Goal: Task Accomplishment & Management: Manage account settings

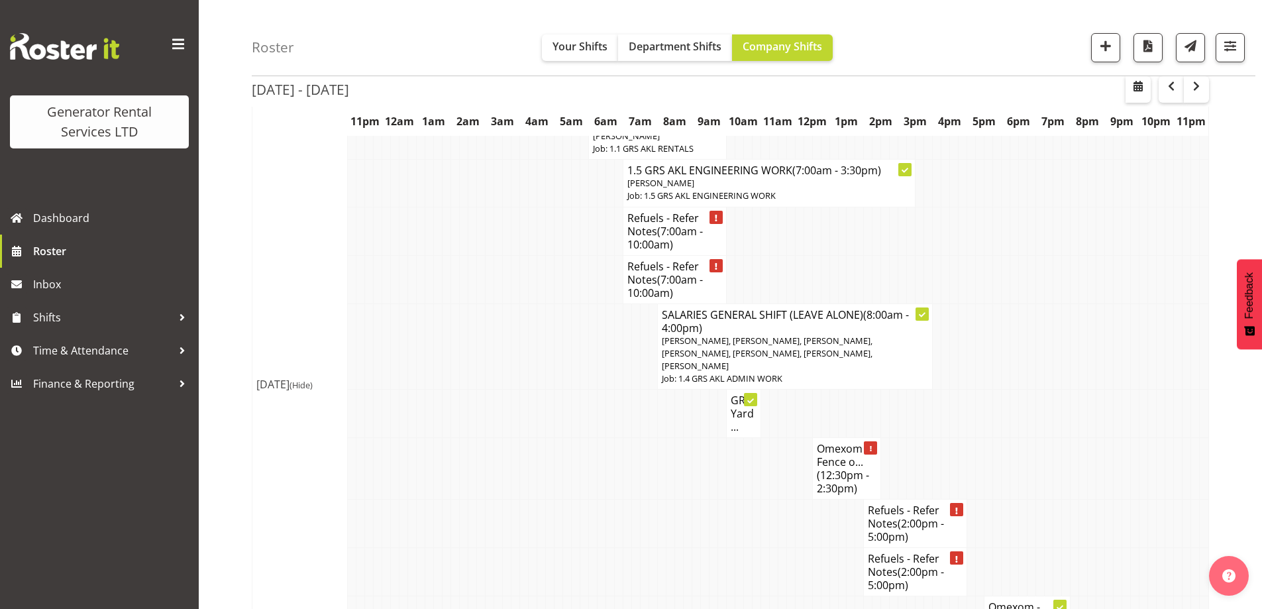
scroll to position [1239, 0]
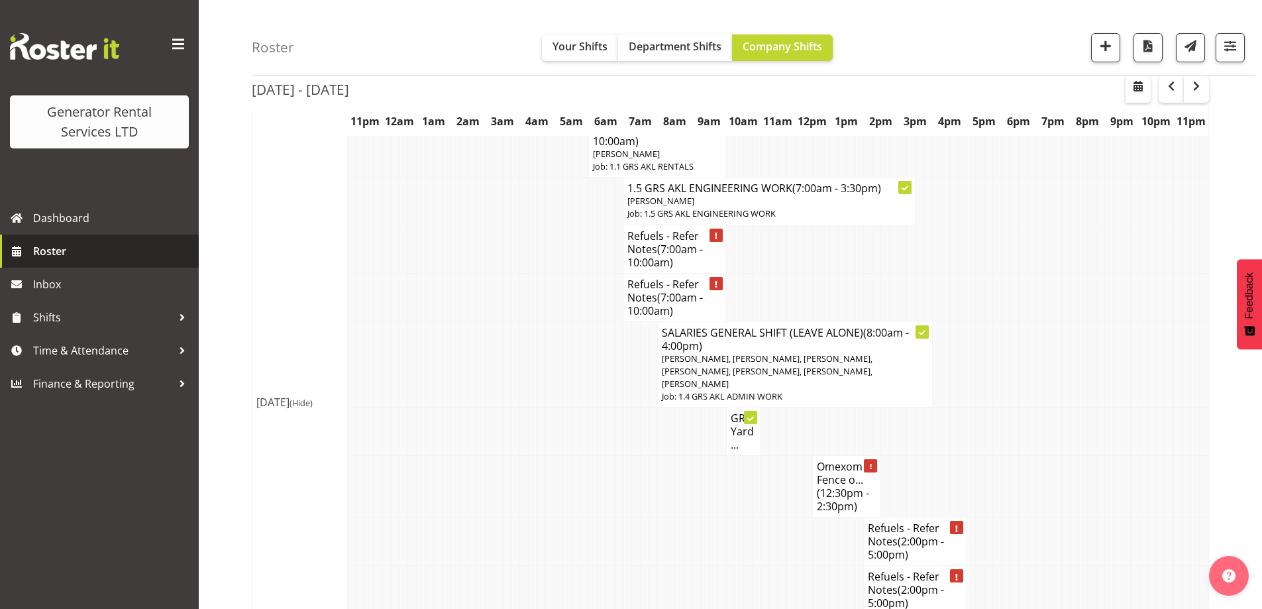
click at [148, 258] on span "Roster" at bounding box center [112, 251] width 159 height 20
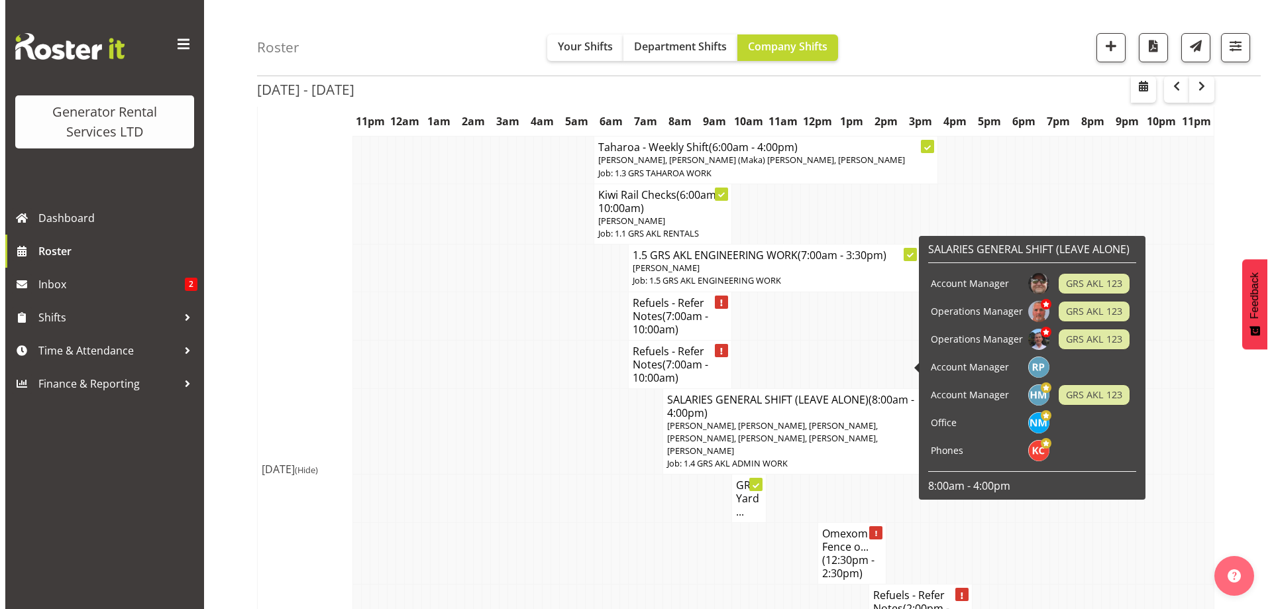
scroll to position [1193, 0]
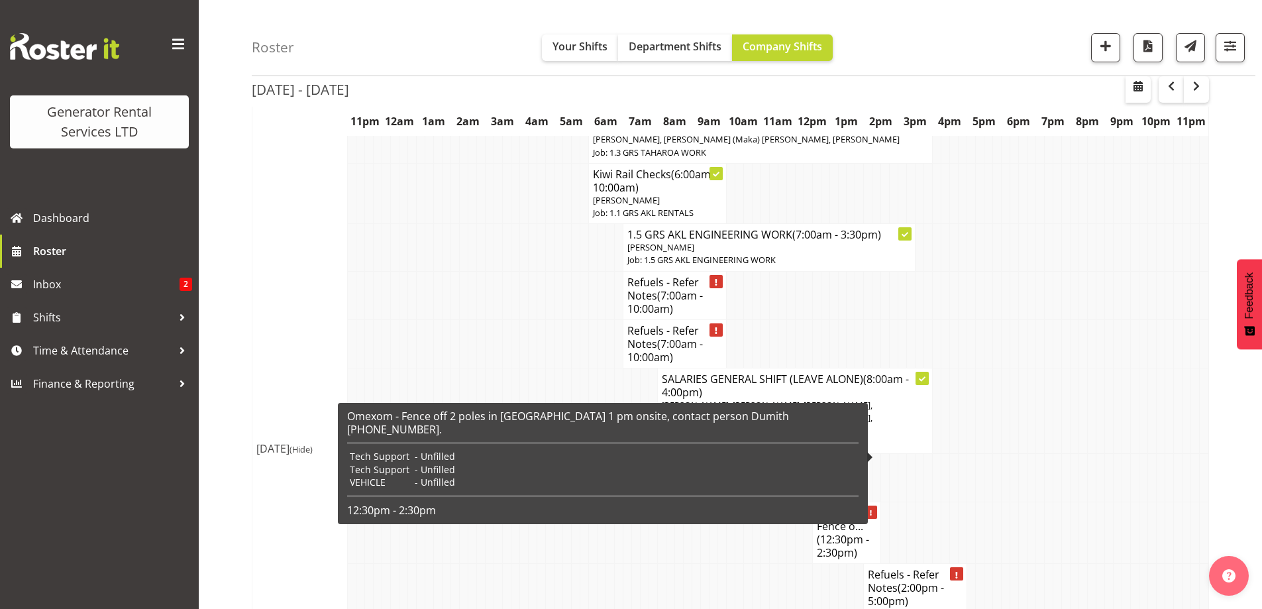
click at [861, 532] on span "(12:30pm - 2:30pm)" at bounding box center [843, 546] width 52 height 28
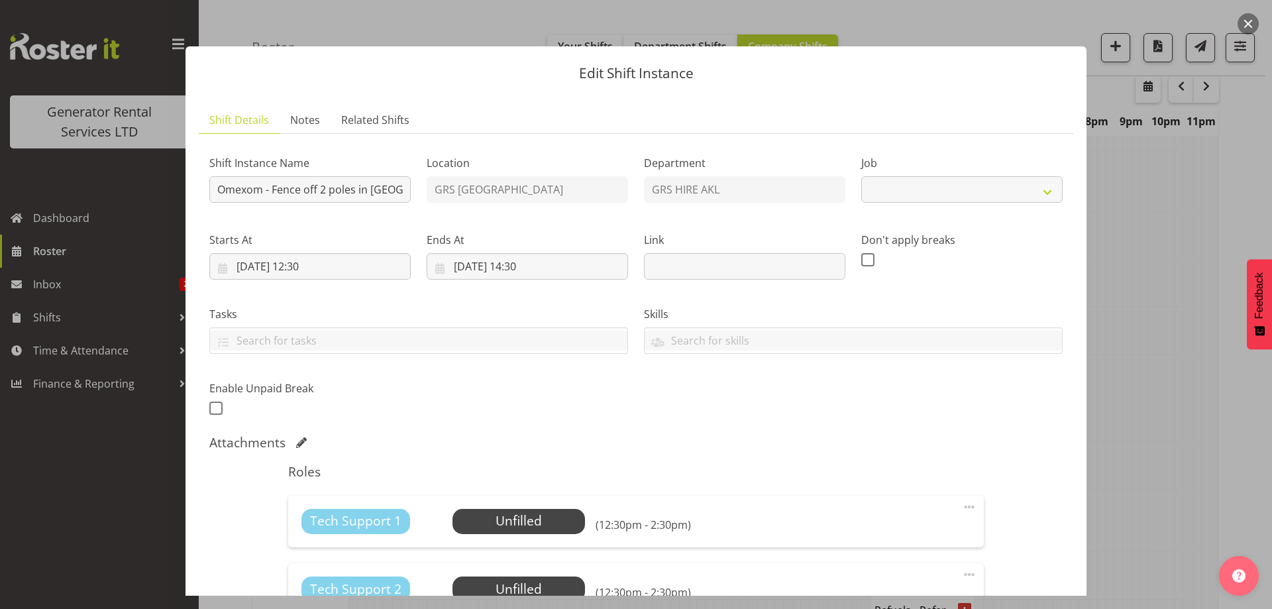
select select "7504"
click at [557, 529] on span "Select Employee" at bounding box center [518, 521] width 99 height 19
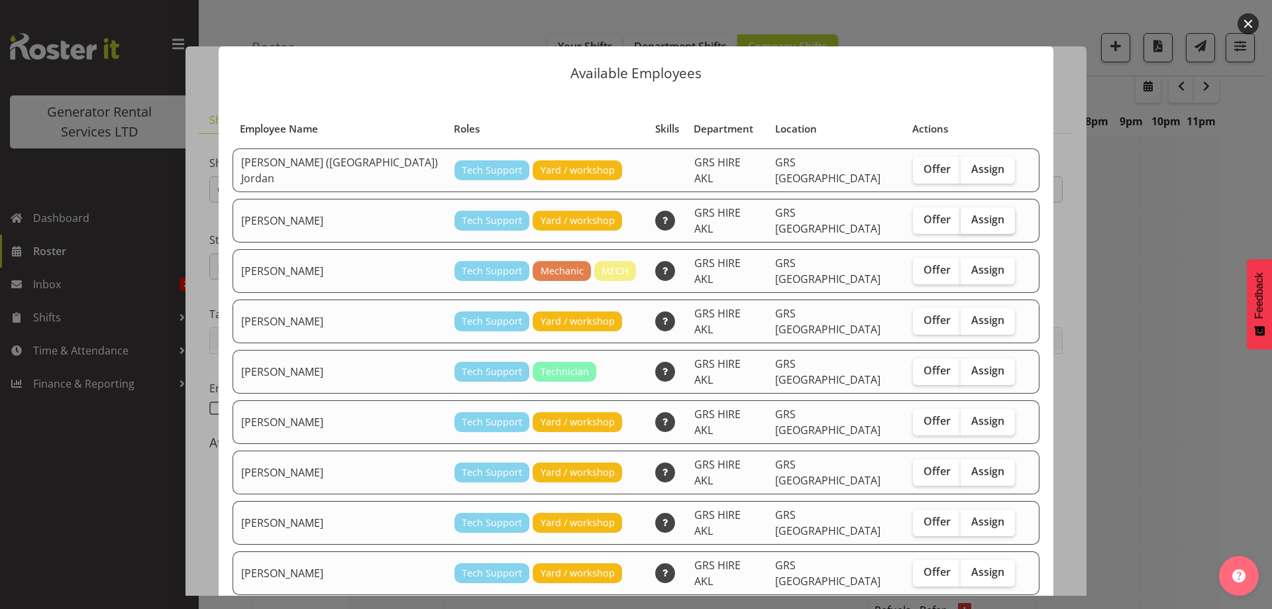
click at [971, 213] on span "Assign" at bounding box center [987, 219] width 33 height 13
click at [961, 215] on input "Assign" at bounding box center [965, 219] width 9 height 9
checkbox input "true"
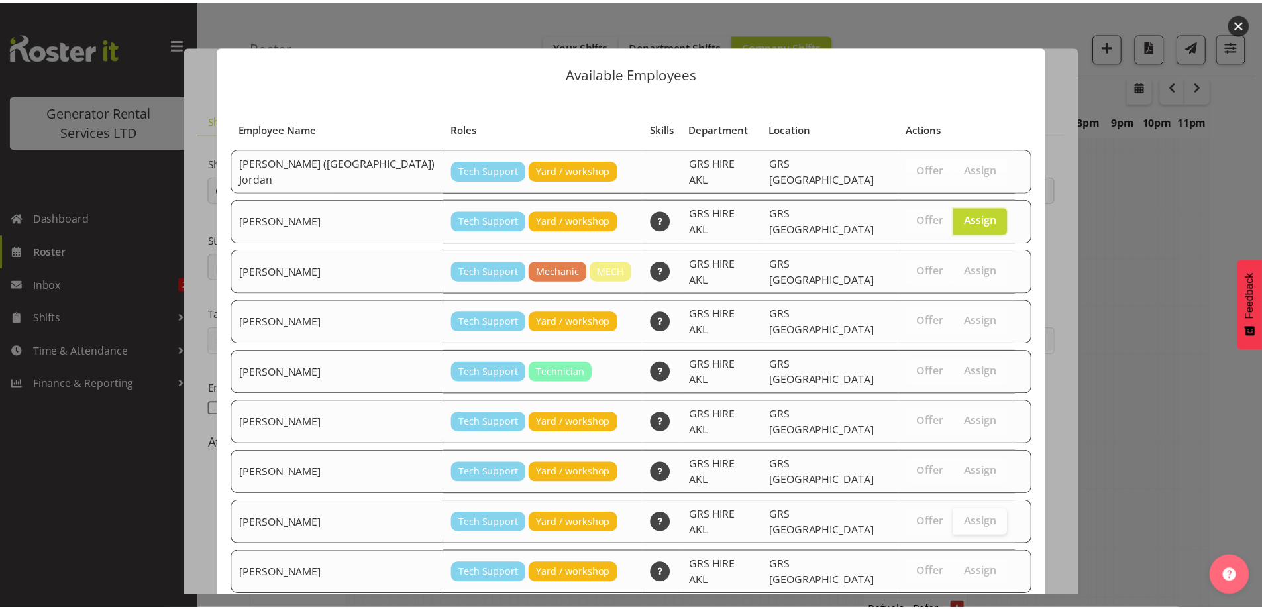
scroll to position [95, 0]
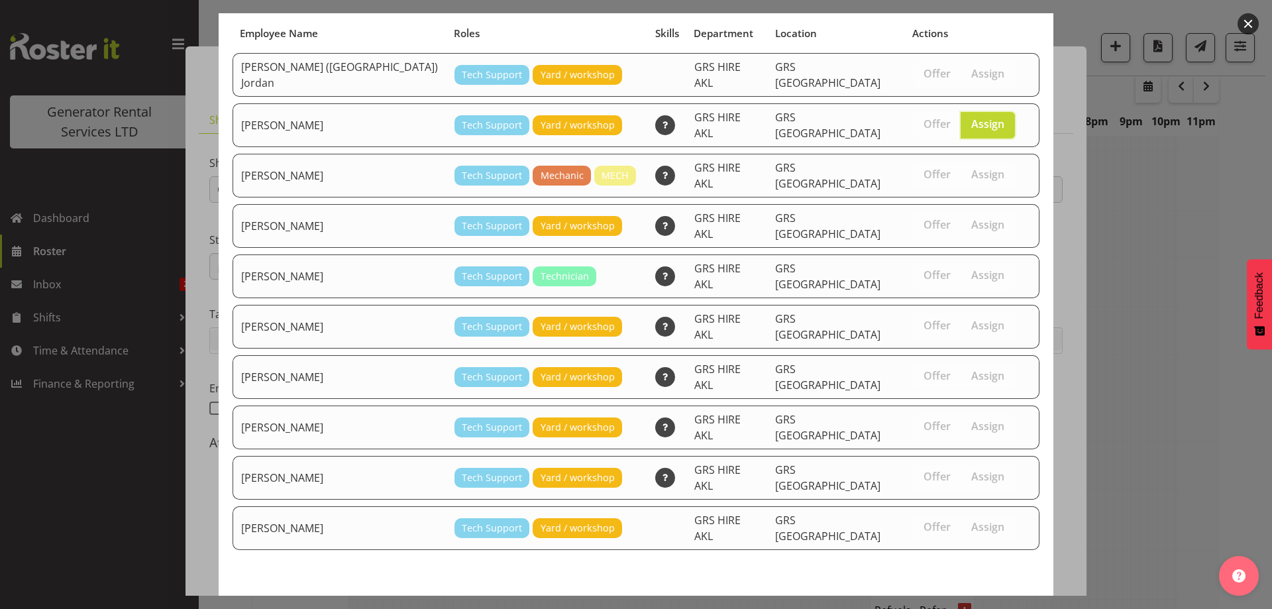
click at [995, 606] on span "Assign Caleb Phillips" at bounding box center [965, 614] width 134 height 16
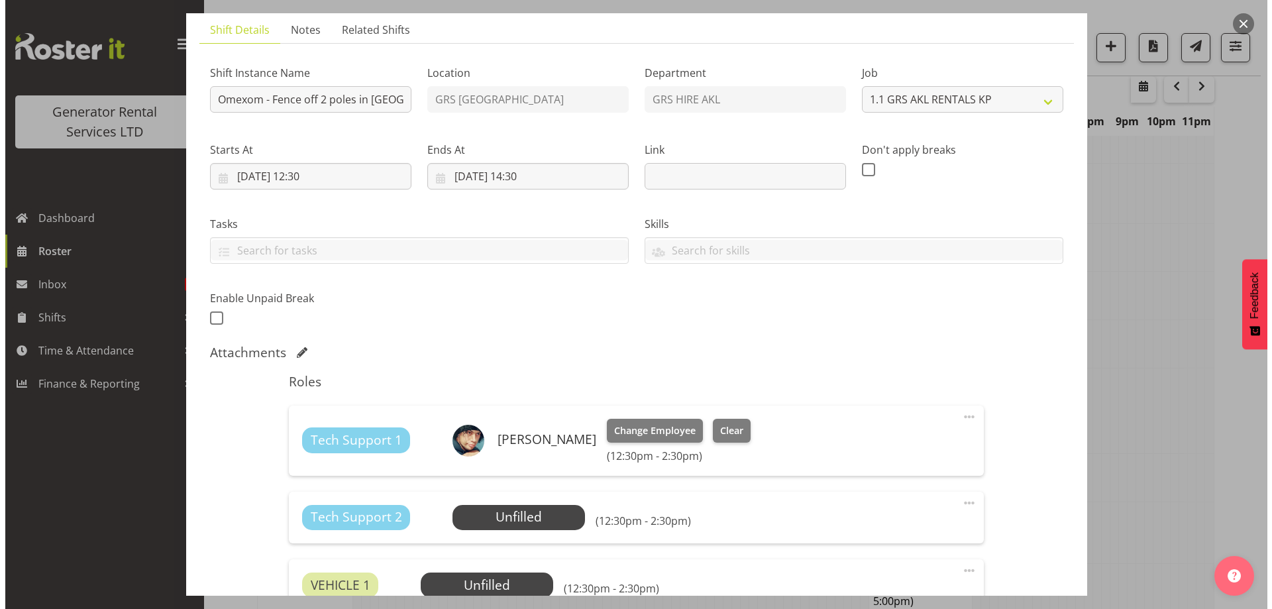
scroll to position [265, 0]
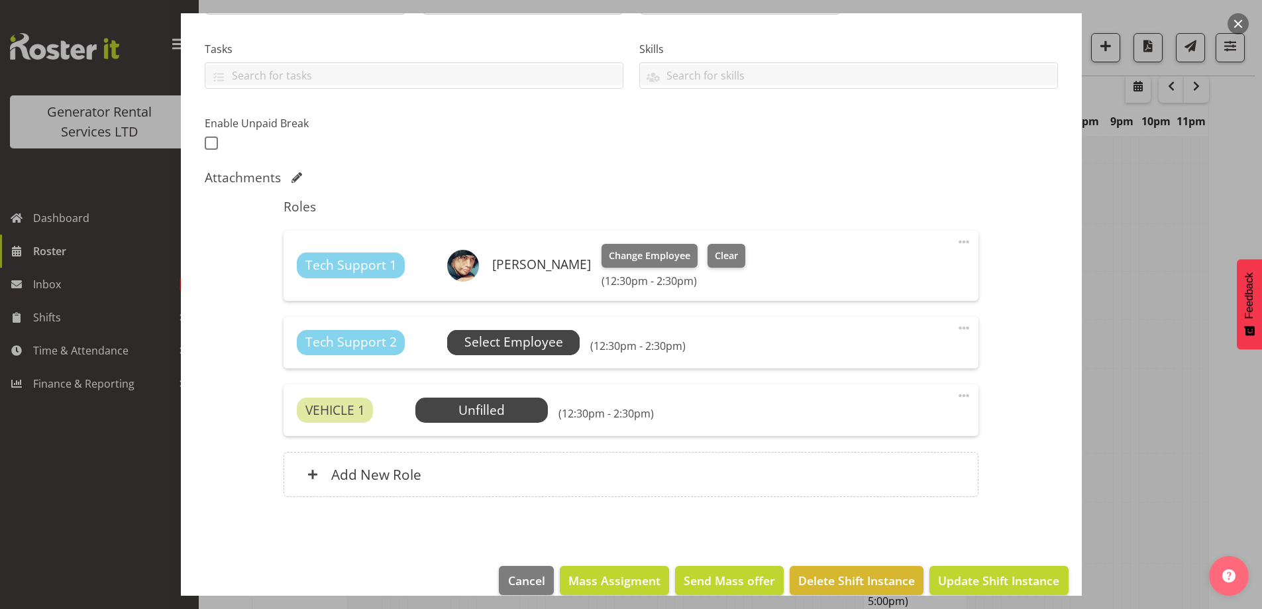
click at [545, 336] on span "Select Employee" at bounding box center [513, 342] width 99 height 19
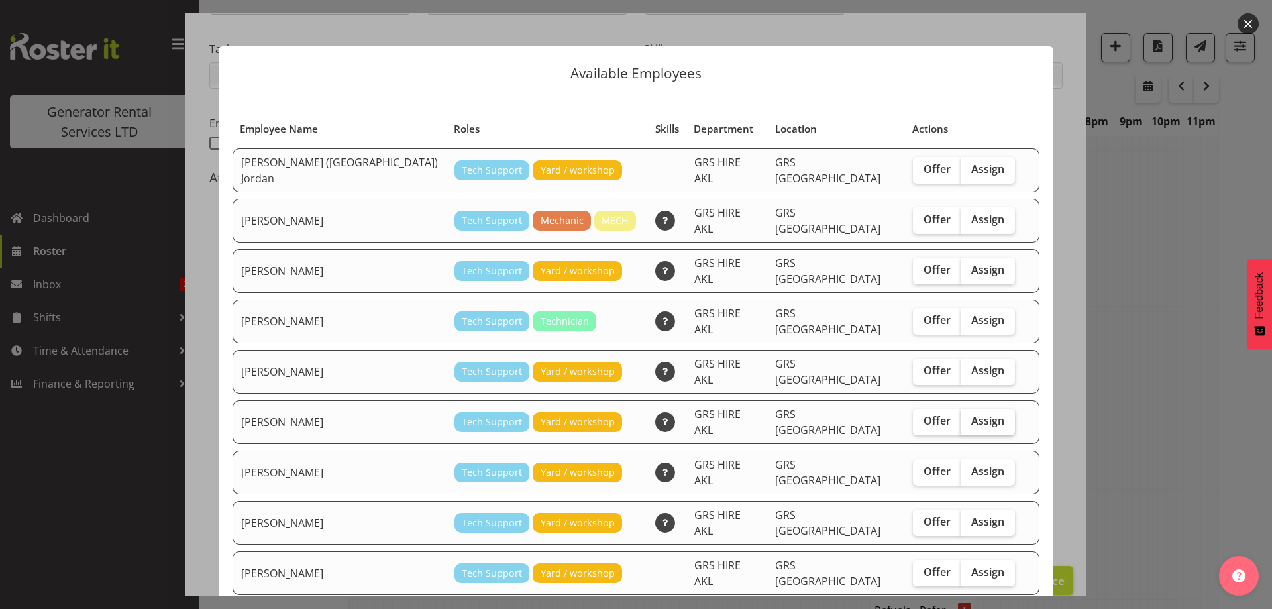
click at [971, 414] on span "Assign" at bounding box center [987, 420] width 33 height 13
click at [961, 417] on input "Assign" at bounding box center [965, 421] width 9 height 9
checkbox input "true"
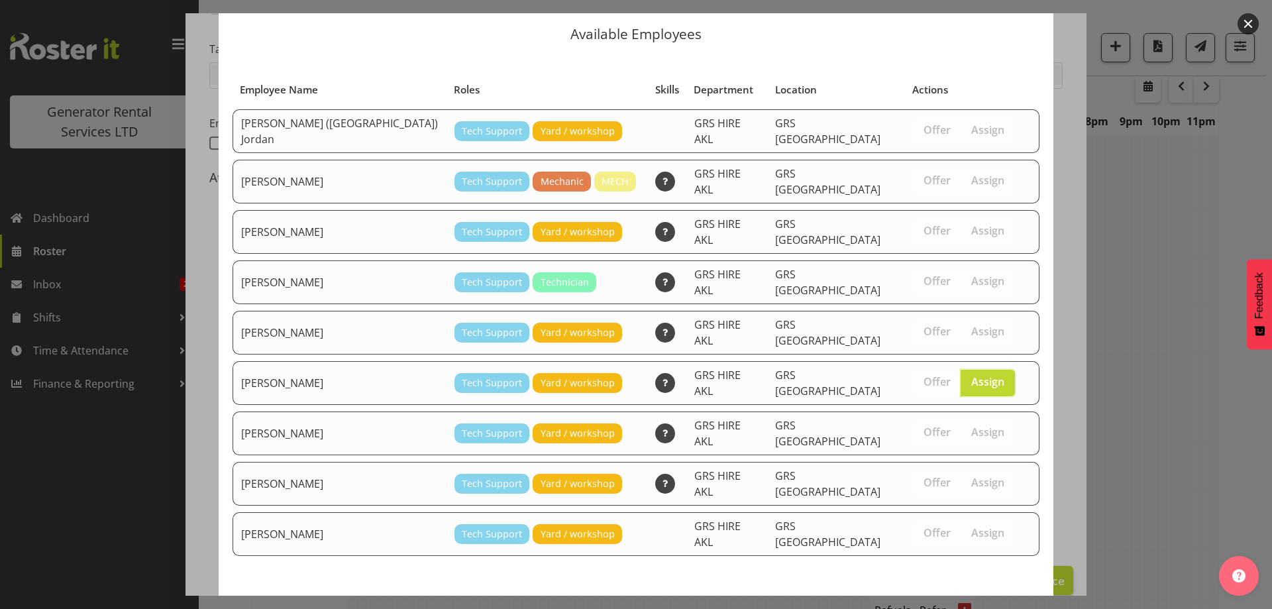
scroll to position [50, 0]
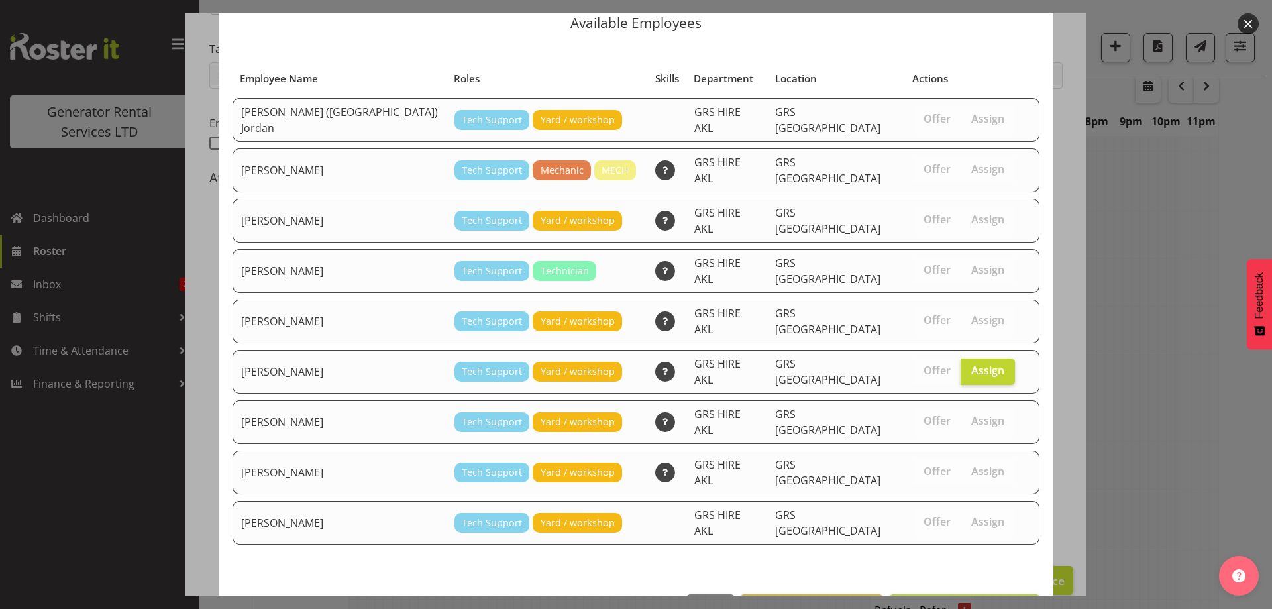
click at [943, 581] on footer "Close View Unavailable Staff Assign Mina Nomani" at bounding box center [636, 612] width 835 height 62
click at [935, 601] on span "Assign Mina Nomani" at bounding box center [965, 609] width 134 height 16
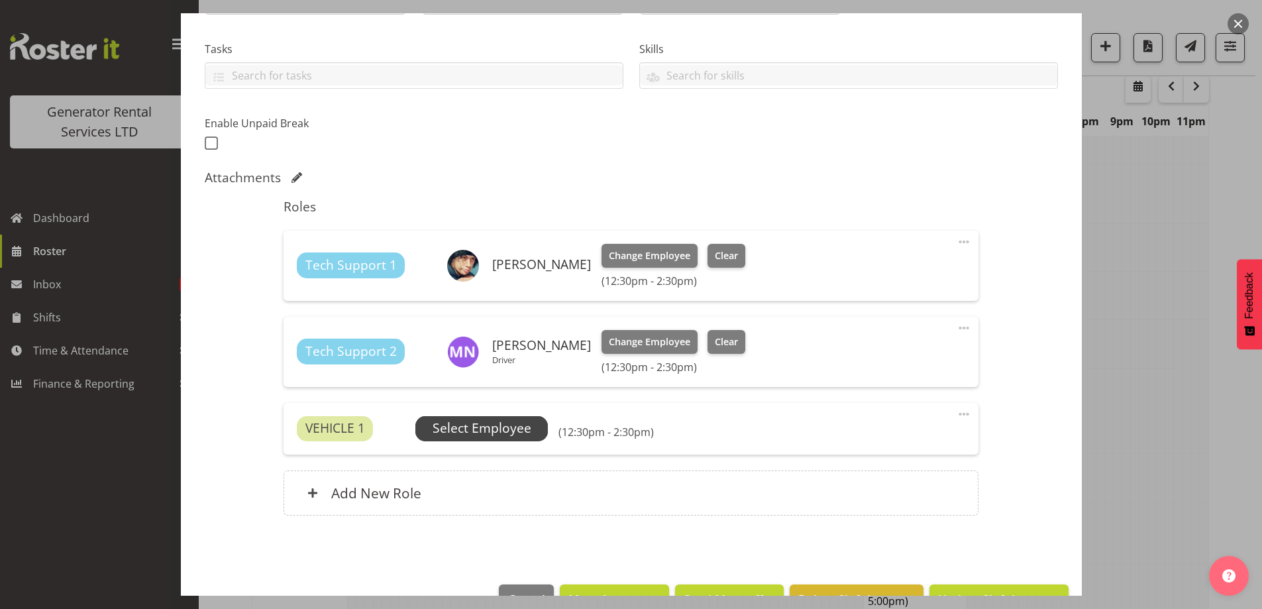
drag, startPoint x: 523, startPoint y: 451, endPoint x: 526, endPoint y: 435, distance: 15.5
click at [524, 450] on div "VEHICLE 1 Unfilled Select Employee (12:30pm - 2:30pm) Edit Cover Role Delete" at bounding box center [631, 429] width 695 height 52
click at [525, 431] on span "Select Employee" at bounding box center [482, 428] width 99 height 19
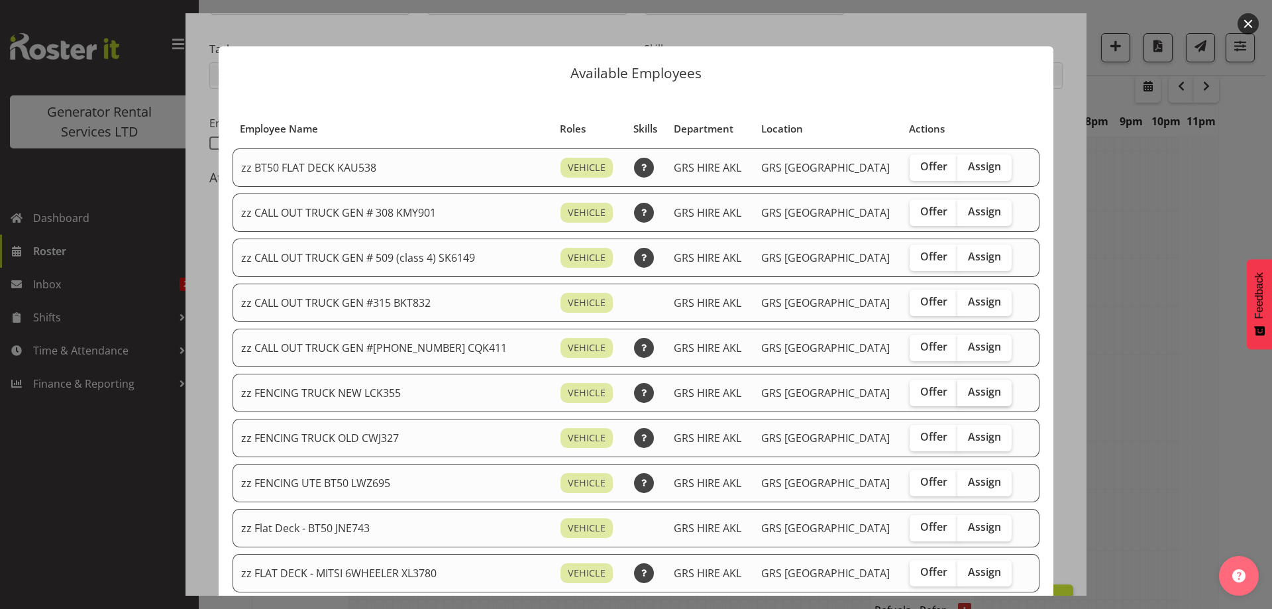
click at [973, 396] on span "Assign" at bounding box center [984, 391] width 33 height 13
click at [966, 396] on input "Assign" at bounding box center [961, 392] width 9 height 9
checkbox input "true"
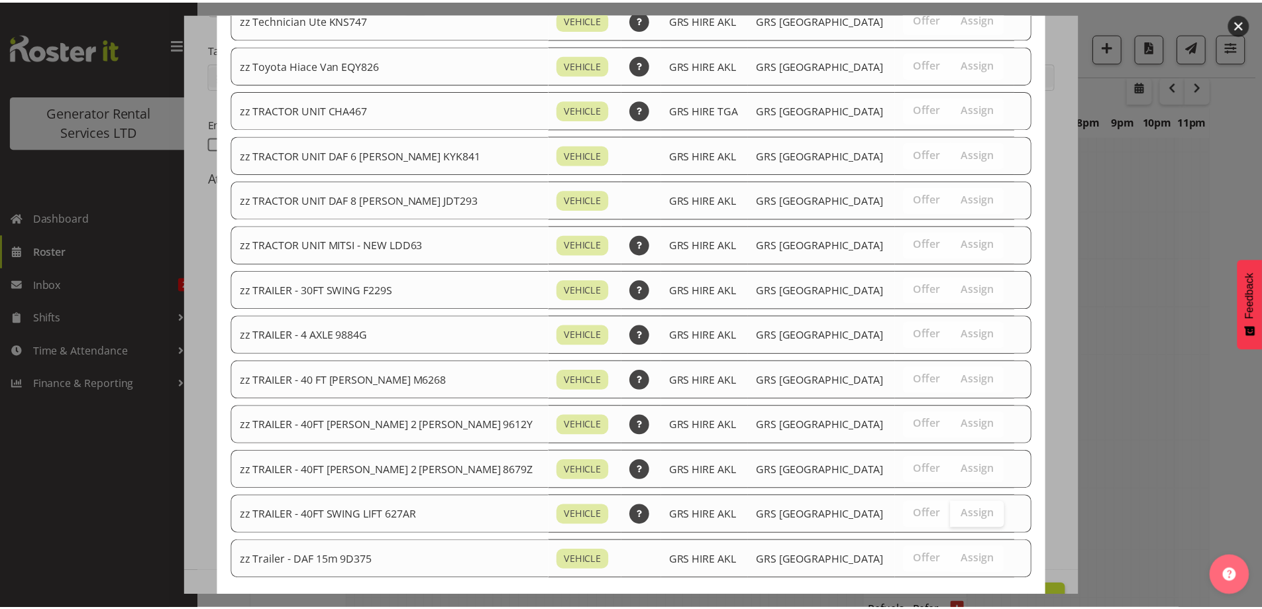
scroll to position [1672, 0]
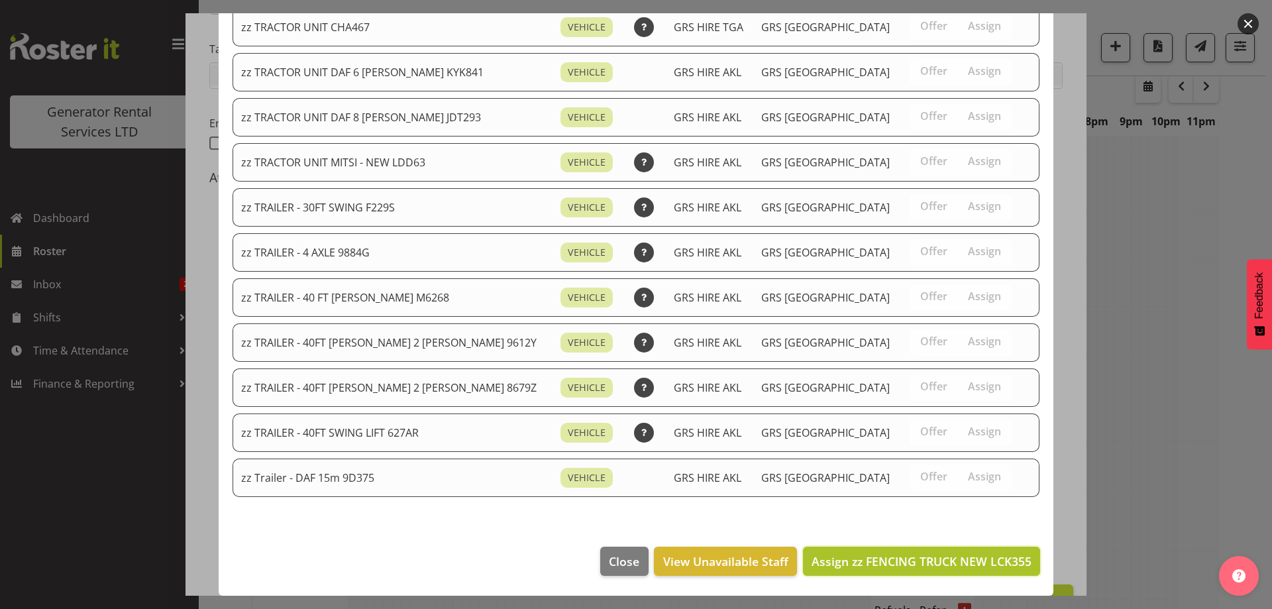
click at [962, 563] on span "Assign zz FENCING TRUCK NEW LCK355" at bounding box center [922, 561] width 220 height 16
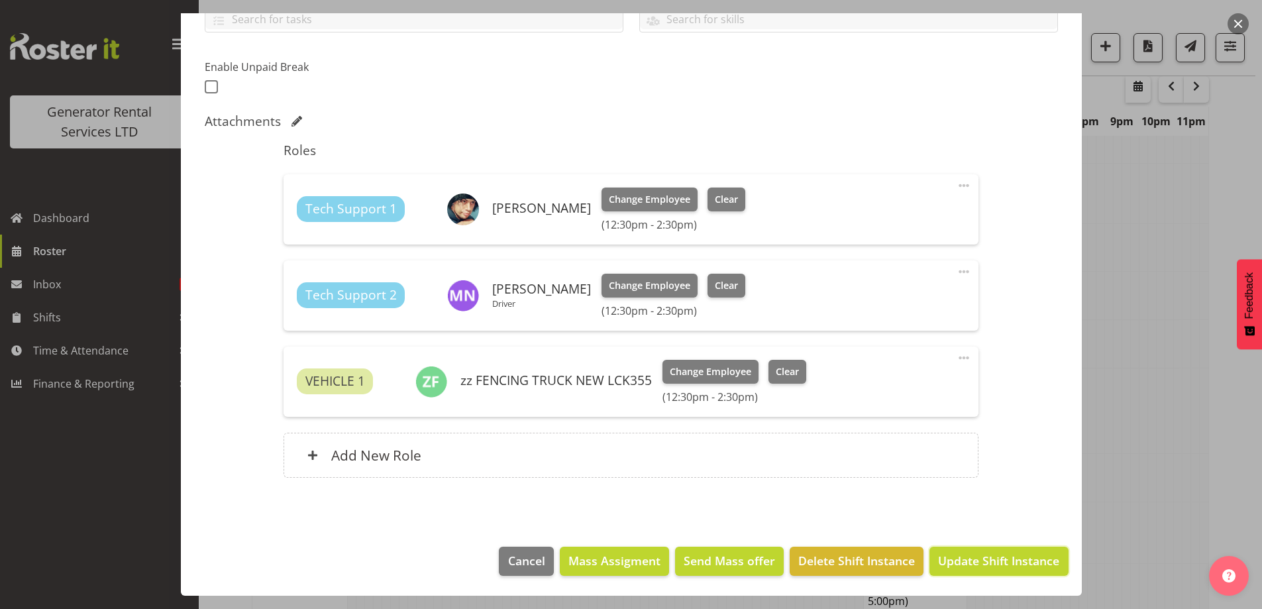
click at [996, 557] on span "Update Shift Instance" at bounding box center [998, 560] width 121 height 17
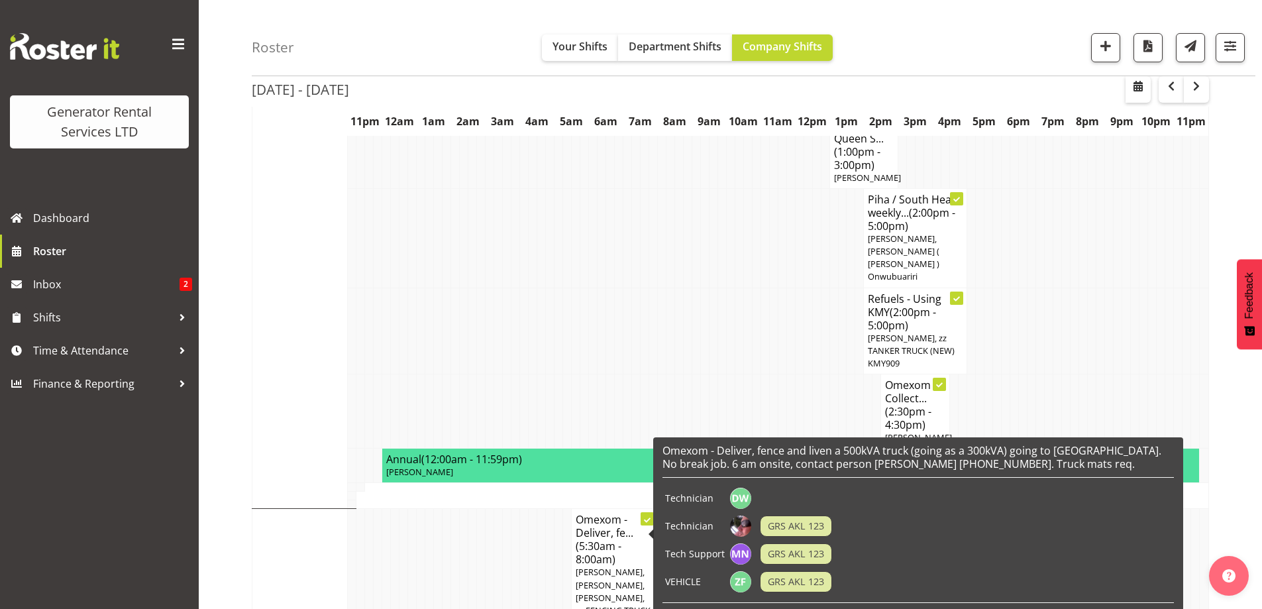
scroll to position [974, 0]
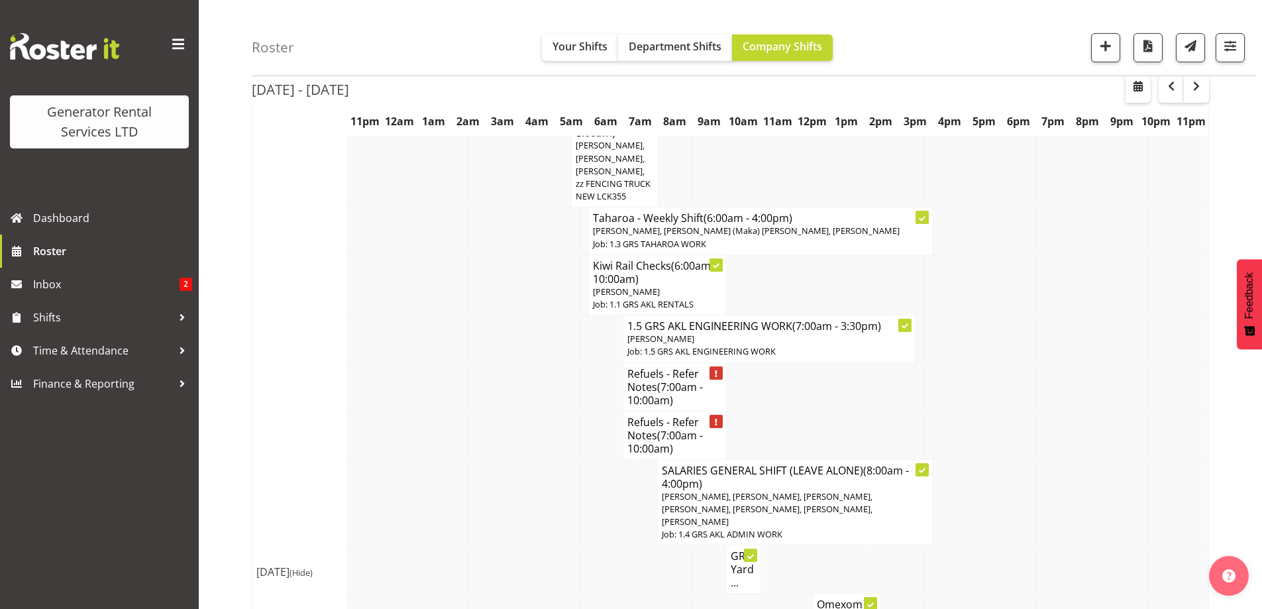
scroll to position [1107, 0]
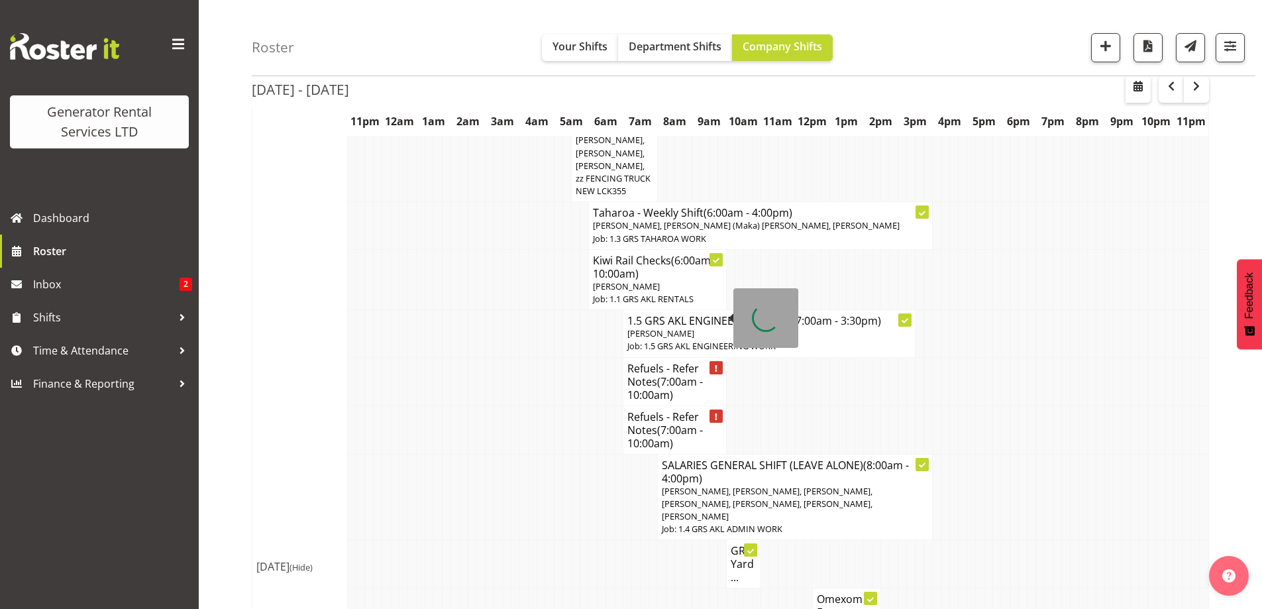
click at [667, 374] on span "(7:00am - 10:00am)" at bounding box center [665, 388] width 76 height 28
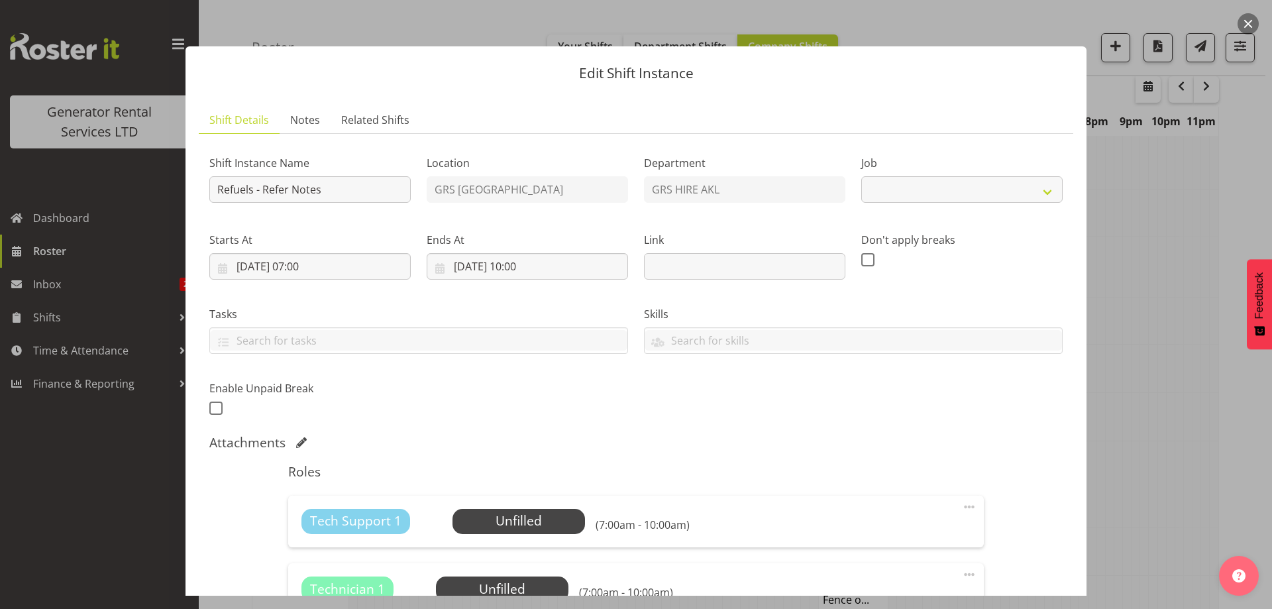
select select "9"
drag, startPoint x: 302, startPoint y: 126, endPoint x: 309, endPoint y: 131, distance: 9.0
click at [302, 126] on span "Notes" at bounding box center [305, 120] width 30 height 16
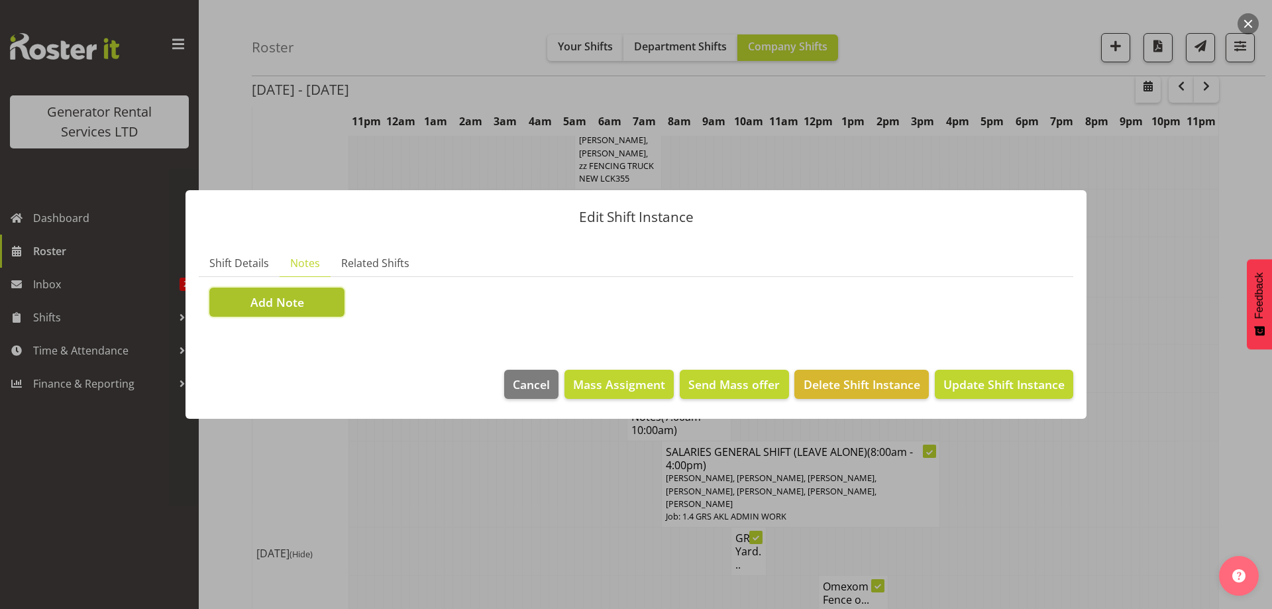
click at [324, 312] on button "Add Note" at bounding box center [276, 302] width 135 height 29
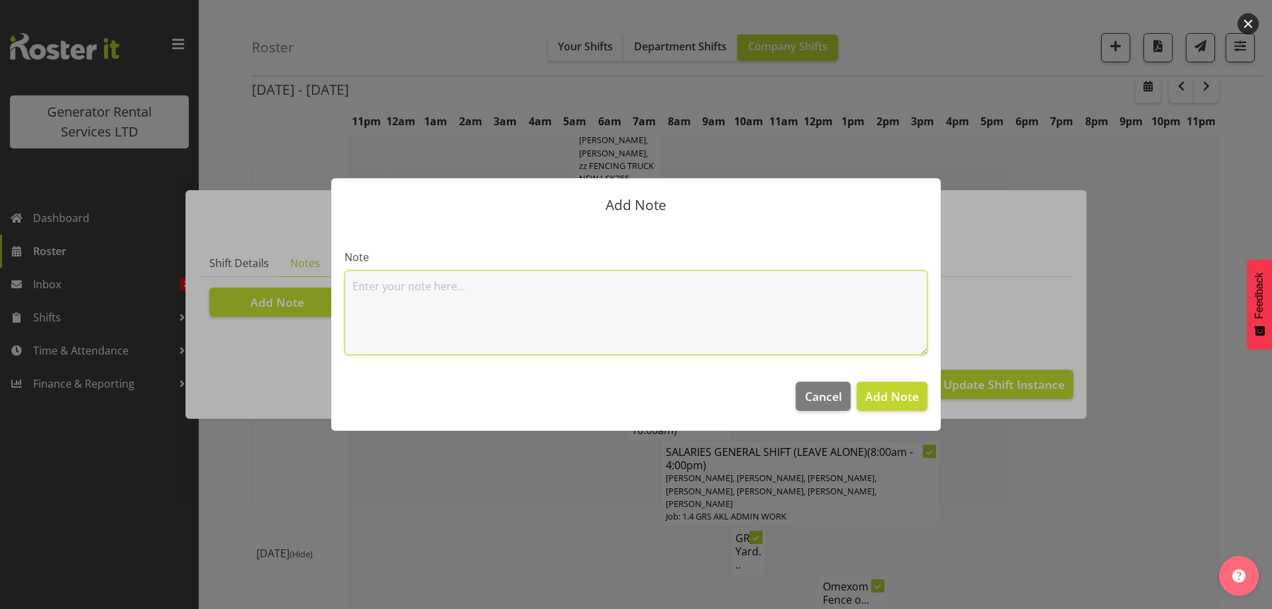
click at [371, 282] on textarea at bounding box center [636, 312] width 583 height 85
paste textarea "100kva @ Macrennie Construction Site, 6 Carr Rd Mt Roskill (There is a driveway…"
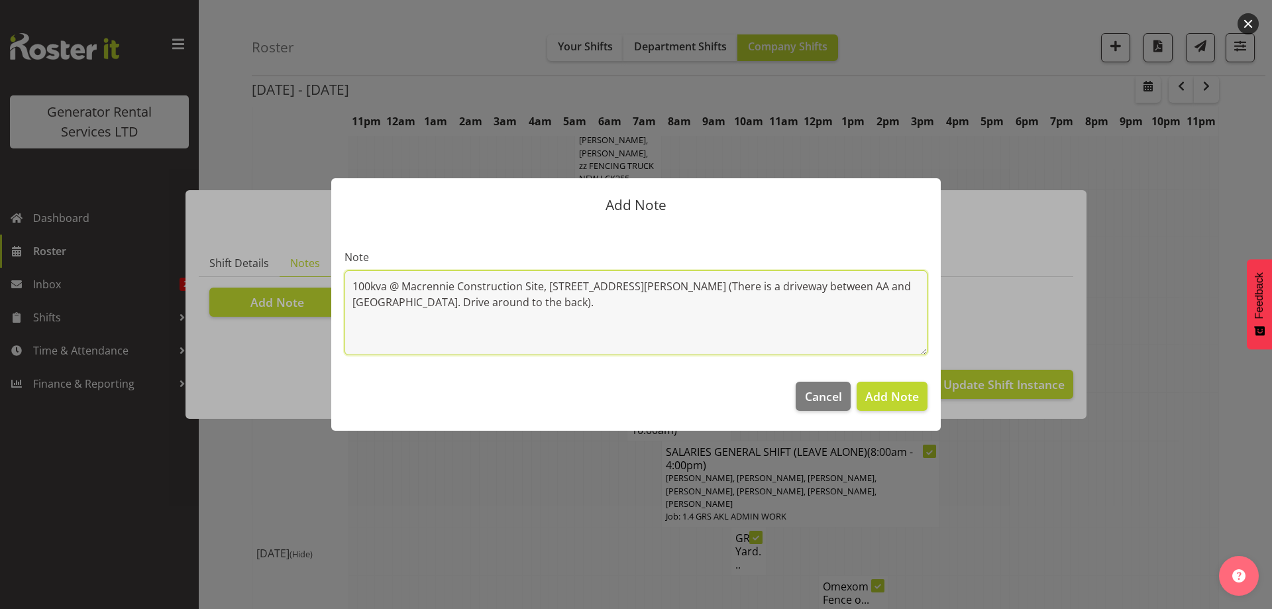
click at [496, 315] on textarea "100kva @ Macrennie Construction Site, 6 Carr Rd Mt Roskill (There is a driveway…" at bounding box center [636, 312] width 583 height 85
paste textarea "800KVA, 500kvas & 300kva @ 651 Massey road, 37 Plumley Cres & 46 Cyclamen road,…"
click at [849, 315] on textarea "100kva @ Macrennie Construction Site, 6 Carr Rd Mt Roskill (There is a driveway…" at bounding box center [636, 312] width 583 height 85
paste textarea "#115 @ 102 Langley Rd, Wiri (Pilehire)"
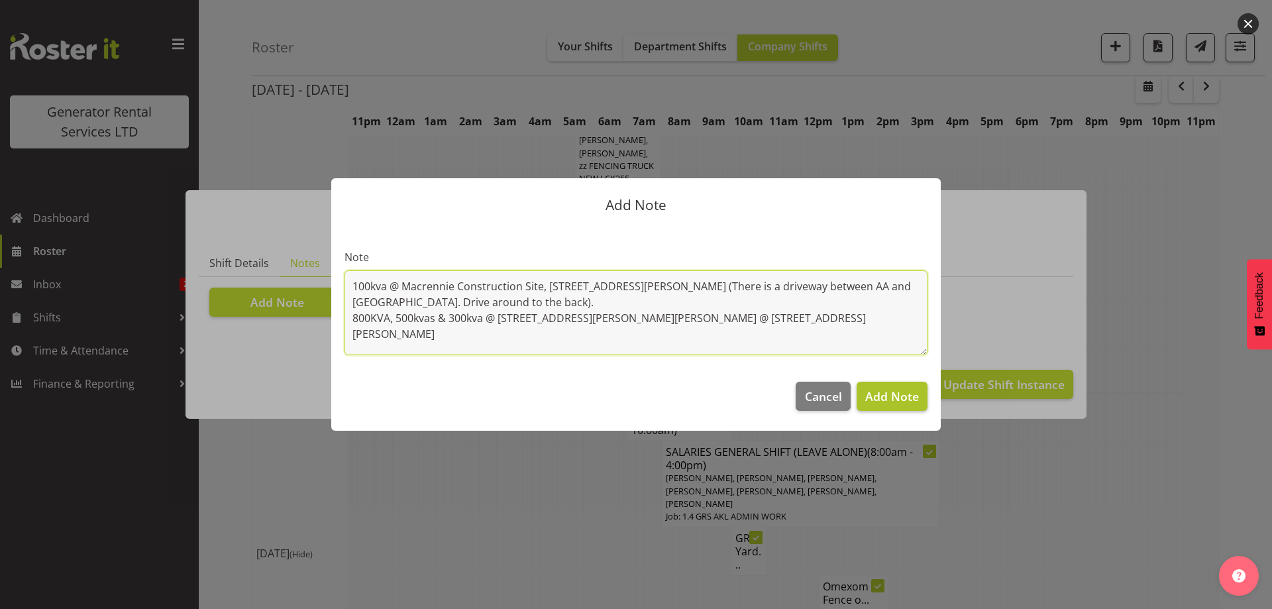
type textarea "100kva @ Macrennie Construction Site, 6 Carr Rd Mt Roskill (There is a driveway…"
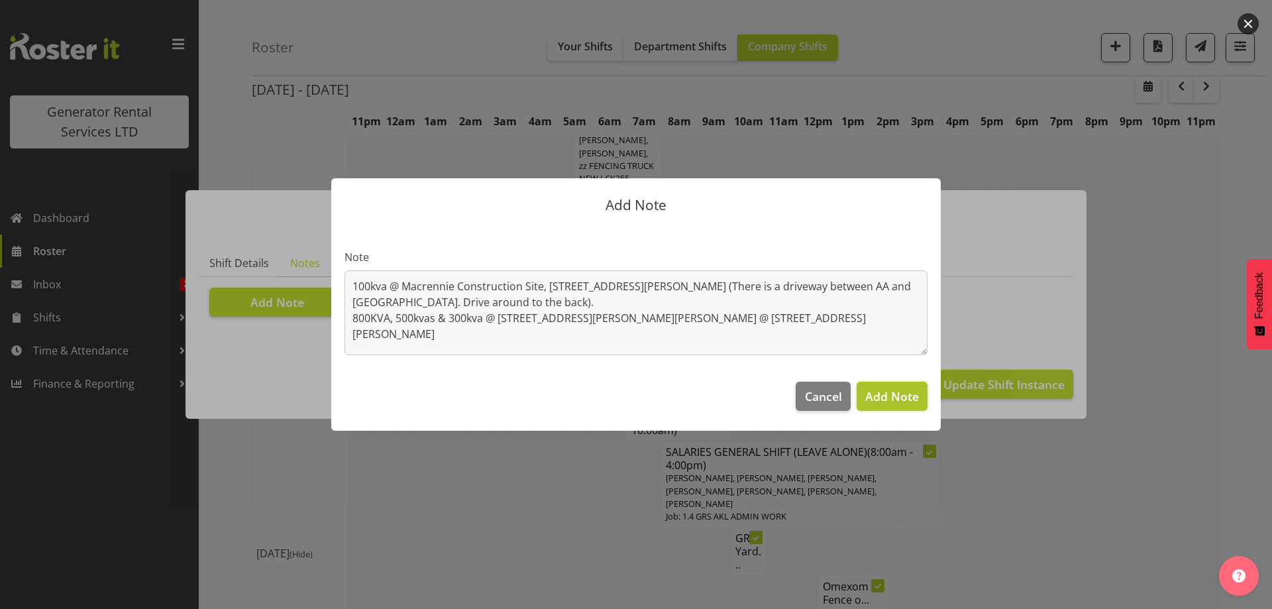
click at [883, 394] on span "Add Note" at bounding box center [892, 396] width 54 height 16
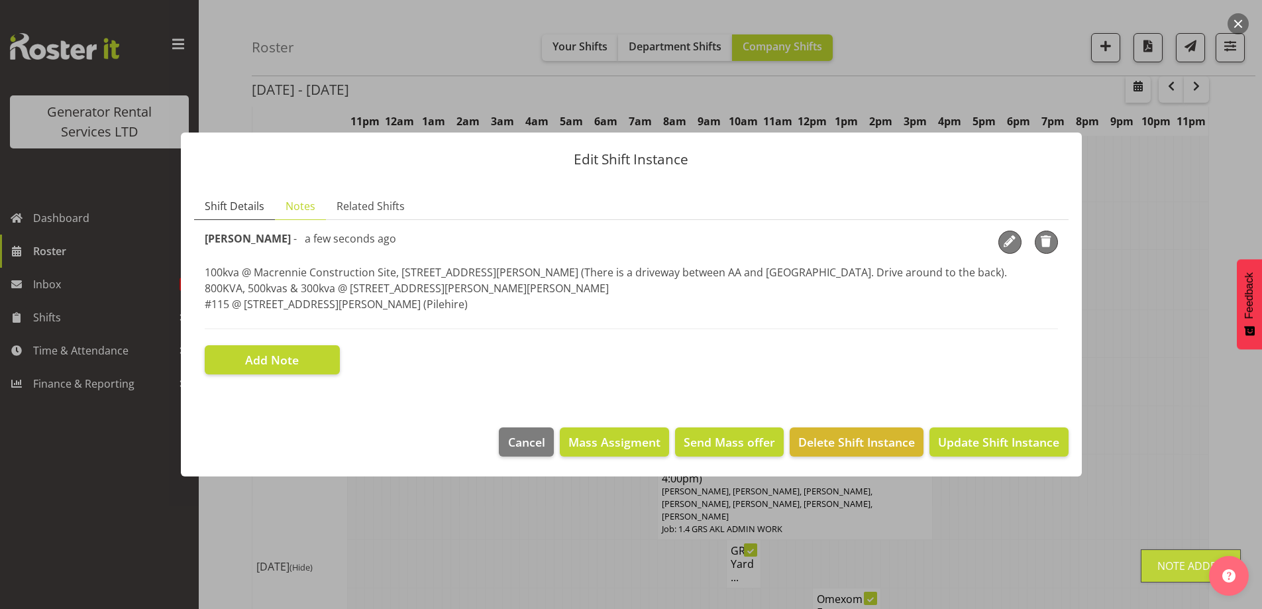
click at [238, 209] on span "Shift Details" at bounding box center [235, 206] width 60 height 16
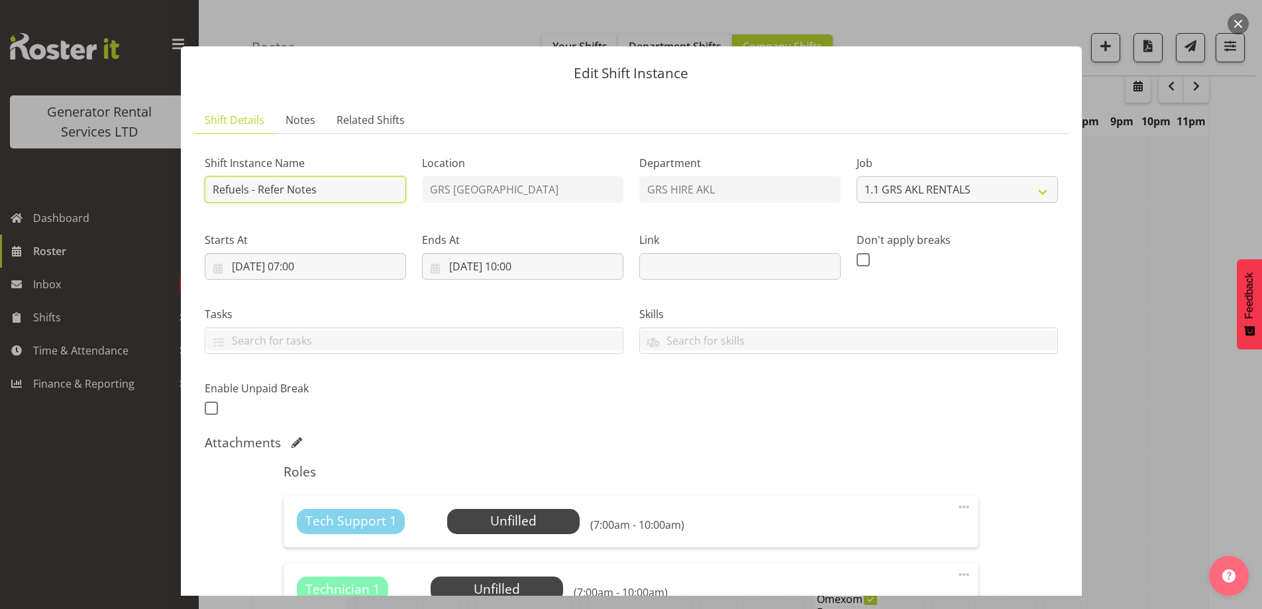
drag, startPoint x: 340, startPoint y: 196, endPoint x: 259, endPoint y: 195, distance: 80.8
click at [259, 195] on input "Refuels - Refer Notes" at bounding box center [305, 189] width 201 height 27
type input "Refuels - Using KMY"
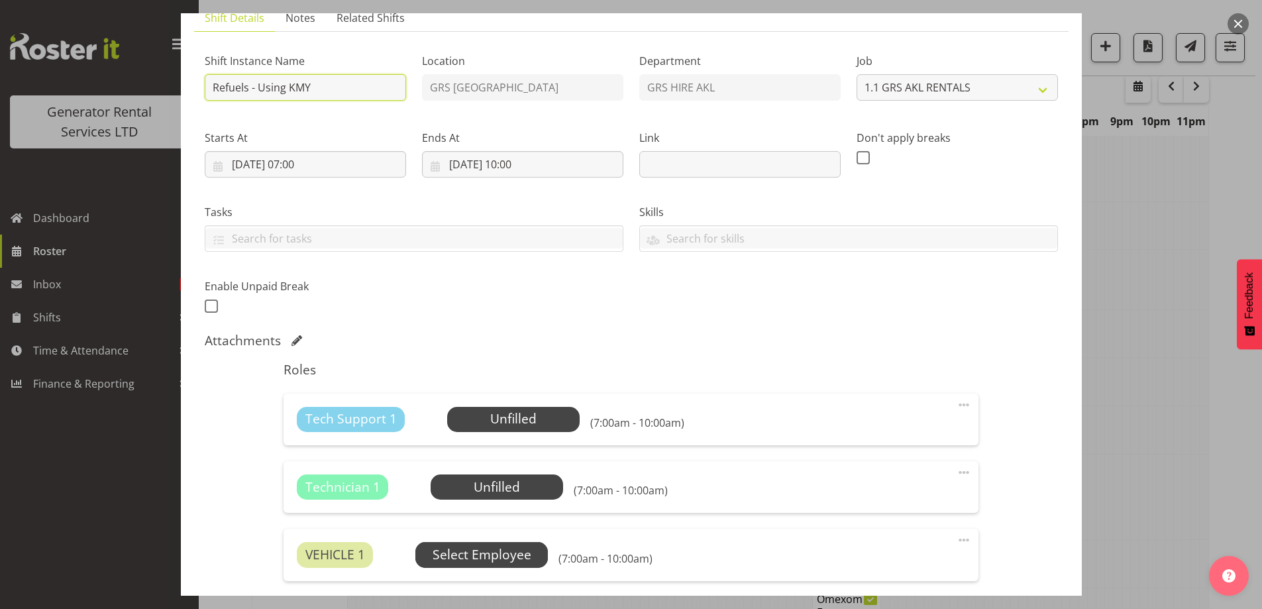
scroll to position [199, 0]
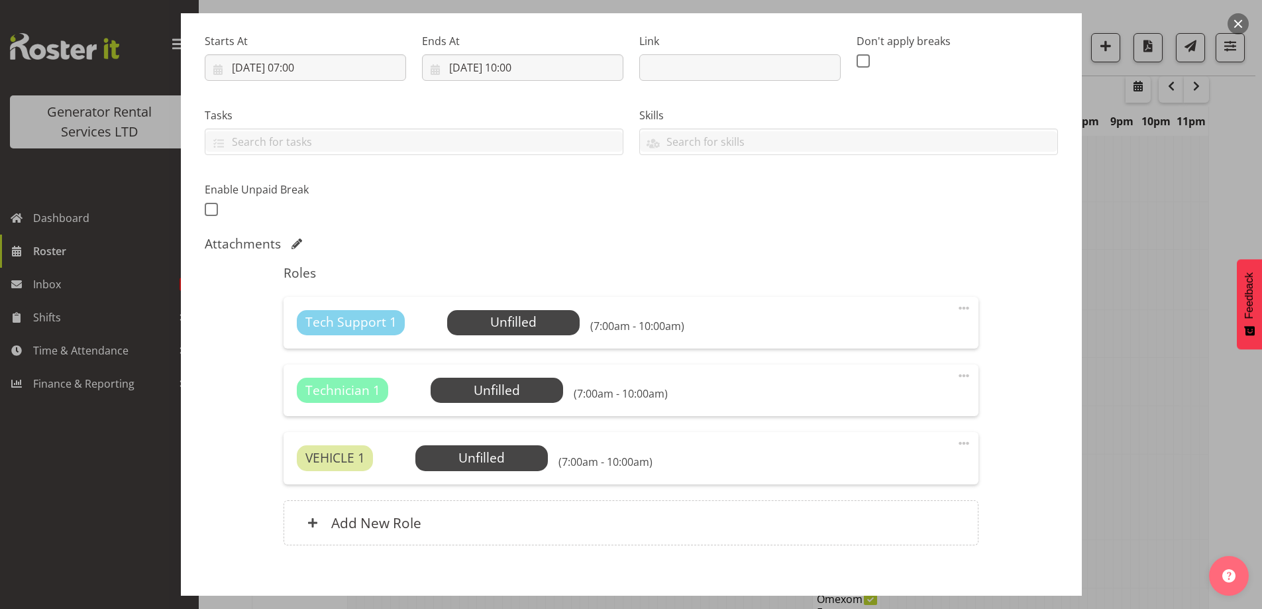
click at [956, 372] on span at bounding box center [964, 376] width 16 height 16
click at [876, 463] on link "Delete" at bounding box center [908, 455] width 127 height 24
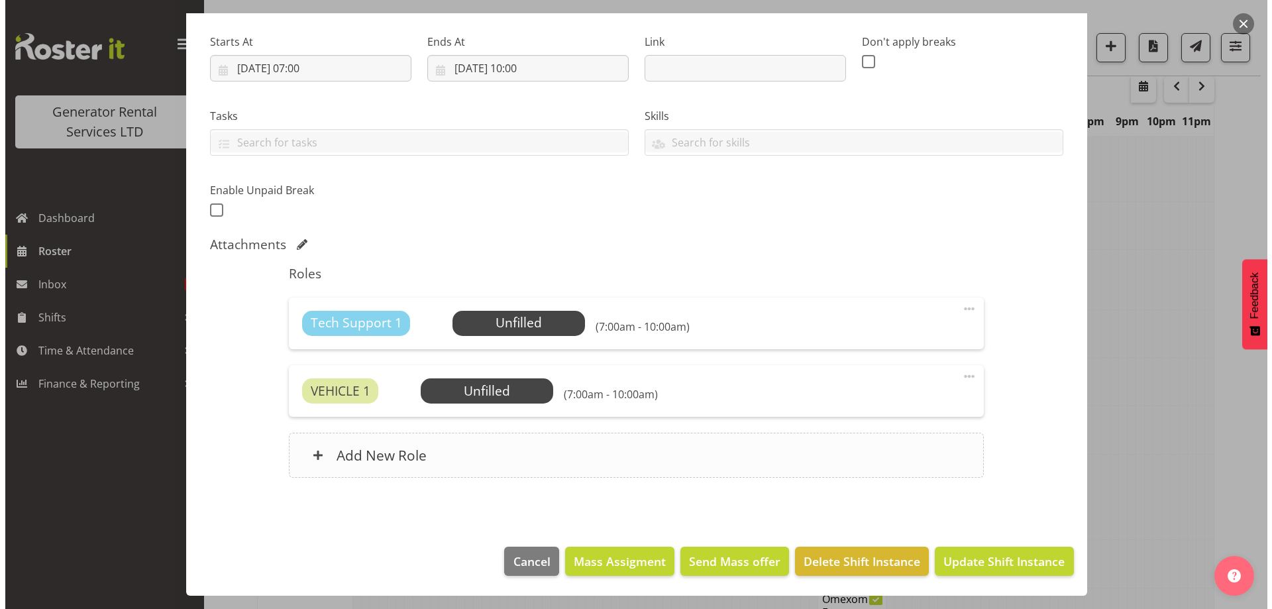
scroll to position [198, 0]
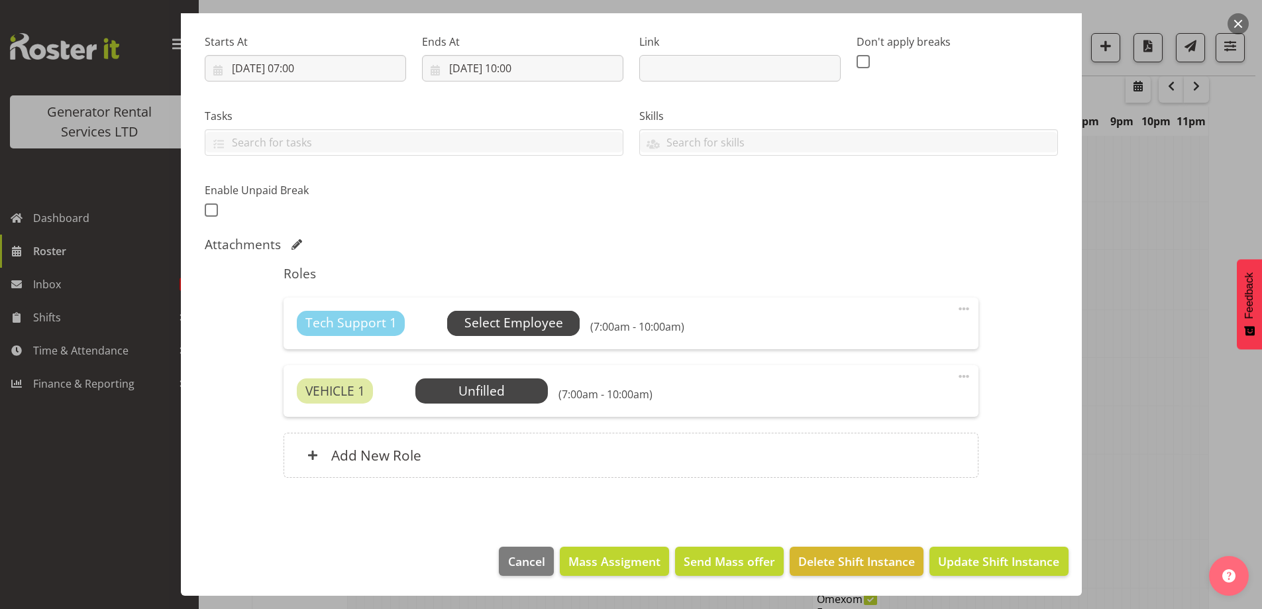
click at [528, 329] on span "Select Employee" at bounding box center [513, 322] width 99 height 19
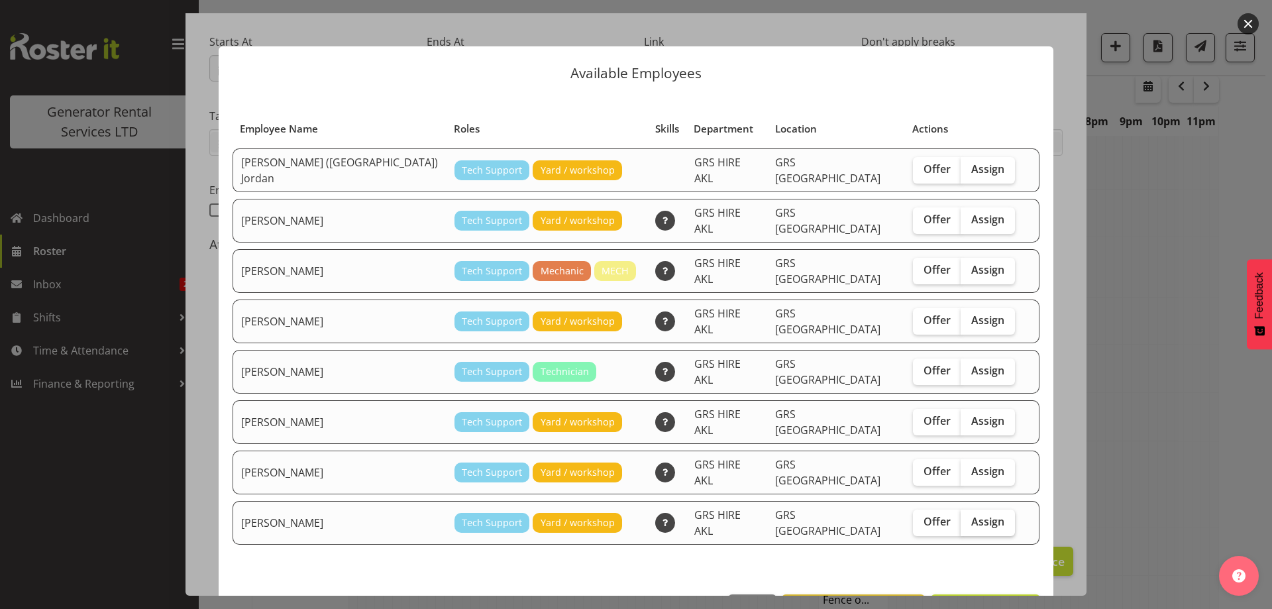
click at [971, 515] on span "Assign" at bounding box center [987, 521] width 33 height 13
click at [962, 517] on input "Assign" at bounding box center [965, 521] width 9 height 9
checkbox input "true"
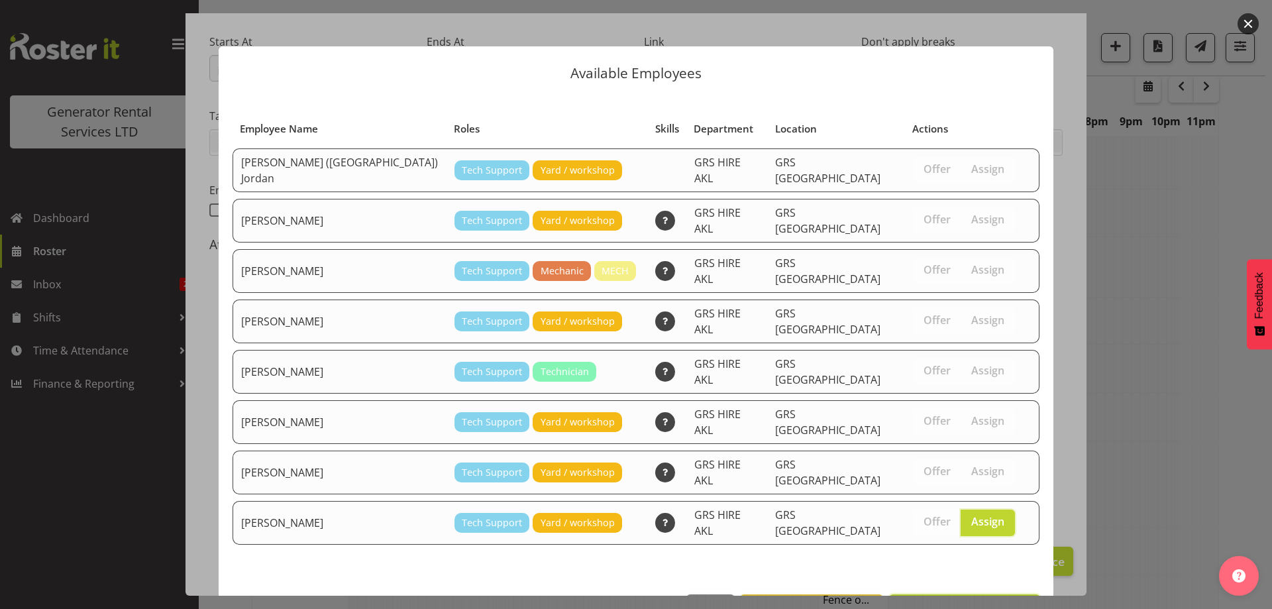
click at [965, 601] on span "Assign Sam Carter" at bounding box center [965, 609] width 134 height 16
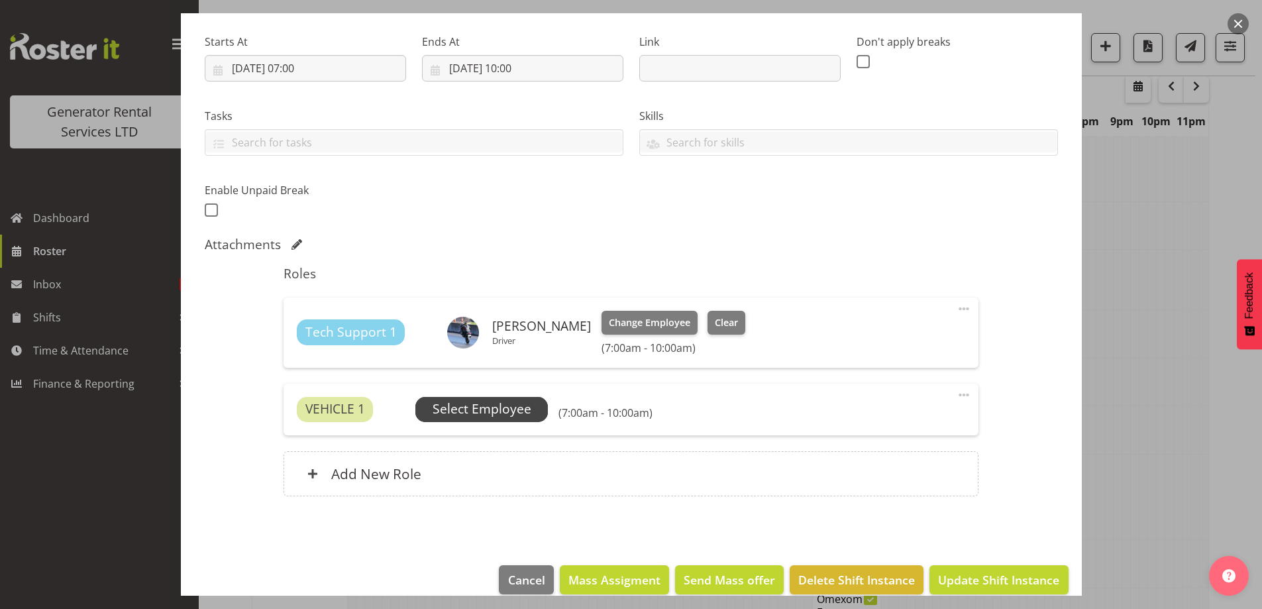
click at [508, 406] on span "Select Employee" at bounding box center [482, 409] width 99 height 19
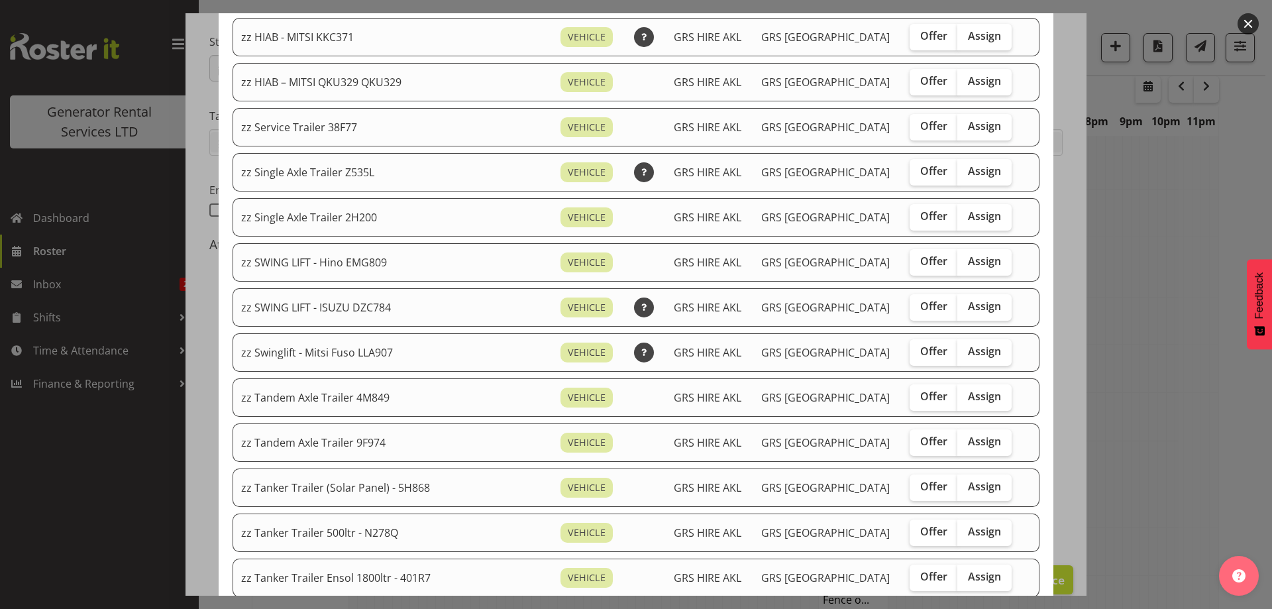
scroll to position [994, 0]
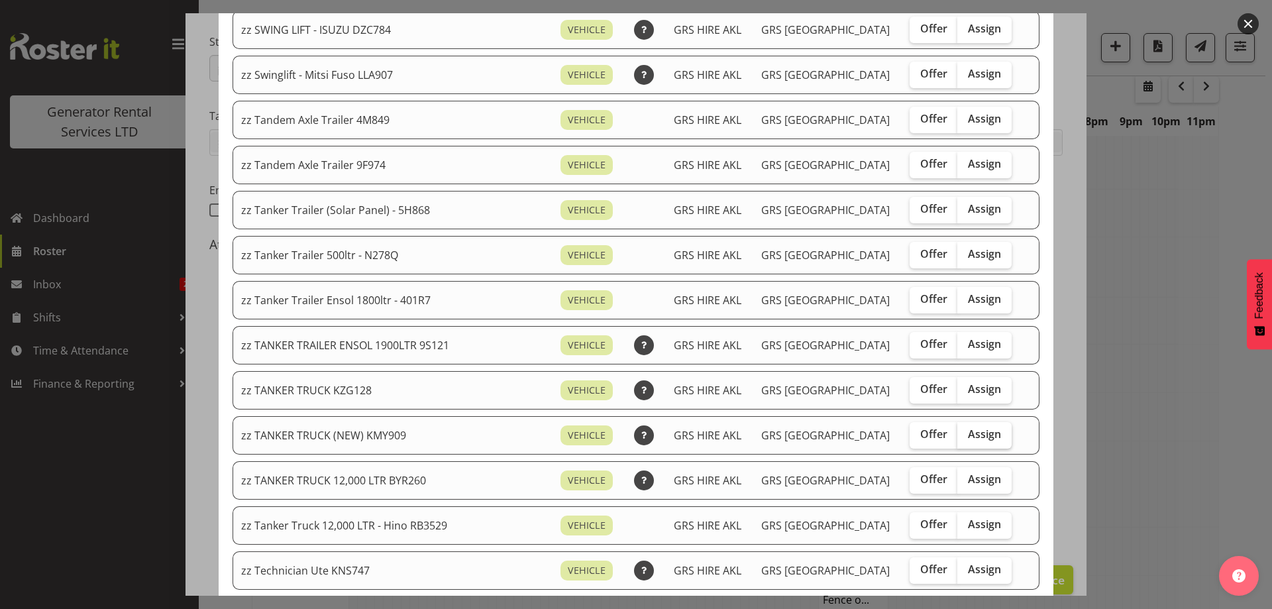
click at [968, 435] on span "Assign" at bounding box center [984, 433] width 33 height 13
click at [966, 435] on input "Assign" at bounding box center [961, 434] width 9 height 9
checkbox input "true"
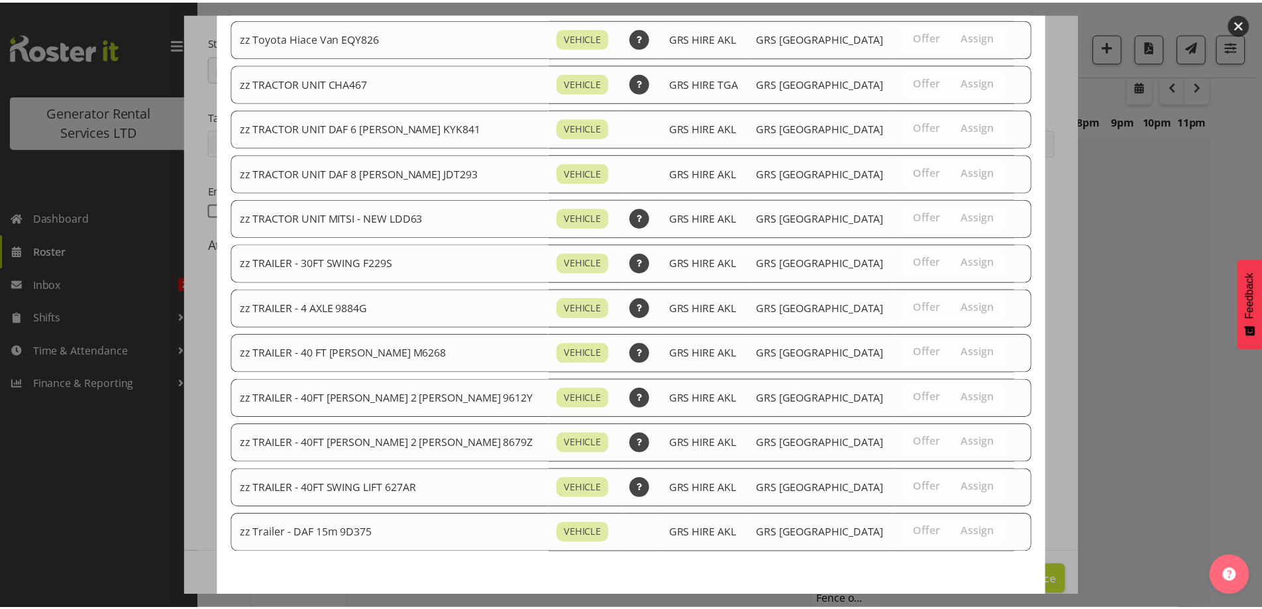
scroll to position [1627, 0]
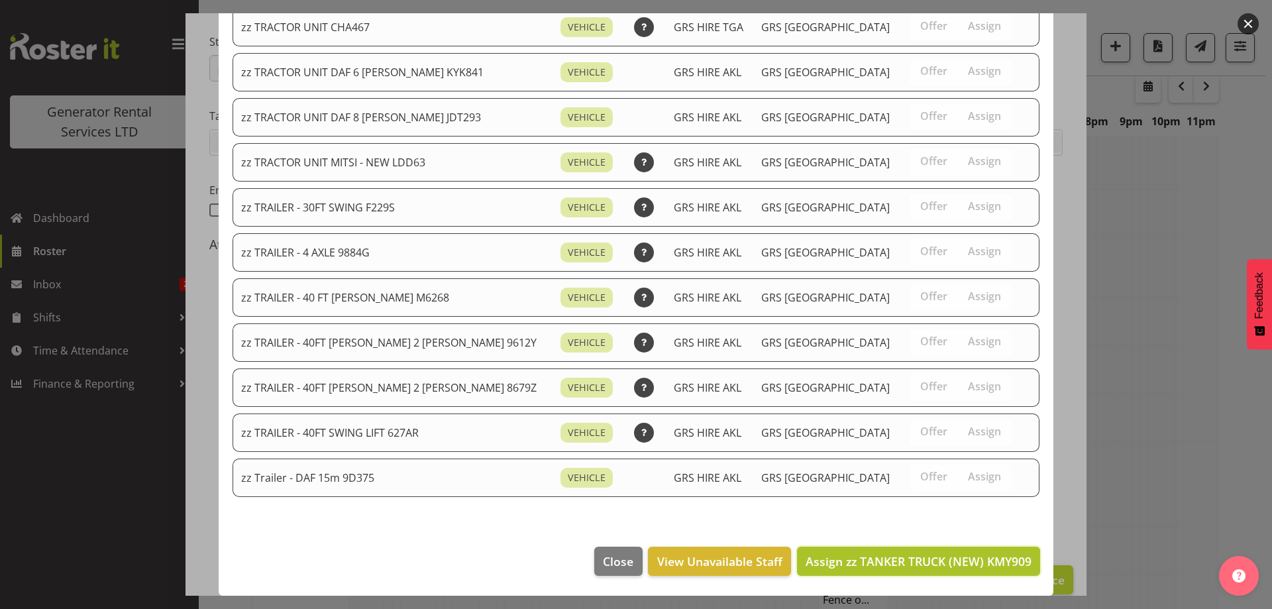
click at [973, 568] on span "Assign zz TANKER TRUCK (NEW) KMY909" at bounding box center [919, 561] width 226 height 16
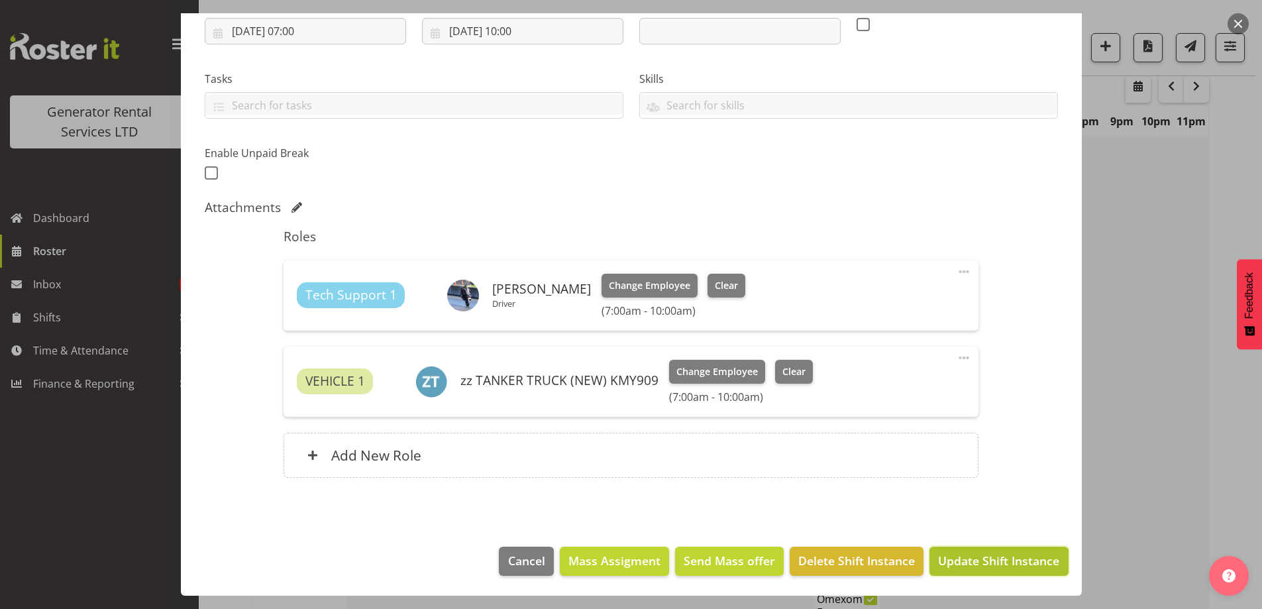
click at [979, 552] on button "Update Shift Instance" at bounding box center [999, 561] width 138 height 29
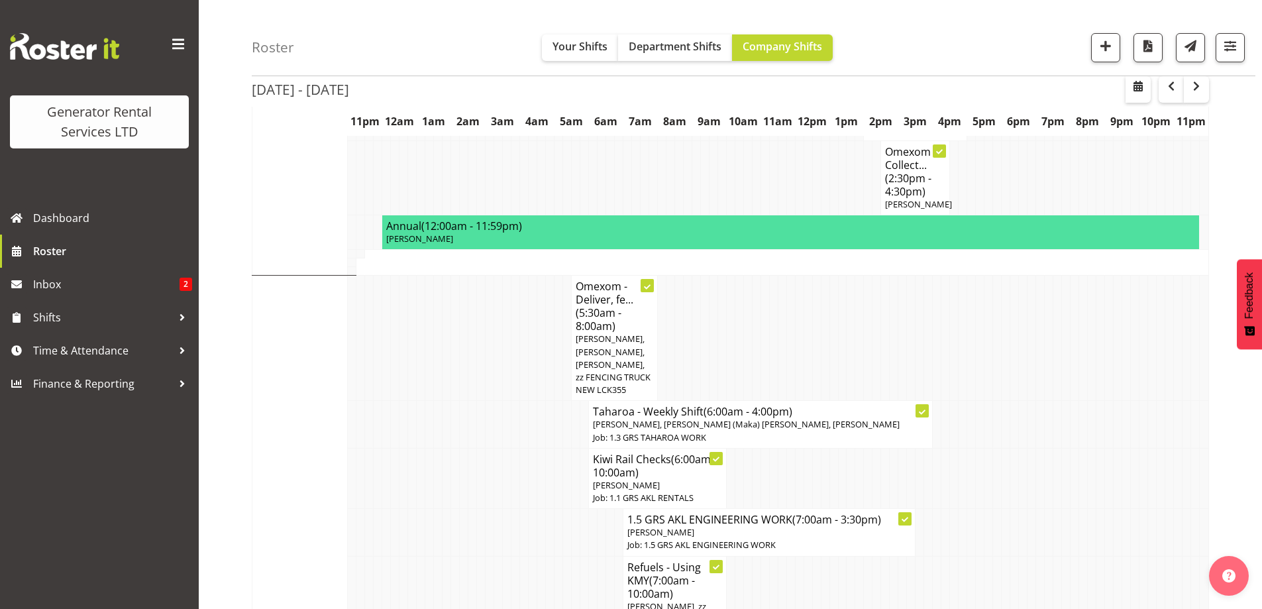
scroll to position [1239, 0]
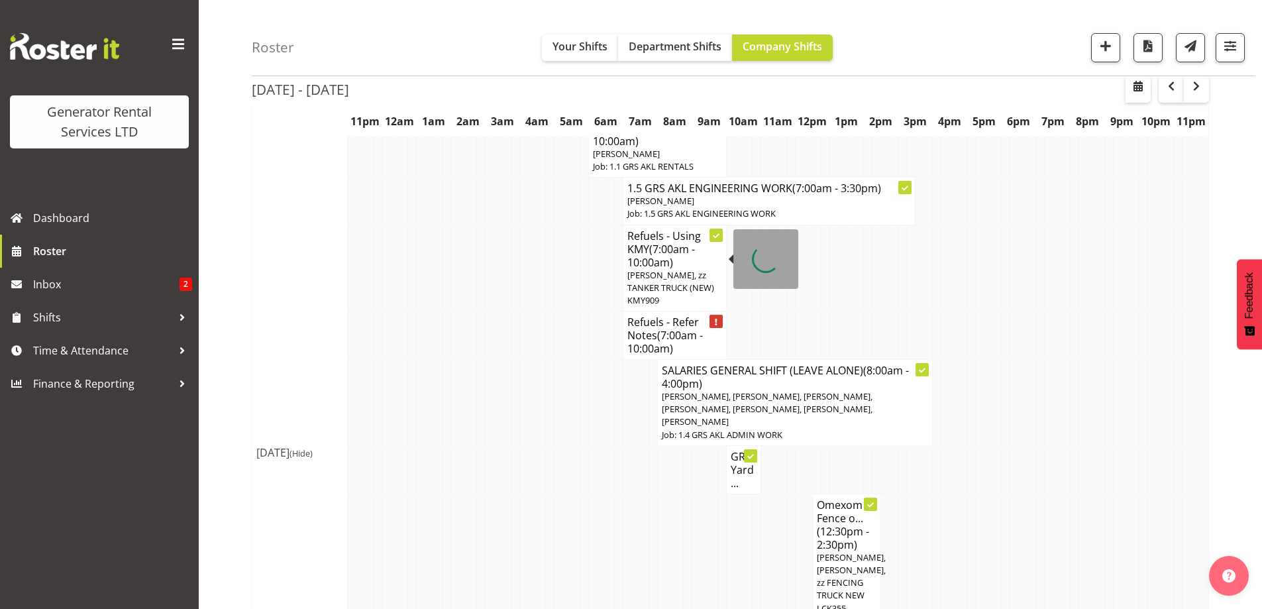
click at [652, 328] on span "(7:00am - 10:00am)" at bounding box center [665, 342] width 76 height 28
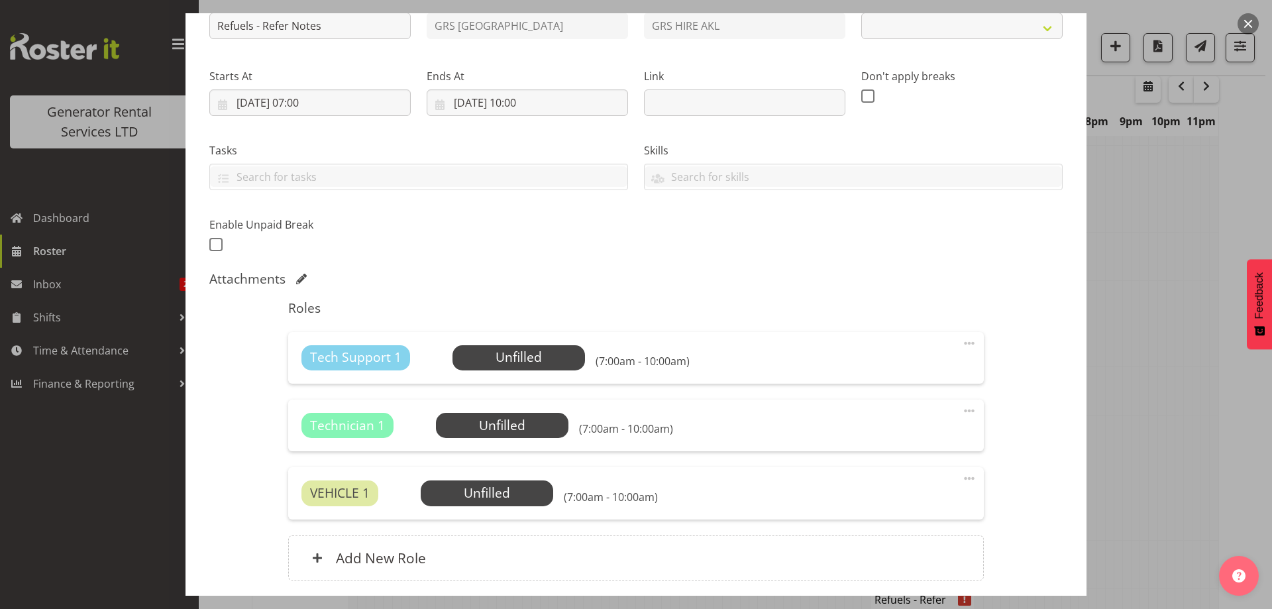
scroll to position [266, 0]
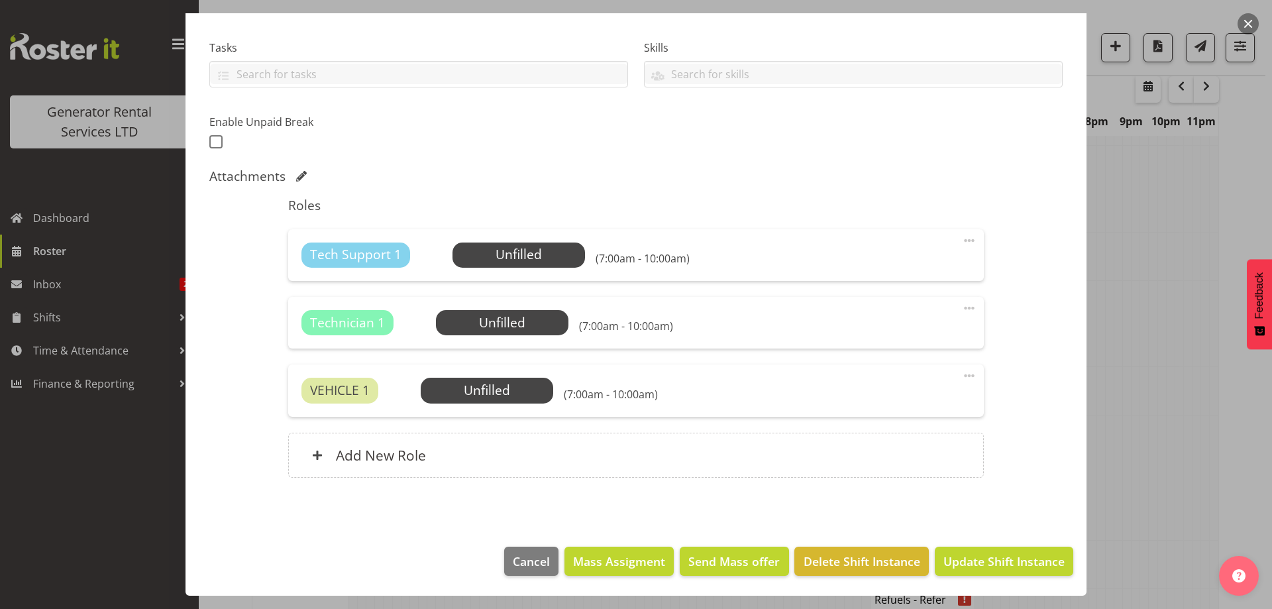
select select "9"
click at [838, 568] on span "Delete Shift Instance" at bounding box center [862, 561] width 117 height 17
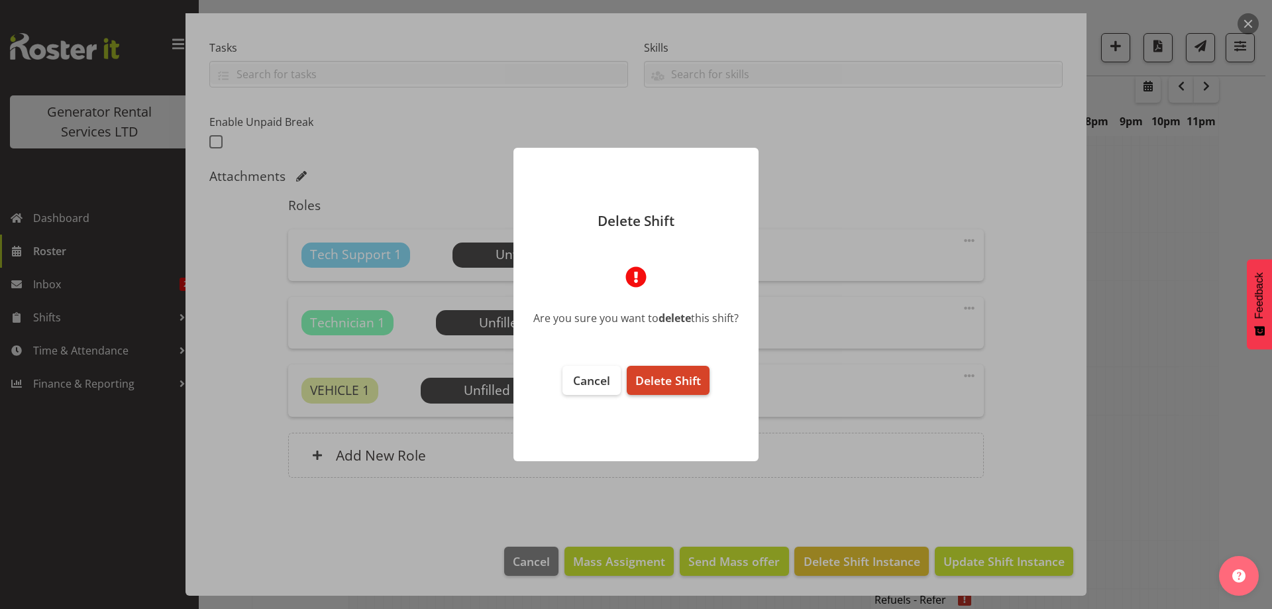
click at [690, 390] on button "Delete Shift" at bounding box center [668, 380] width 83 height 29
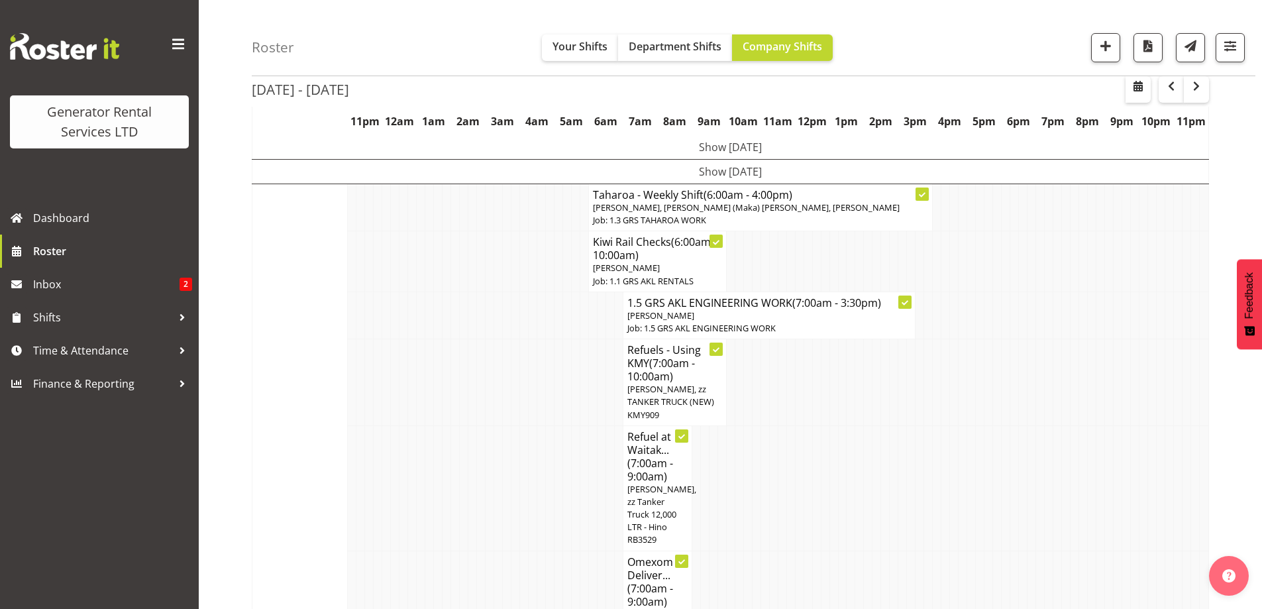
scroll to position [1305, 0]
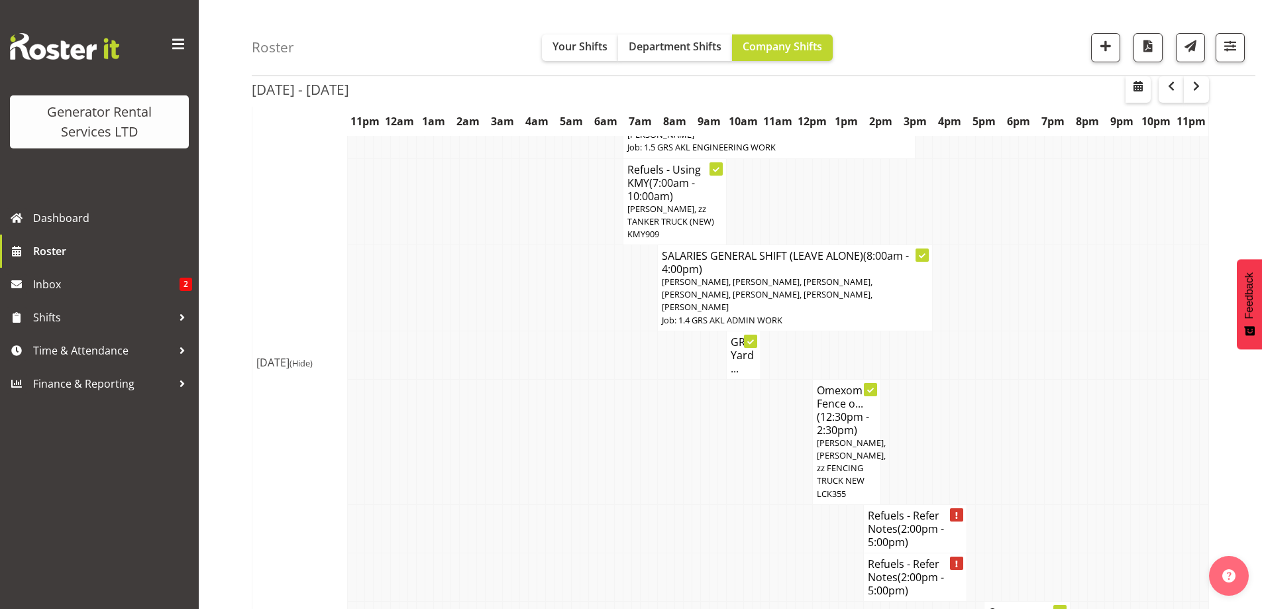
click at [597, 553] on td at bounding box center [601, 577] width 9 height 48
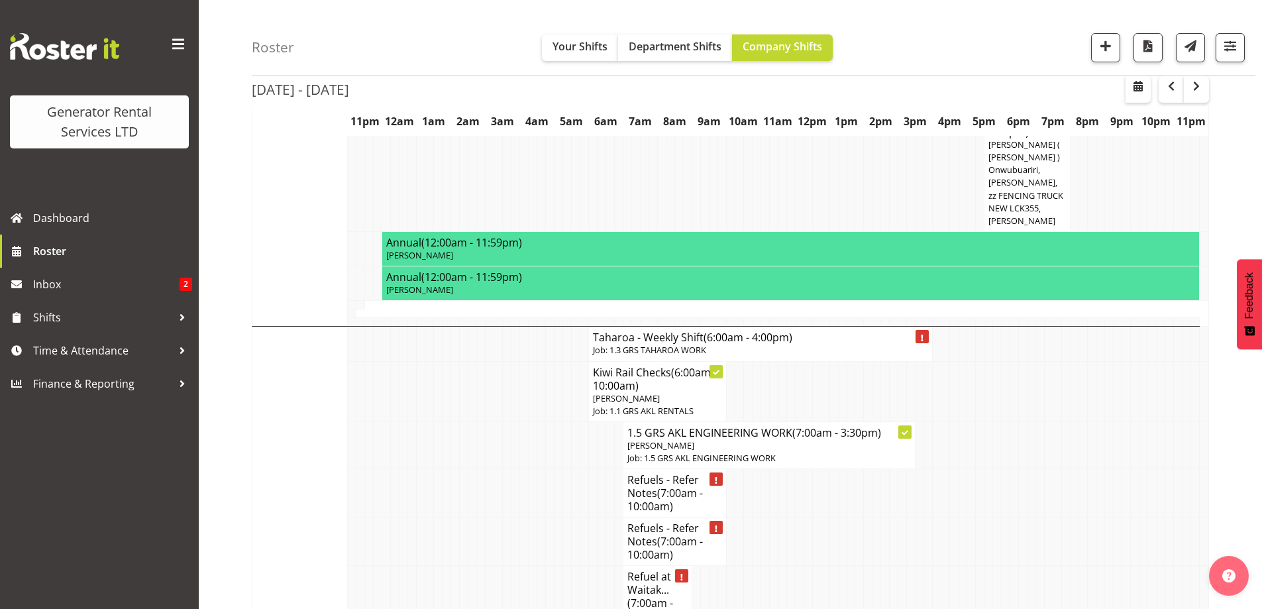
scroll to position [1902, 0]
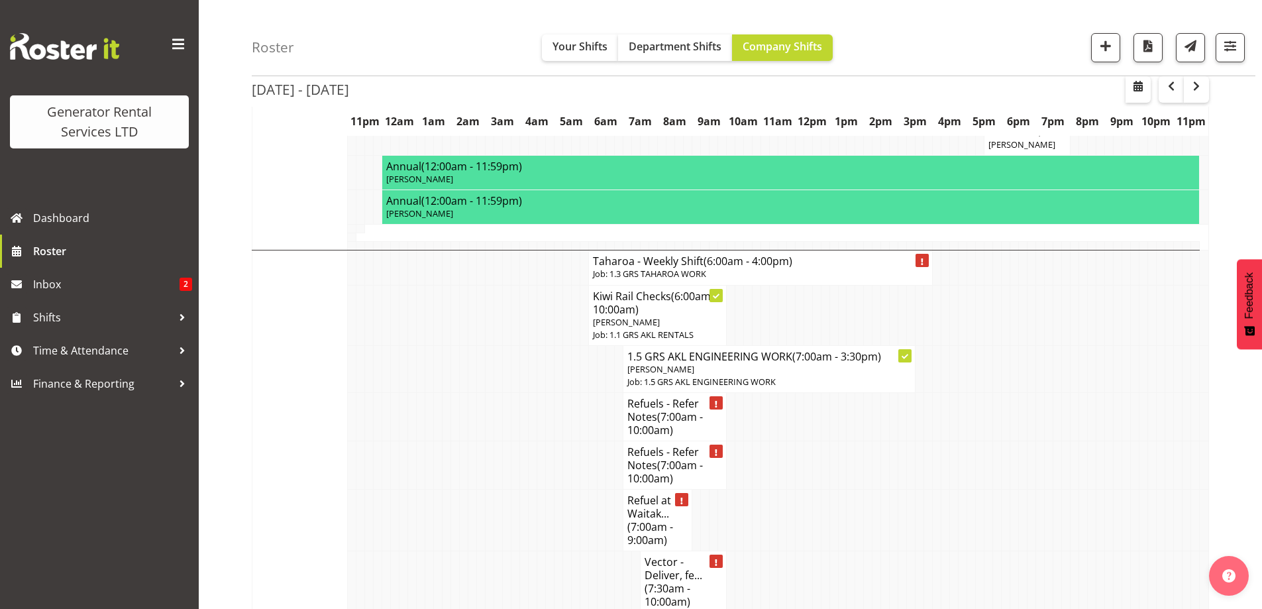
click at [578, 490] on td at bounding box center [575, 521] width 9 height 62
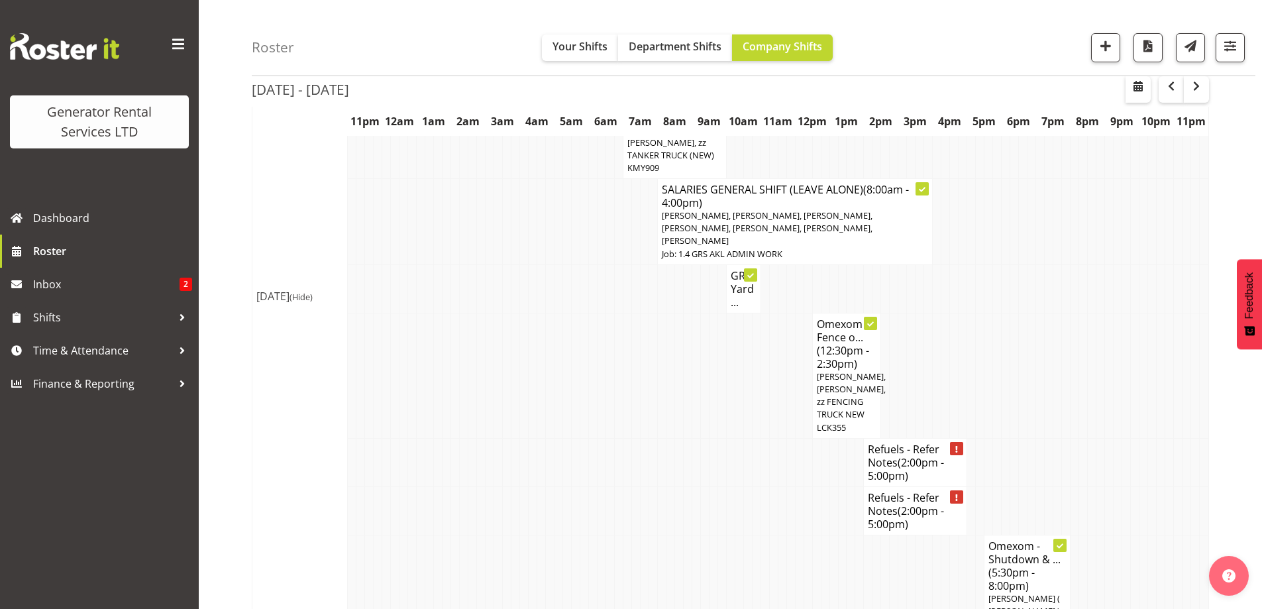
scroll to position [1438, 0]
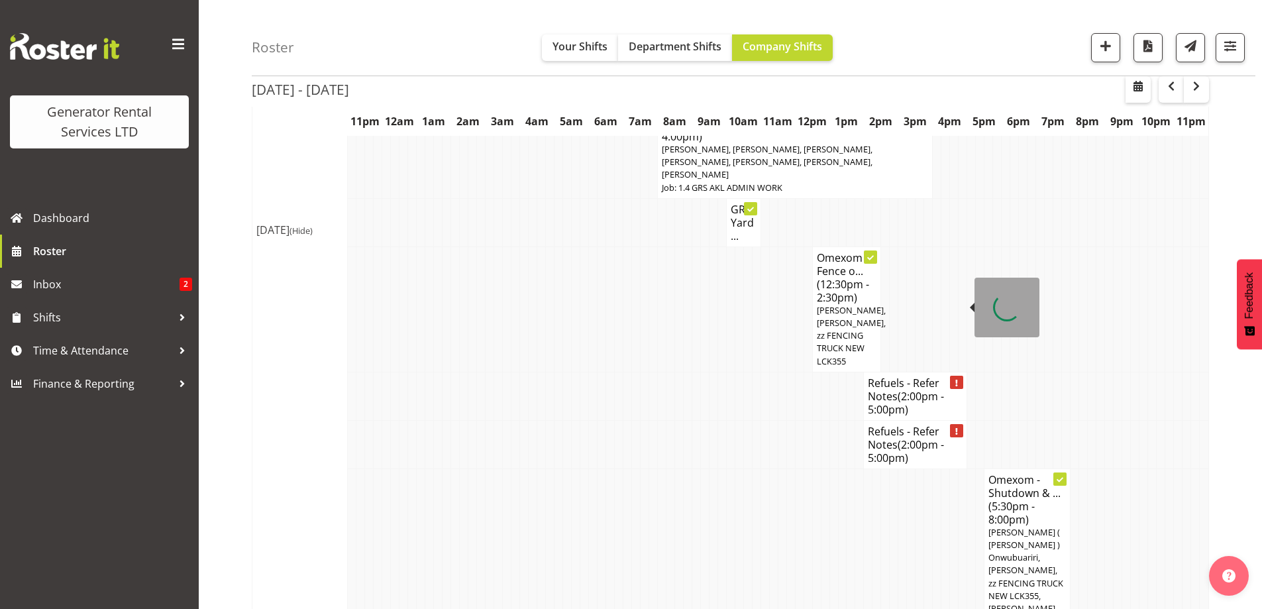
click at [905, 389] on span "(2:00pm - 5:00pm)" at bounding box center [906, 403] width 76 height 28
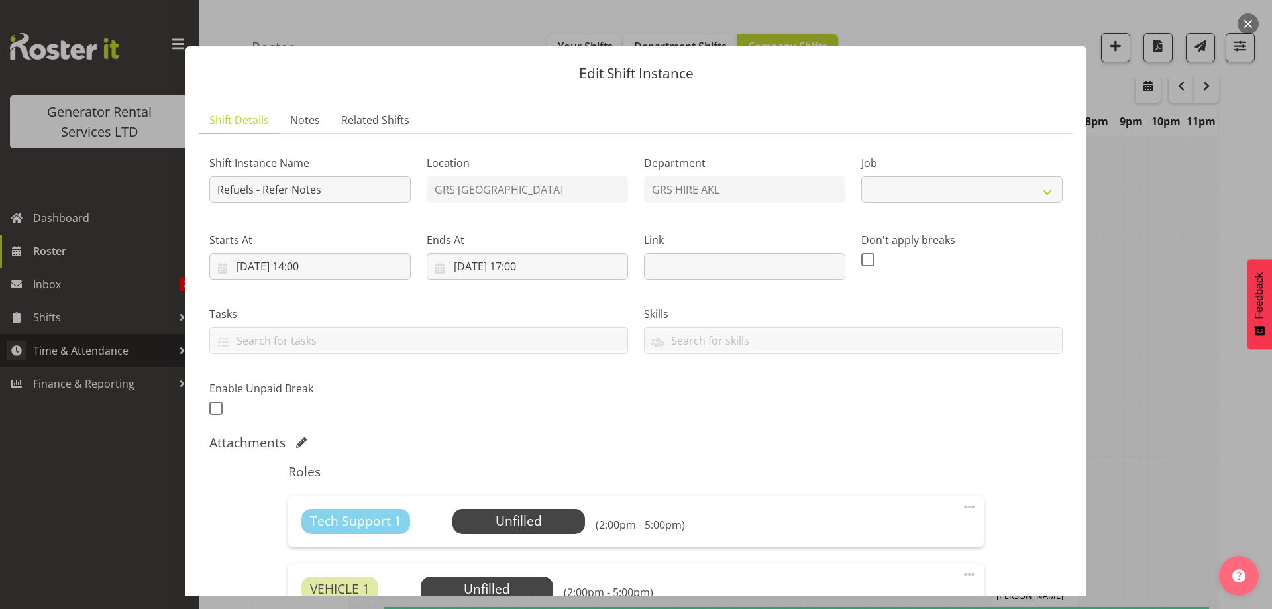
select select "9"
click at [311, 127] on span "Notes" at bounding box center [305, 120] width 30 height 16
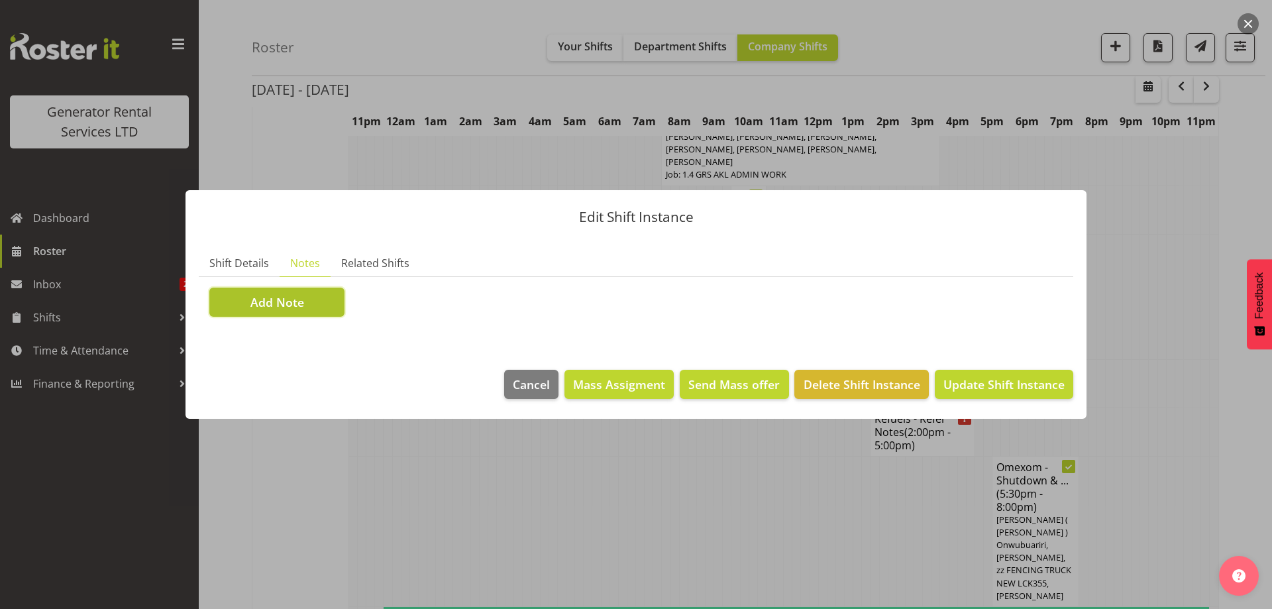
click at [297, 309] on span "Add Note" at bounding box center [277, 302] width 54 height 17
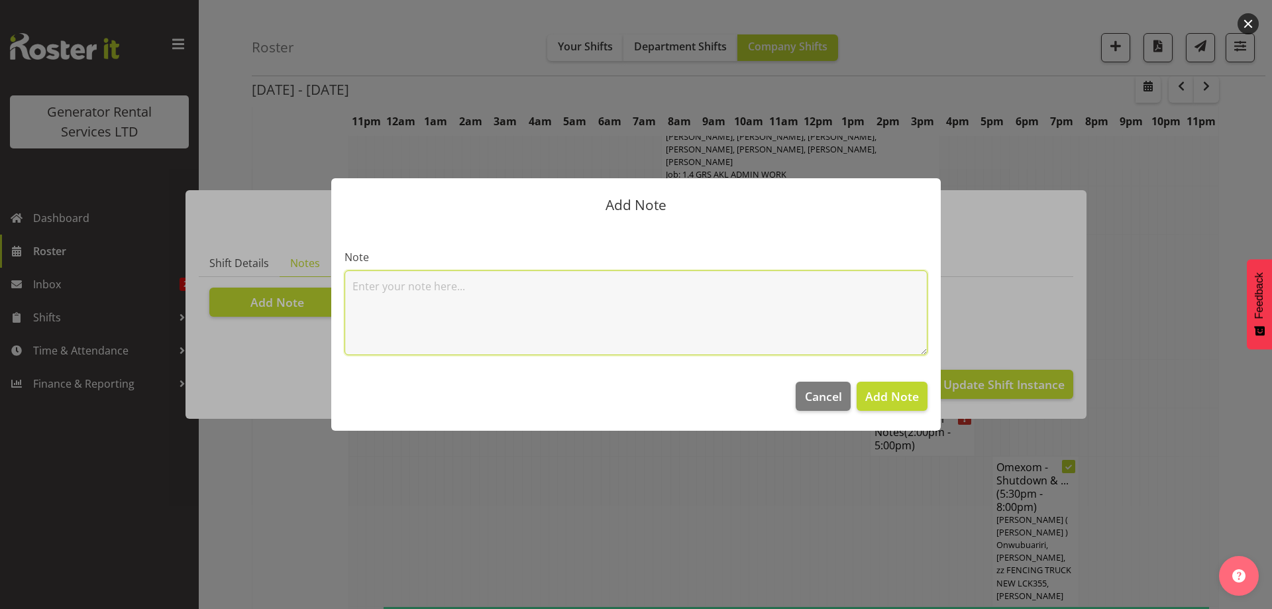
click at [386, 293] on textarea at bounding box center [636, 312] width 583 height 85
paste textarea "800KVA, 500kvas & 300kva @ 651 Massey road, 37 Plumley Cres & 46 Cyclamen road,…"
click at [590, 325] on textarea "800KVA, 500kvas & 300kva @ 651 Massey road, 37 Plumley Cres & 46 Cyclamen road,…" at bounding box center [636, 312] width 583 height 85
click at [849, 288] on textarea "800KVA, 500kvas & 300kva @ 651 Massey road, 37 Plumley Cres & 46 Cyclamen road,…" at bounding box center [636, 312] width 583 height 85
paste textarea "100kva @ Macrennie Construction Site, 6 Carr Rd Mt Roskill (There is a driveway…"
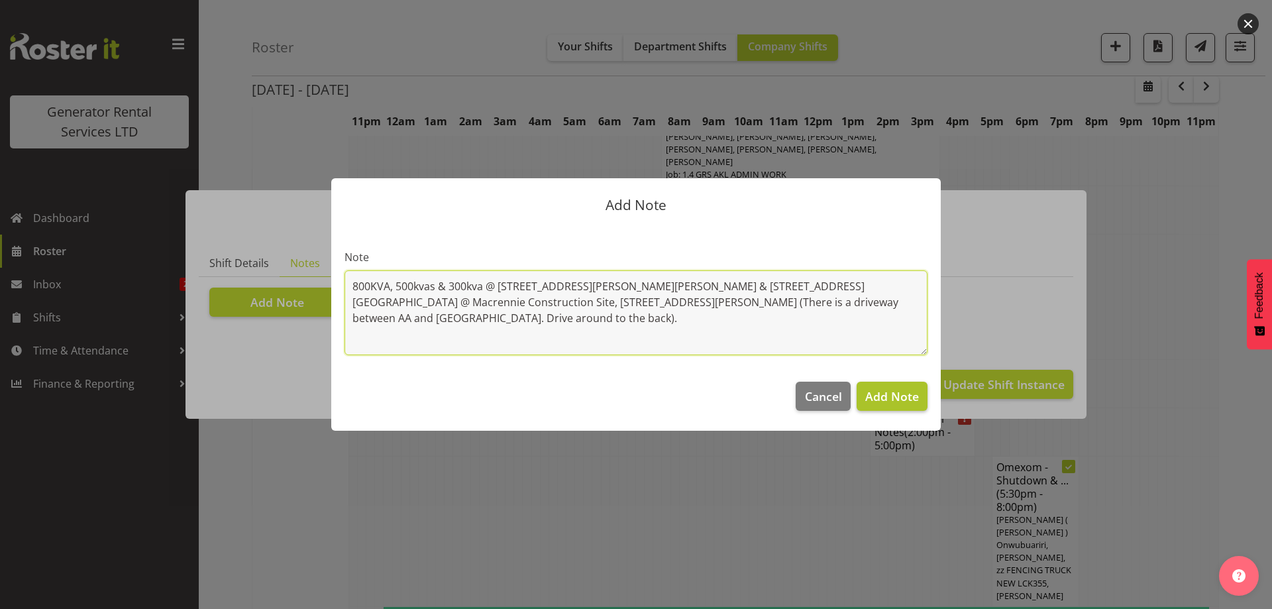
type textarea "800KVA, 500kvas & 300kva @ 651 Massey road, 37 Plumley Cres & 46 Cyclamen road,…"
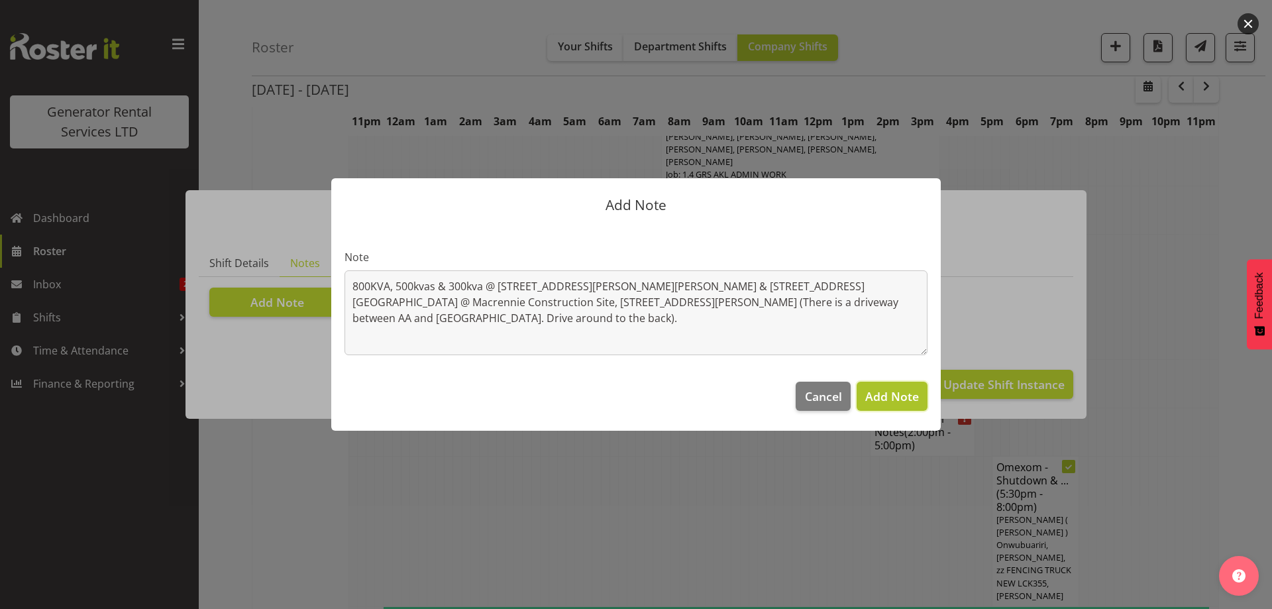
click at [905, 400] on span "Add Note" at bounding box center [892, 396] width 54 height 16
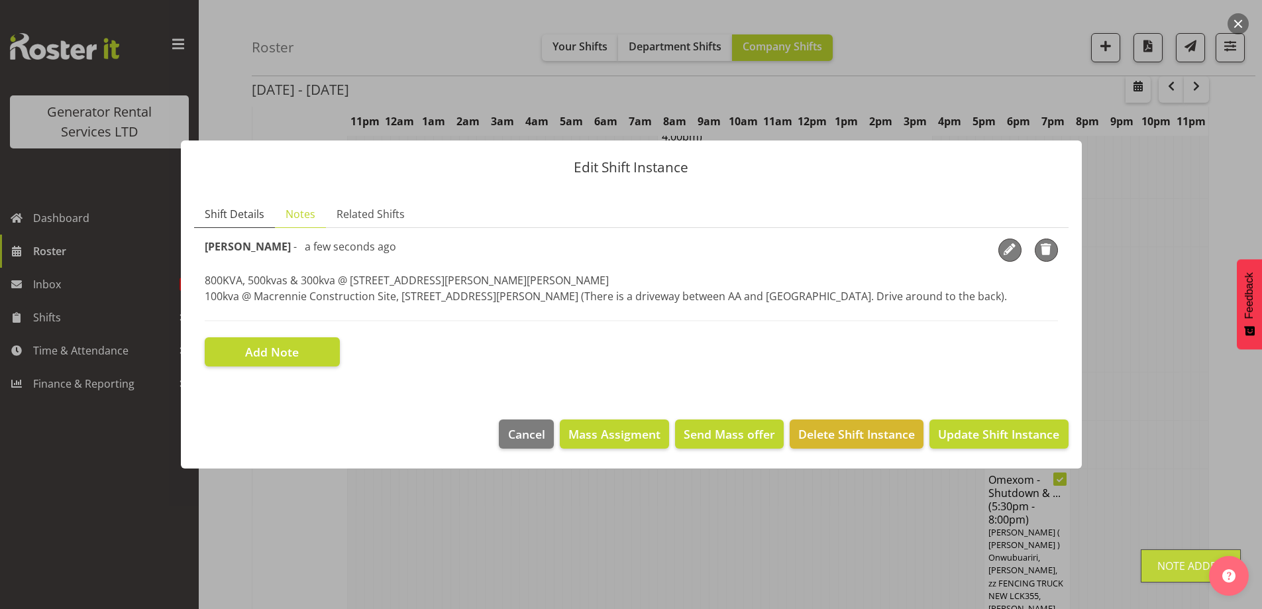
click at [249, 221] on span "Shift Details" at bounding box center [235, 214] width 60 height 16
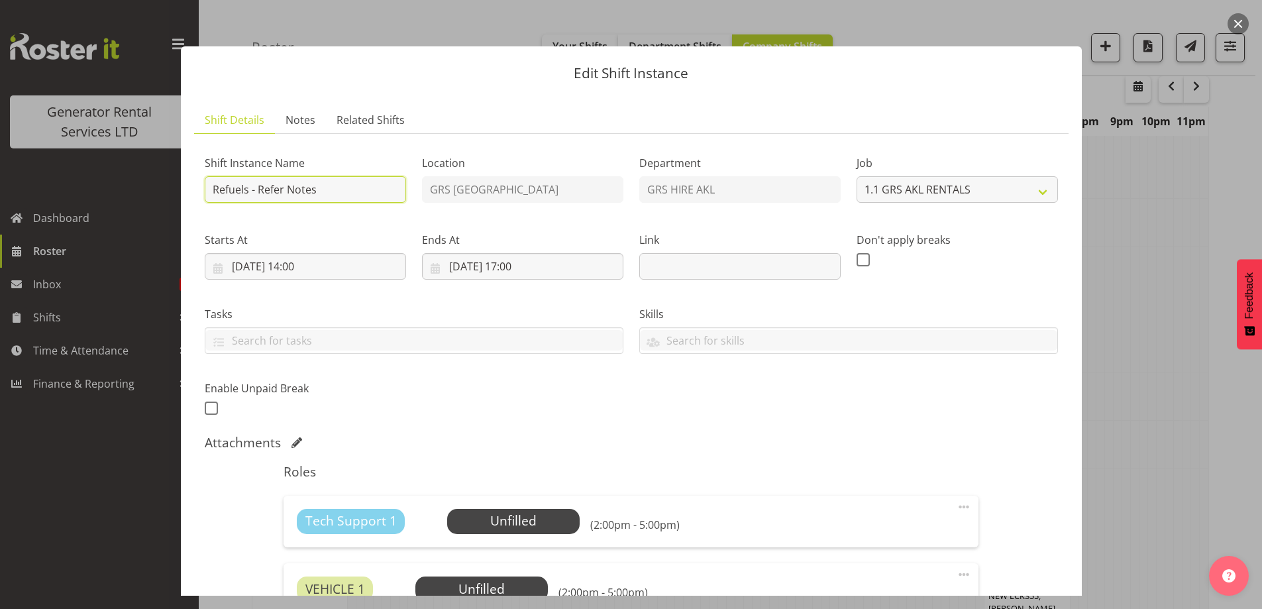
drag, startPoint x: 324, startPoint y: 190, endPoint x: 256, endPoint y: 191, distance: 68.2
click at [256, 191] on input "Refuels - Refer Notes" at bounding box center [305, 189] width 201 height 27
type input "Refuels - Using KMY"
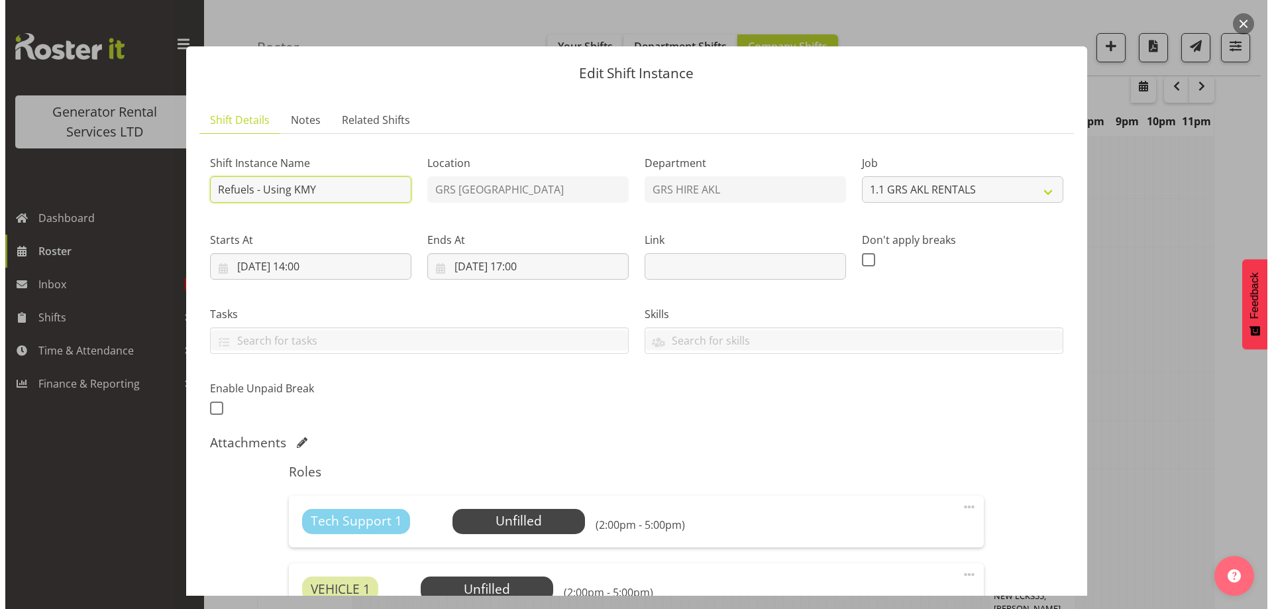
scroll to position [198, 0]
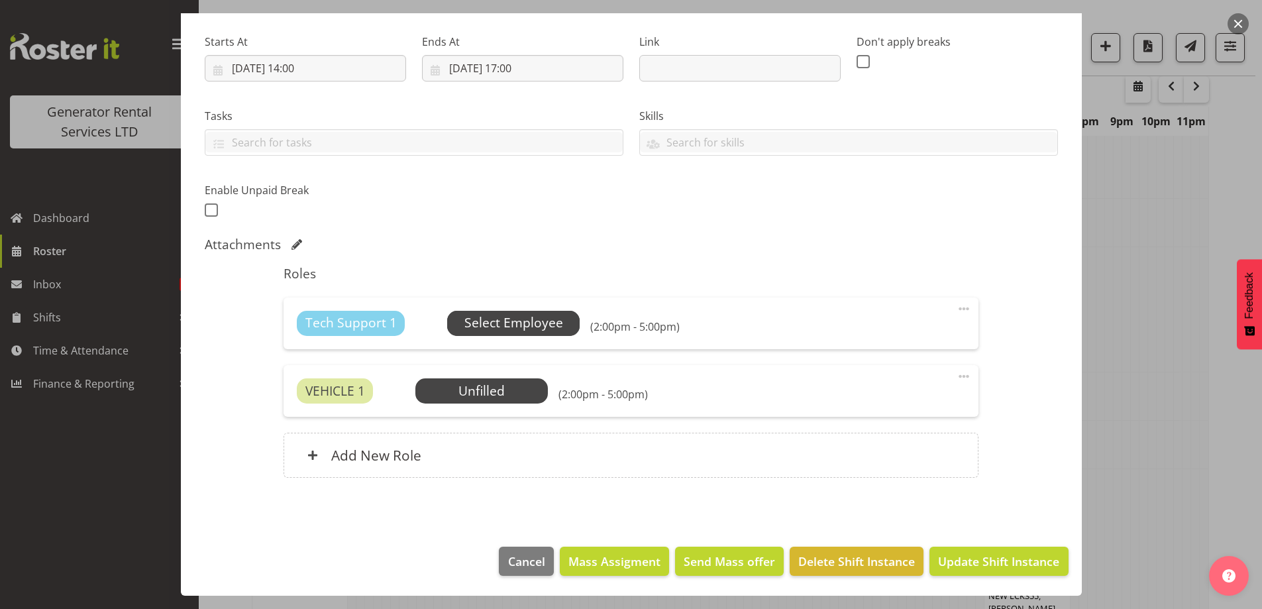
click at [523, 323] on span "Select Employee" at bounding box center [513, 322] width 99 height 19
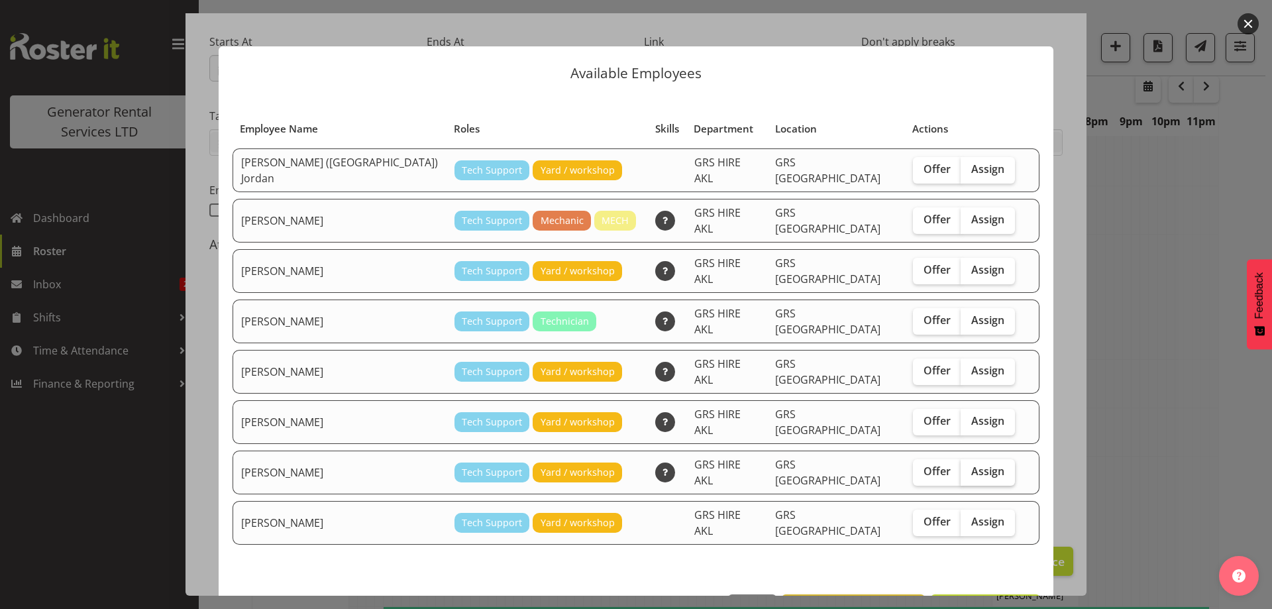
click at [969, 459] on label "Assign" at bounding box center [988, 472] width 54 height 27
click at [969, 467] on input "Assign" at bounding box center [965, 471] width 9 height 9
checkbox input "true"
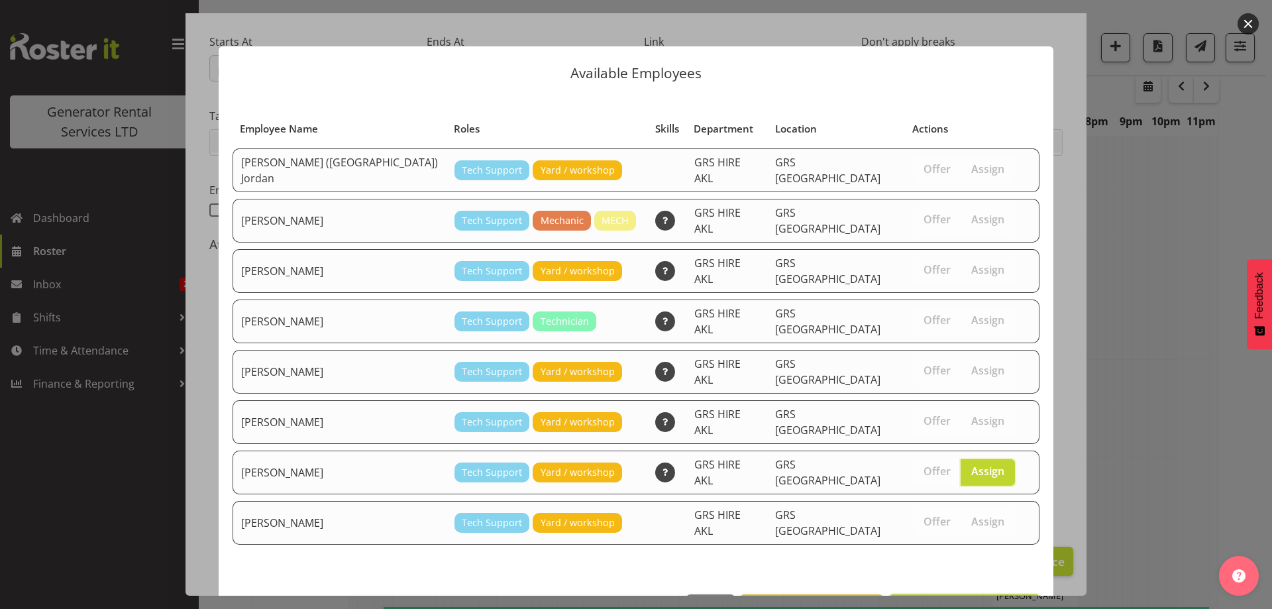
click at [969, 594] on button "Assign Sam Carter" at bounding box center [964, 608] width 151 height 29
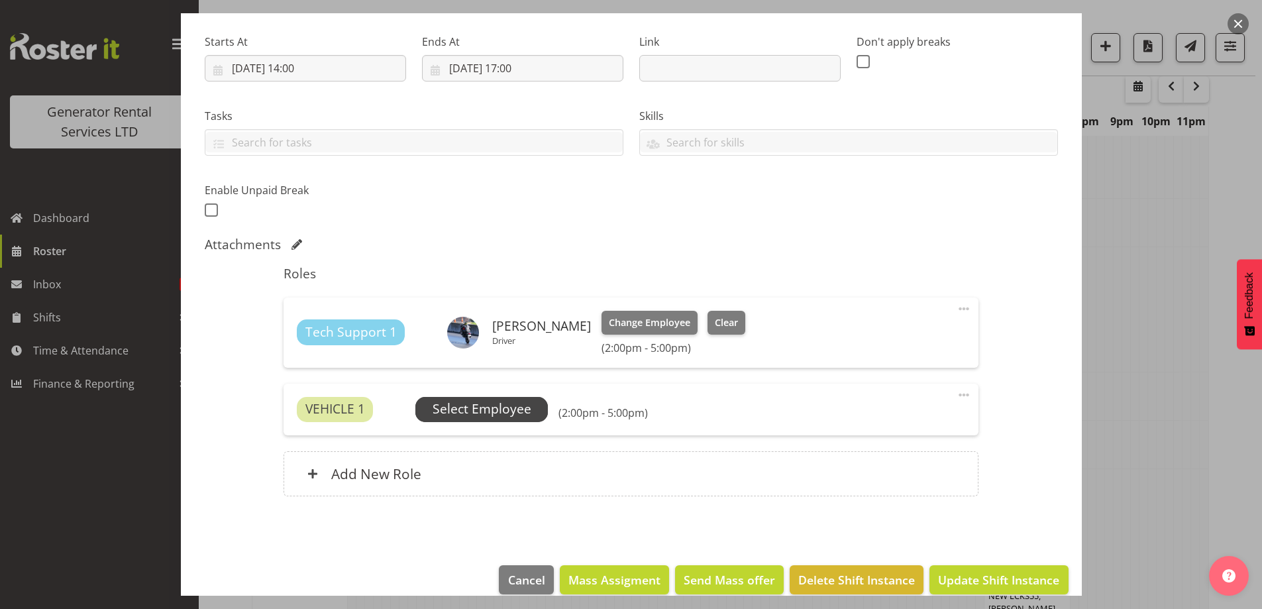
click at [502, 414] on span "Select Employee" at bounding box center [482, 409] width 99 height 19
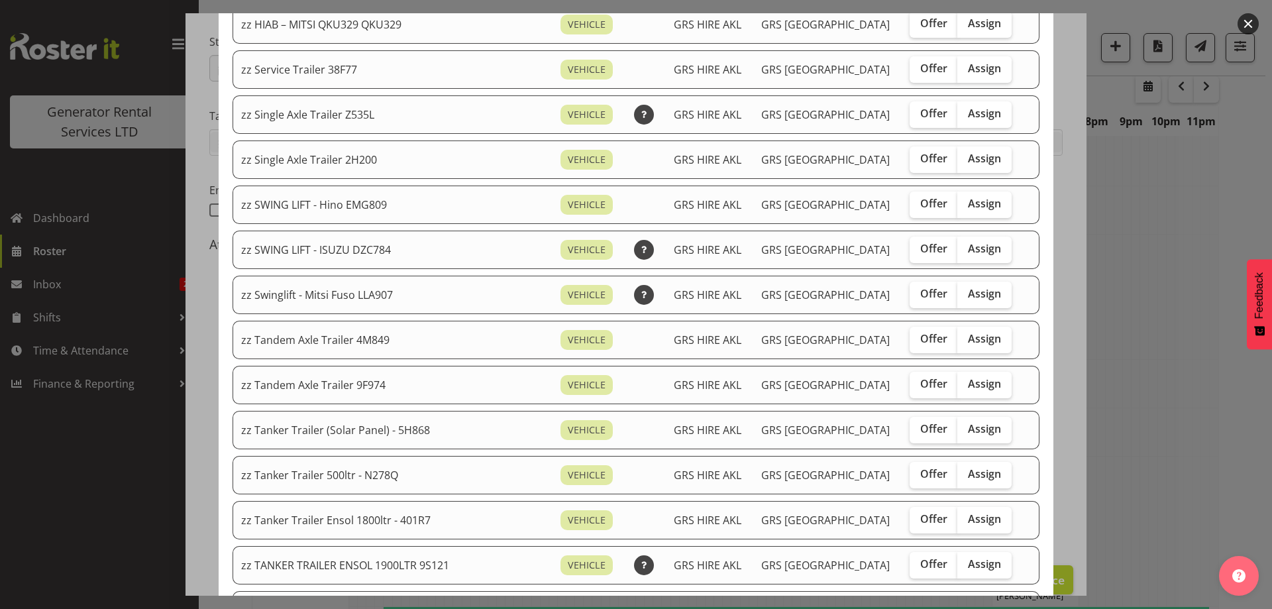
scroll to position [994, 0]
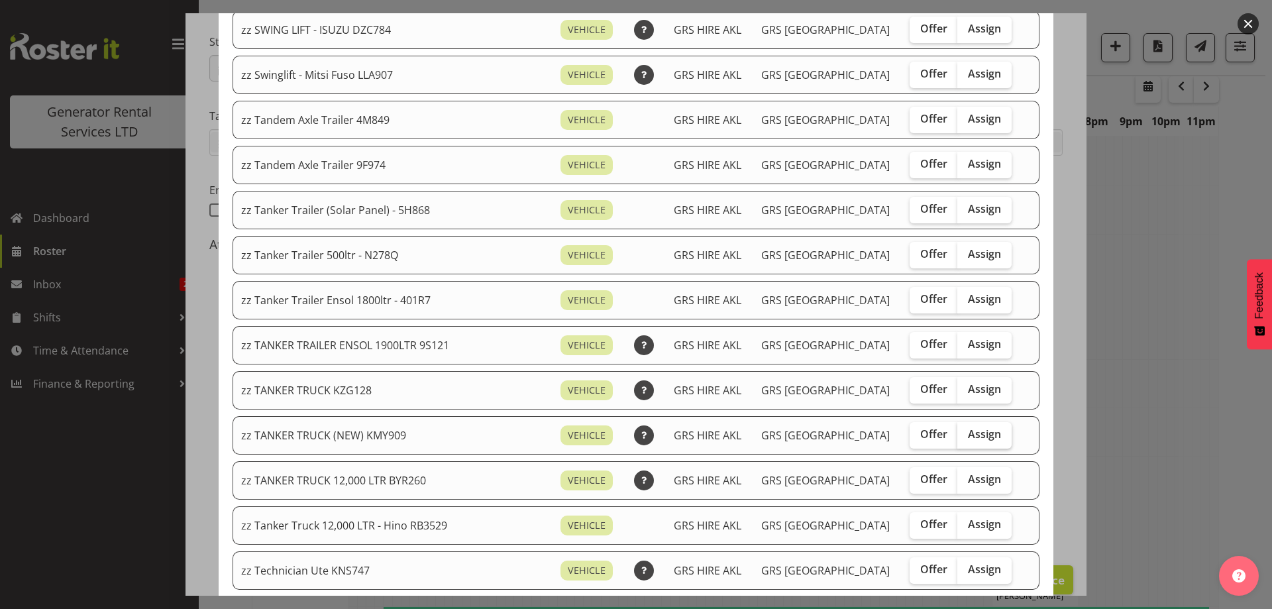
click at [968, 427] on span "Assign" at bounding box center [984, 433] width 33 height 13
click at [966, 430] on input "Assign" at bounding box center [961, 434] width 9 height 9
checkbox input "true"
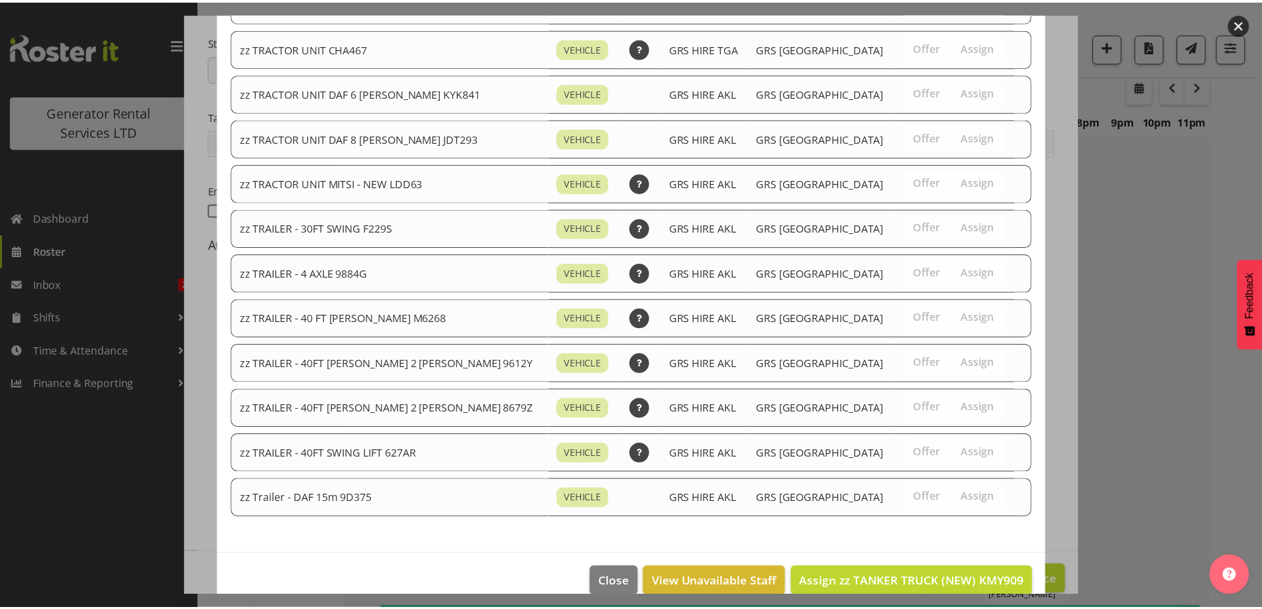
scroll to position [1627, 0]
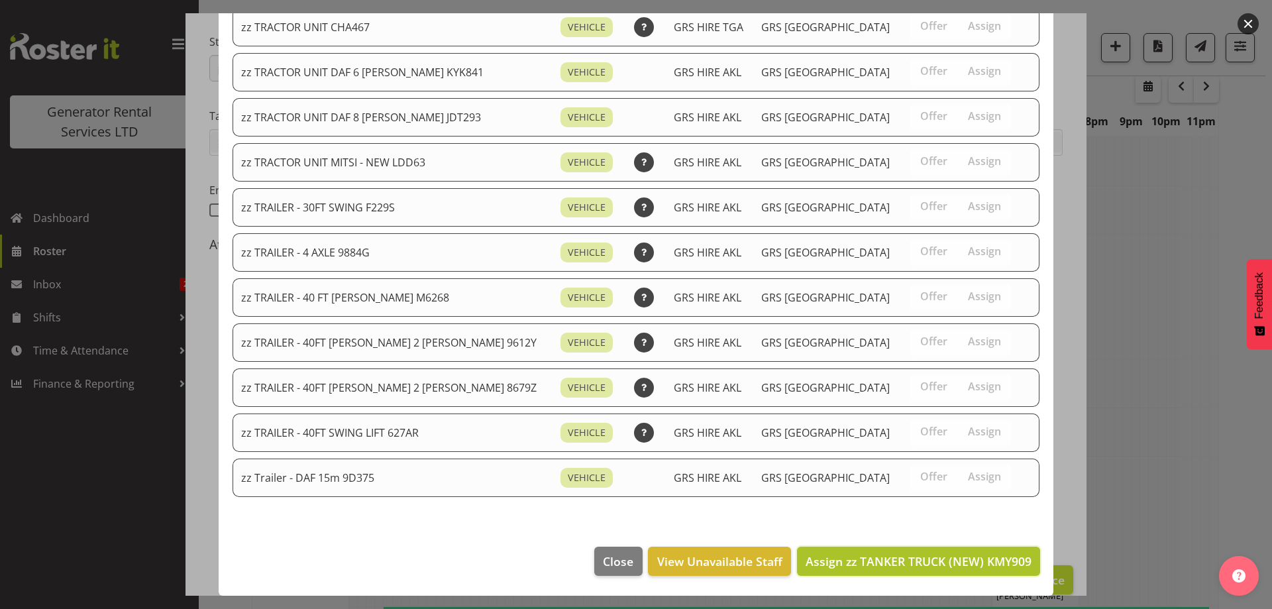
click at [954, 561] on span "Assign zz TANKER TRUCK (NEW) KMY909" at bounding box center [919, 561] width 226 height 16
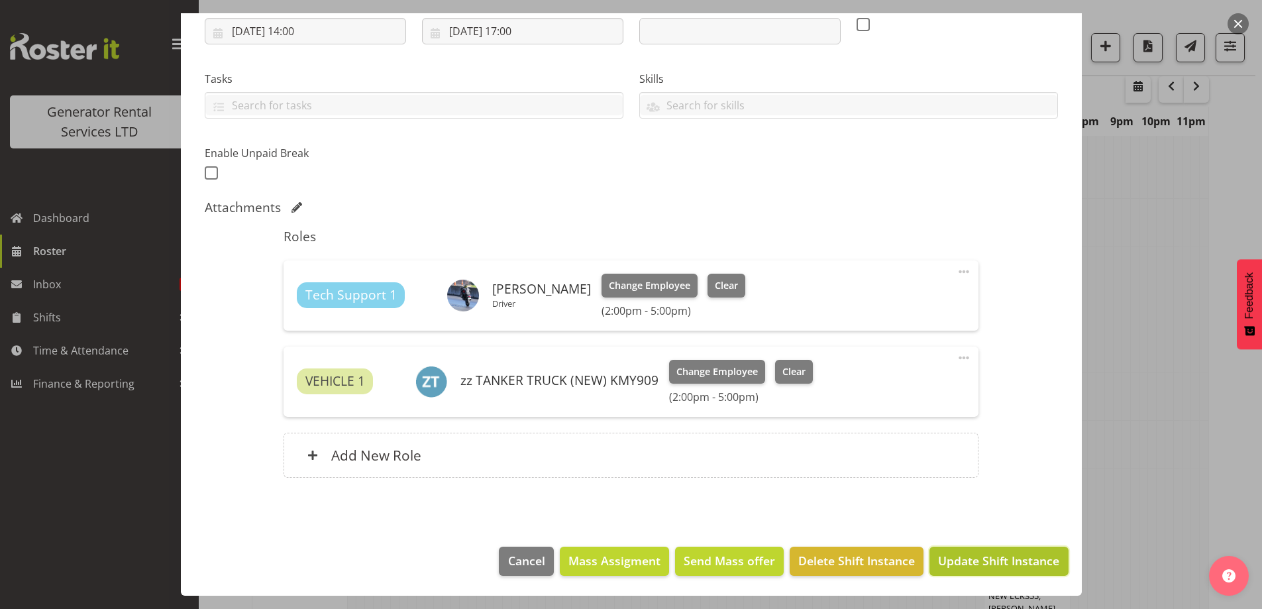
click at [986, 559] on span "Update Shift Instance" at bounding box center [998, 560] width 121 height 17
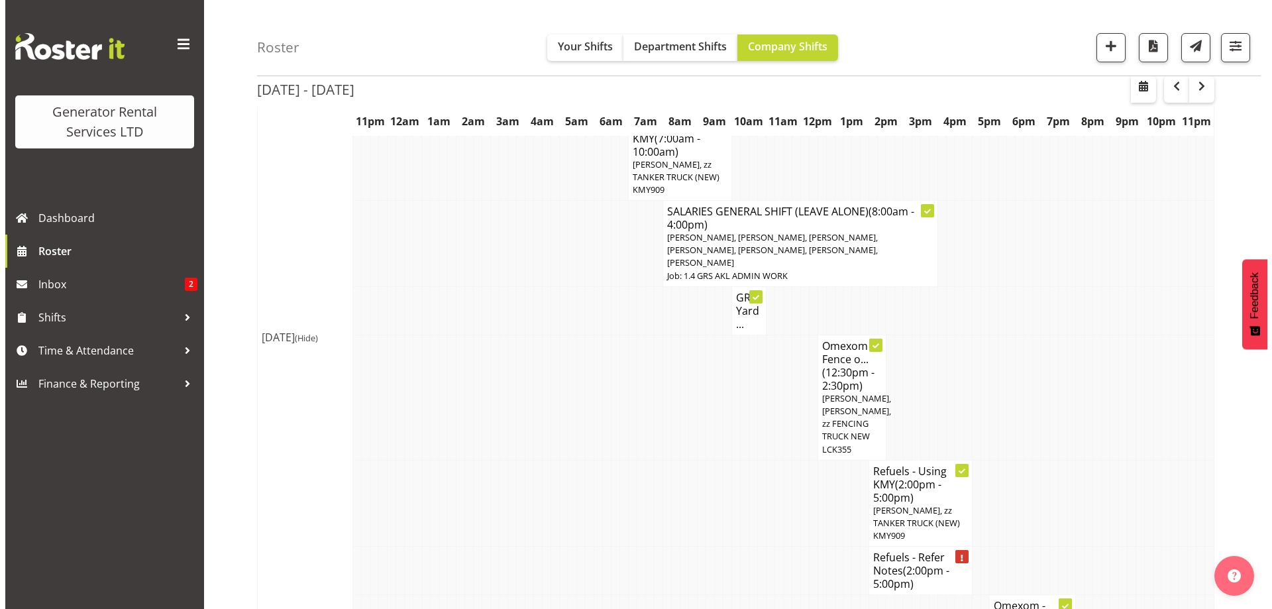
scroll to position [1372, 0]
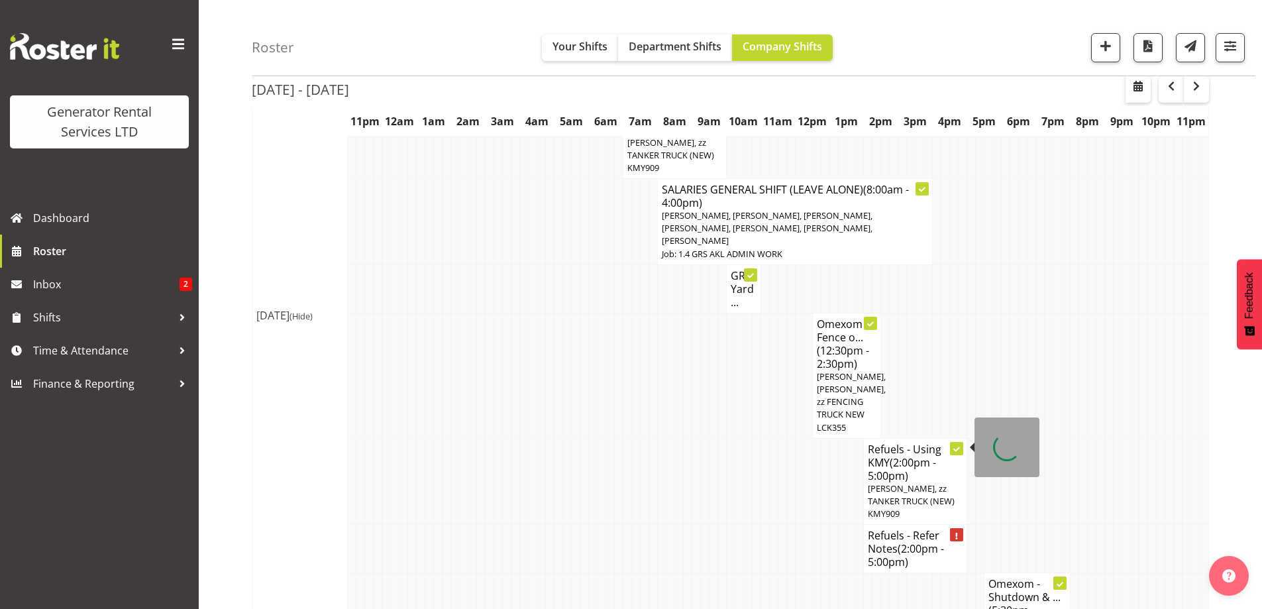
click at [876, 529] on h4 "Refuels - Refer Notes (2:00pm - 5:00pm)" at bounding box center [915, 549] width 95 height 40
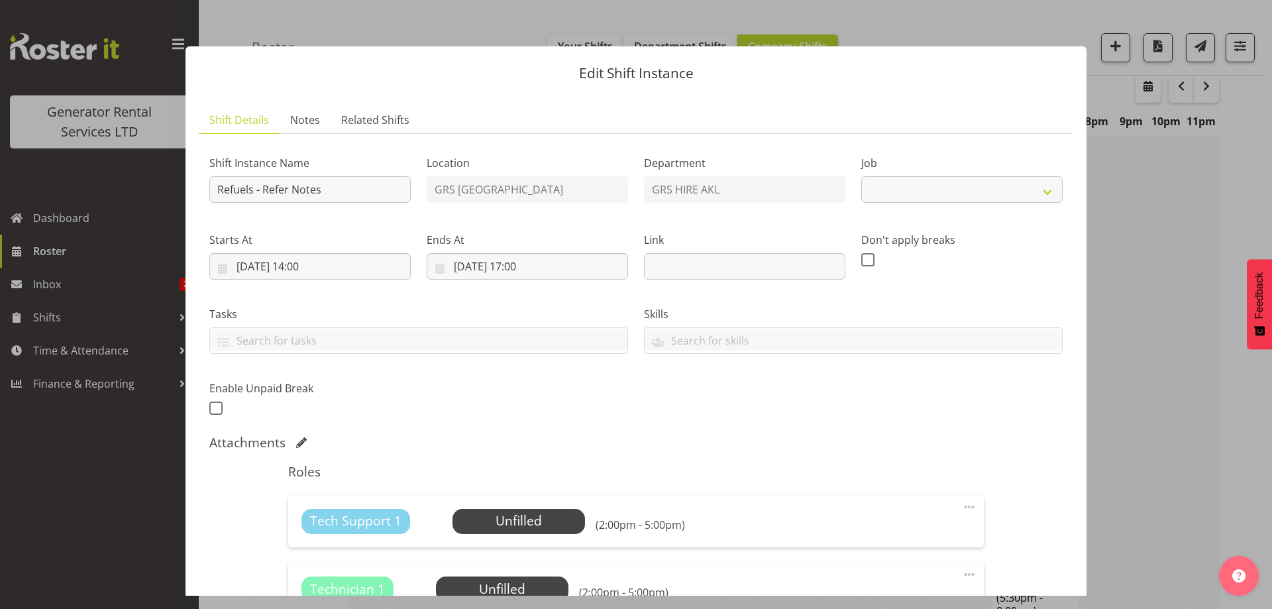
select select "9"
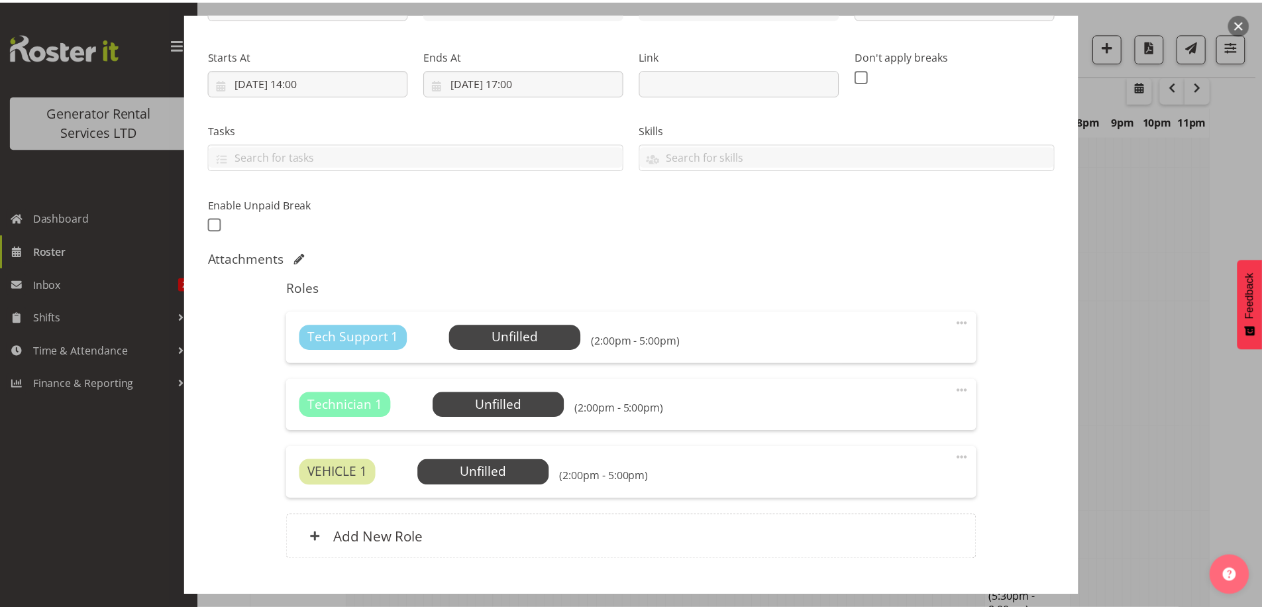
scroll to position [266, 0]
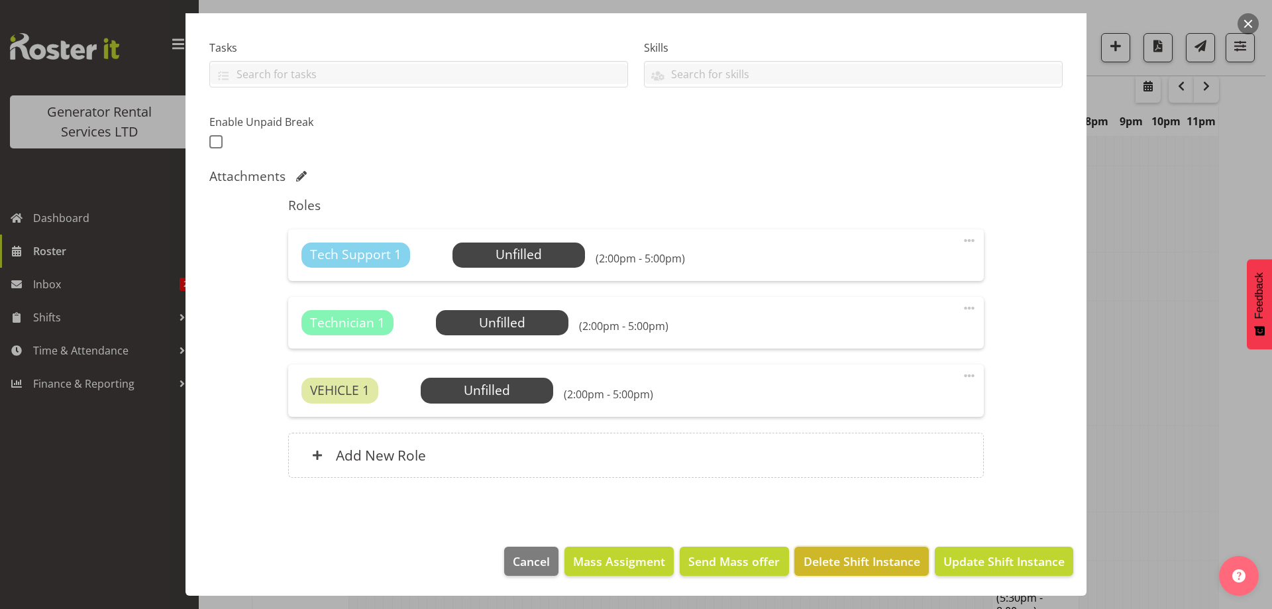
click at [828, 559] on span "Delete Shift Instance" at bounding box center [862, 561] width 117 height 17
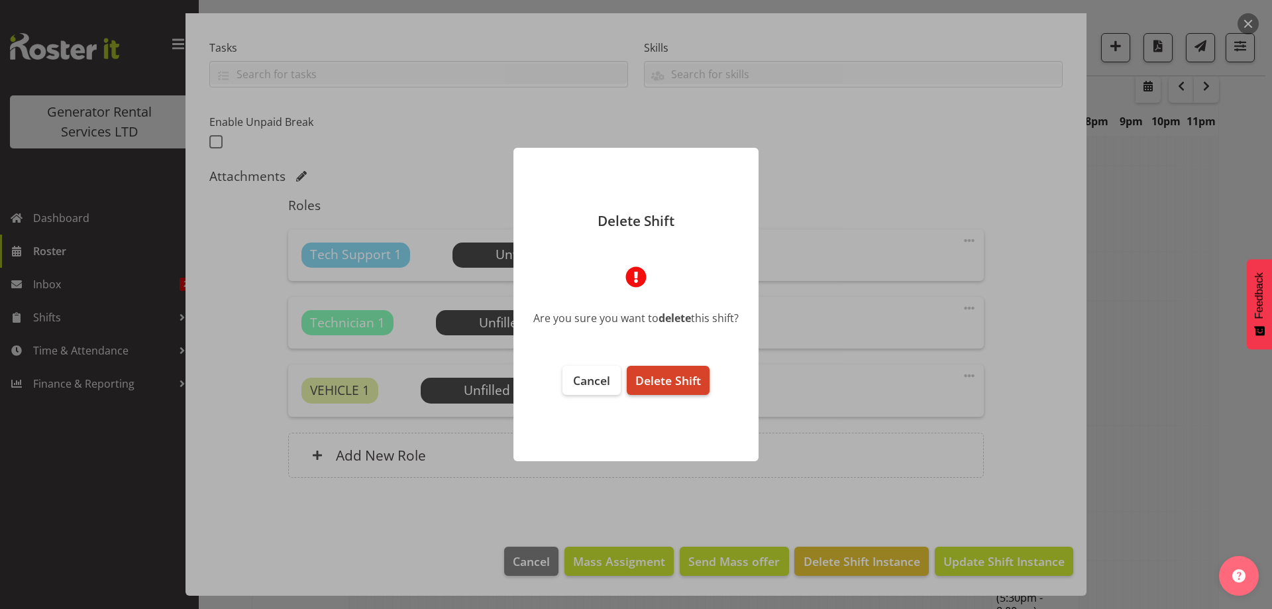
click at [688, 376] on span "Delete Shift" at bounding box center [668, 380] width 66 height 16
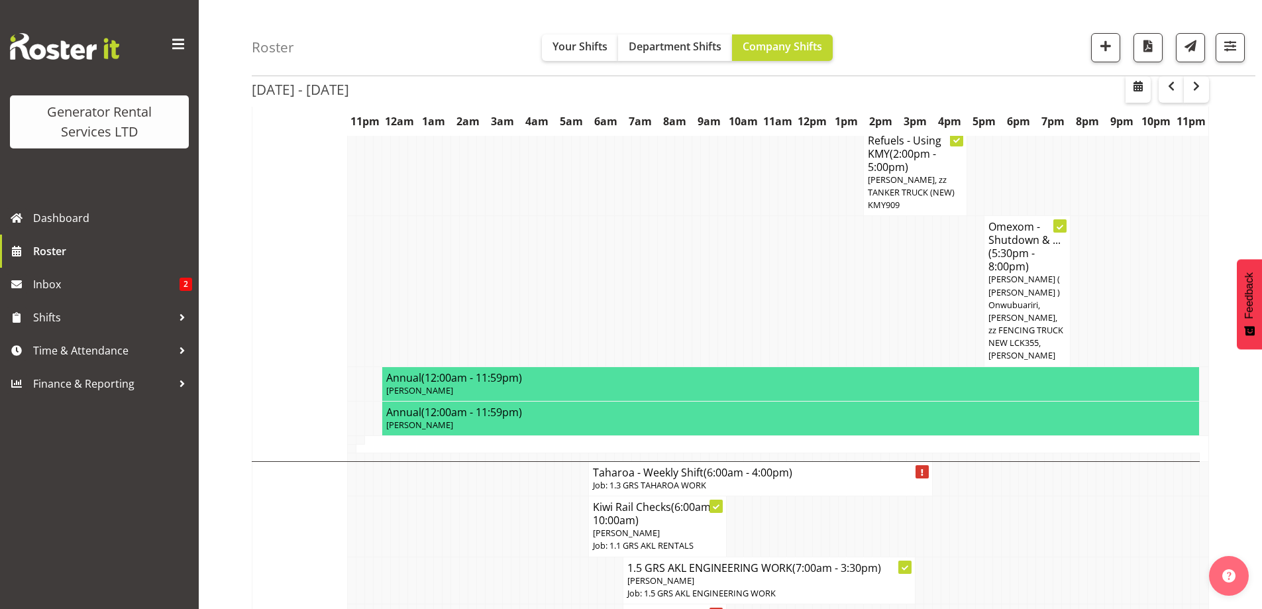
scroll to position [1703, 0]
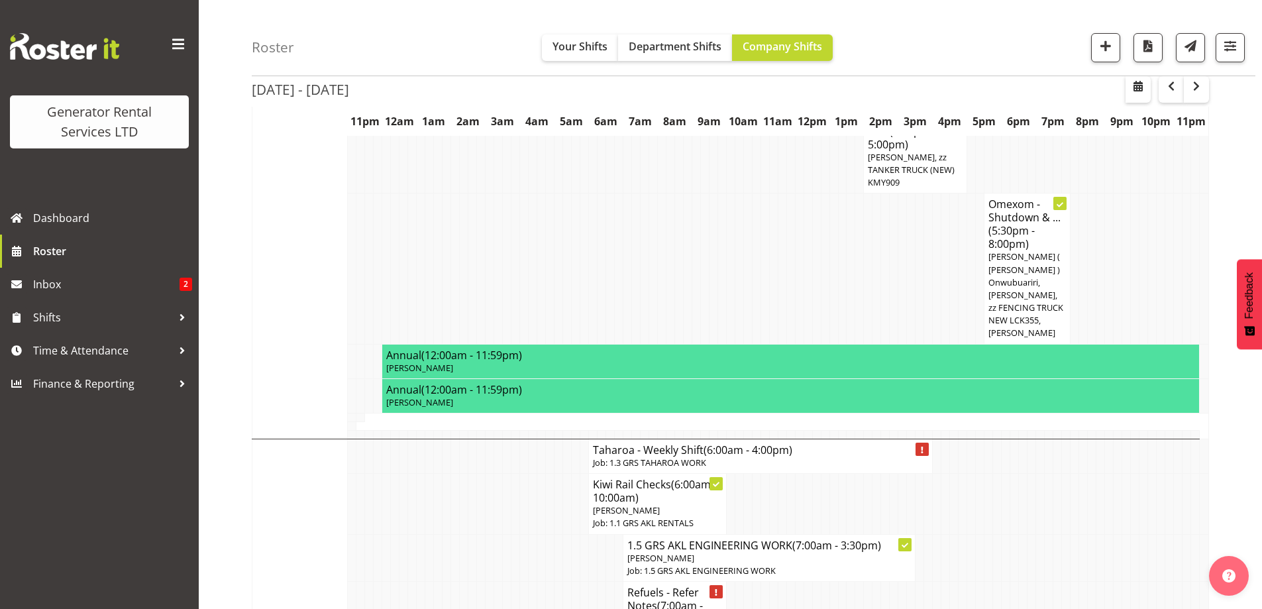
click at [510, 581] on td at bounding box center [507, 605] width 9 height 48
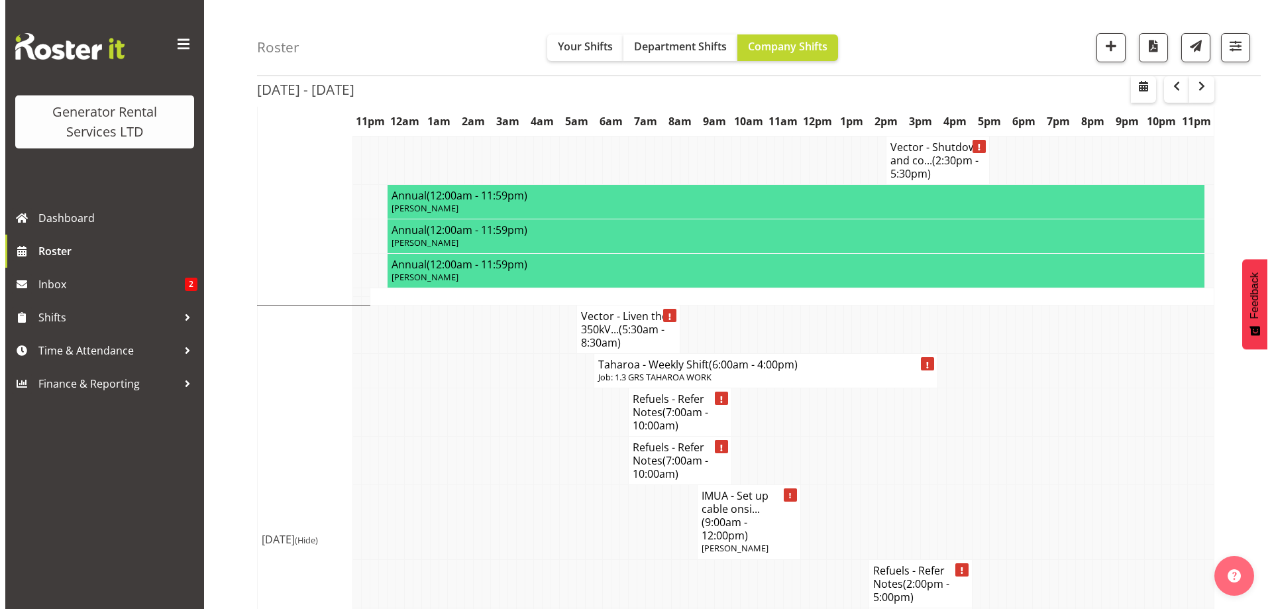
scroll to position [2630, 0]
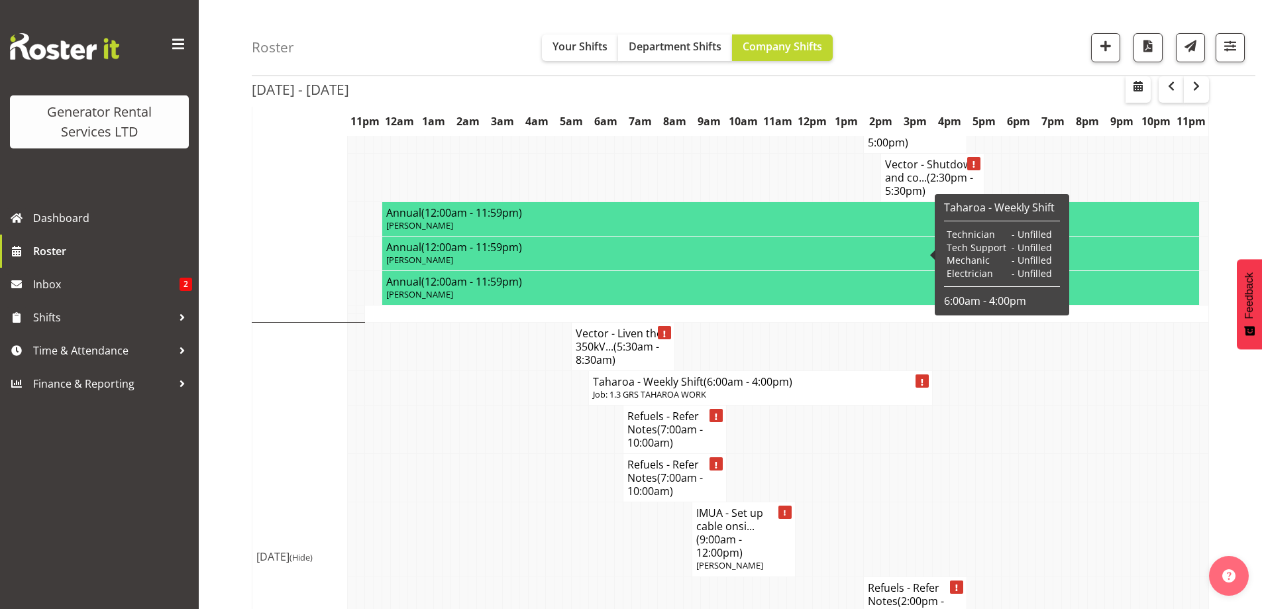
click at [487, 502] on td at bounding box center [490, 539] width 9 height 74
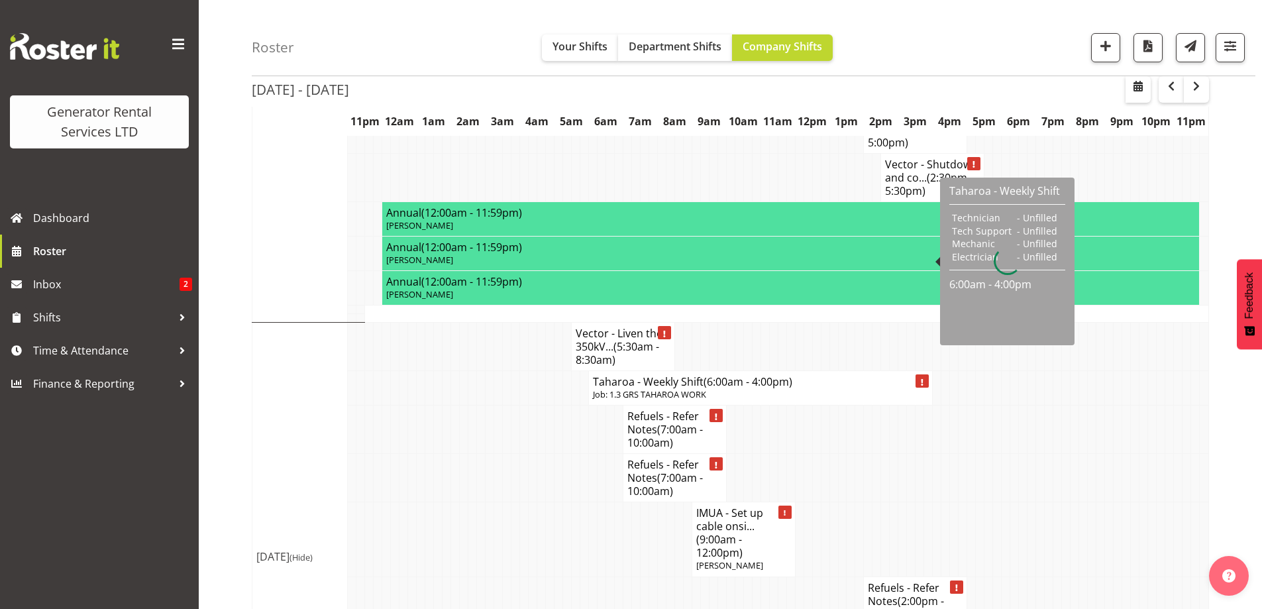
click at [682, 371] on td "Taharoa - Weekly Shift (6:00am - 4:00pm) Job: 1.3 GRS TAHAROA WORK" at bounding box center [760, 388] width 344 height 34
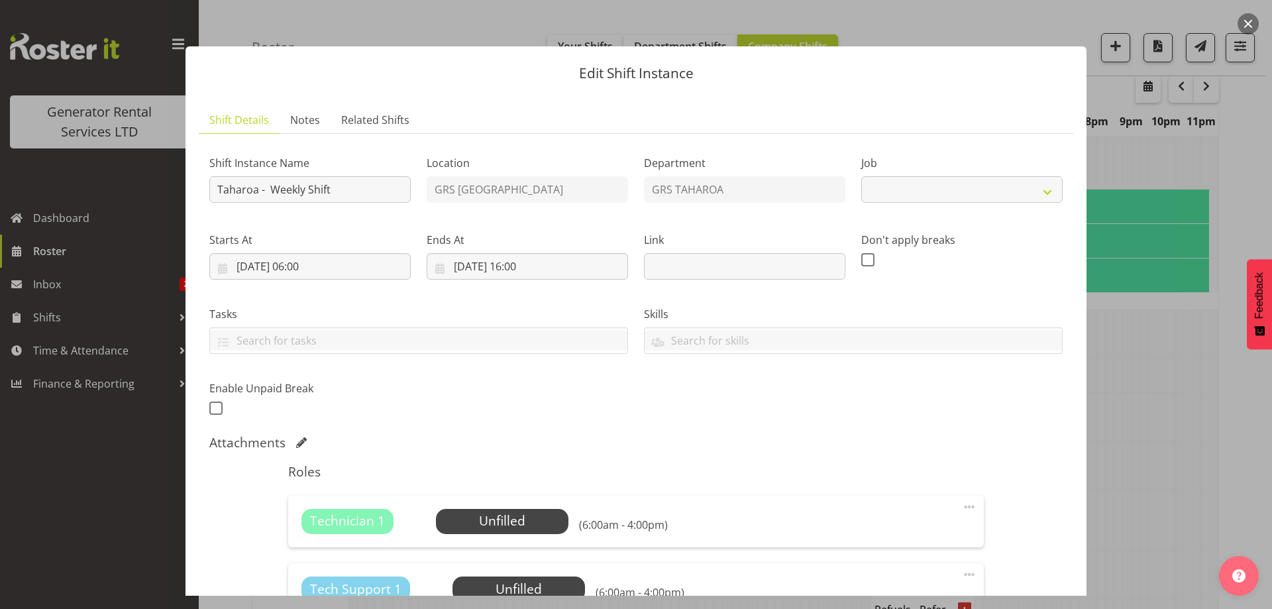
select select "874"
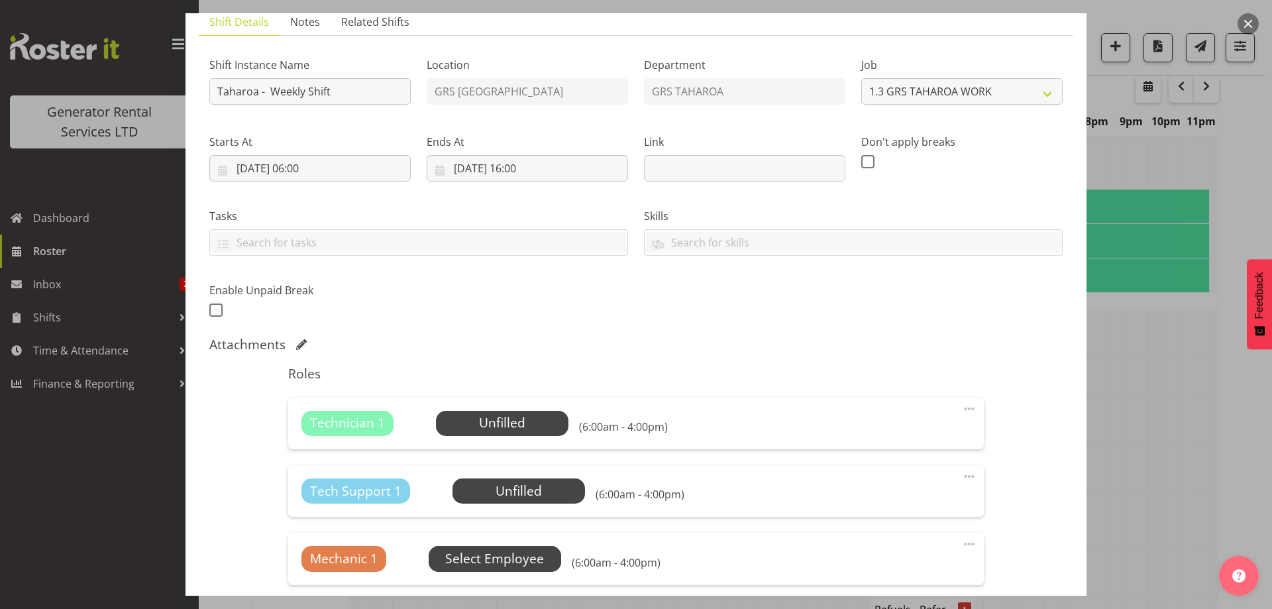
scroll to position [265, 0]
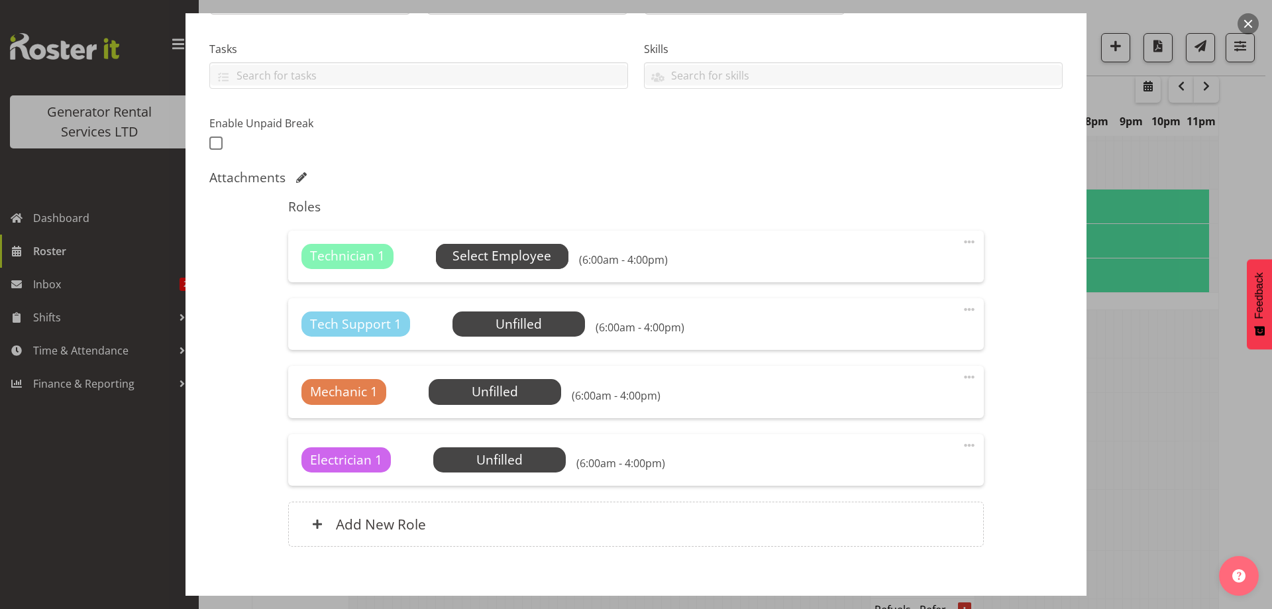
click at [468, 261] on span "Select Employee" at bounding box center [502, 255] width 99 height 19
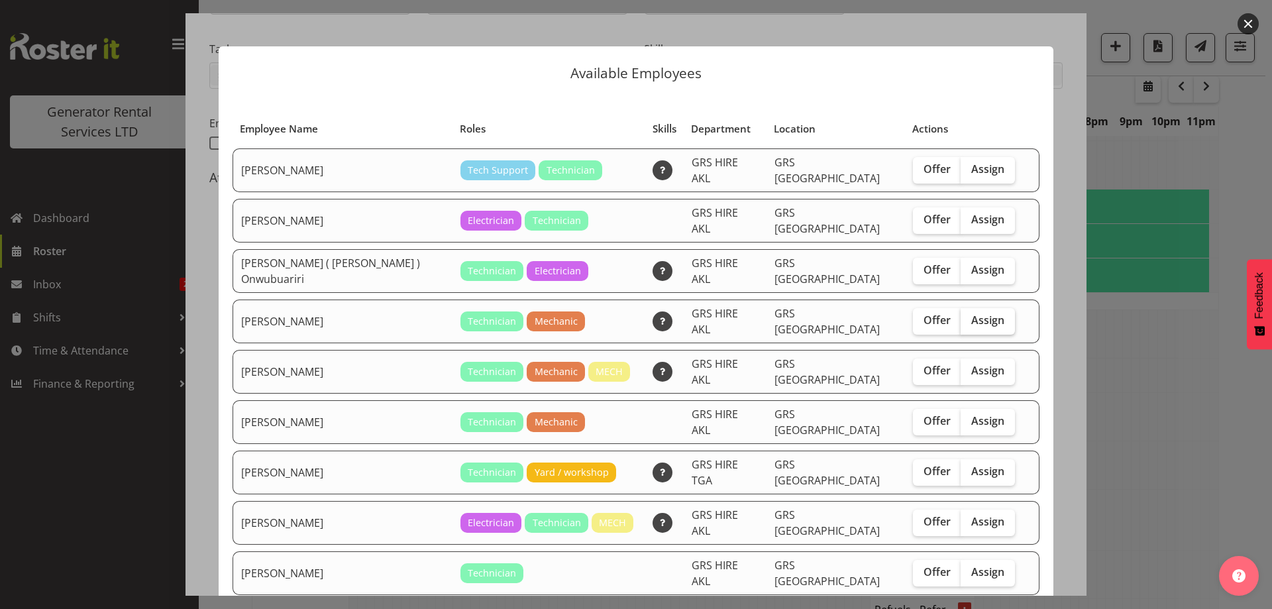
drag, startPoint x: 953, startPoint y: 255, endPoint x: 947, endPoint y: 299, distance: 44.9
click at [971, 263] on span "Assign" at bounding box center [987, 269] width 33 height 13
click at [961, 266] on input "Assign" at bounding box center [965, 270] width 9 height 9
checkbox input "true"
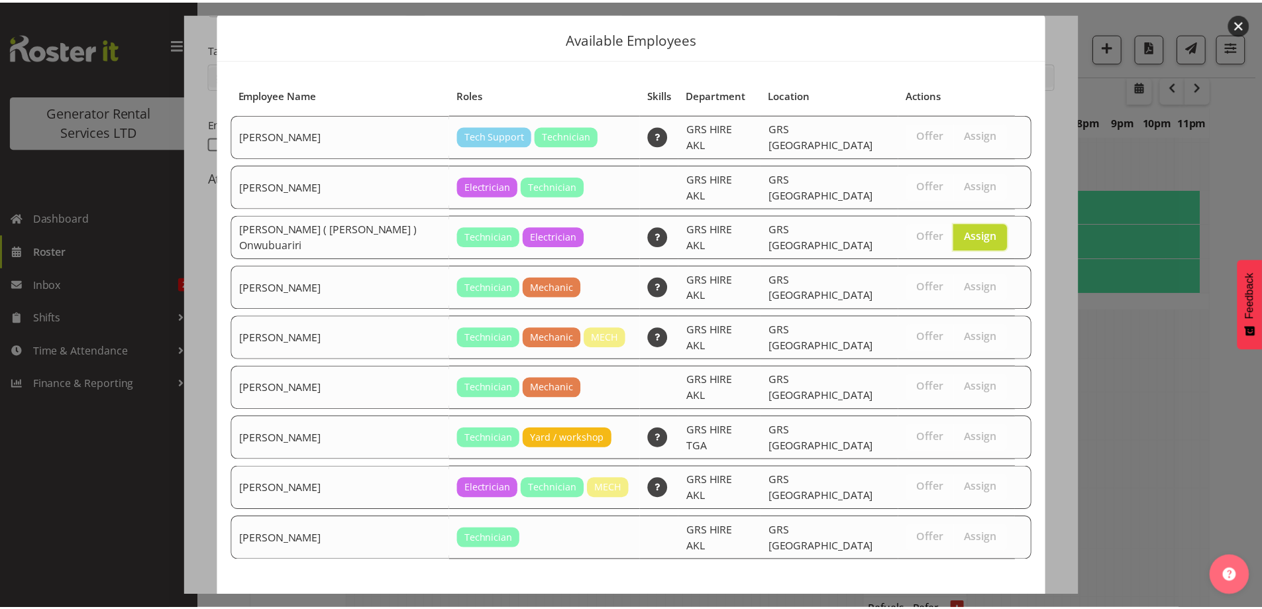
scroll to position [50, 0]
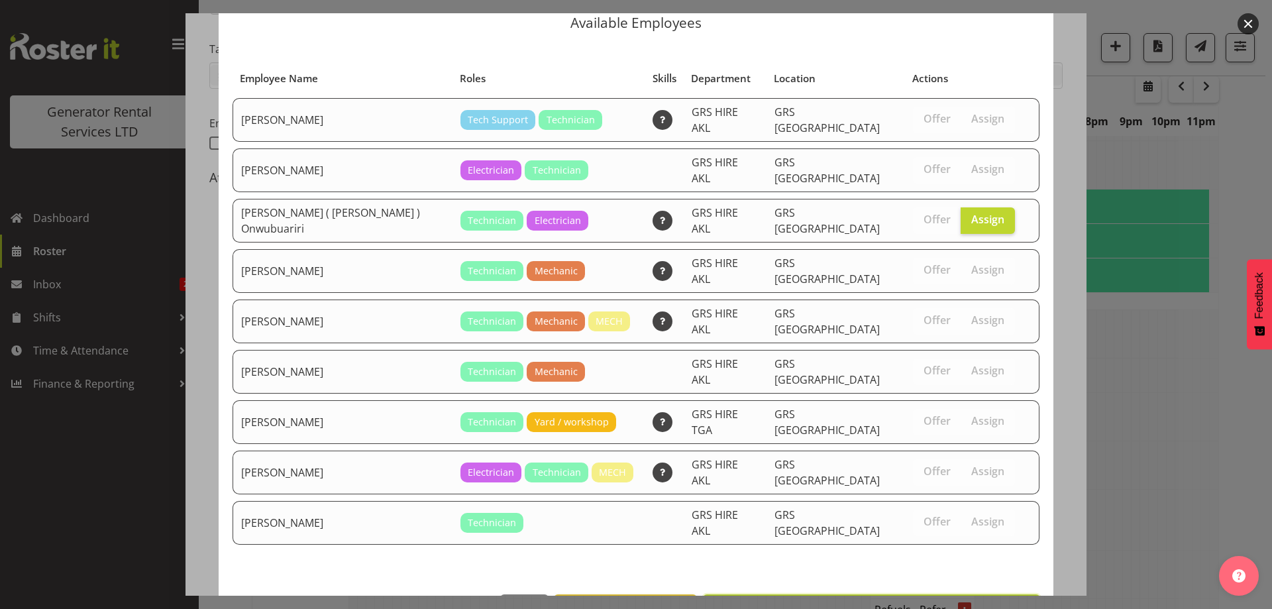
click at [924, 601] on span "Assign Emmanuel ( Manny ) Onwubuariri" at bounding box center [872, 609] width 320 height 16
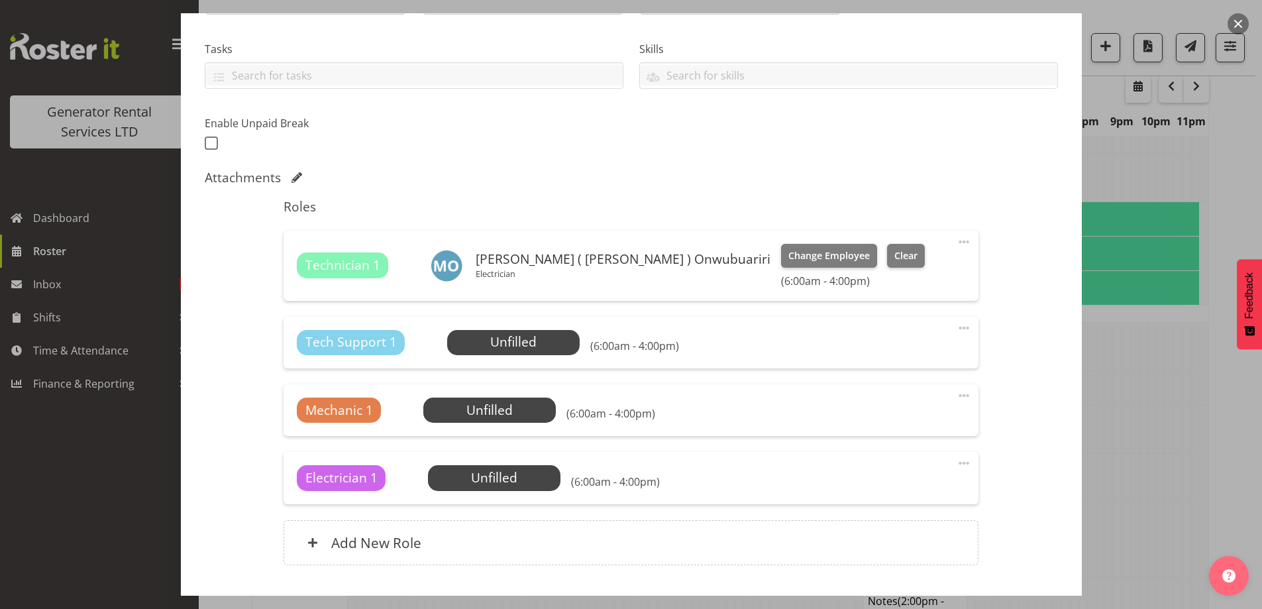
click at [514, 396] on div "Mechanic 1 Unfilled Select Employee (6:00am - 4:00pm) Edit Cover Role Delete" at bounding box center [631, 410] width 695 height 52
click at [0, 0] on span "Select Employee" at bounding box center [0, 0] width 0 height 0
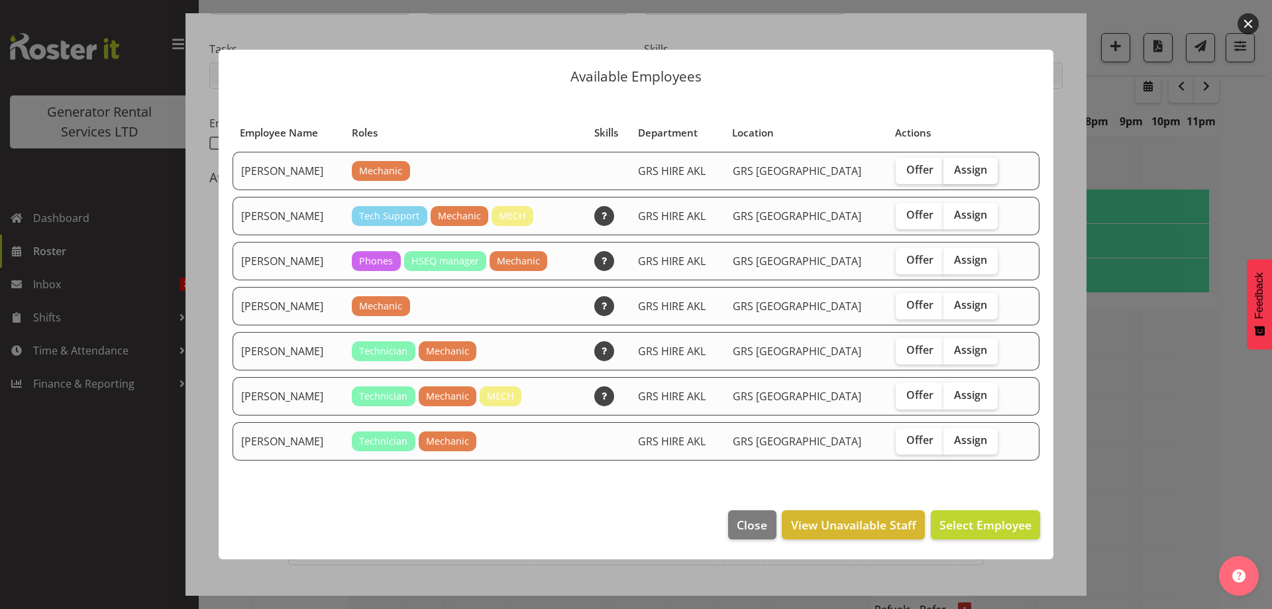
click at [958, 166] on span "Assign" at bounding box center [970, 169] width 33 height 13
click at [952, 166] on input "Assign" at bounding box center [948, 170] width 9 height 9
checkbox input "true"
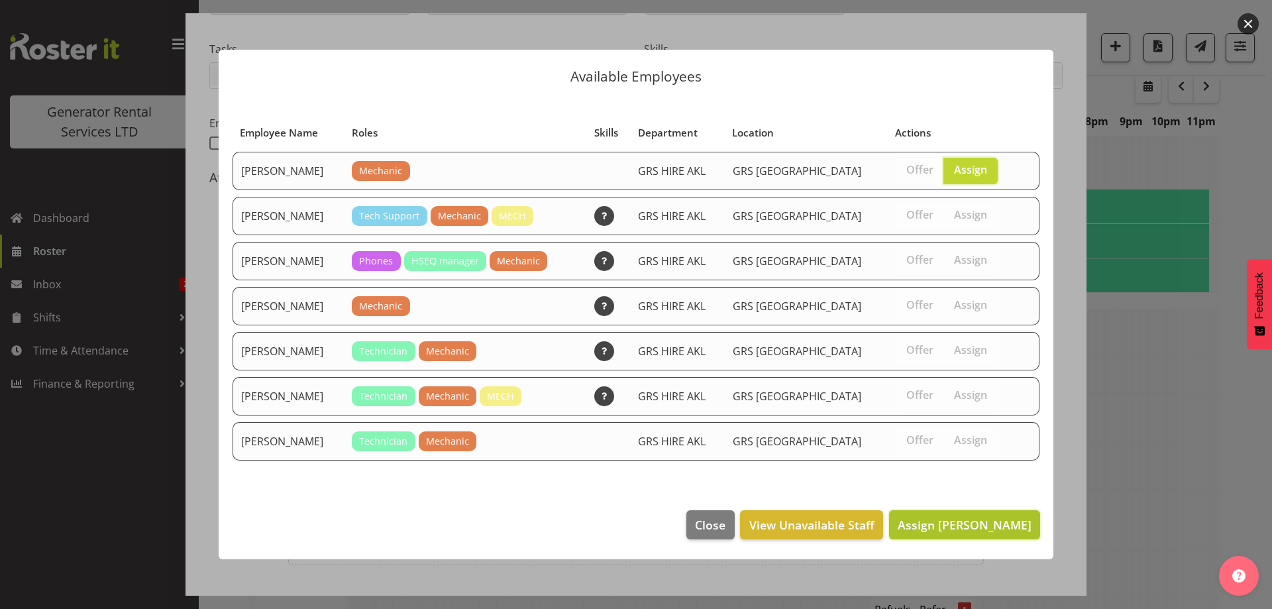
click at [996, 527] on span "Assign Aaron Naish" at bounding box center [965, 525] width 134 height 16
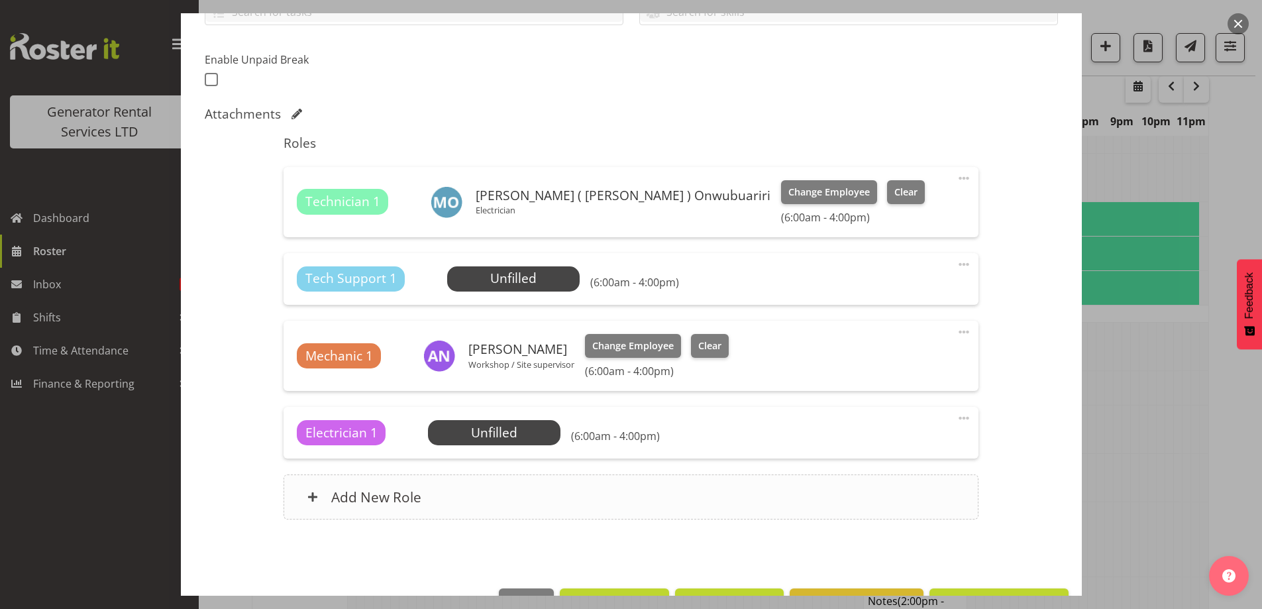
scroll to position [370, 0]
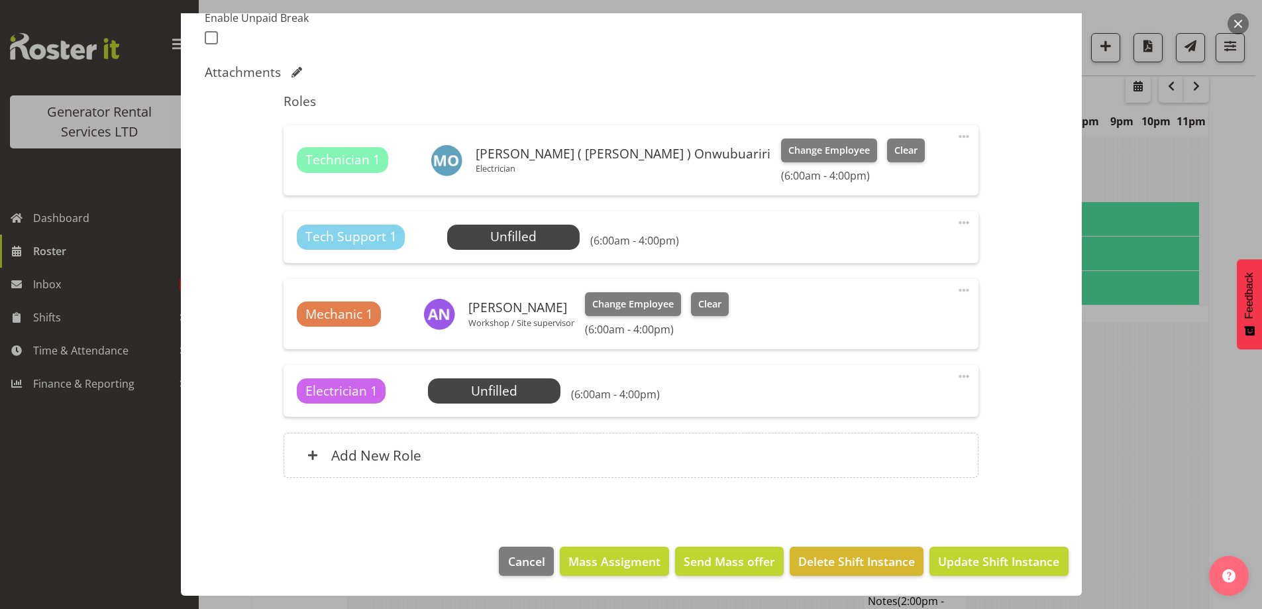
click at [959, 231] on div at bounding box center [964, 225] width 16 height 20
click at [916, 294] on link "Delete" at bounding box center [908, 302] width 127 height 24
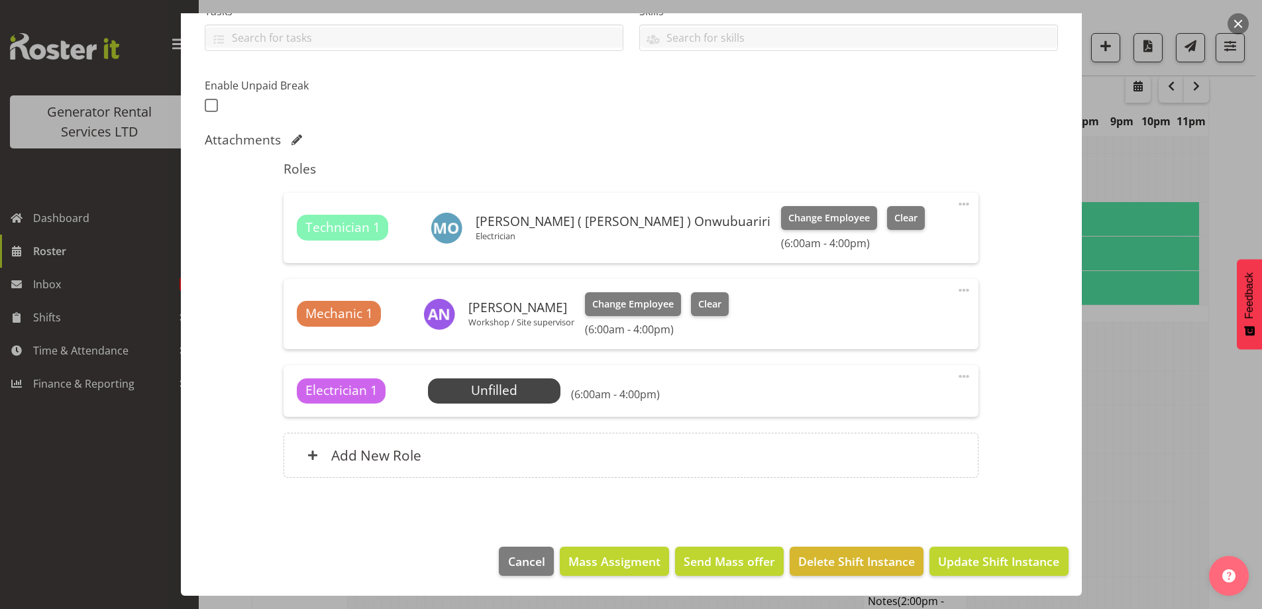
scroll to position [303, 0]
drag, startPoint x: 955, startPoint y: 374, endPoint x: 943, endPoint y: 399, distance: 27.6
click at [956, 376] on span at bounding box center [964, 376] width 16 height 16
click at [912, 453] on link "Delete" at bounding box center [908, 456] width 127 height 24
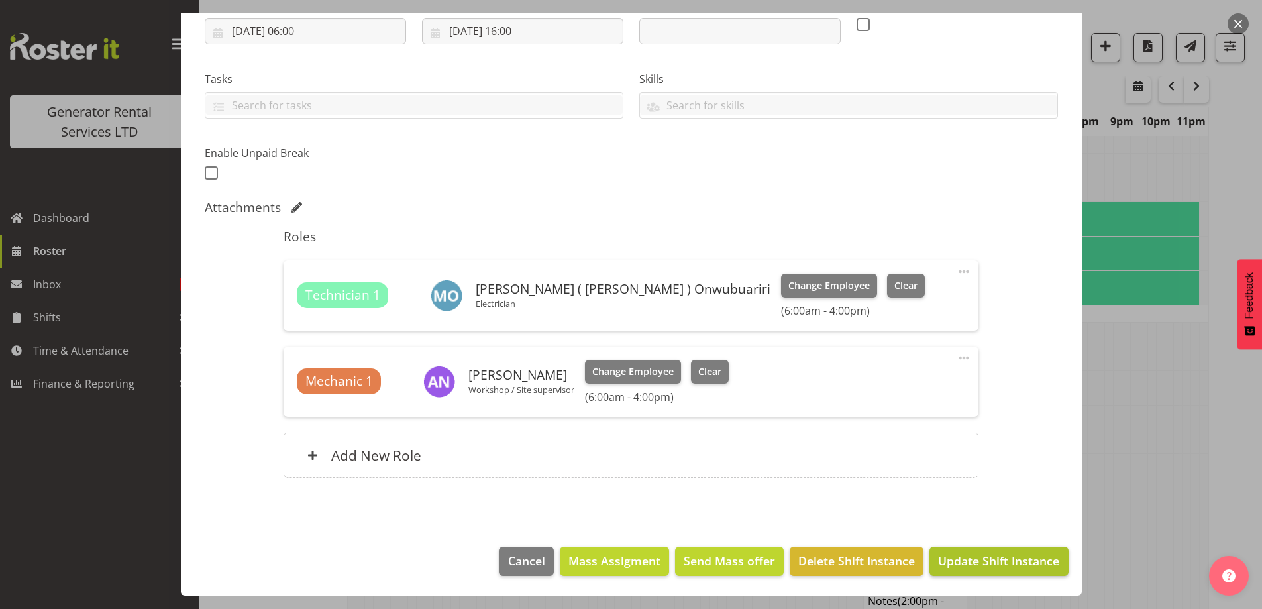
drag, startPoint x: 949, startPoint y: 544, endPoint x: 952, endPoint y: 563, distance: 18.8
click at [949, 544] on footer "Cancel Mass Assigment Send Mass offer Delete Shift Instance Update Shift Instan…" at bounding box center [631, 564] width 901 height 62
click at [952, 563] on span "Update Shift Instance" at bounding box center [998, 560] width 121 height 17
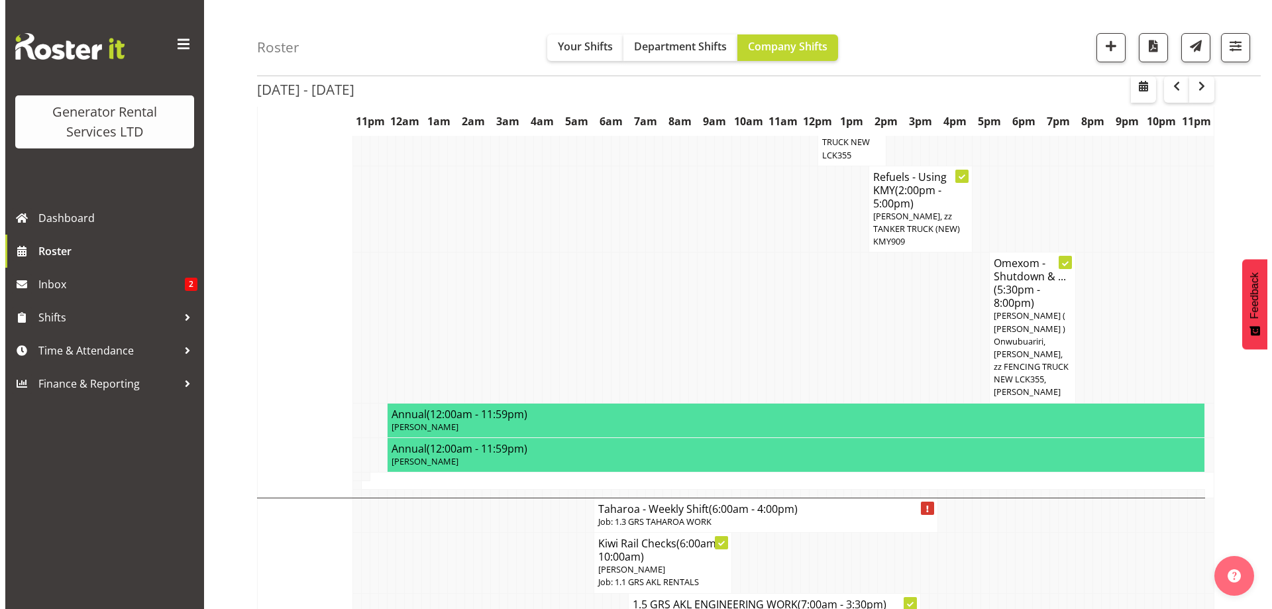
scroll to position [1637, 0]
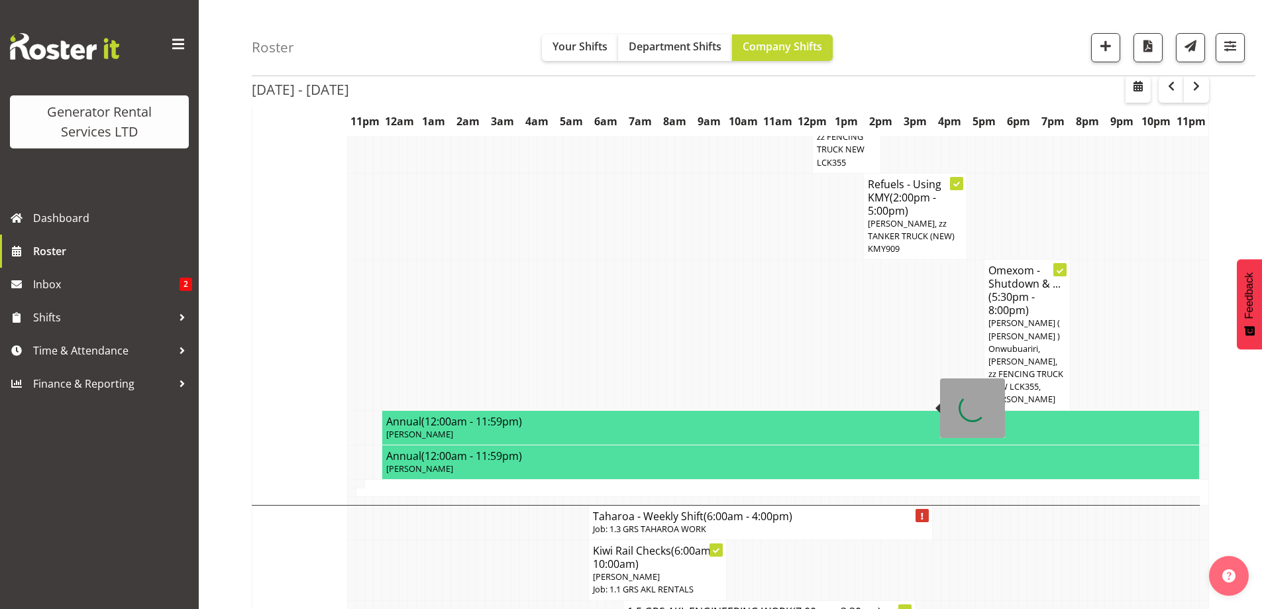
click at [655, 523] on p "Job: 1.3 GRS TAHAROA WORK" at bounding box center [760, 529] width 335 height 13
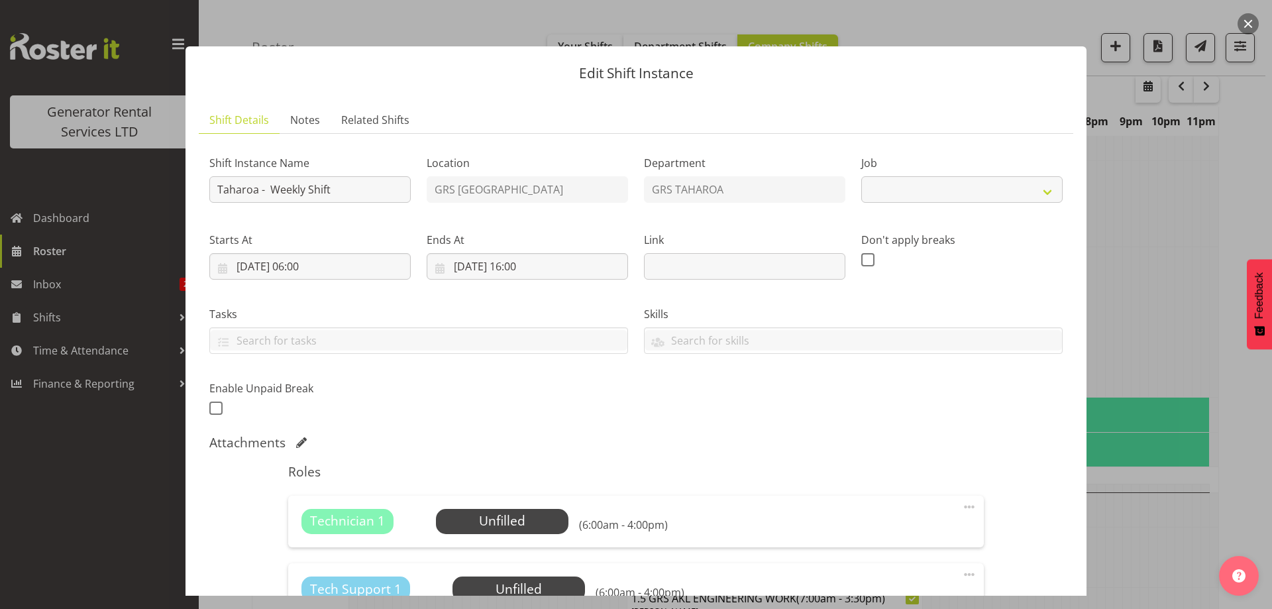
select select "874"
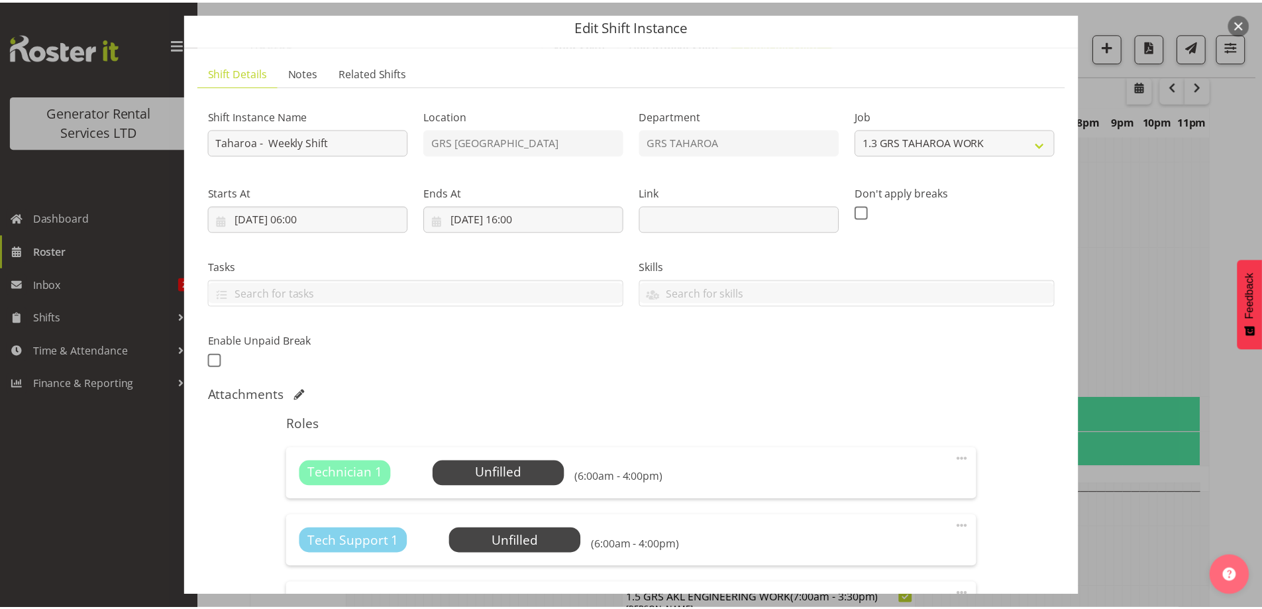
scroll to position [66, 0]
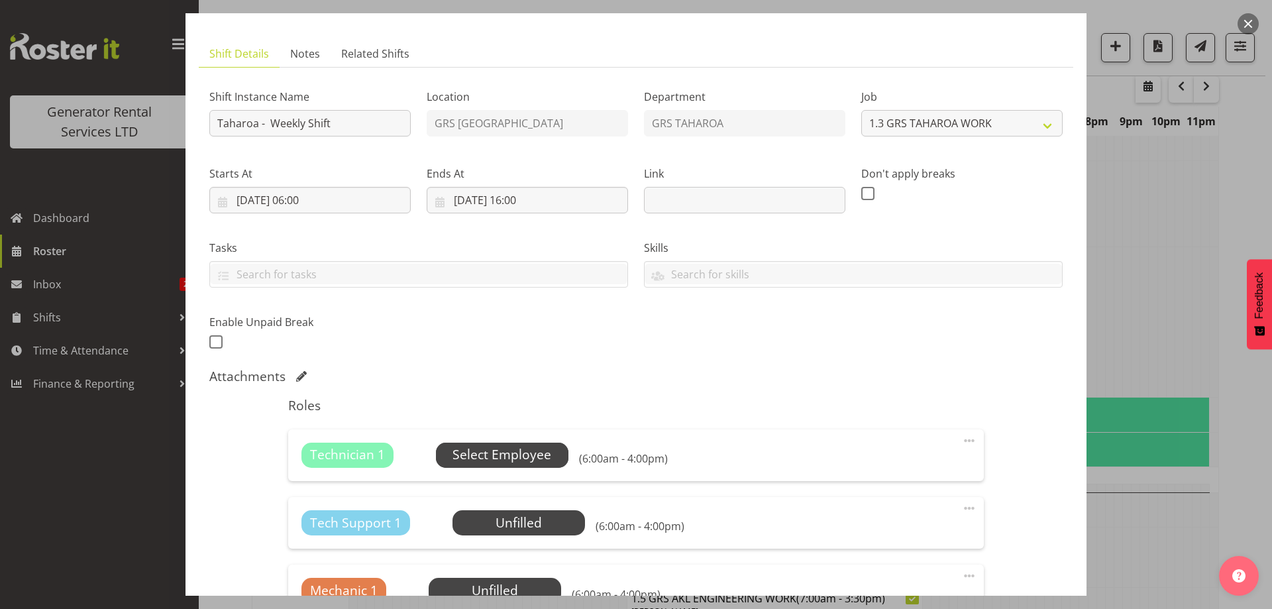
click at [521, 450] on span "Select Employee" at bounding box center [502, 454] width 99 height 19
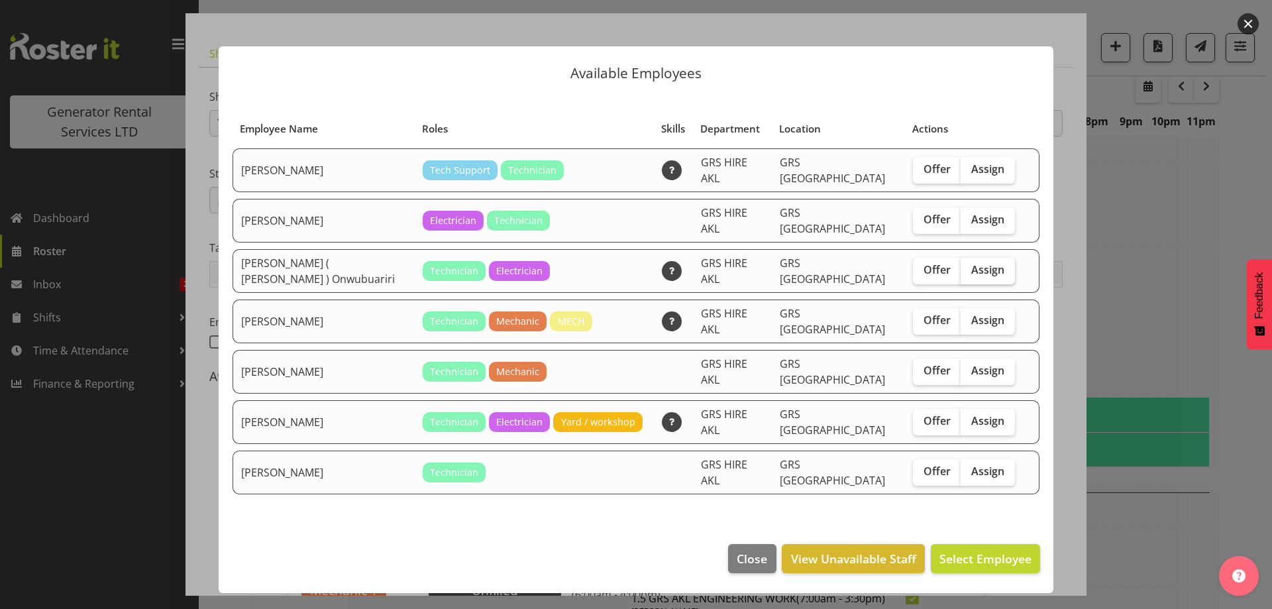
click at [971, 263] on span "Assign" at bounding box center [987, 269] width 33 height 13
click at [964, 266] on input "Assign" at bounding box center [965, 270] width 9 height 9
checkbox input "true"
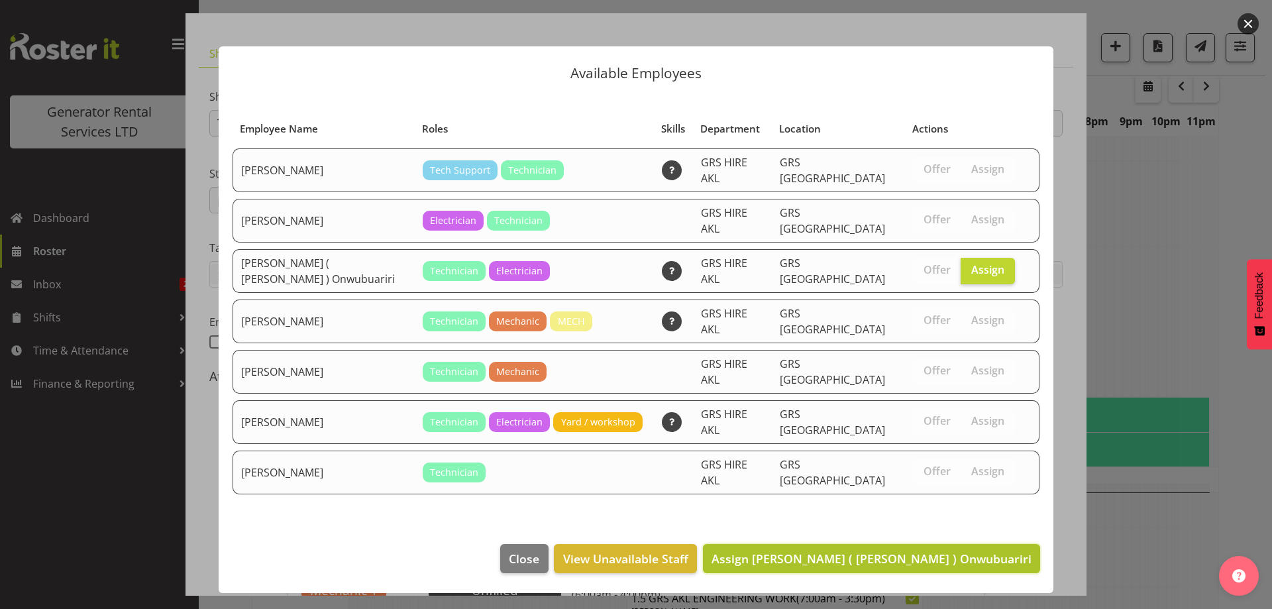
click at [923, 551] on span "Assign Emmanuel ( Manny ) Onwubuariri" at bounding box center [872, 559] width 320 height 16
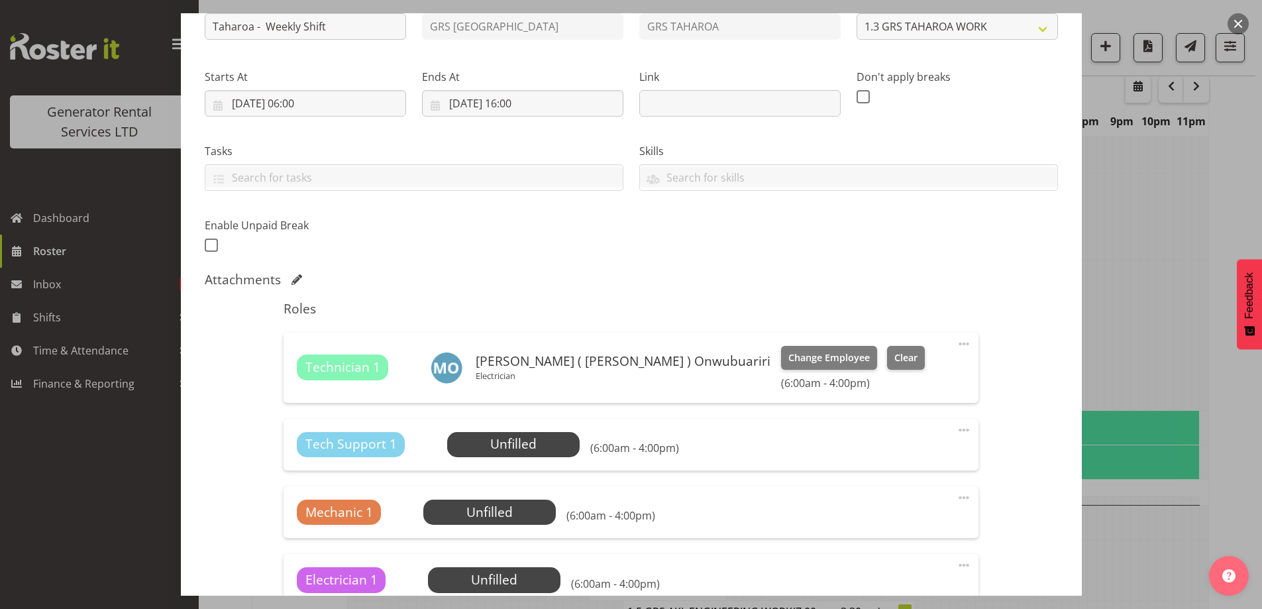
scroll to position [265, 0]
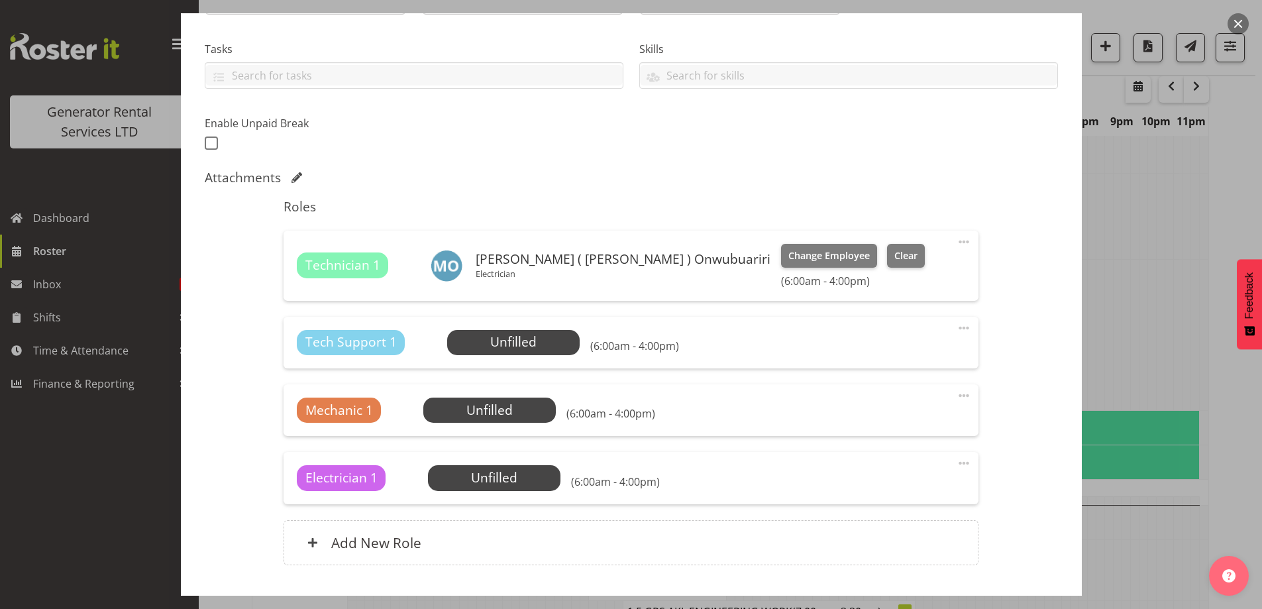
click at [472, 386] on div "Mechanic 1 Unfilled Select Employee (6:00am - 4:00pm) Edit Cover Role Delete" at bounding box center [631, 410] width 695 height 52
click at [0, 0] on span "Select Employee" at bounding box center [0, 0] width 0 height 0
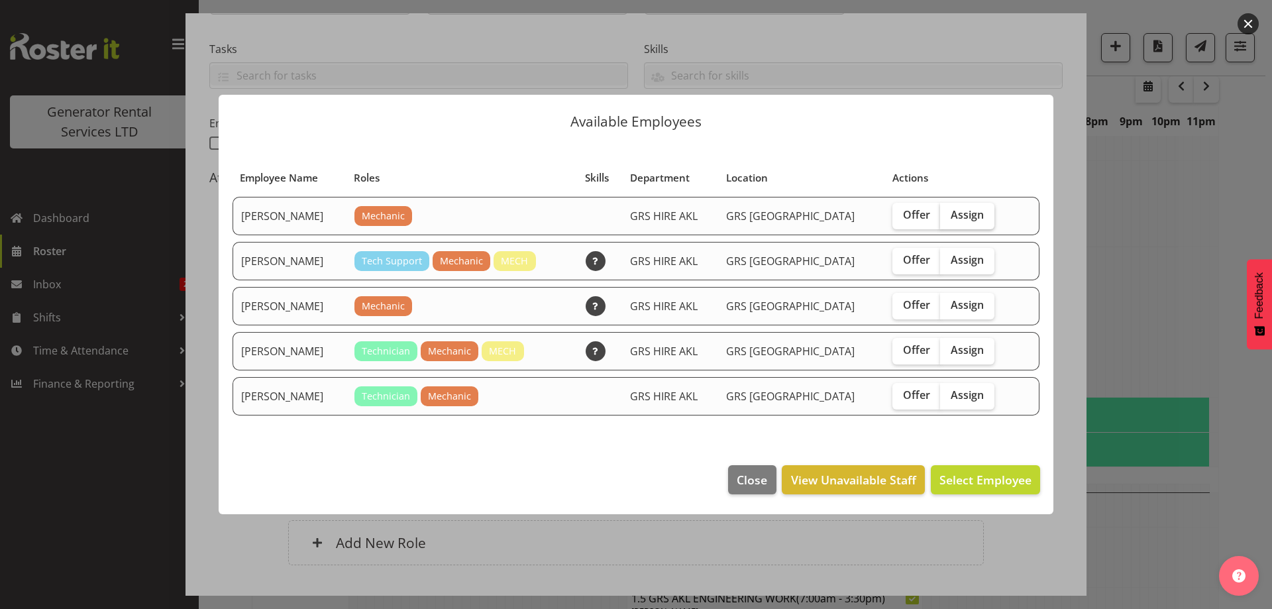
click at [940, 224] on label "Assign" at bounding box center [967, 216] width 54 height 27
click at [940, 219] on input "Assign" at bounding box center [944, 215] width 9 height 9
checkbox input "true"
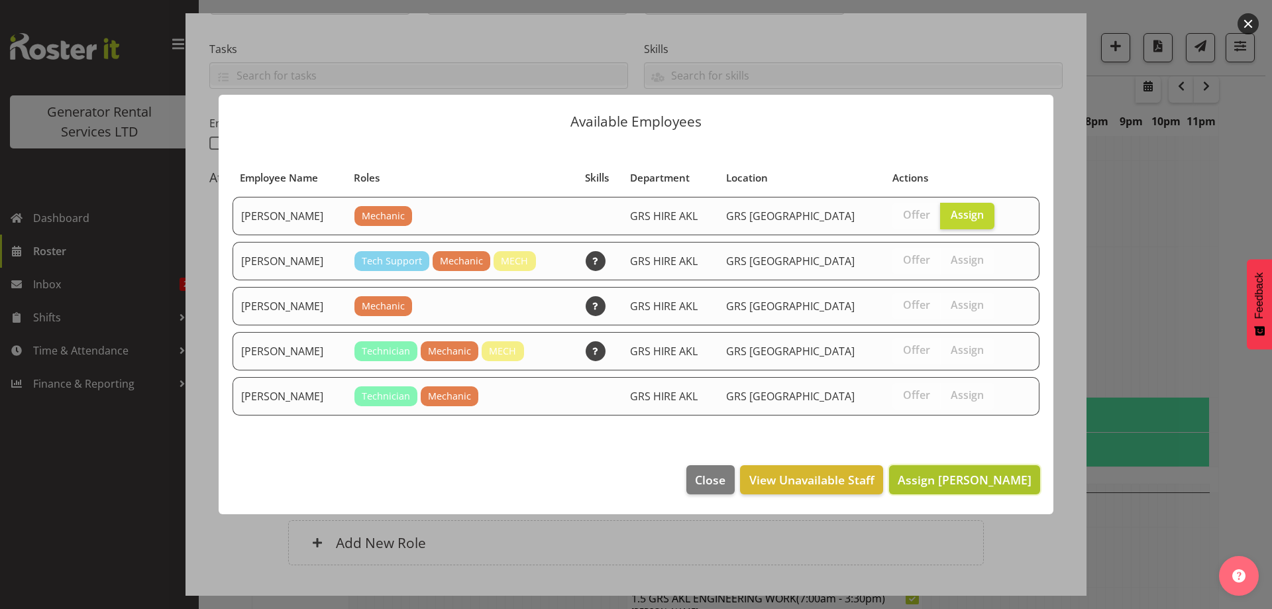
click at [953, 486] on span "Assign Aaron Naish" at bounding box center [965, 480] width 134 height 16
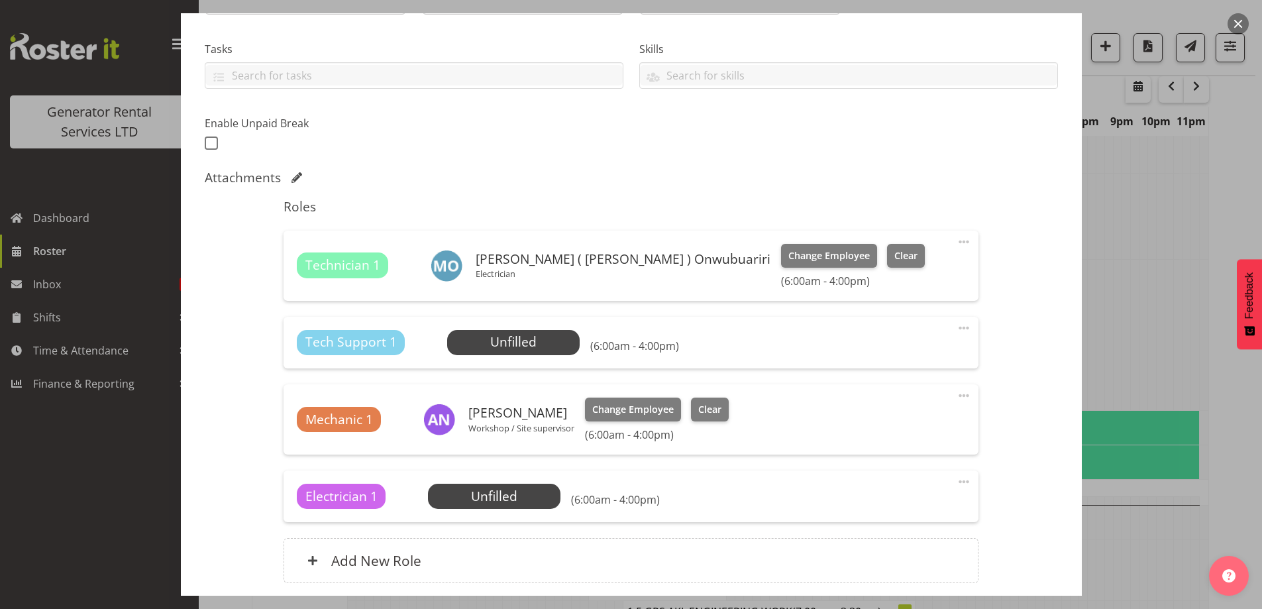
click at [960, 327] on span at bounding box center [964, 328] width 16 height 16
click at [887, 411] on link "Delete" at bounding box center [908, 408] width 127 height 24
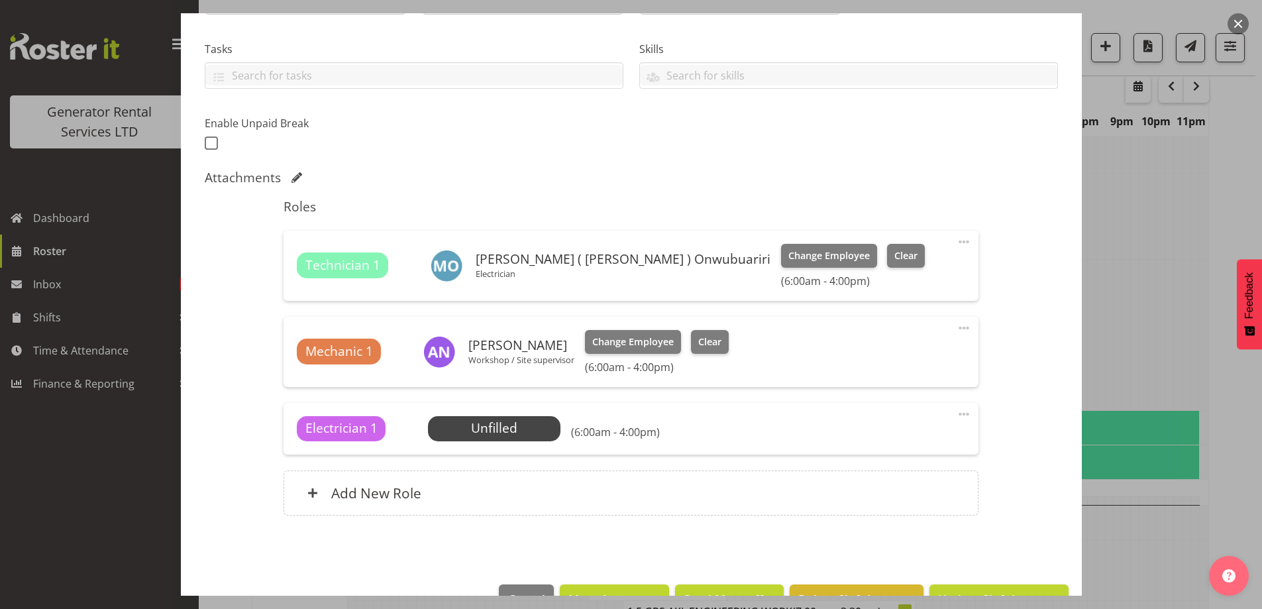
drag, startPoint x: 957, startPoint y: 417, endPoint x: 935, endPoint y: 449, distance: 39.1
click at [957, 418] on span at bounding box center [964, 414] width 16 height 16
click at [895, 489] on link "Delete" at bounding box center [908, 494] width 127 height 24
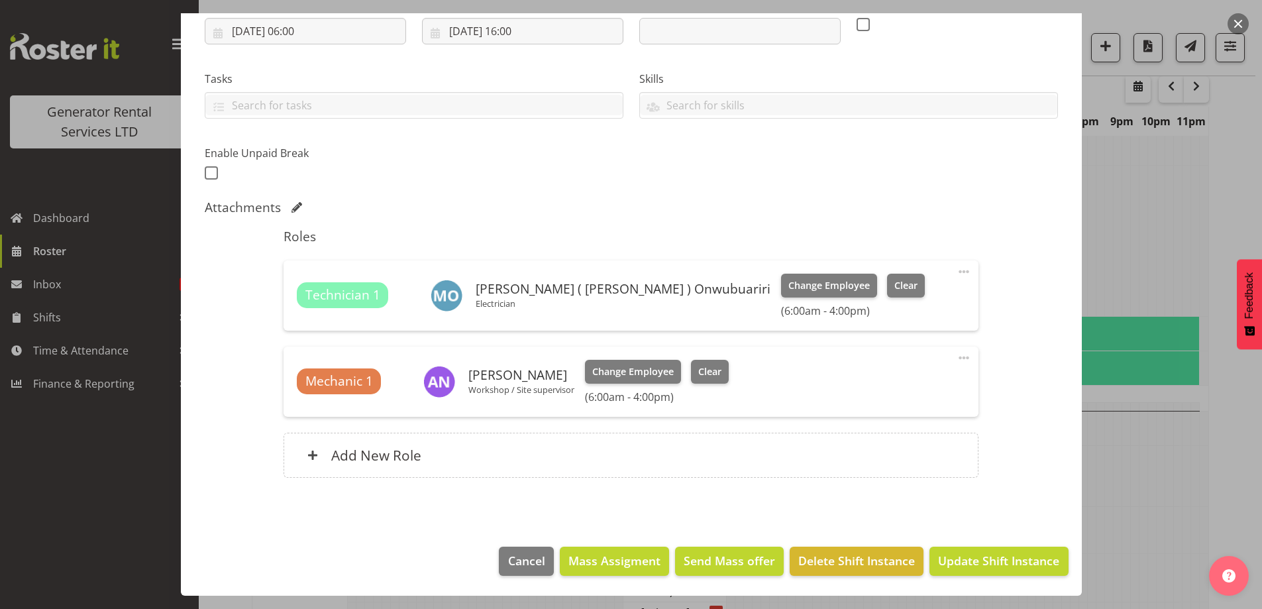
scroll to position [1769, 0]
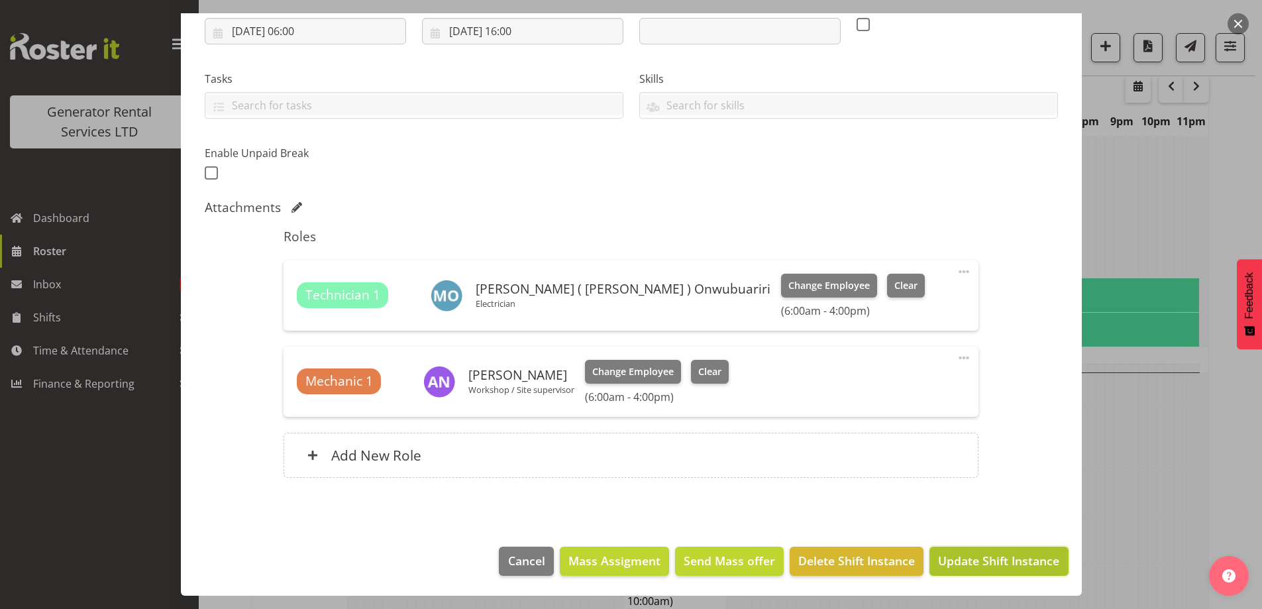
click at [963, 559] on span "Update Shift Instance" at bounding box center [998, 560] width 121 height 17
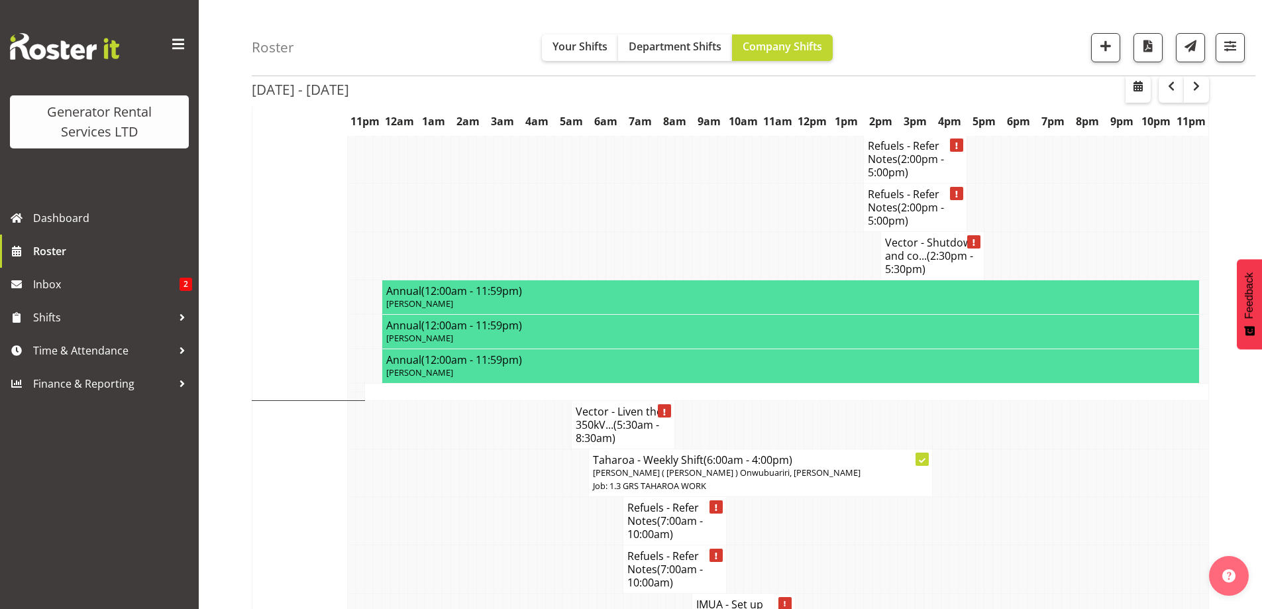
scroll to position [2564, 0]
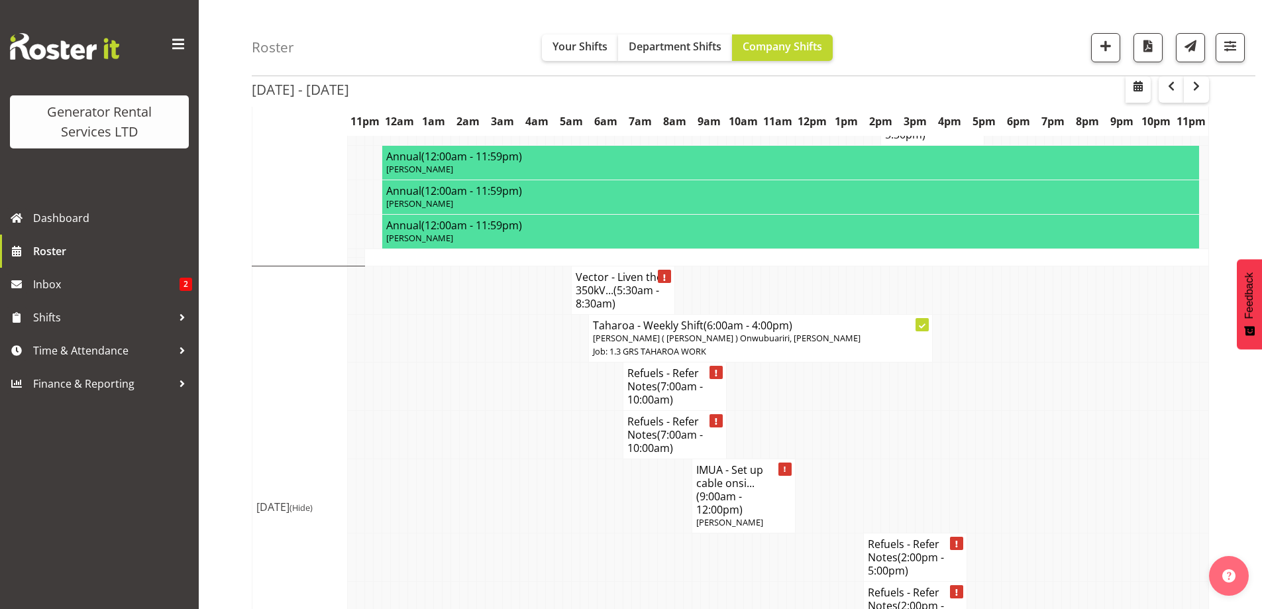
scroll to position [2763, 0]
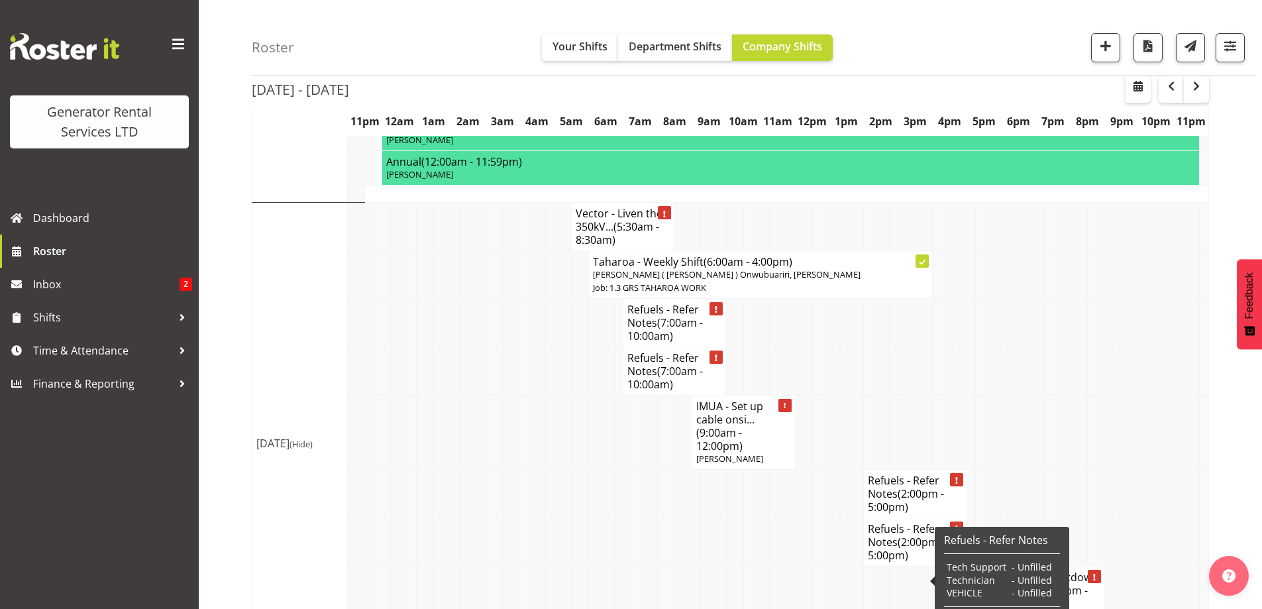
click at [535, 518] on td at bounding box center [533, 542] width 9 height 48
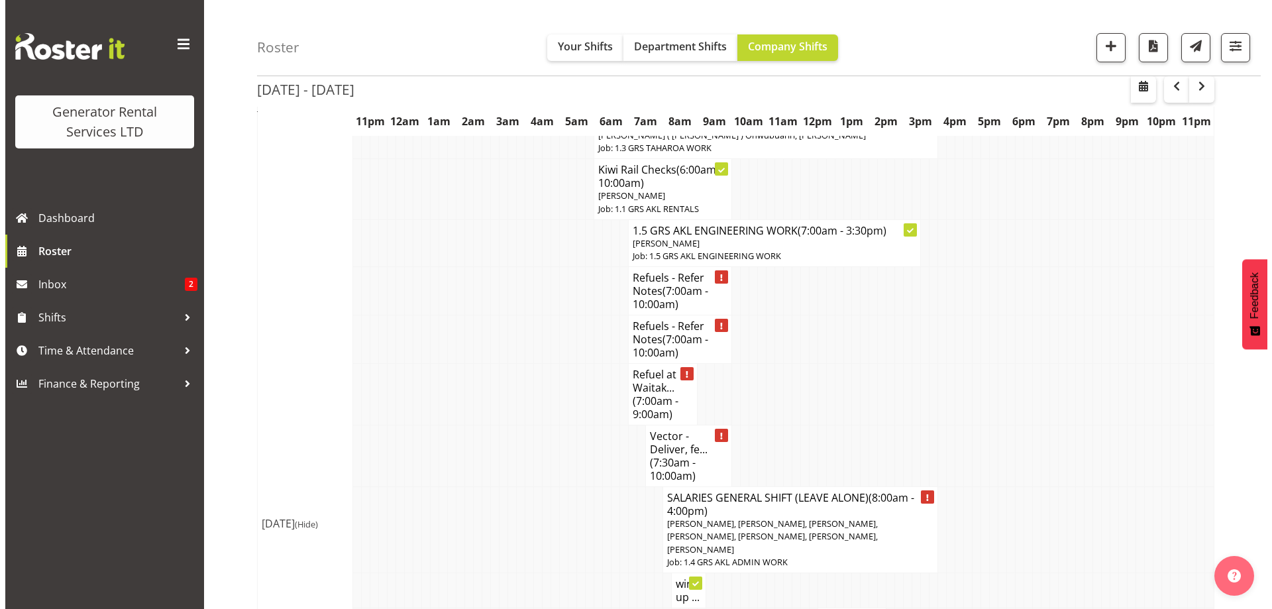
scroll to position [1968, 0]
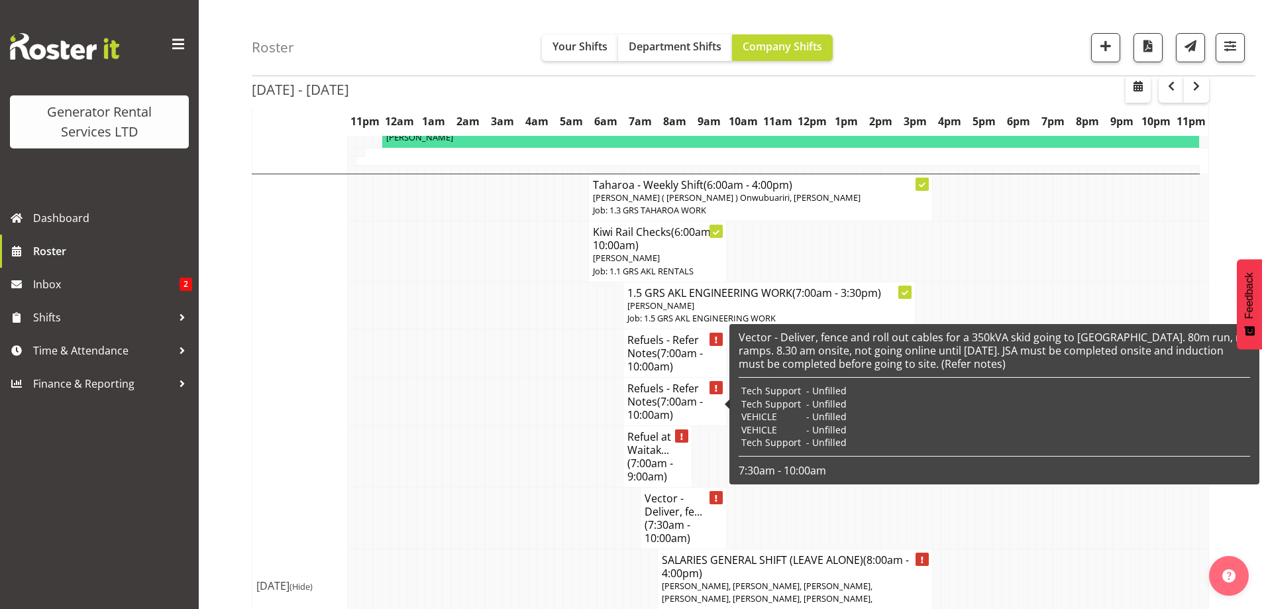
click at [693, 492] on h4 "Vector - Deliver, fe... (7:30am - 10:00am)" at bounding box center [684, 518] width 78 height 53
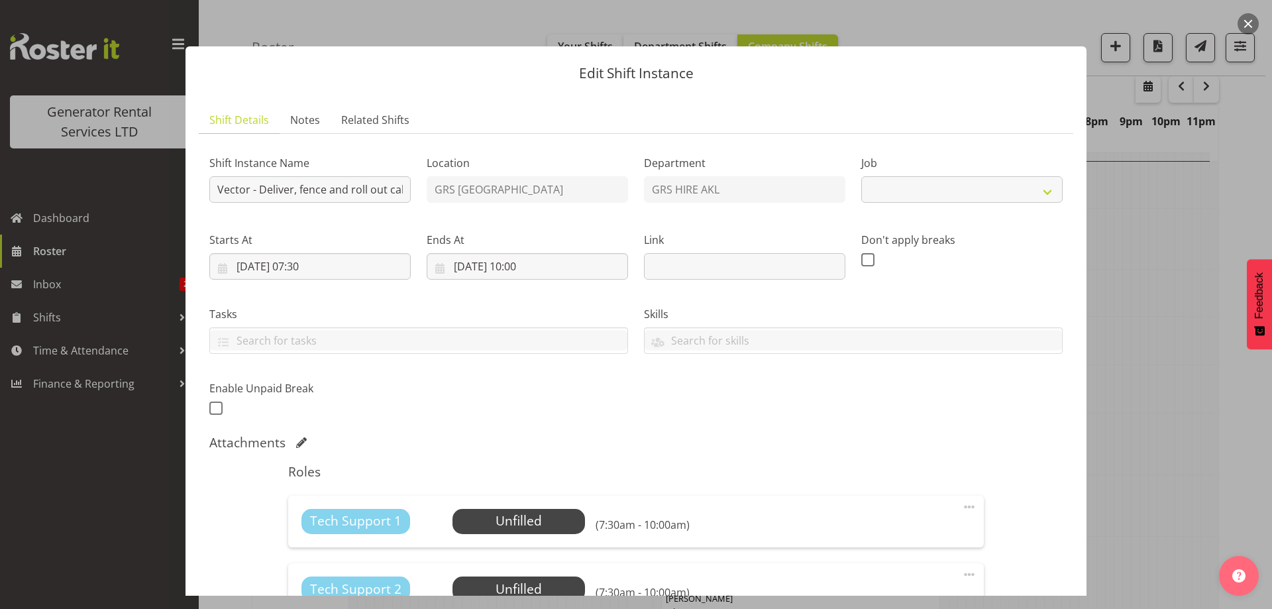
select select "7504"
click at [303, 114] on span "Notes" at bounding box center [305, 120] width 30 height 16
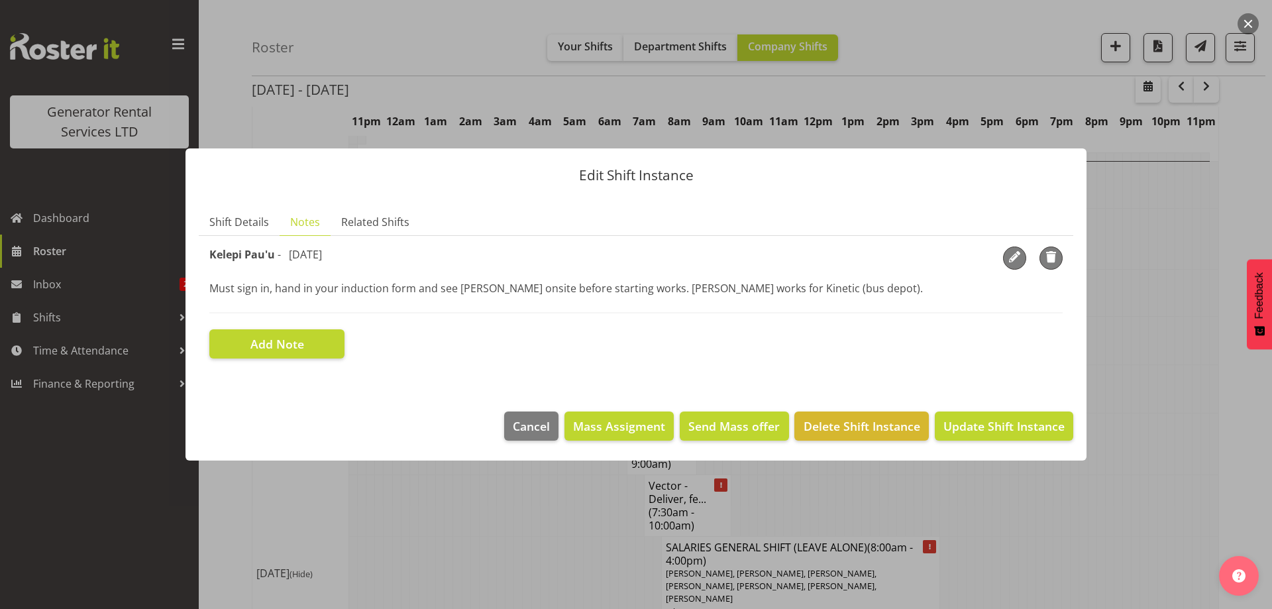
click at [477, 480] on div "Edit Shift Instance Shift Details Notes Related Shifts Shift Instance Name Vect…" at bounding box center [636, 304] width 928 height 378
click at [481, 541] on div at bounding box center [636, 304] width 1272 height 609
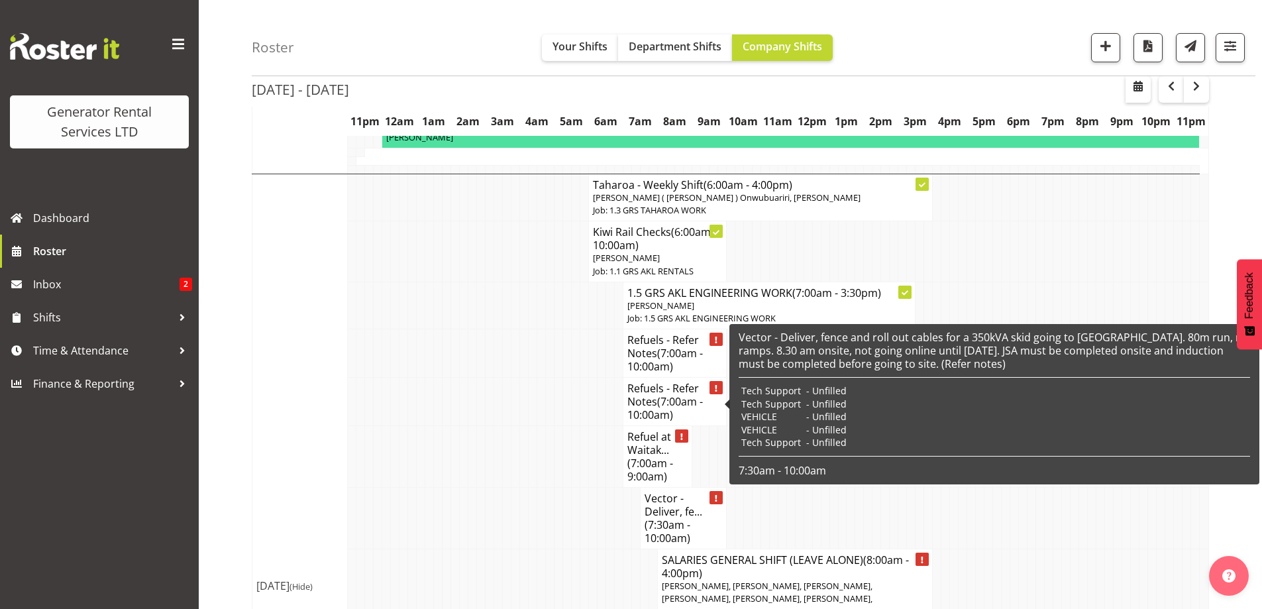
click at [679, 492] on h4 "Vector - Deliver, fe... (7:30am - 10:00am)" at bounding box center [684, 518] width 78 height 53
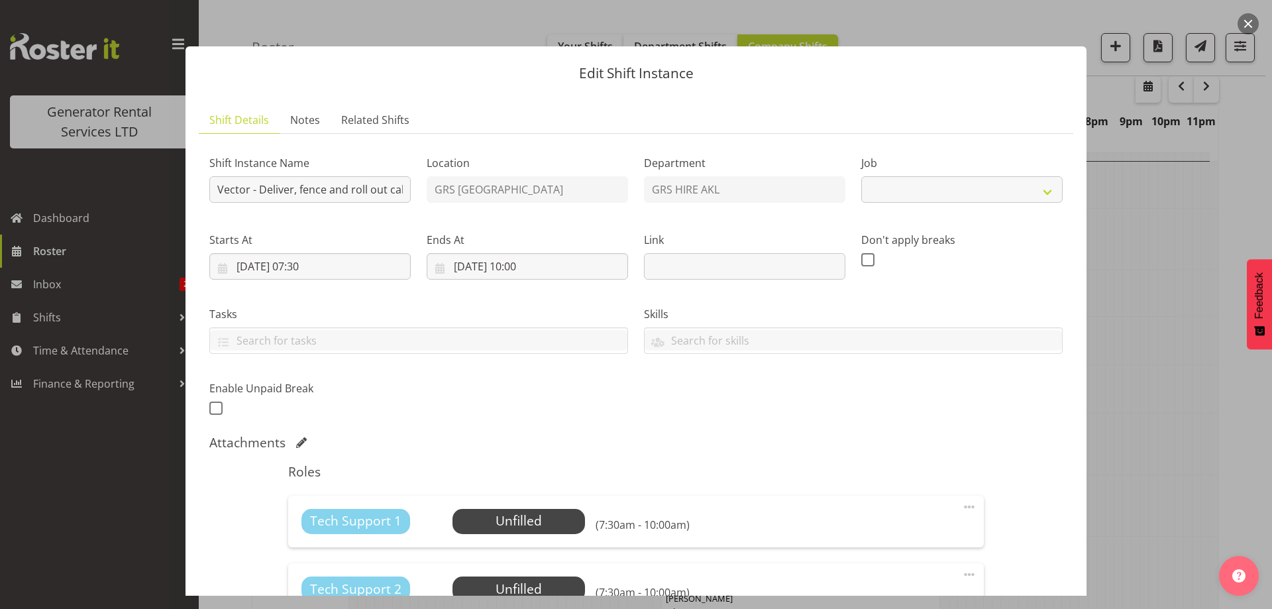
select select "7504"
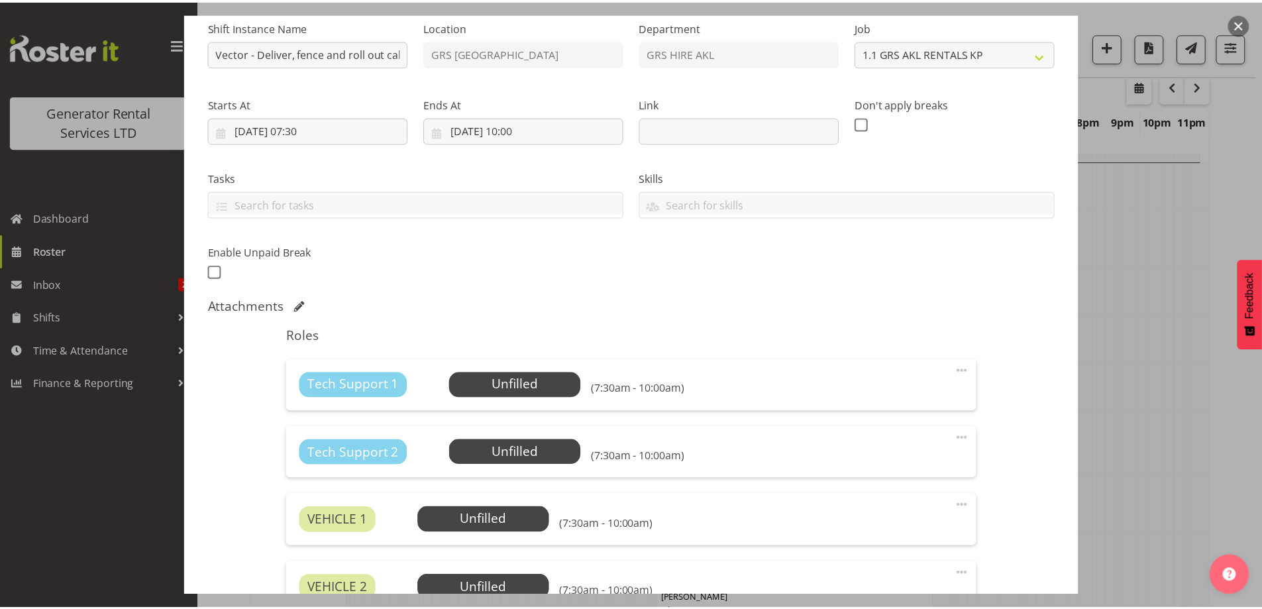
scroll to position [199, 0]
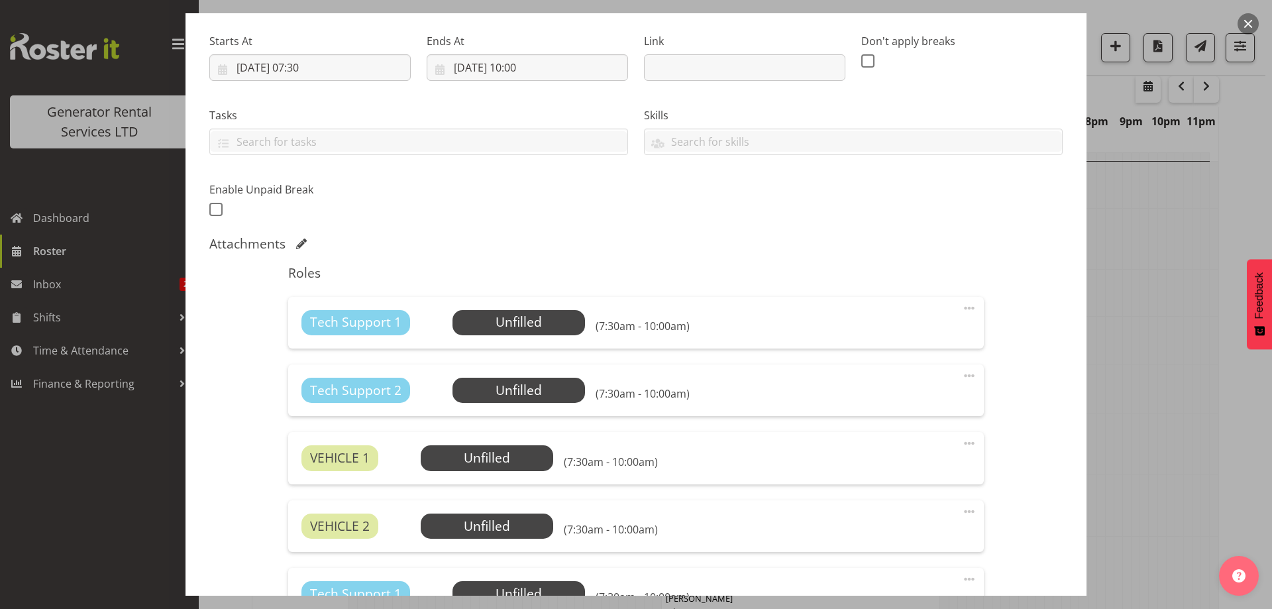
click at [524, 360] on div "Roles Tech Support 1 Unfilled Select Employee (7:30am - 10:00am) Edit Cover Rol…" at bounding box center [635, 477] width 711 height 440
click at [530, 337] on div "Tech Support 1 Unfilled Select Employee (7:30am - 10:00am) Edit Cover Role Dele…" at bounding box center [635, 323] width 695 height 52
click at [537, 319] on span "Select Employee" at bounding box center [518, 322] width 99 height 19
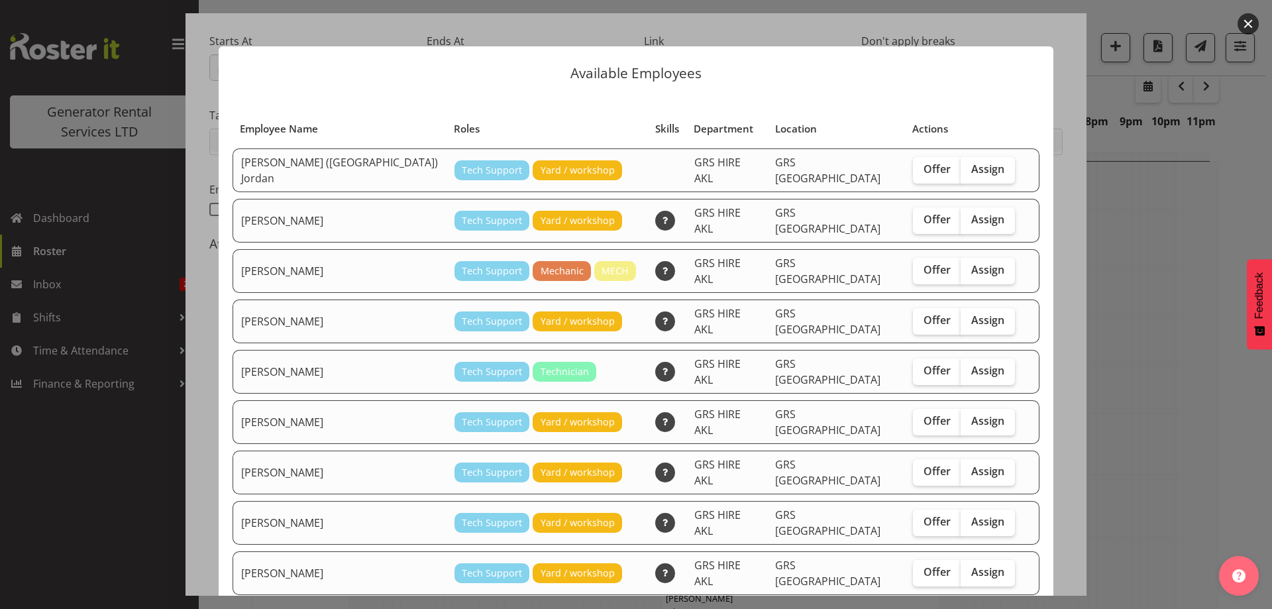
click at [1149, 368] on div at bounding box center [636, 304] width 1272 height 609
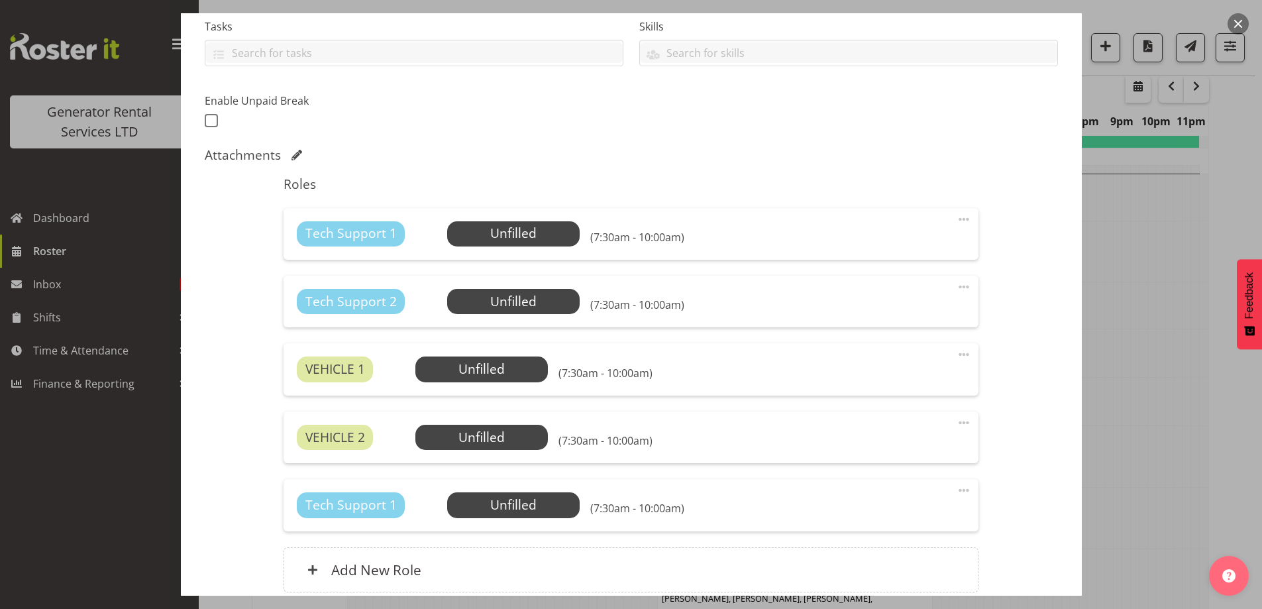
scroll to position [331, 0]
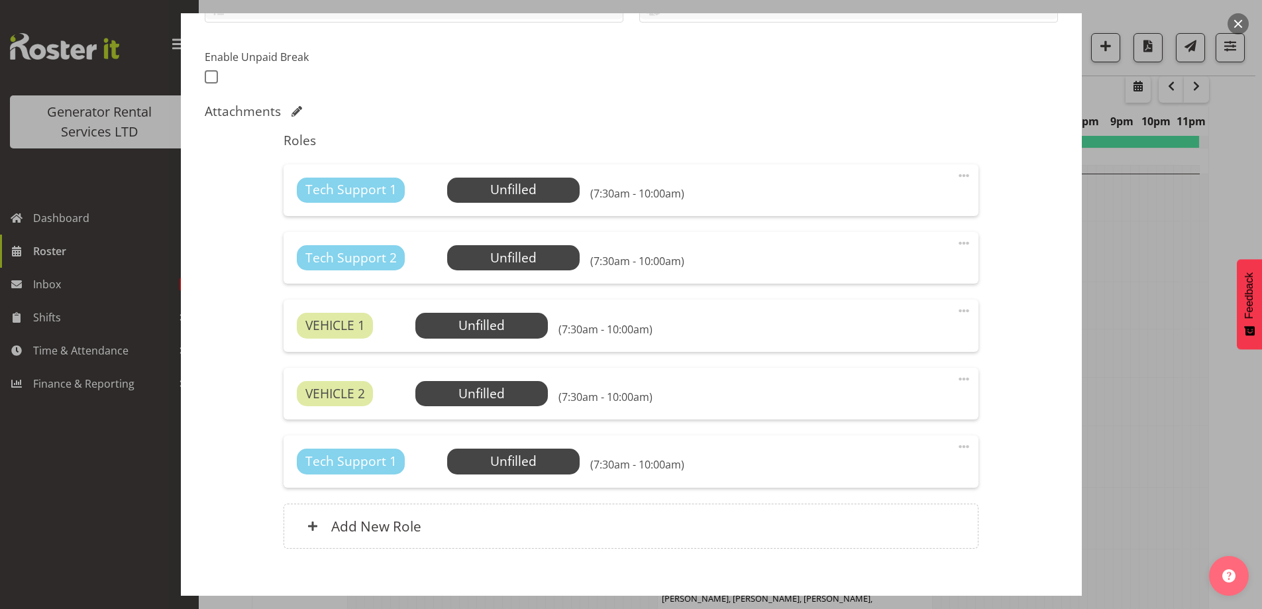
click at [1147, 442] on div at bounding box center [631, 304] width 1262 height 609
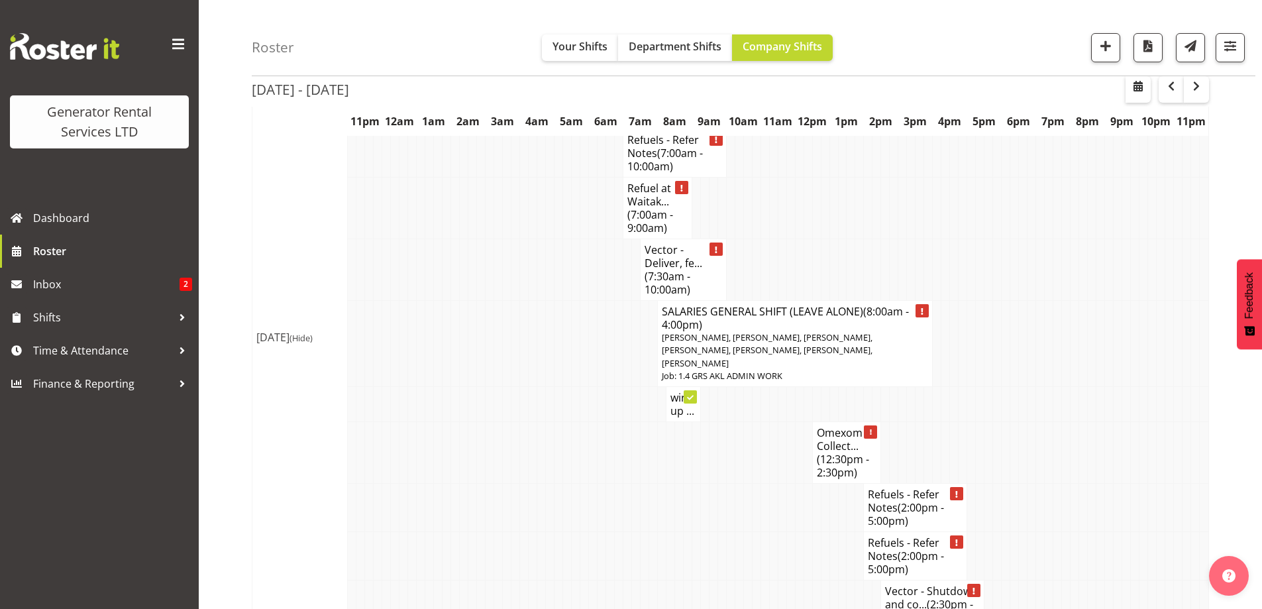
scroll to position [2233, 0]
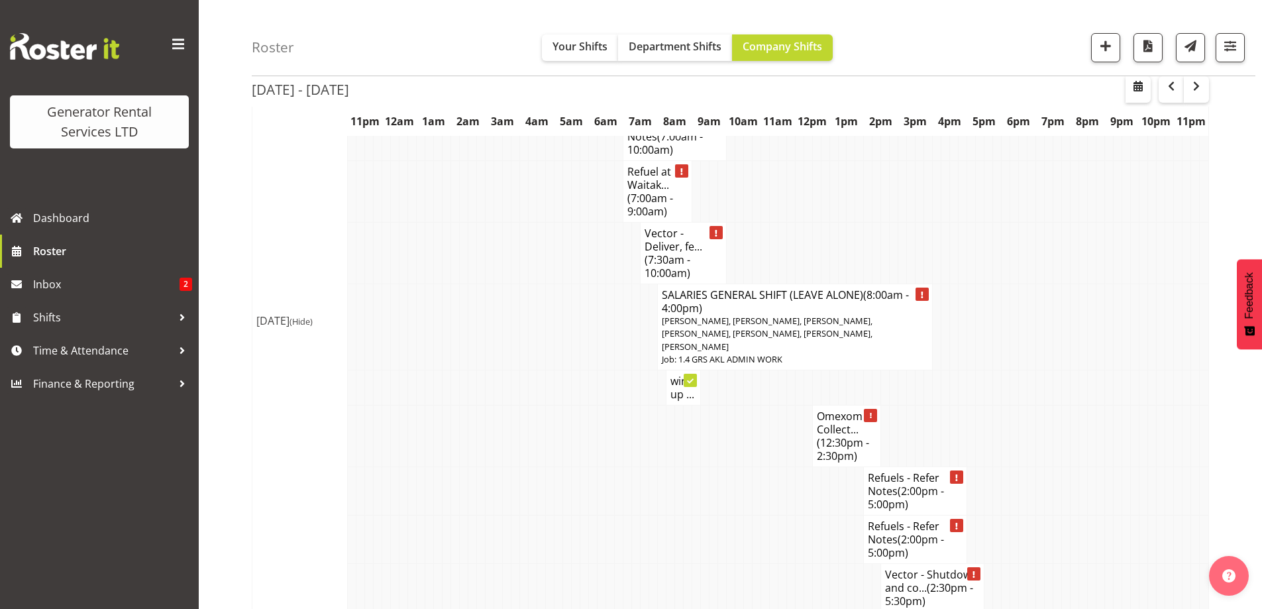
click at [523, 515] on td at bounding box center [524, 539] width 9 height 48
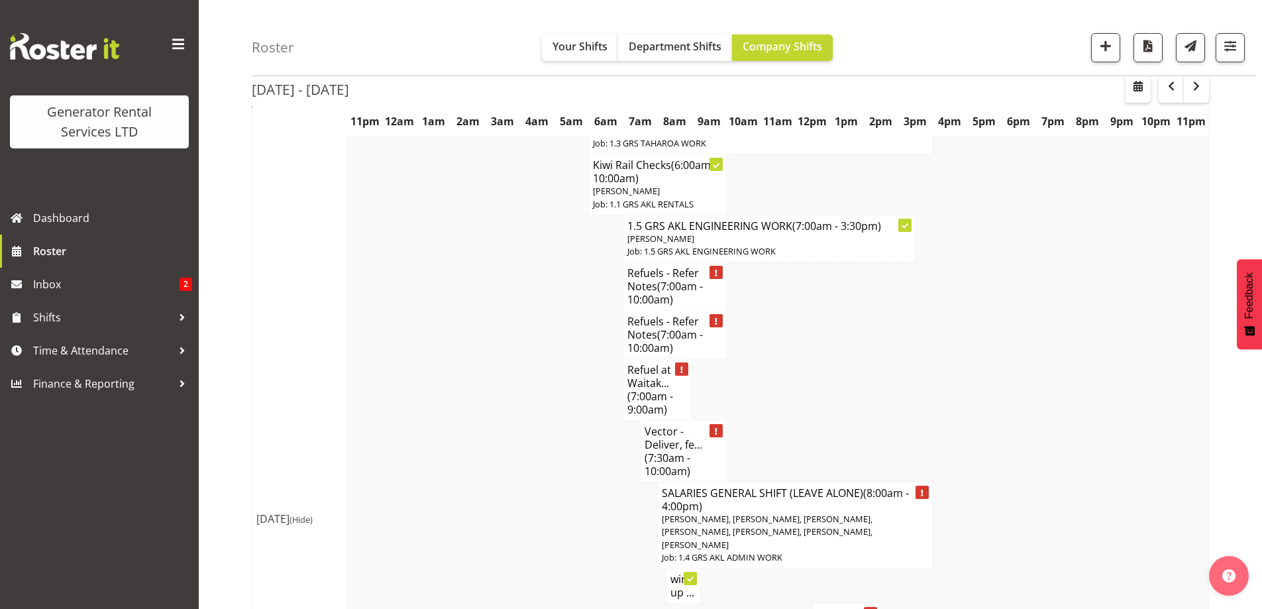
scroll to position [2034, 0]
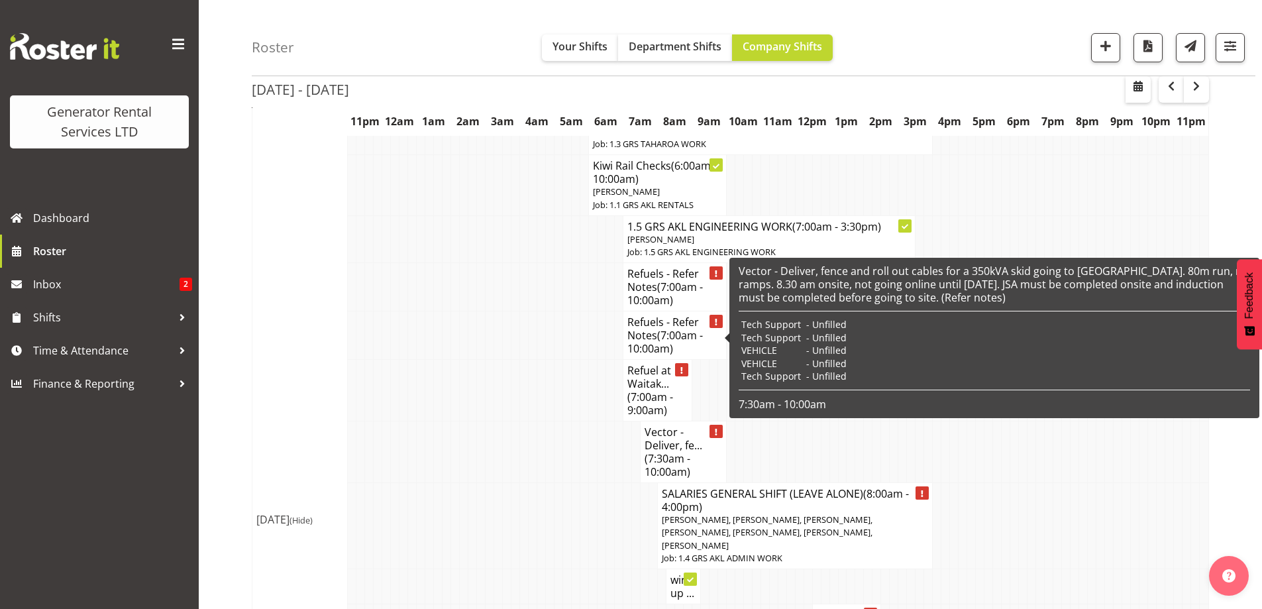
click at [655, 451] on span "(7:30am - 10:00am)" at bounding box center [668, 465] width 46 height 28
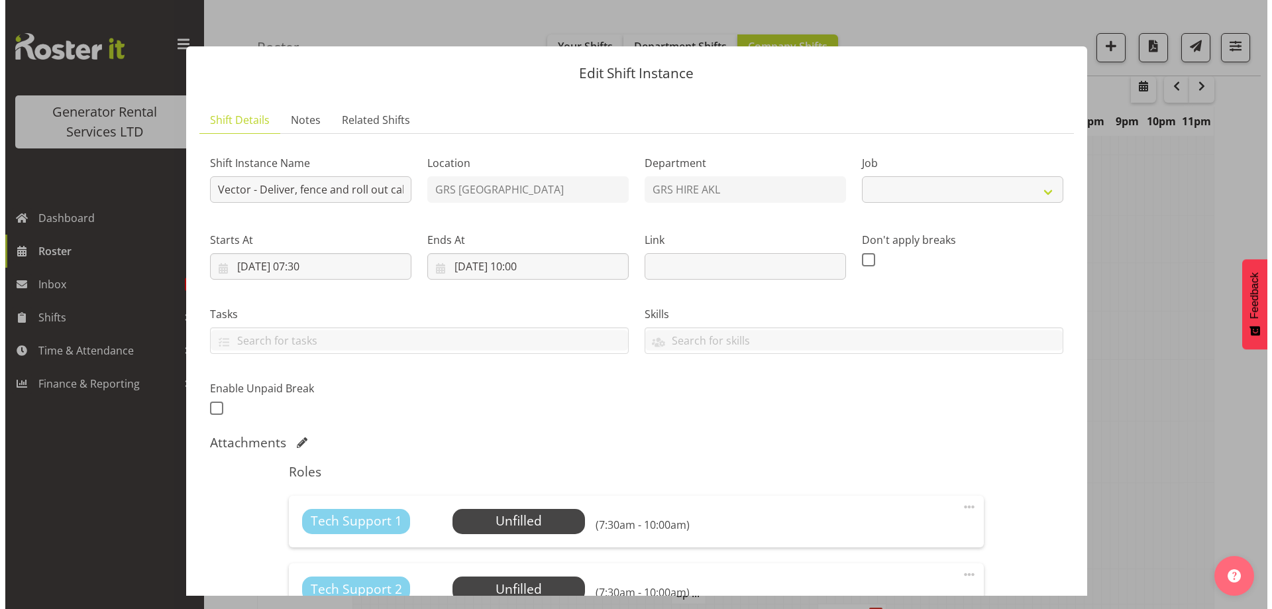
scroll to position [2027, 0]
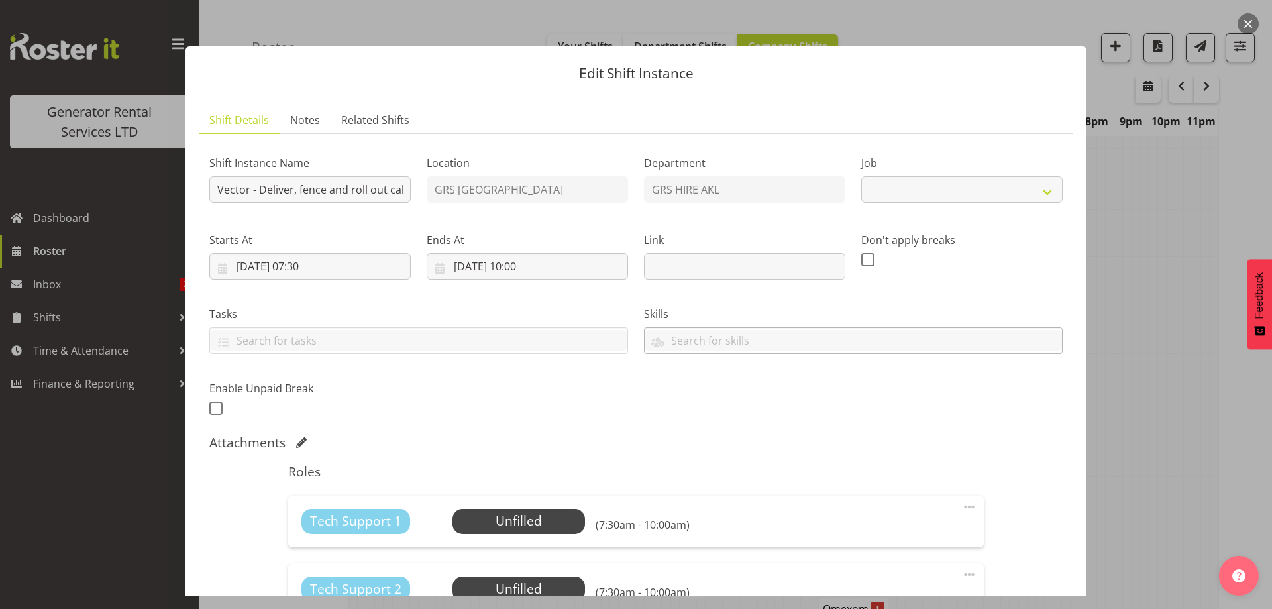
select select "7504"
click at [516, 515] on span "Select Employee" at bounding box center [518, 521] width 99 height 19
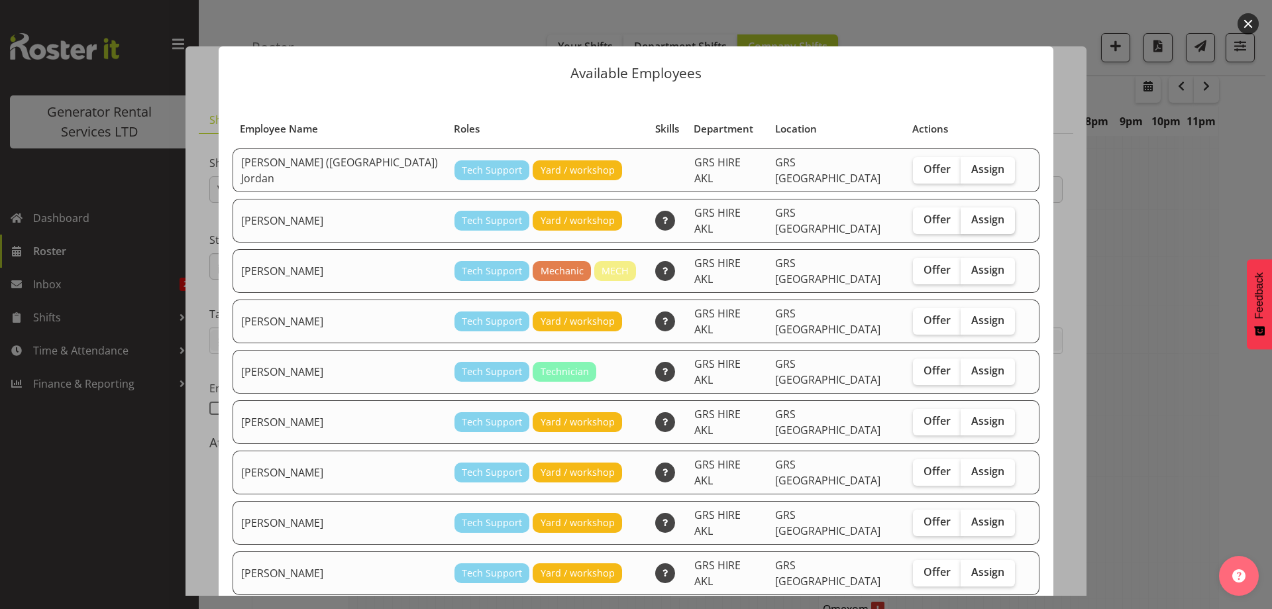
click at [971, 213] on span "Assign" at bounding box center [987, 219] width 33 height 13
click at [964, 215] on input "Assign" at bounding box center [965, 219] width 9 height 9
checkbox input "true"
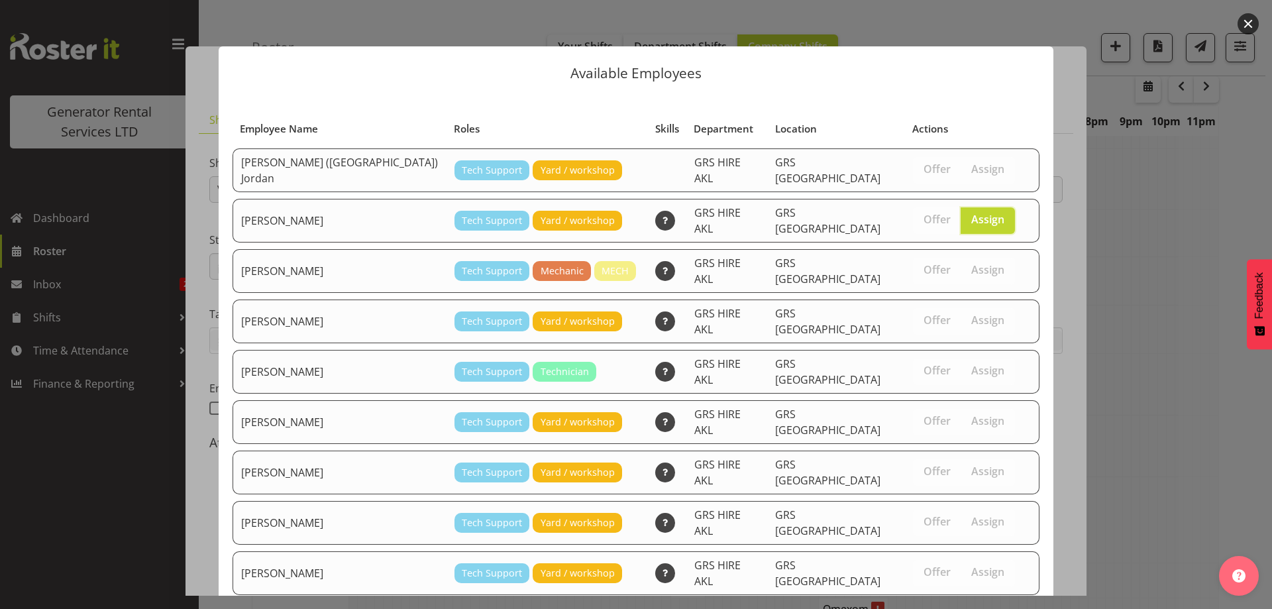
scroll to position [140, 0]
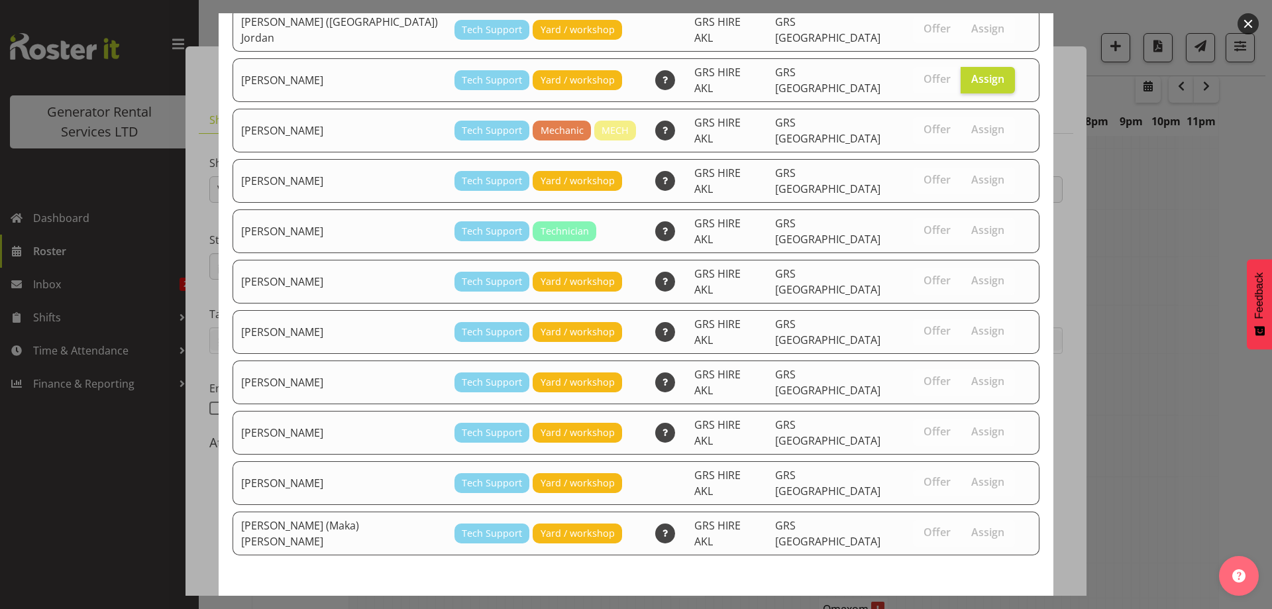
click at [947, 608] on span "Assign Caleb Phillips" at bounding box center [965, 620] width 134 height 16
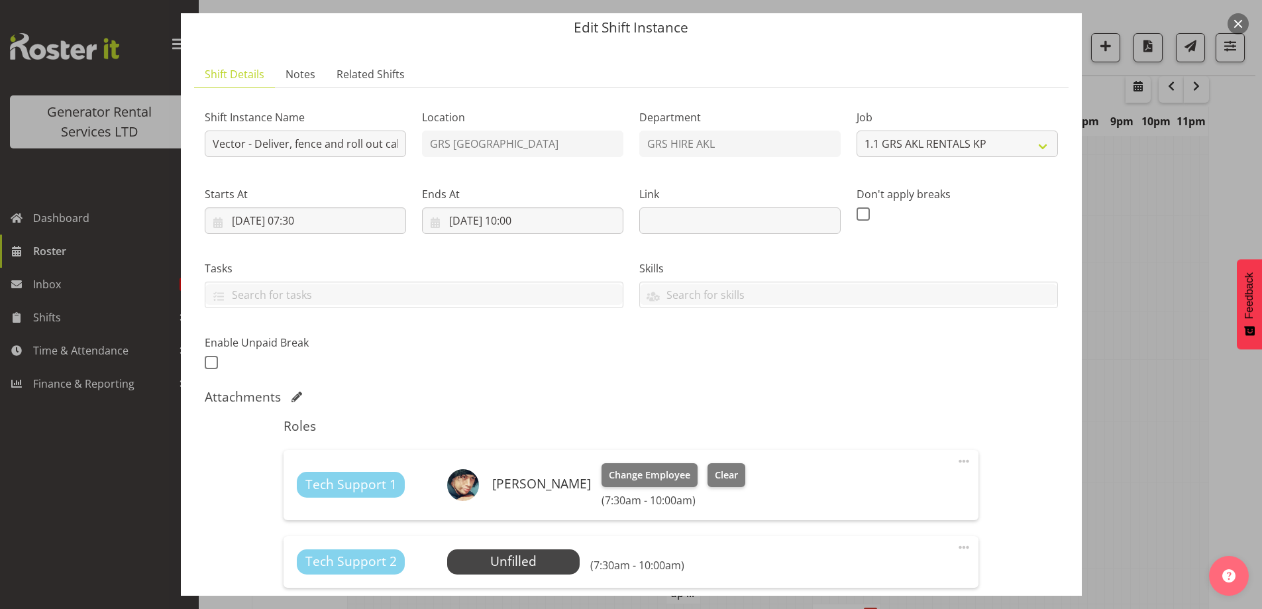
scroll to position [66, 0]
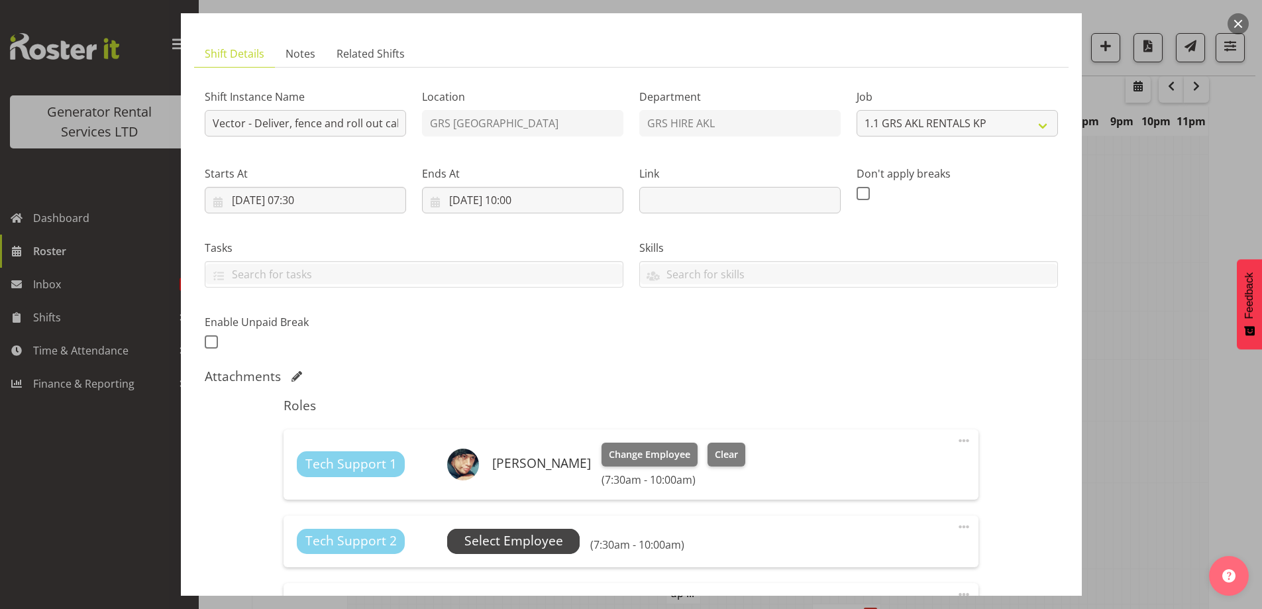
click at [546, 545] on span "Select Employee" at bounding box center [513, 540] width 99 height 19
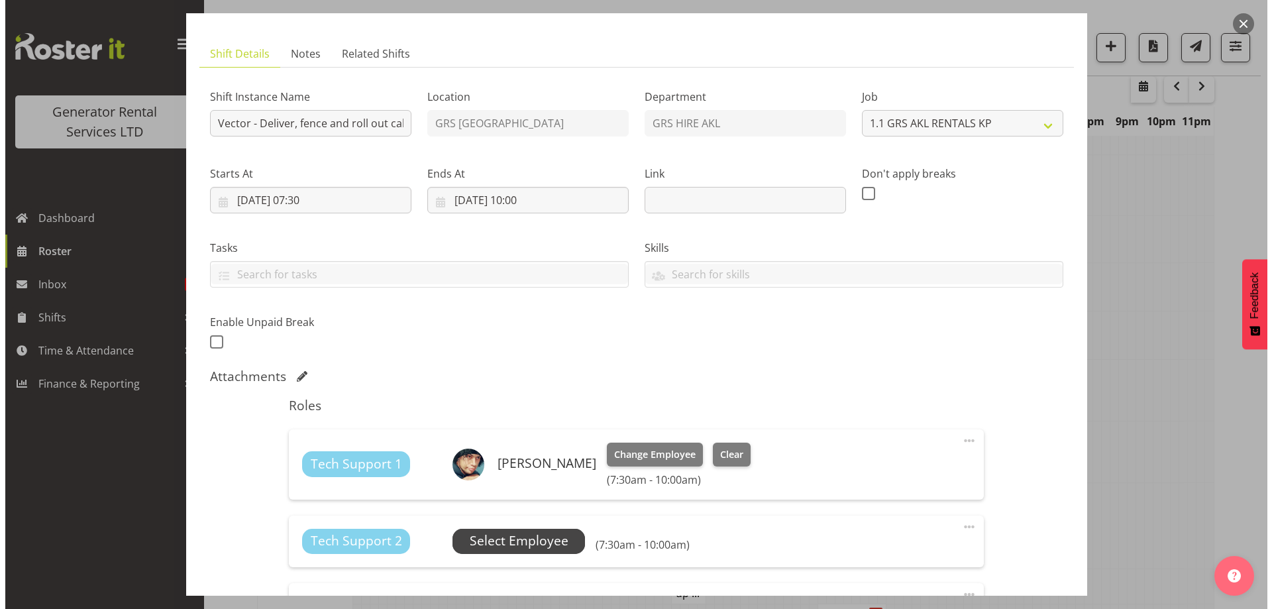
scroll to position [2027, 0]
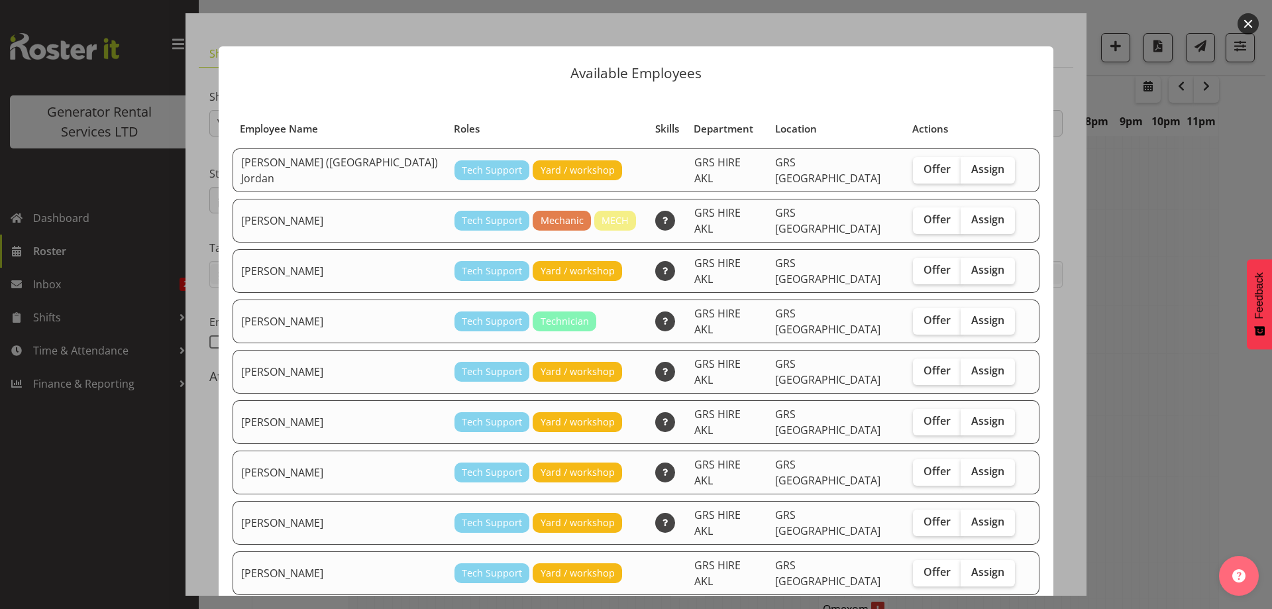
drag, startPoint x: 946, startPoint y: 390, endPoint x: 942, endPoint y: 412, distance: 22.9
click at [971, 414] on span "Assign" at bounding box center [987, 420] width 33 height 13
click at [961, 417] on input "Assign" at bounding box center [965, 421] width 9 height 9
checkbox input "true"
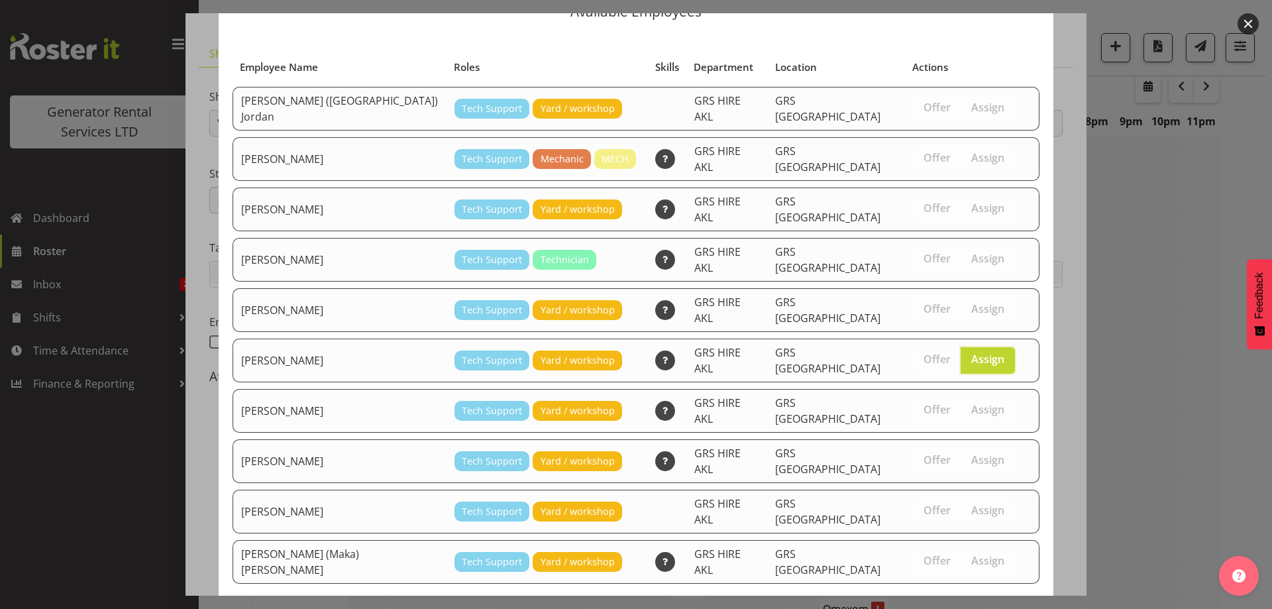
scroll to position [95, 0]
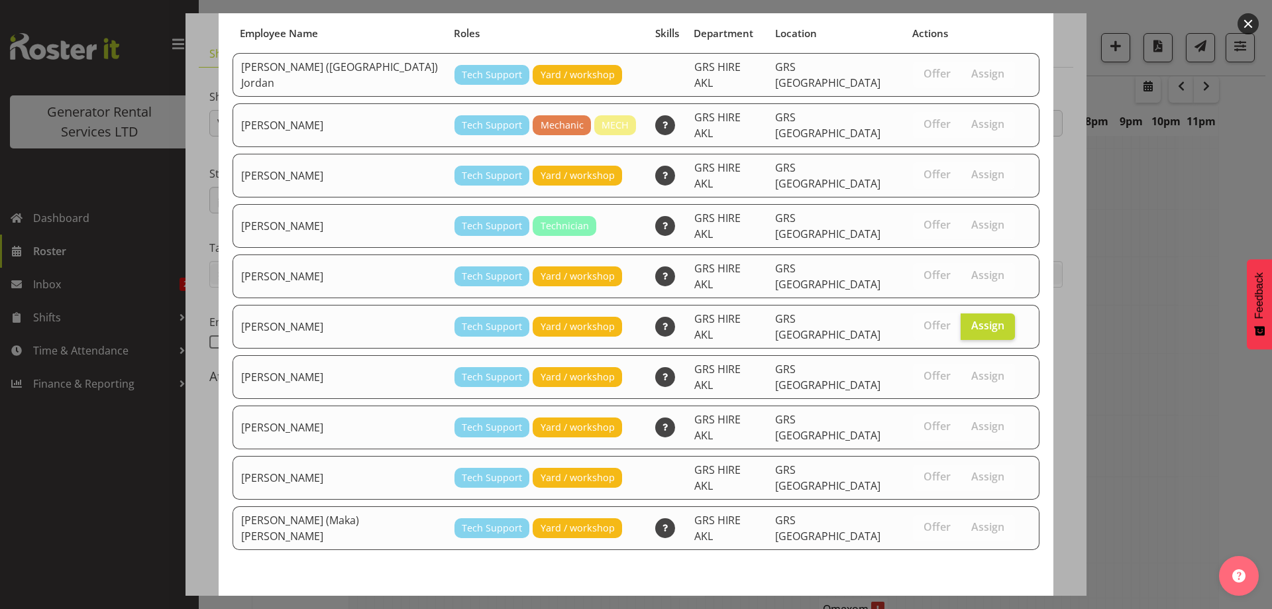
click at [953, 606] on span "Assign Mina Nomani" at bounding box center [965, 614] width 134 height 16
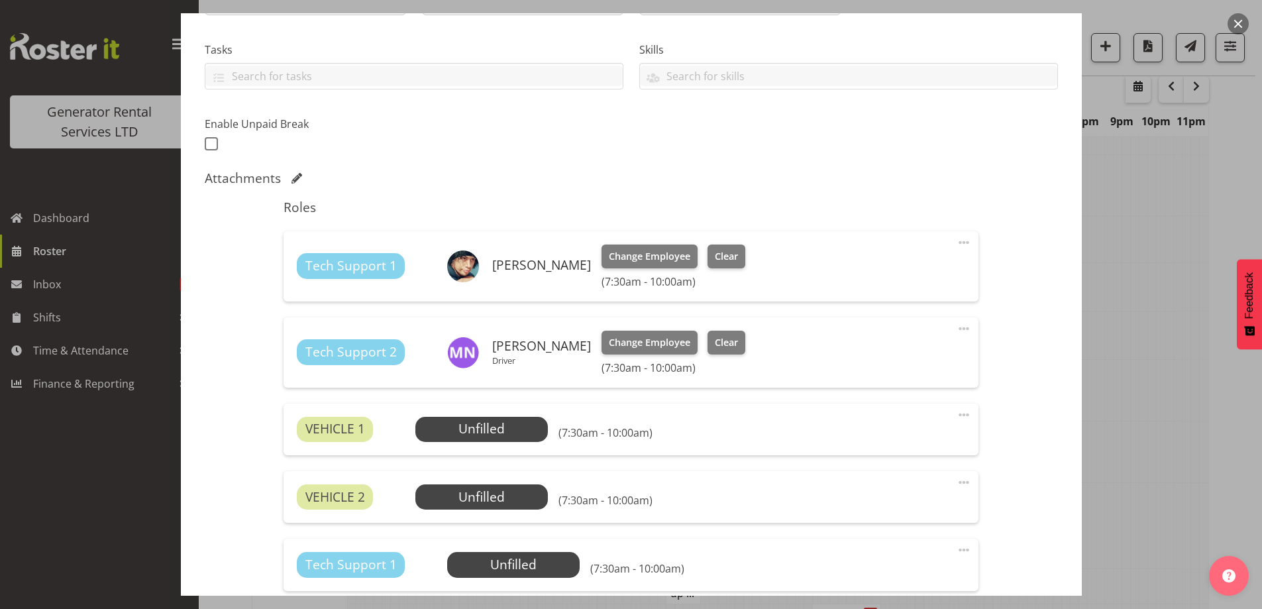
scroll to position [265, 0]
click at [0, 0] on span "Select Employee" at bounding box center [0, 0] width 0 height 0
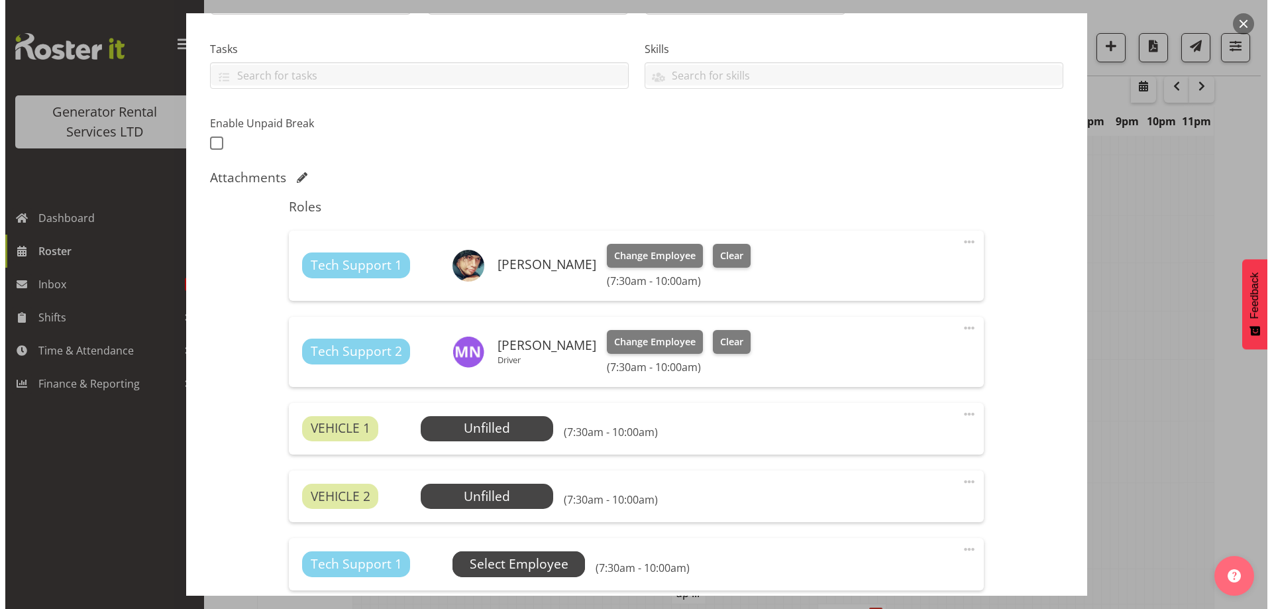
scroll to position [2027, 0]
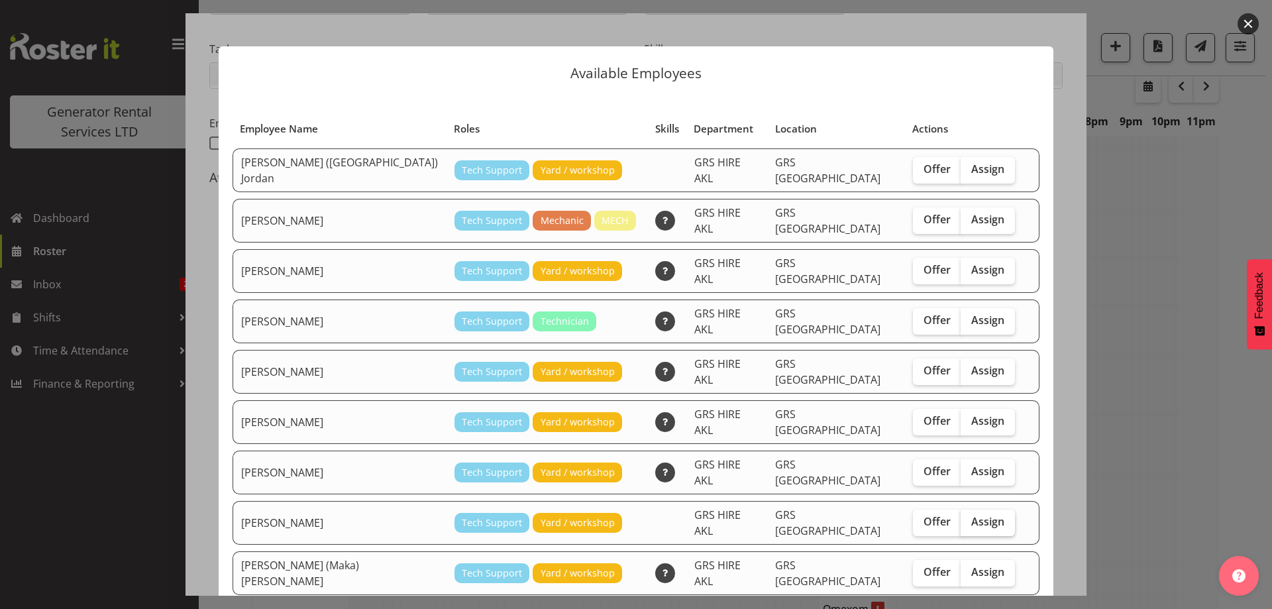
click at [971, 515] on span "Assign" at bounding box center [987, 521] width 33 height 13
click at [961, 517] on input "Assign" at bounding box center [965, 521] width 9 height 9
checkbox input "true"
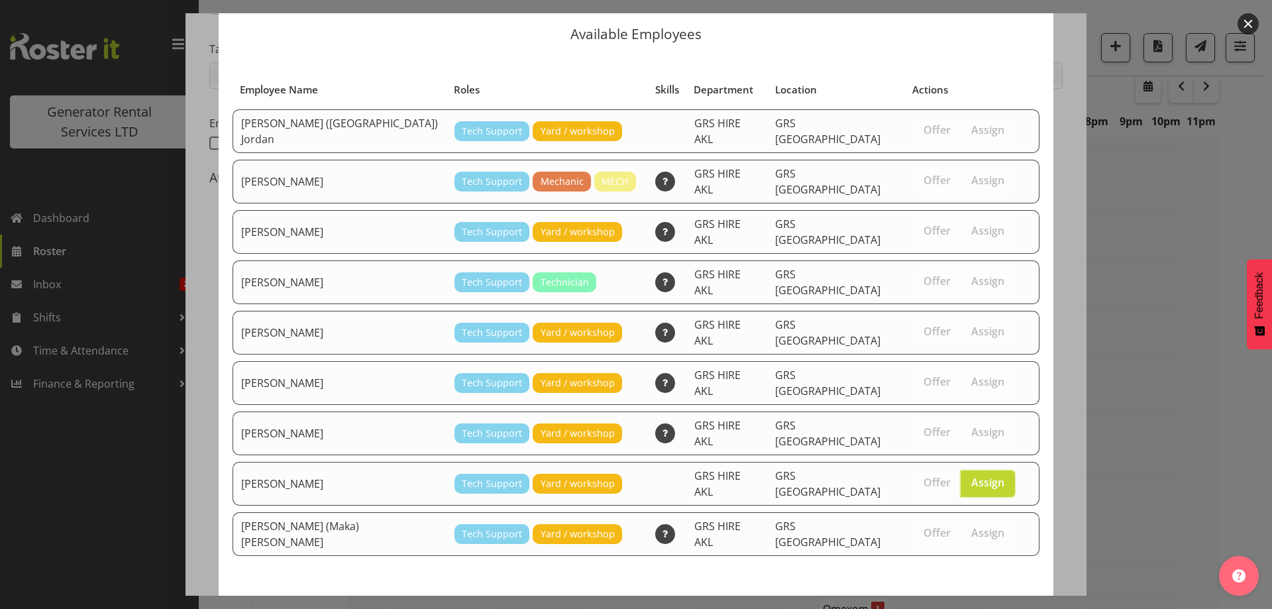
scroll to position [50, 0]
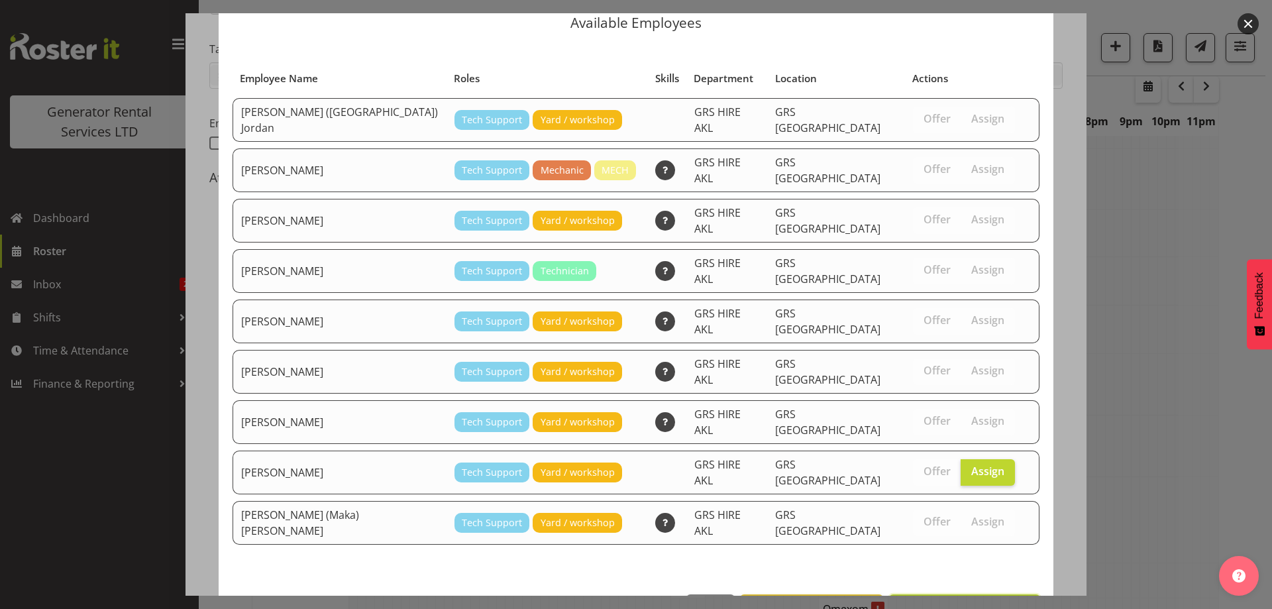
click at [959, 594] on button "Assign Sean Moitra" at bounding box center [964, 608] width 151 height 29
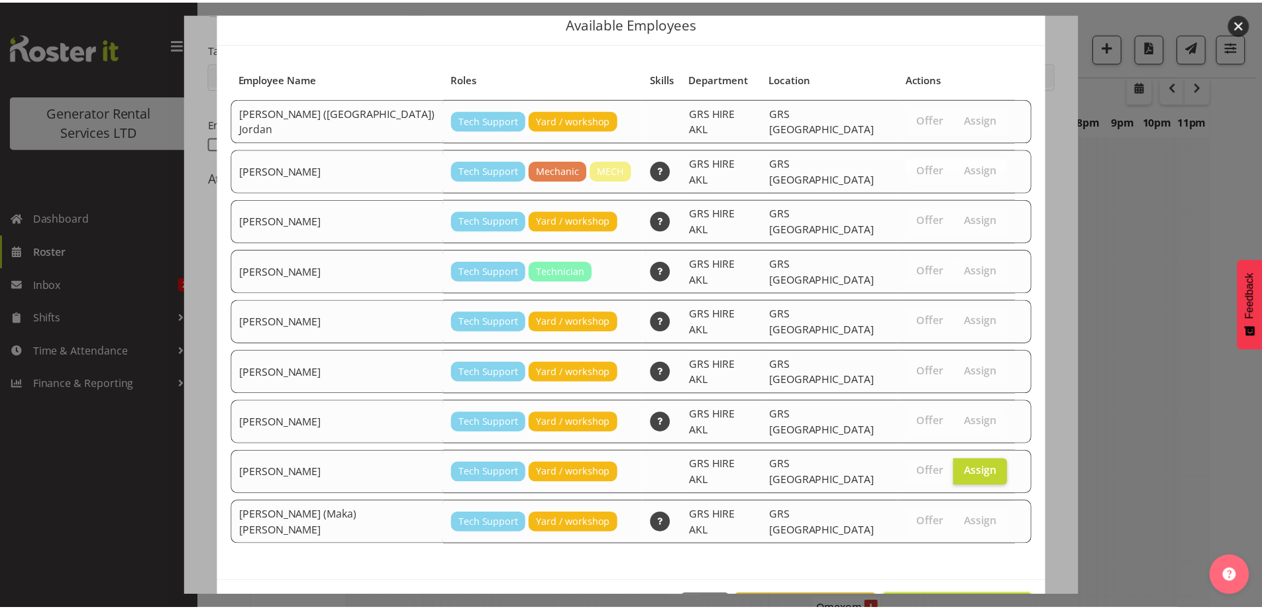
scroll to position [2034, 0]
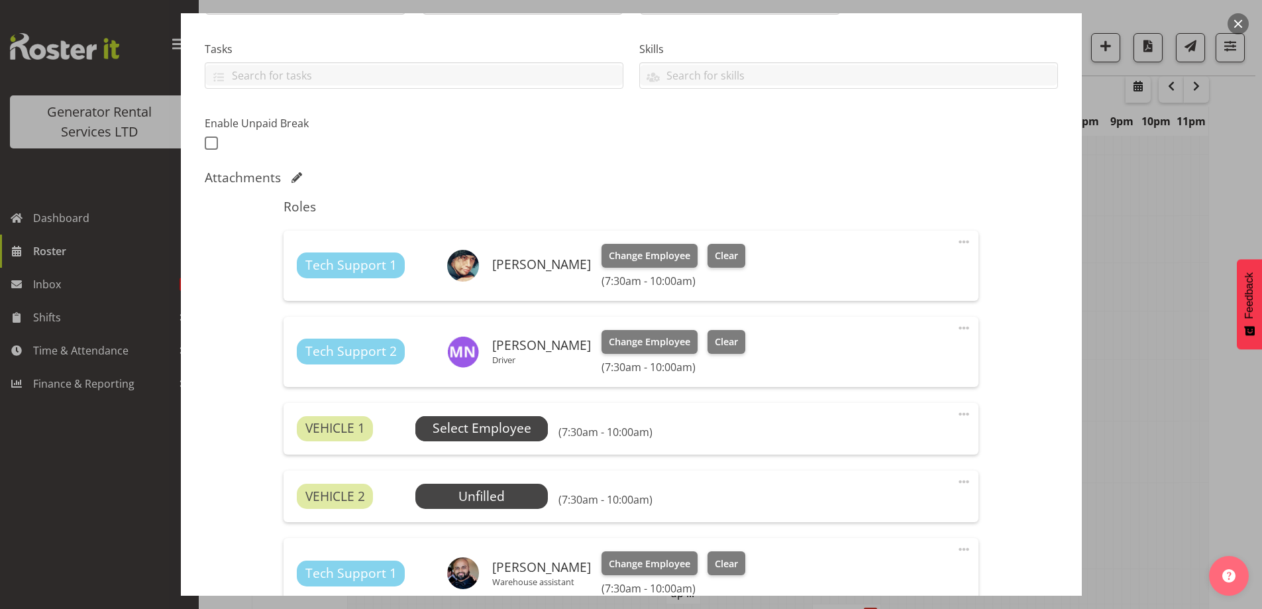
click at [494, 425] on span "Select Employee" at bounding box center [482, 428] width 99 height 19
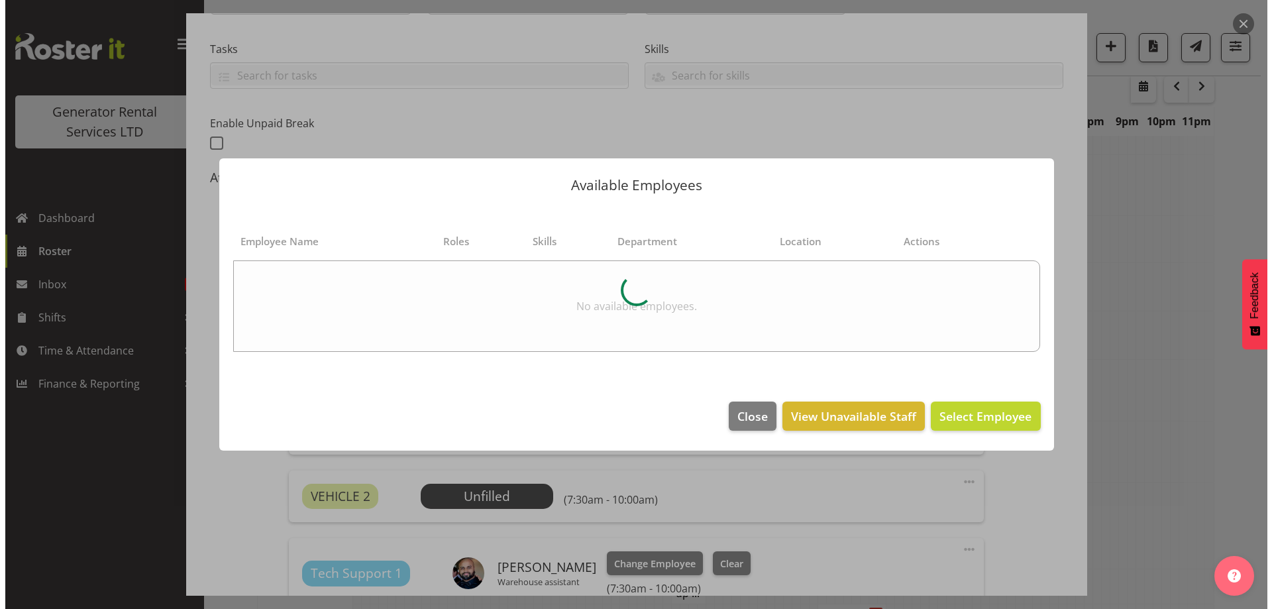
scroll to position [2027, 0]
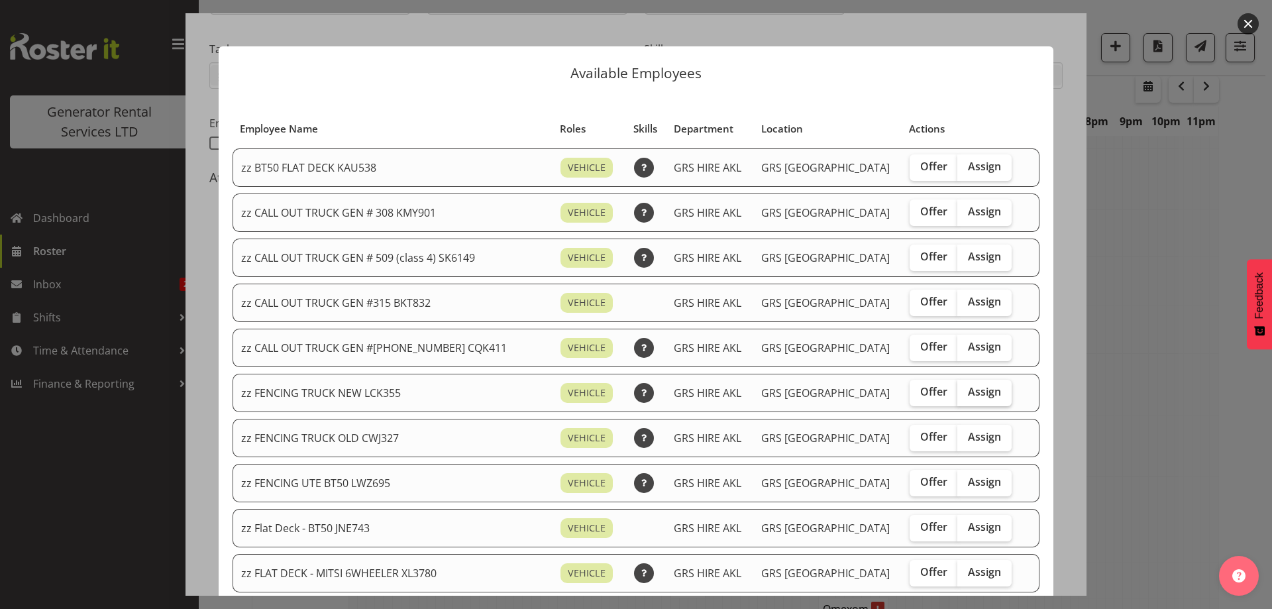
click at [968, 391] on span "Assign" at bounding box center [984, 391] width 33 height 13
click at [964, 391] on input "Assign" at bounding box center [961, 392] width 9 height 9
checkbox input "true"
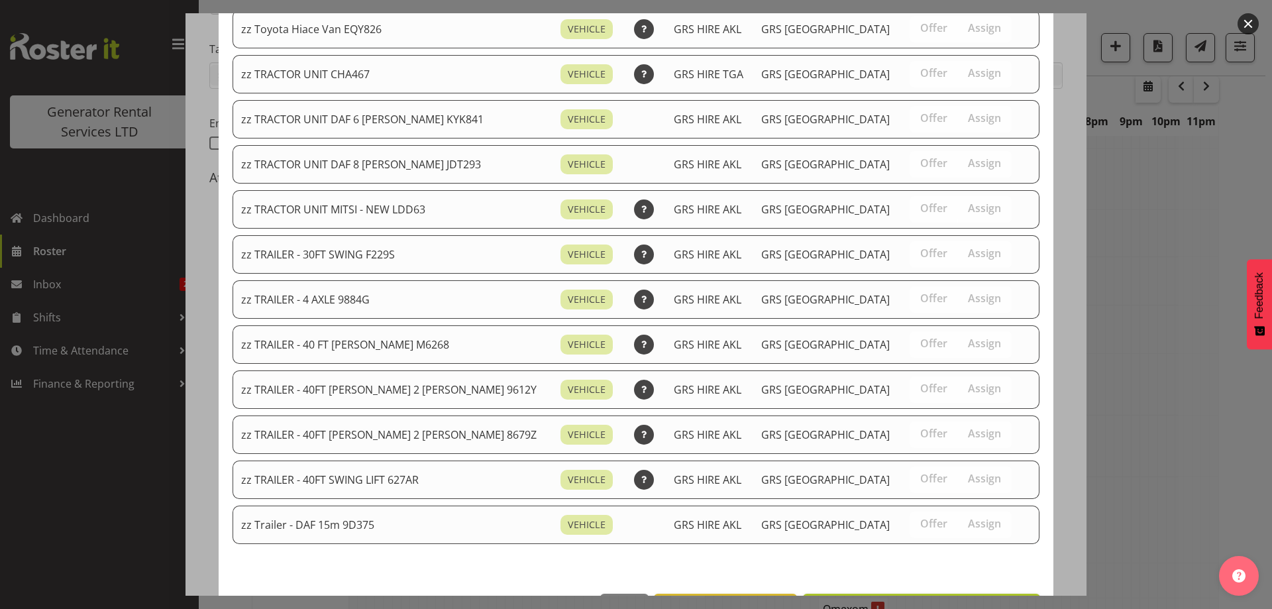
scroll to position [1672, 0]
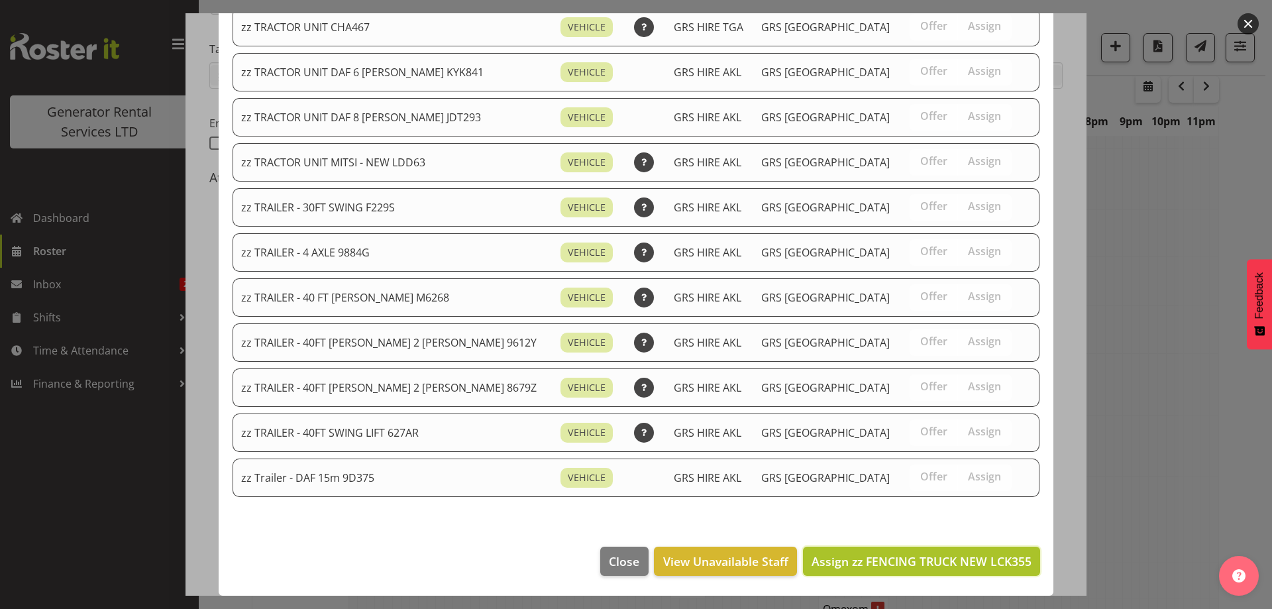
click at [955, 567] on span "Assign zz FENCING TRUCK NEW LCK355" at bounding box center [922, 561] width 220 height 16
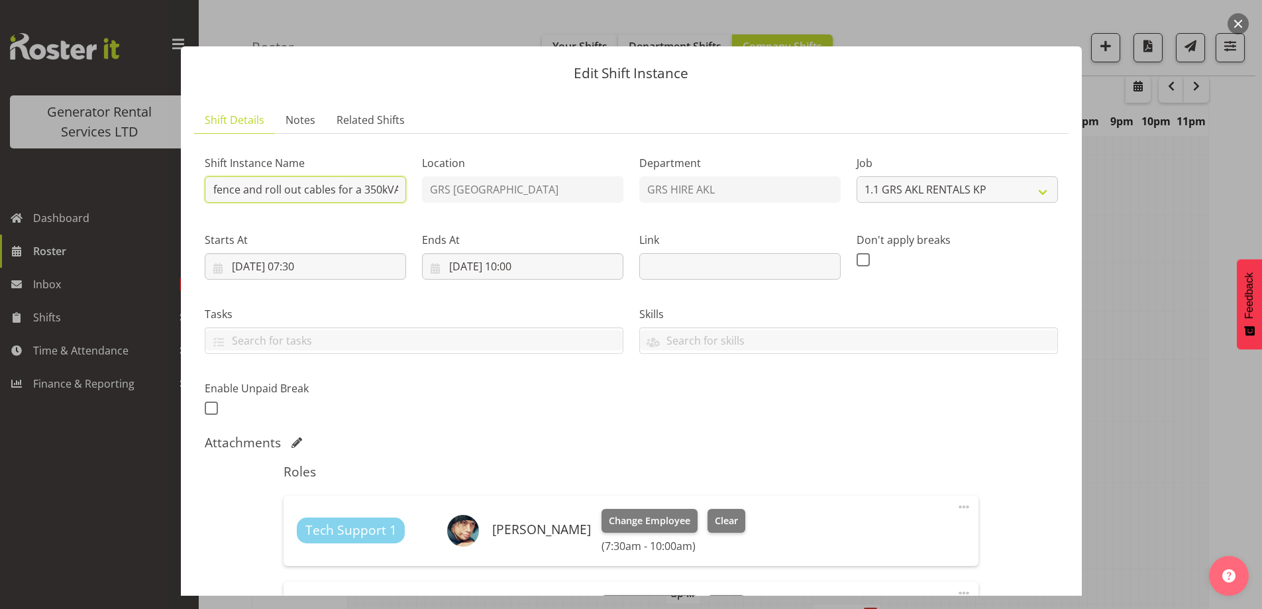
scroll to position [0, 106]
drag, startPoint x: 355, startPoint y: 190, endPoint x: 376, endPoint y: 196, distance: 22.0
click at [376, 196] on input "Vector - Deliver, fence and roll out cables for a 350kVA skid going to Wairau. …" at bounding box center [305, 189] width 201 height 27
click at [377, 191] on input "Vector - Deliver, fence and roll out cables for a 350kVA skid going to Wairau. …" at bounding box center [305, 189] width 201 height 27
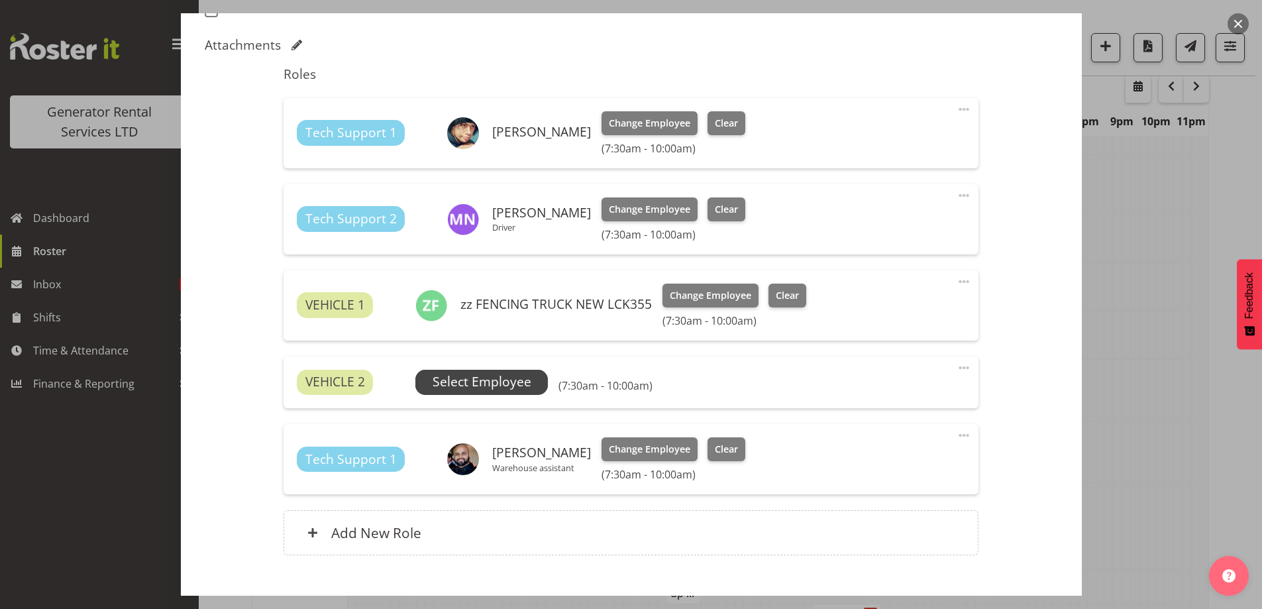
scroll to position [0, 0]
click at [475, 380] on span "Select Employee" at bounding box center [482, 381] width 99 height 19
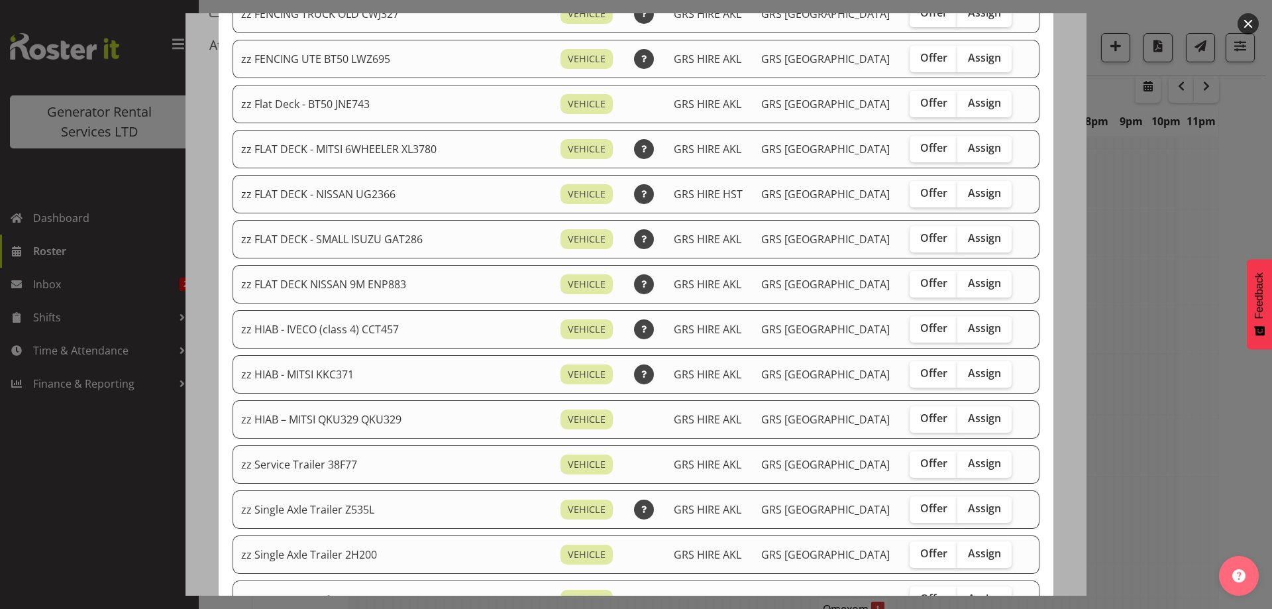
scroll to position [398, 0]
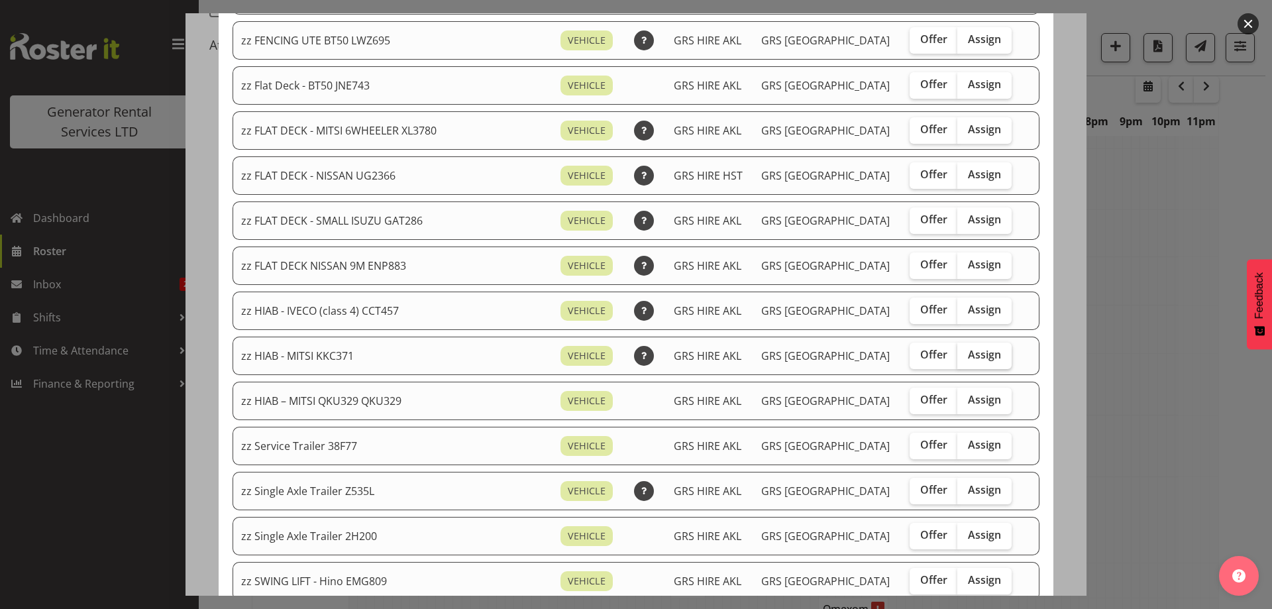
click at [968, 350] on span "Assign" at bounding box center [984, 354] width 33 height 13
click at [965, 351] on input "Assign" at bounding box center [961, 355] width 9 height 9
checkbox input "true"
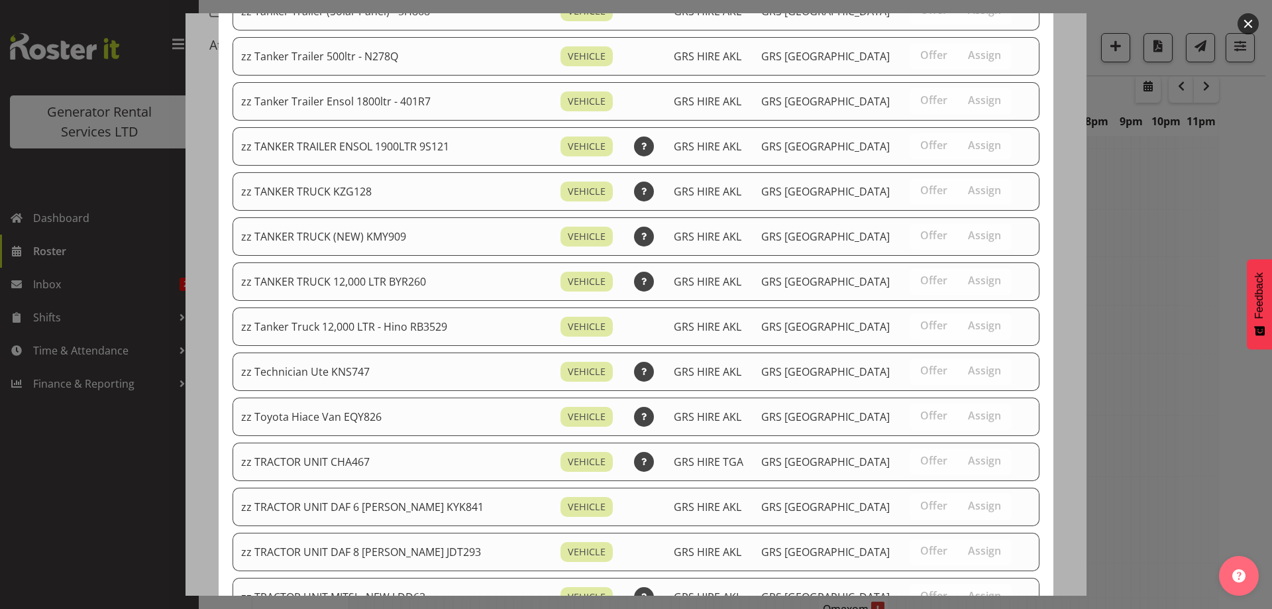
scroll to position [1627, 0]
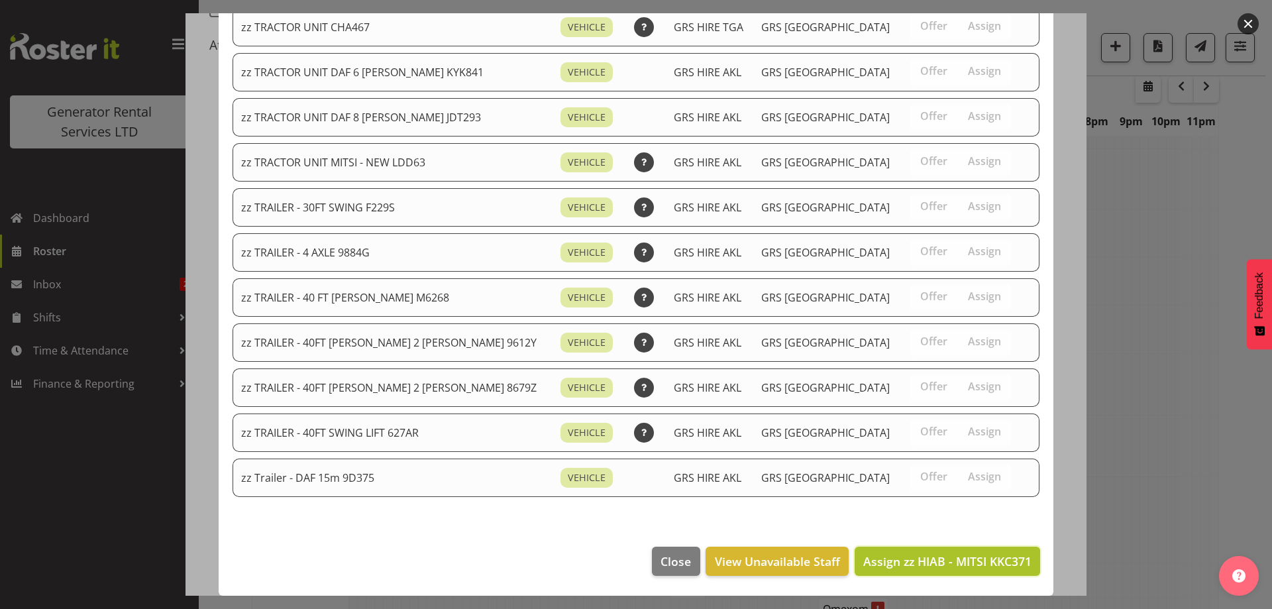
click at [931, 568] on span "Assign zz HIAB - MITSI KKC371" at bounding box center [947, 561] width 168 height 16
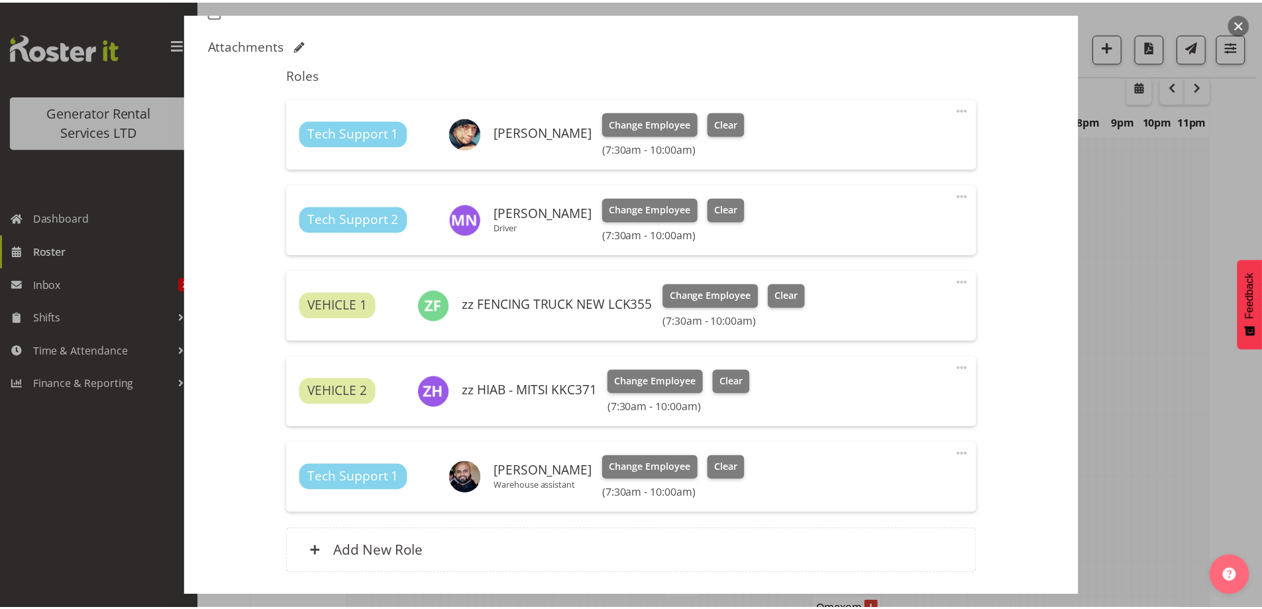
scroll to position [2034, 0]
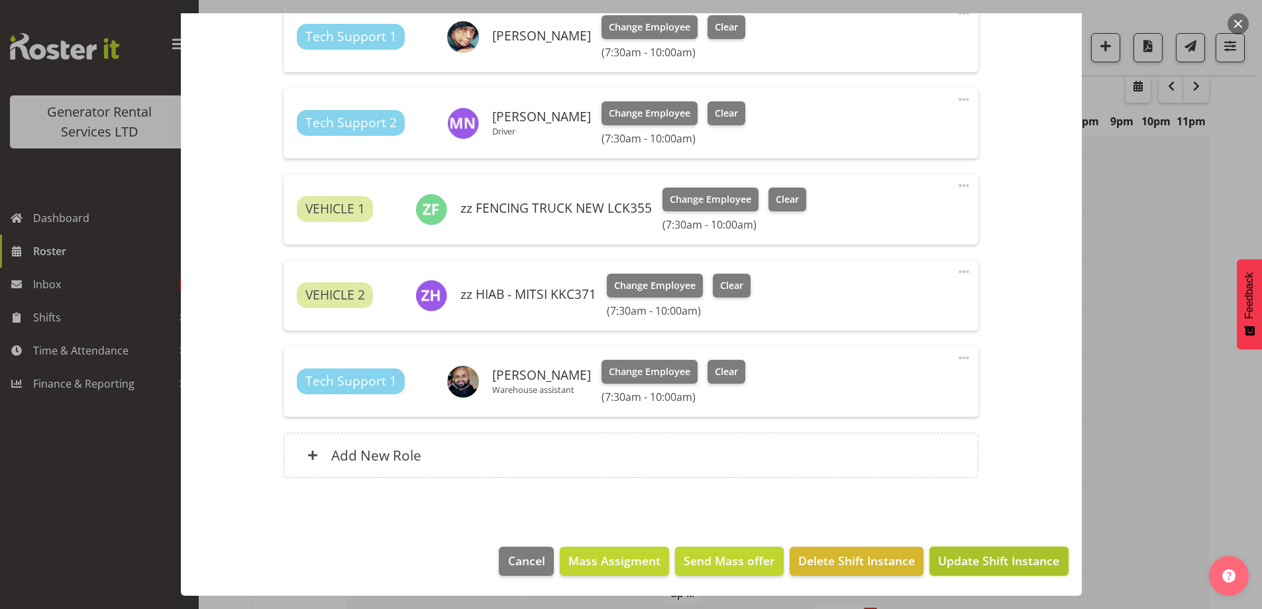
click at [983, 561] on span "Update Shift Instance" at bounding box center [998, 560] width 121 height 17
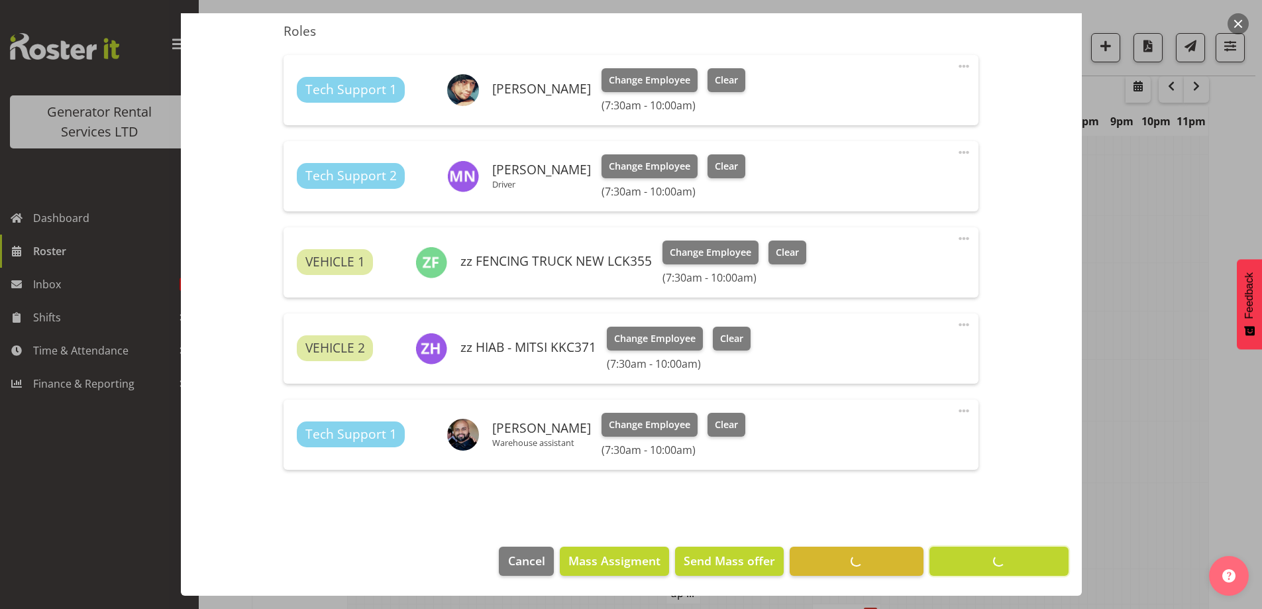
scroll to position [46, 0]
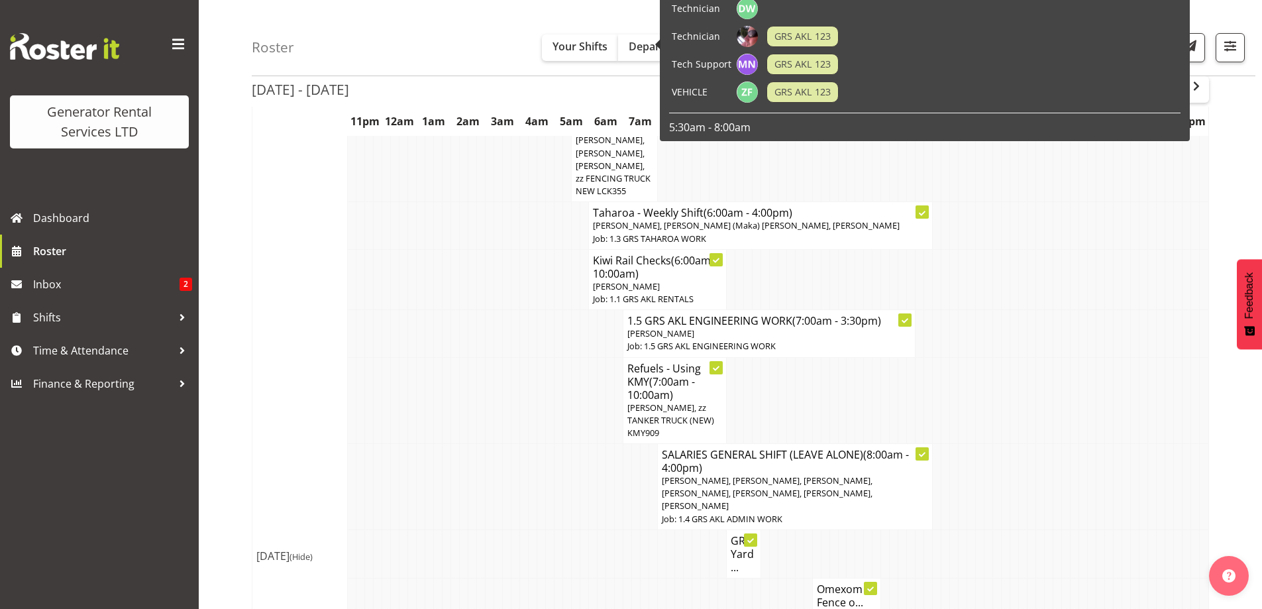
drag, startPoint x: 483, startPoint y: 531, endPoint x: 494, endPoint y: 529, distance: 11.6
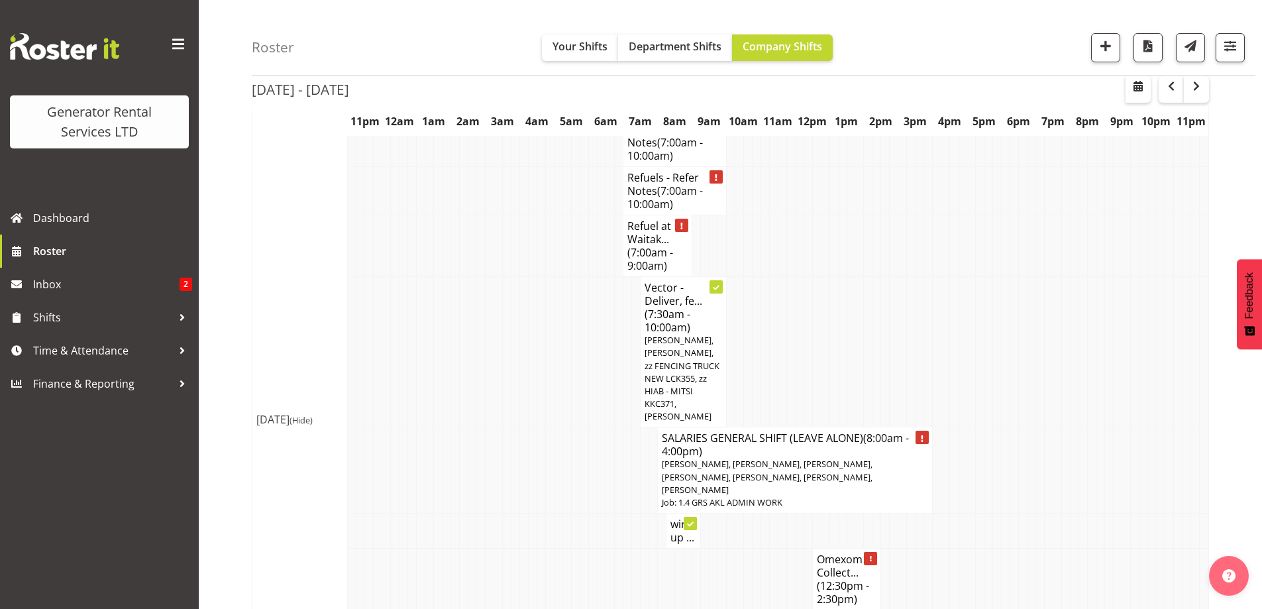
scroll to position [2299, 0]
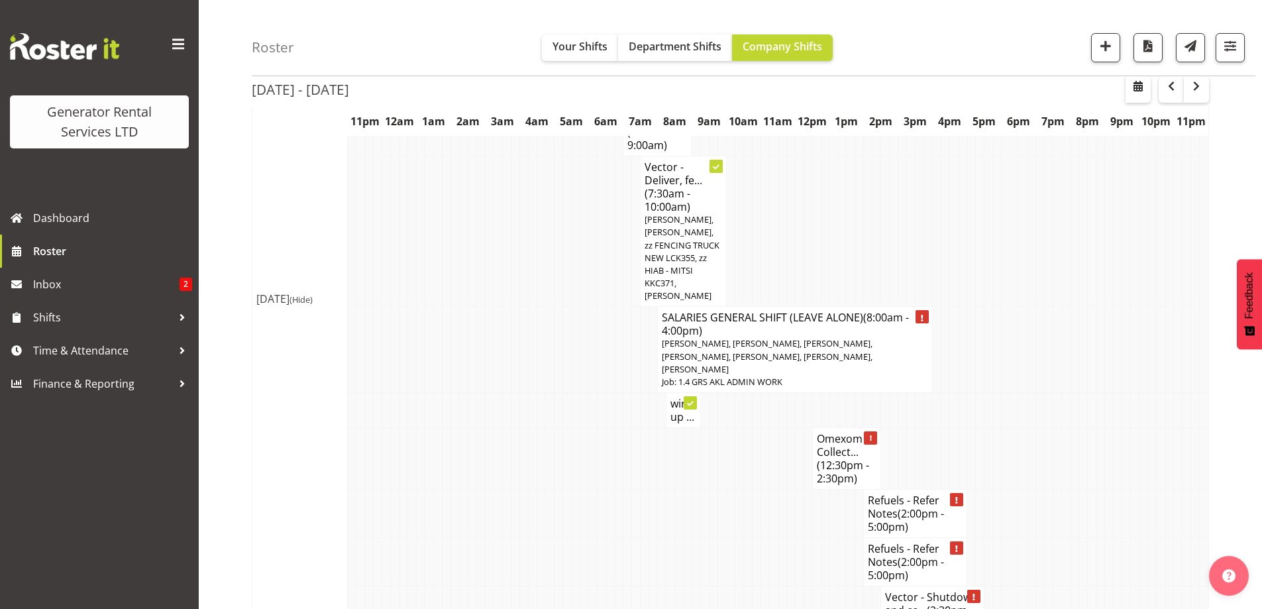
click at [663, 538] on td at bounding box center [661, 562] width 9 height 48
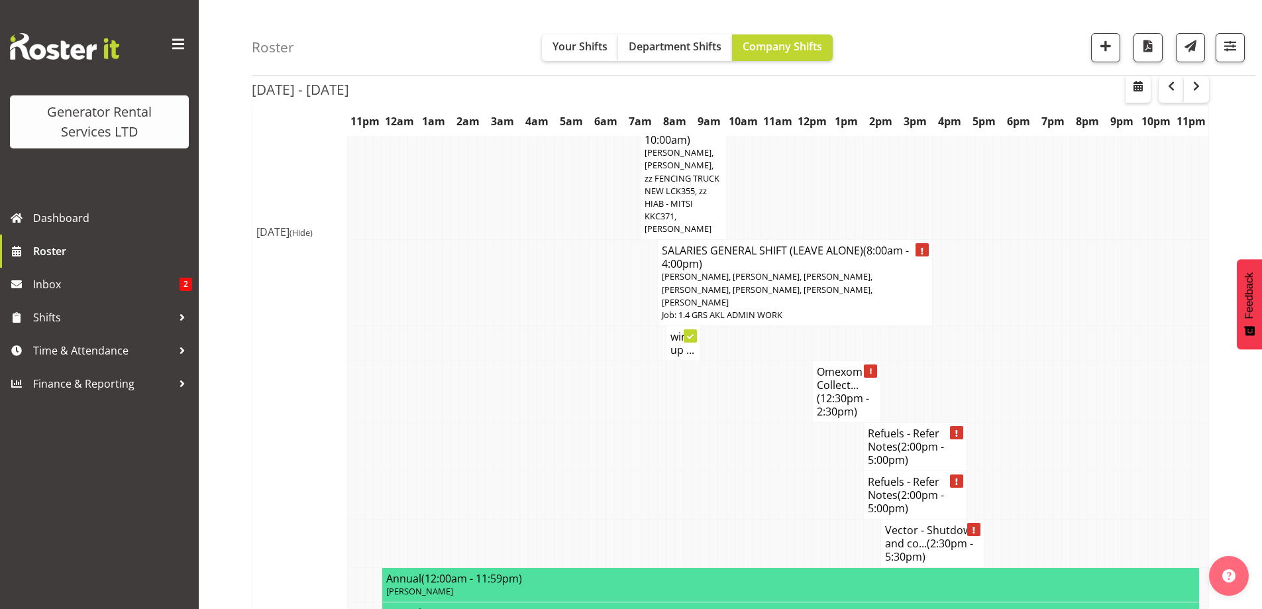
scroll to position [2365, 0]
click at [902, 537] on span "(2:30pm - 5:30pm)" at bounding box center [929, 551] width 88 height 28
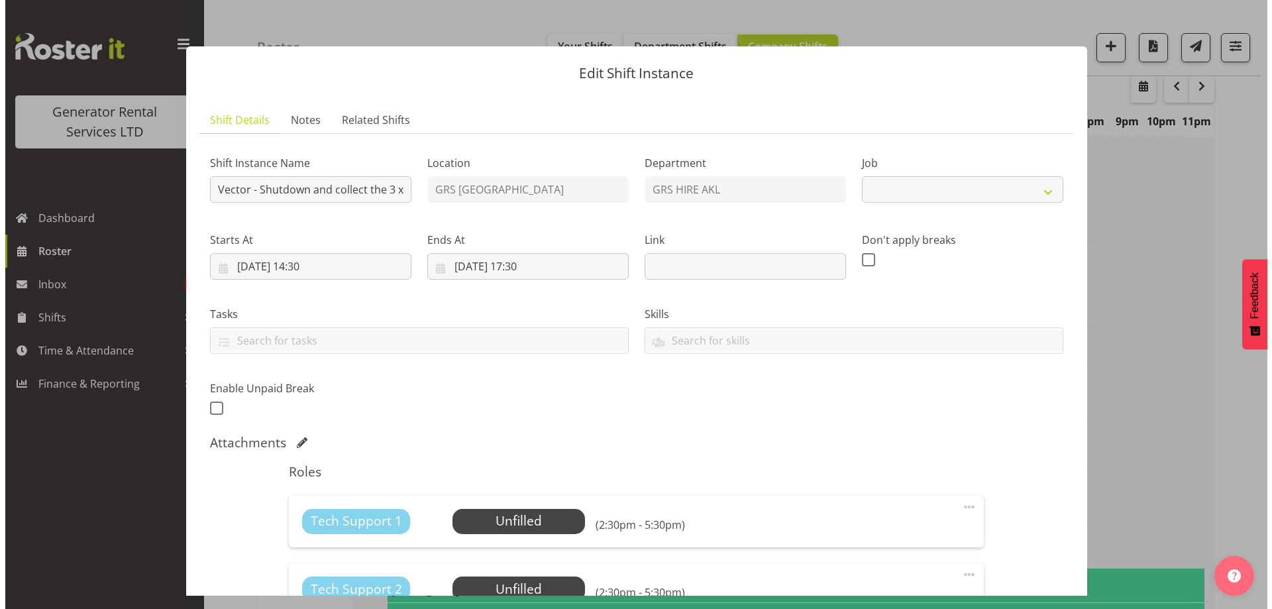
scroll to position [2359, 0]
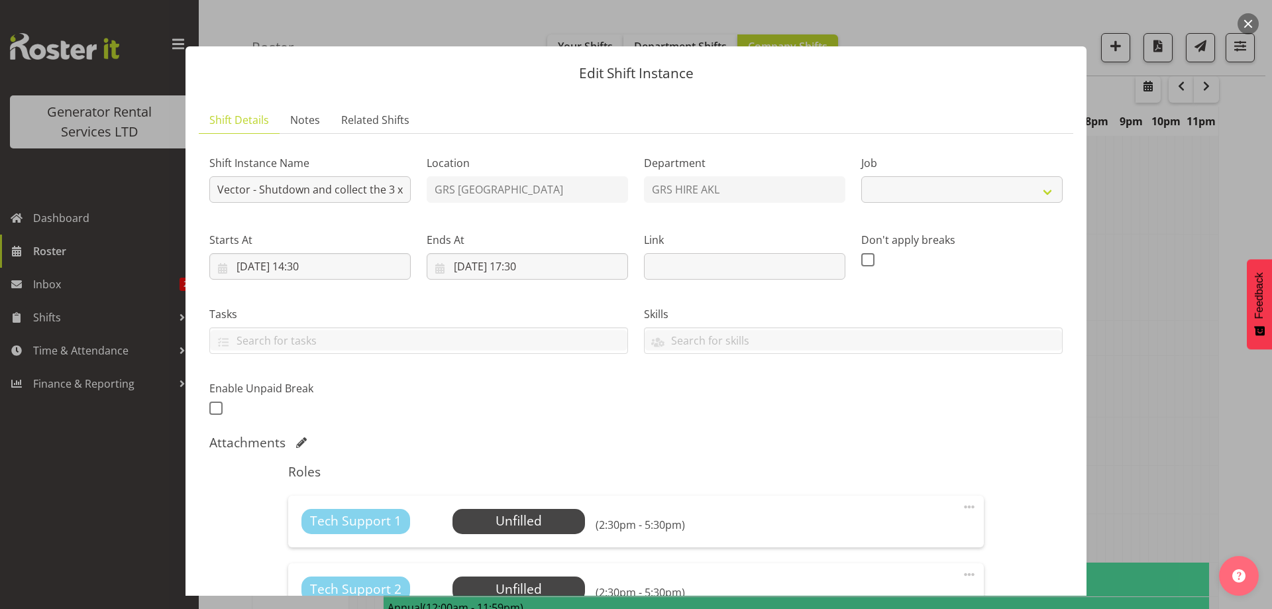
select select "9"
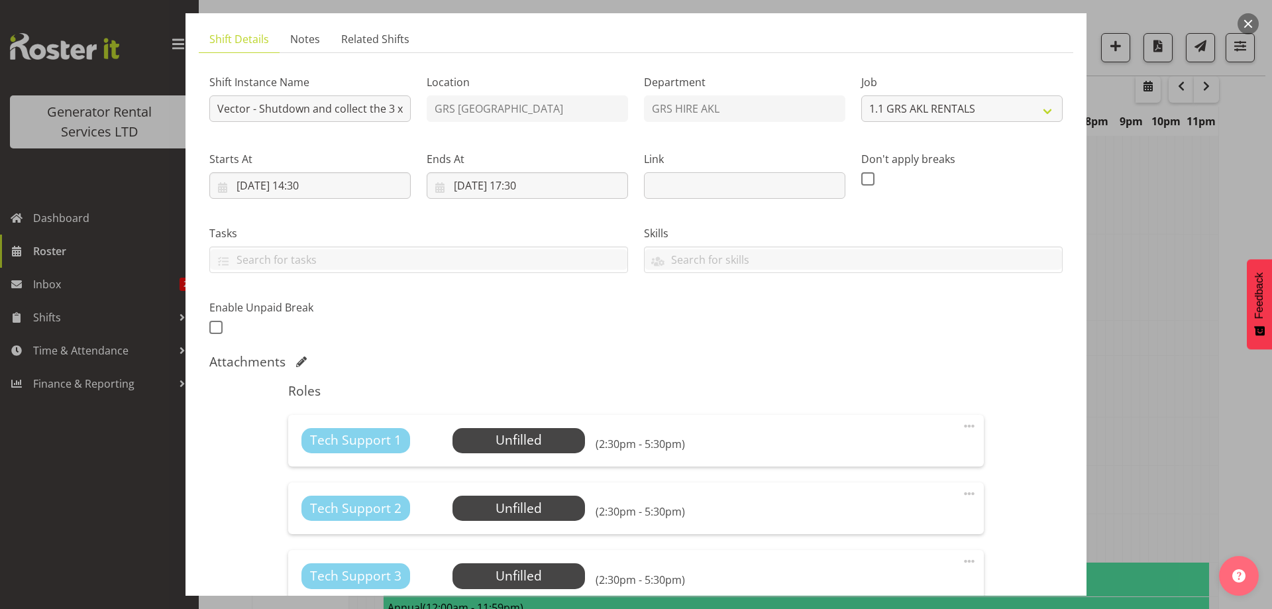
scroll to position [199, 0]
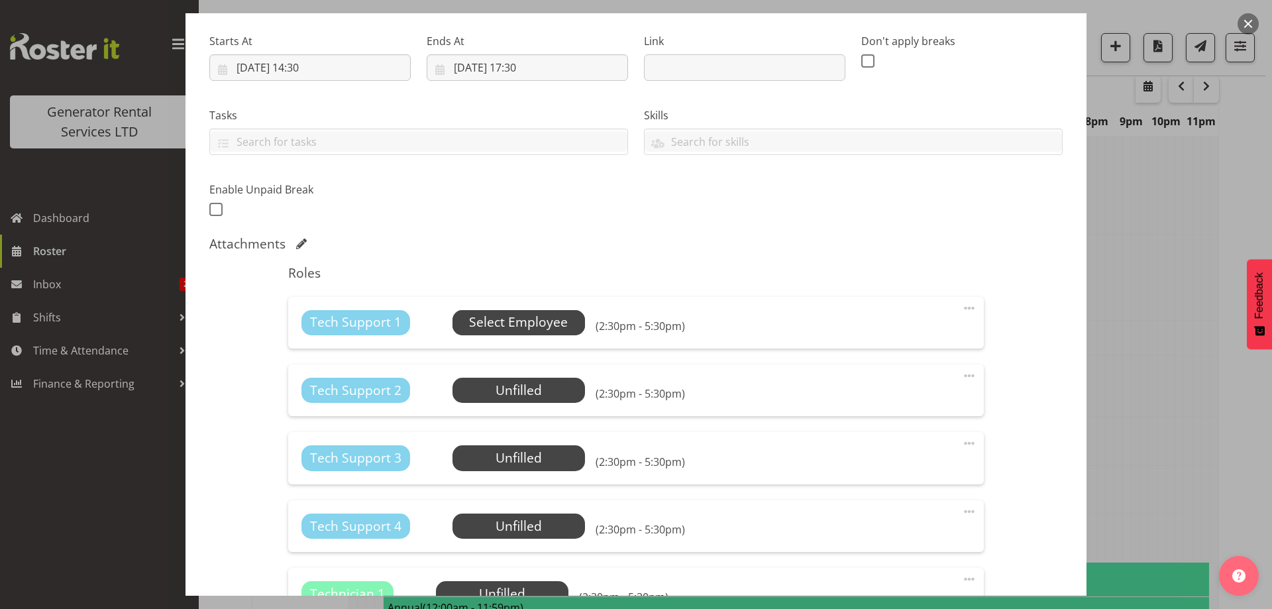
click at [561, 320] on span "Select Employee" at bounding box center [518, 322] width 99 height 19
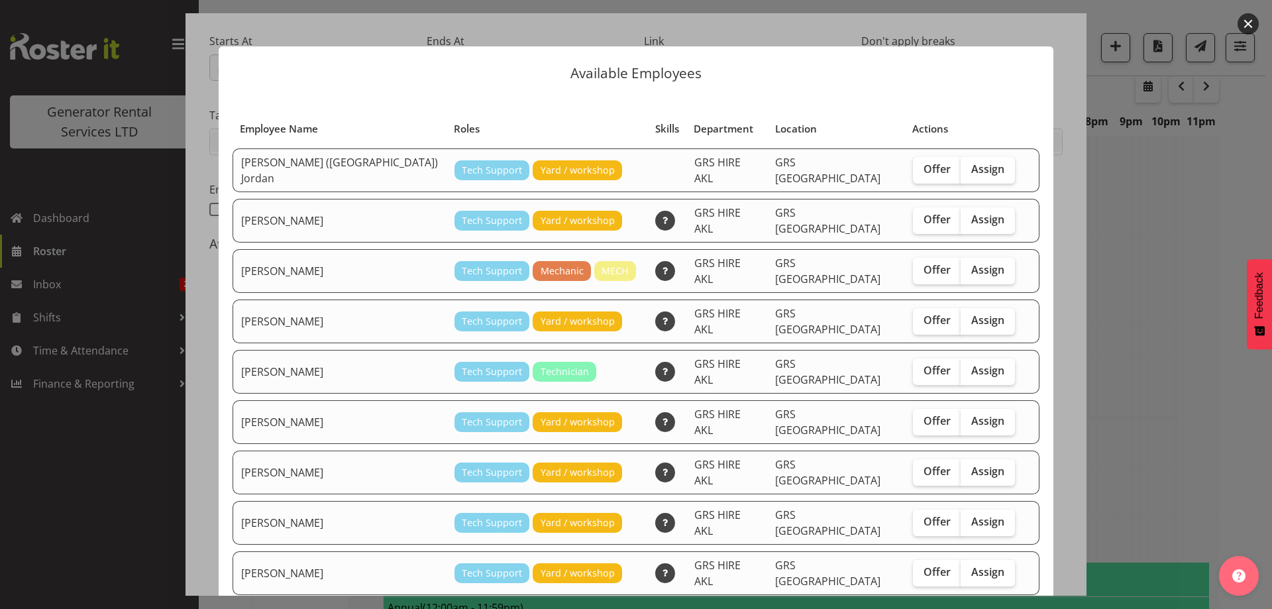
click at [1162, 267] on div at bounding box center [636, 304] width 1272 height 609
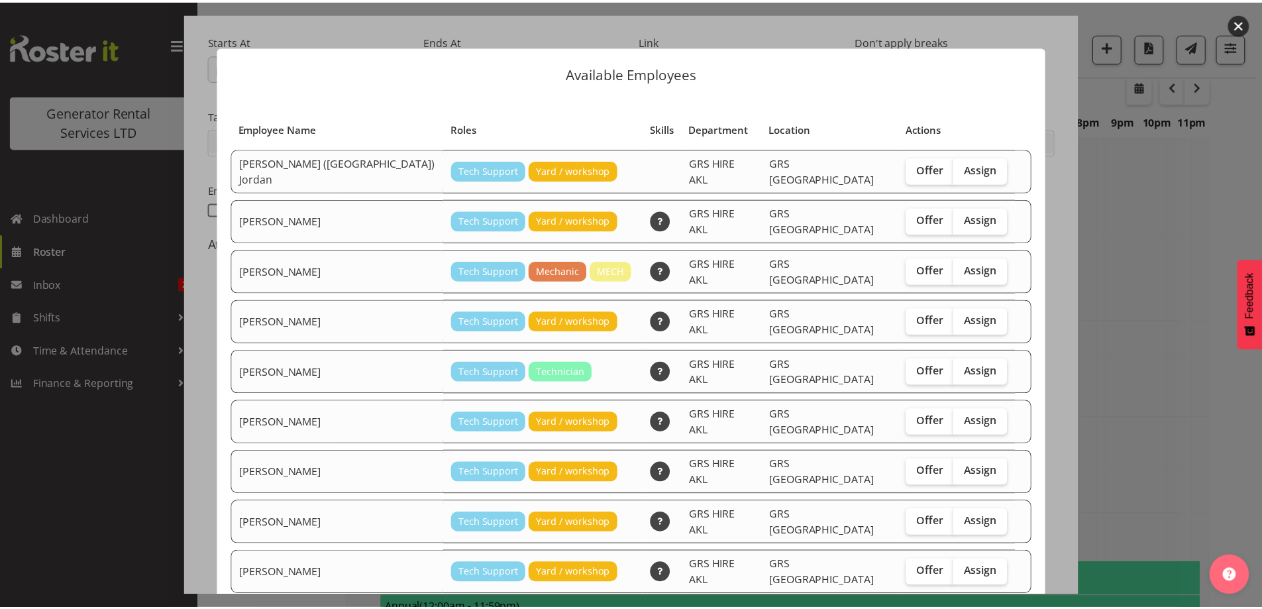
scroll to position [2365, 0]
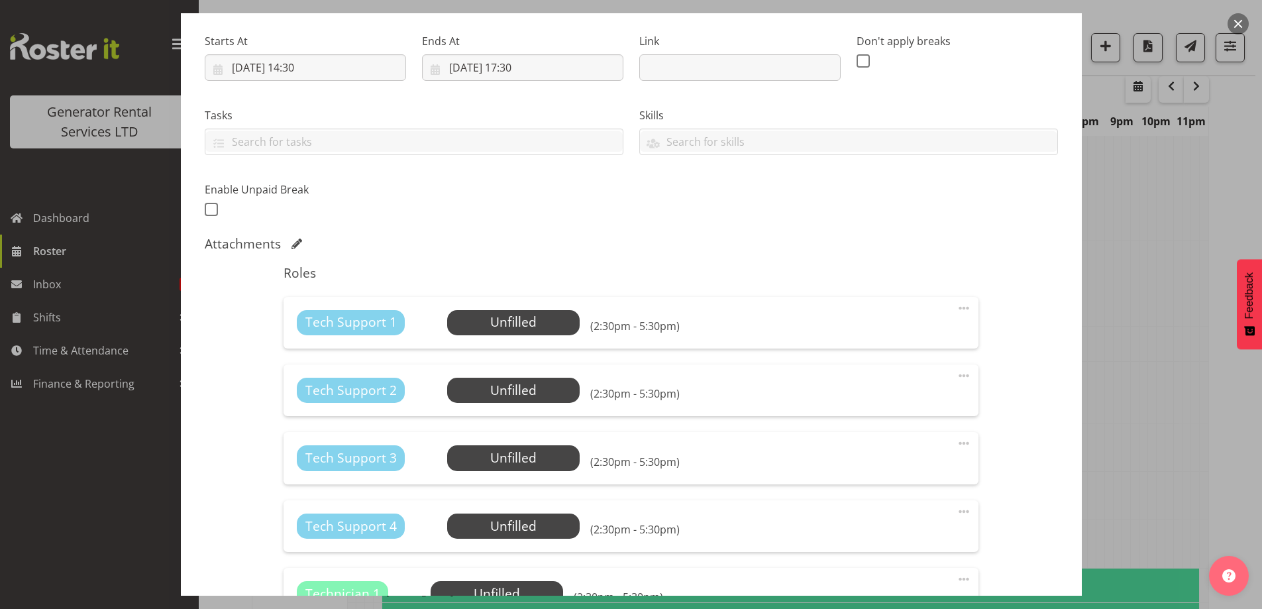
click at [1122, 389] on div at bounding box center [631, 304] width 1262 height 609
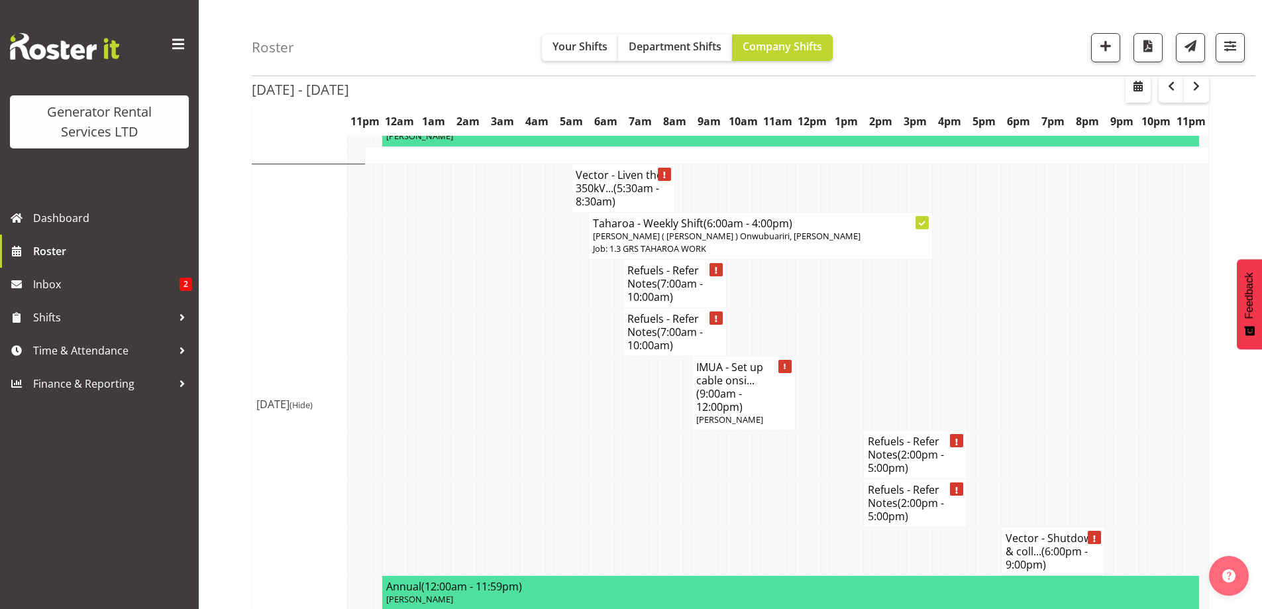
scroll to position [3094, 0]
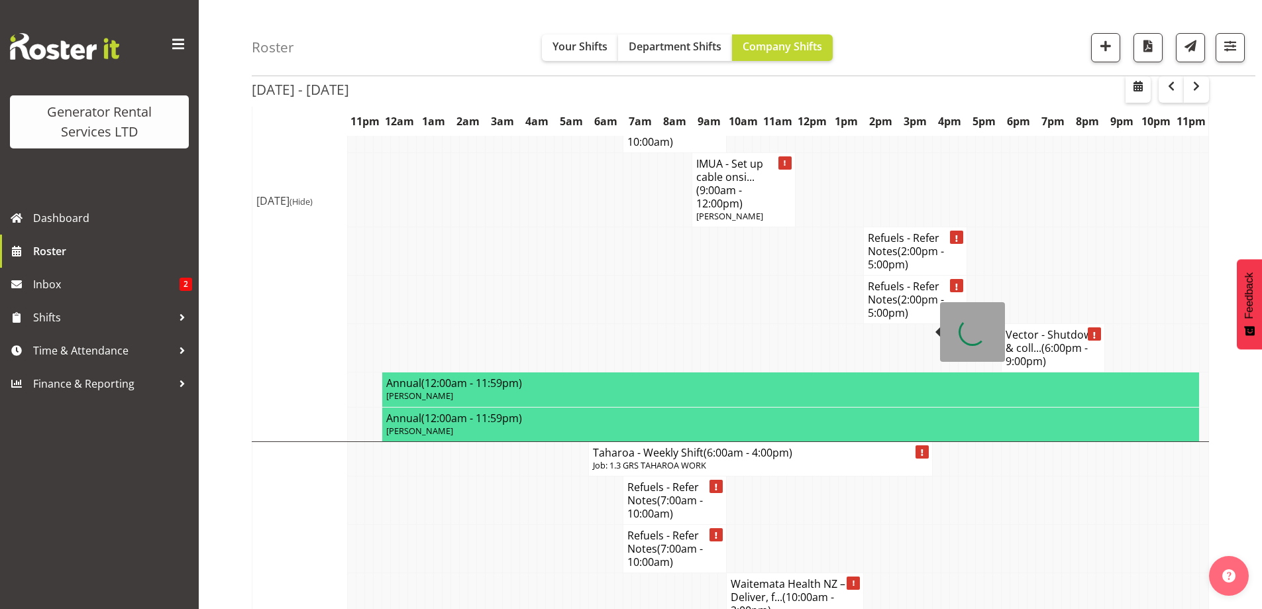
click at [682, 459] on p "Job: 1.3 GRS TAHAROA WORK" at bounding box center [760, 465] width 335 height 13
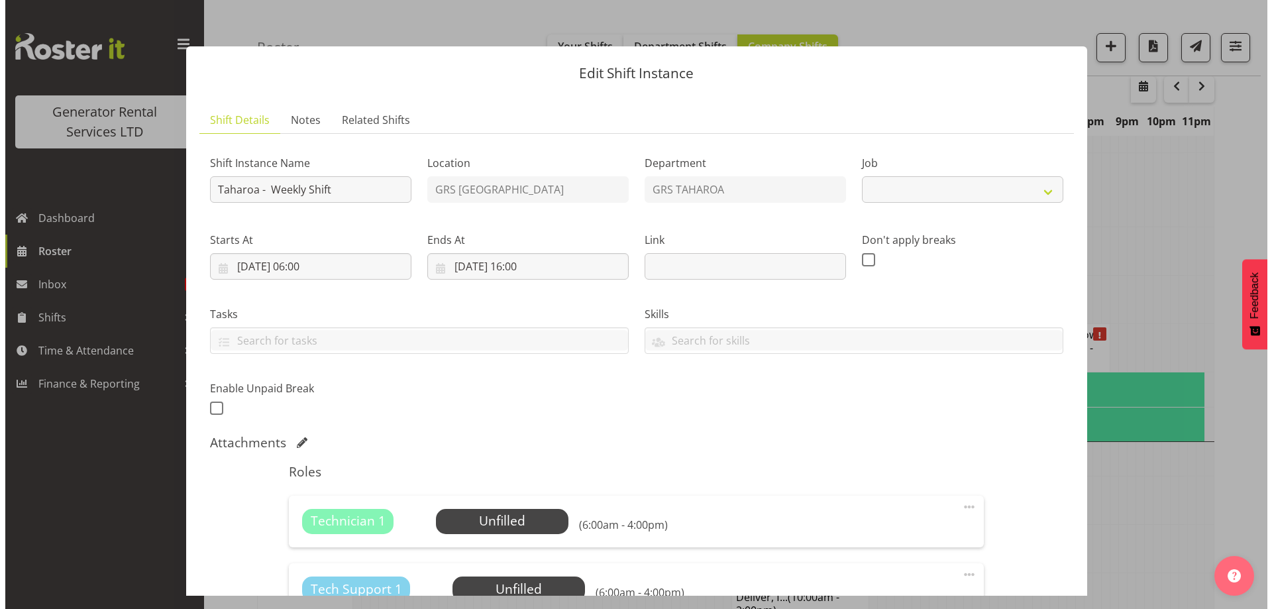
scroll to position [3074, 0]
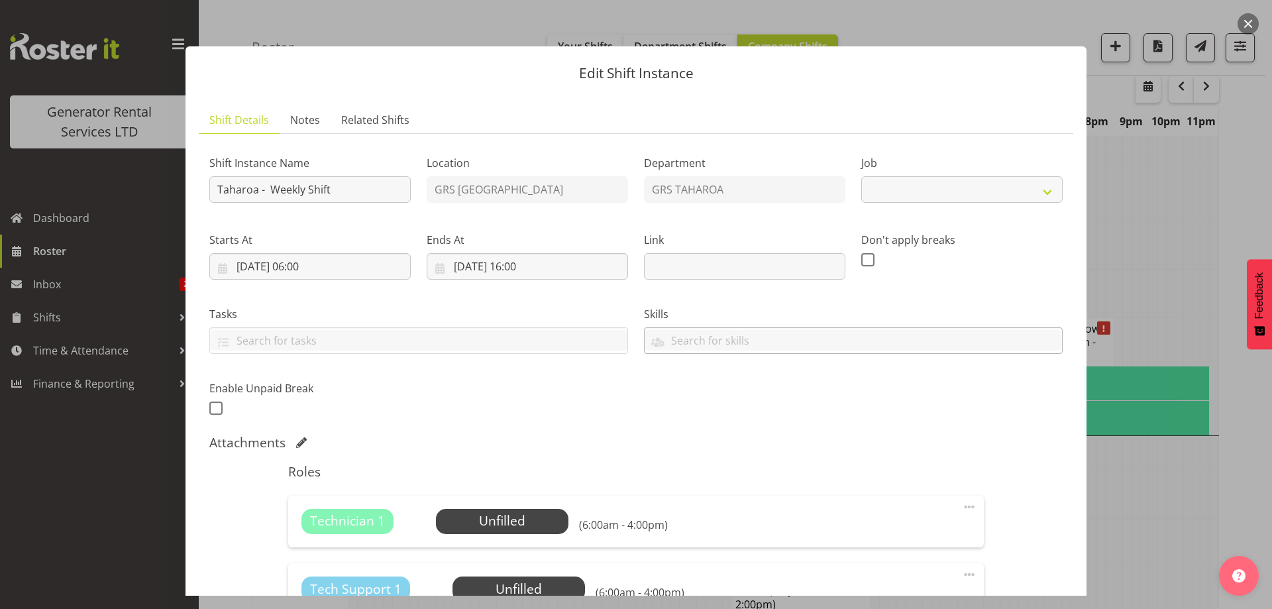
select select "874"
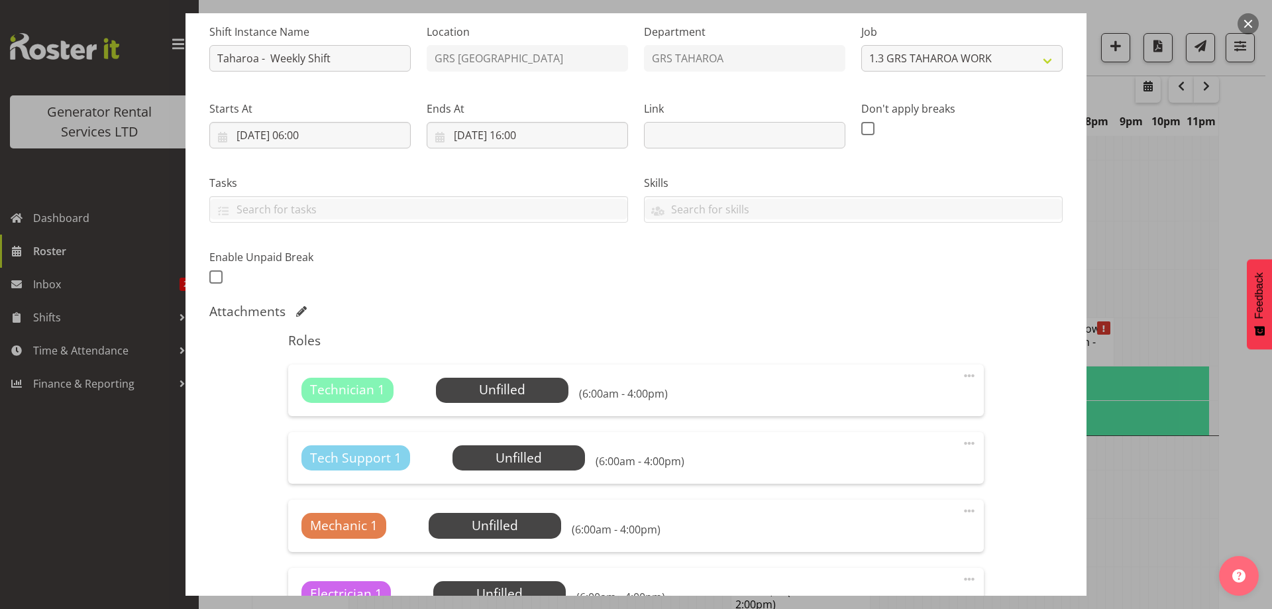
scroll to position [133, 0]
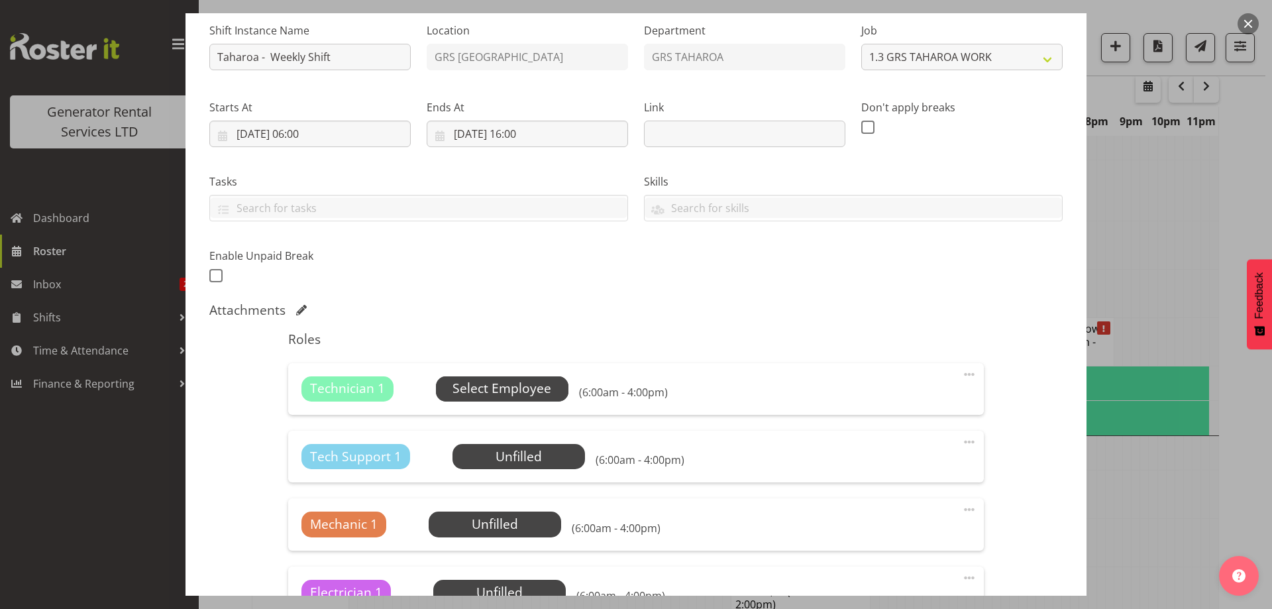
click at [547, 383] on span "Select Employee" at bounding box center [502, 388] width 99 height 19
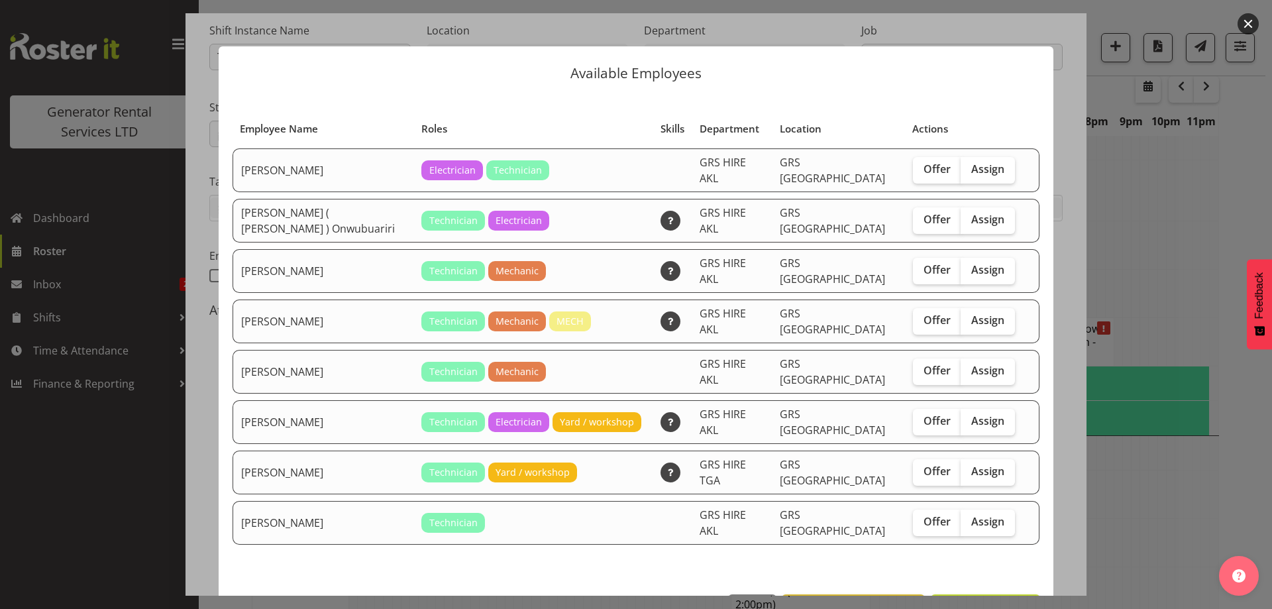
click at [1153, 415] on div at bounding box center [636, 304] width 1272 height 609
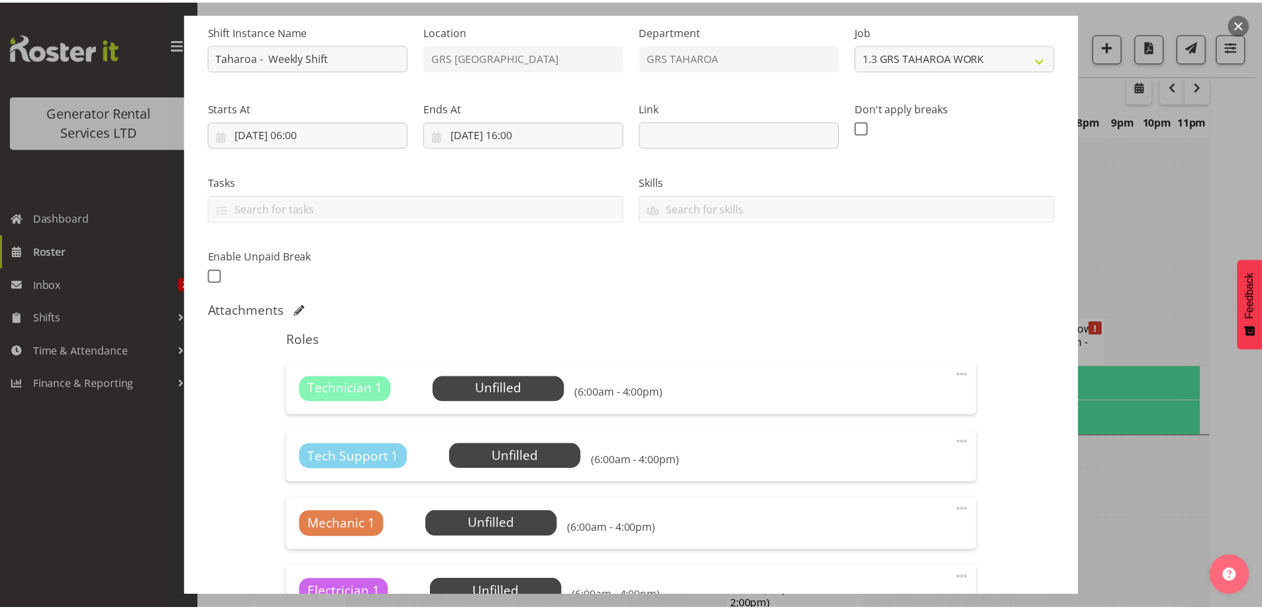
scroll to position [3094, 0]
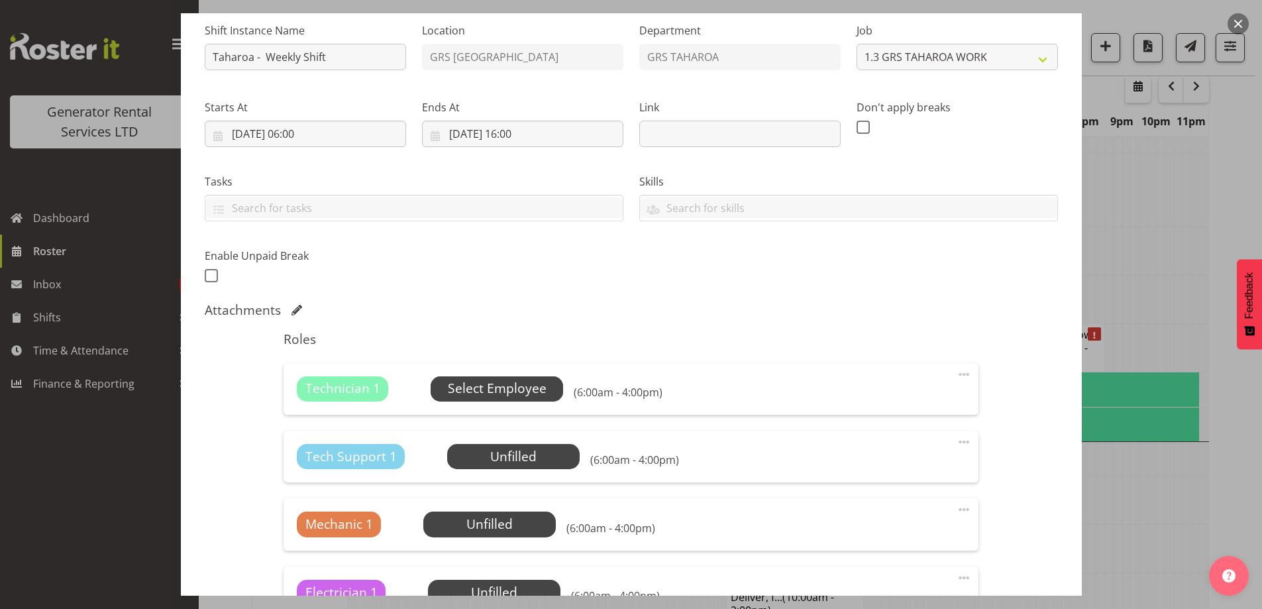
click at [507, 395] on span "Select Employee" at bounding box center [497, 388] width 99 height 19
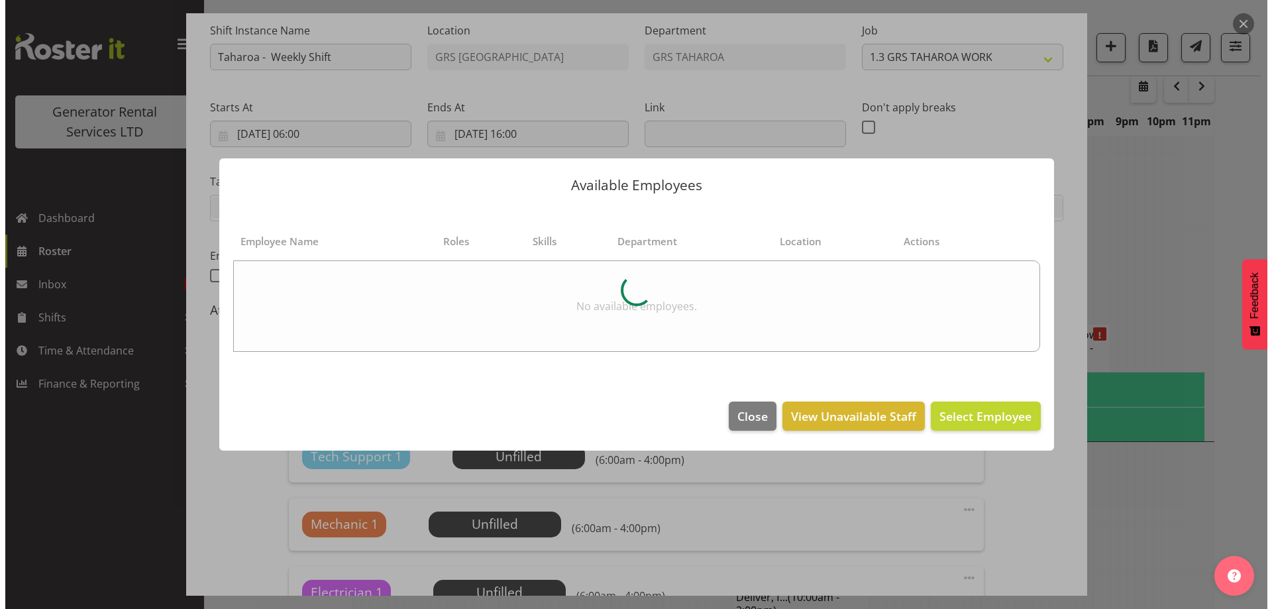
scroll to position [3074, 0]
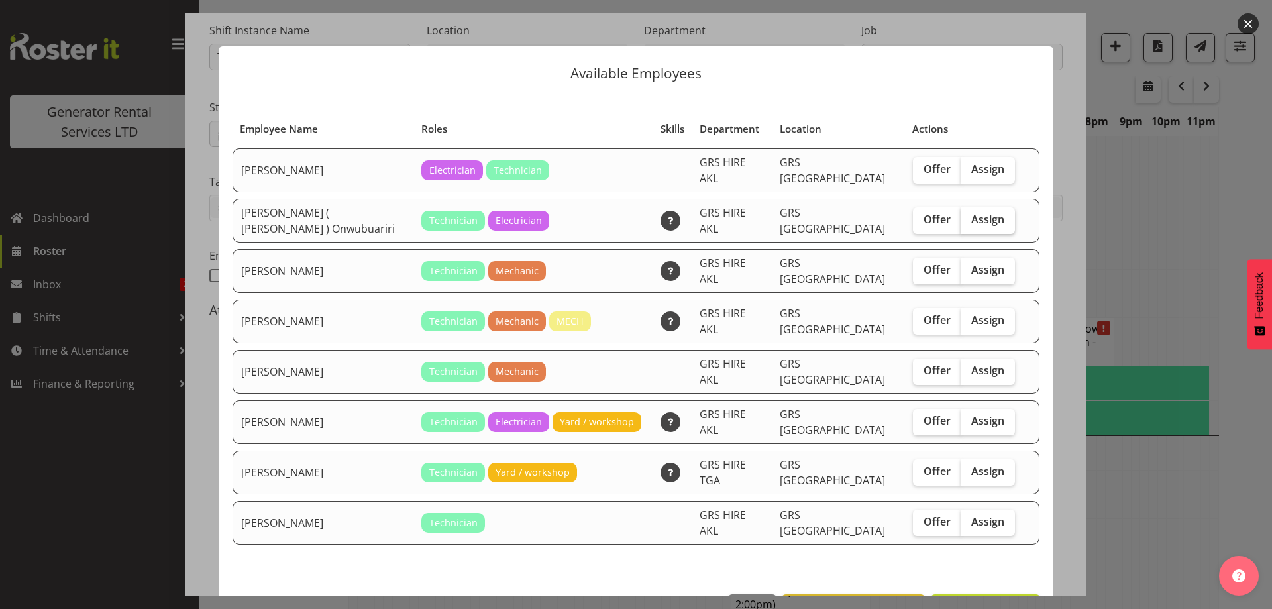
click at [971, 213] on span "Assign" at bounding box center [987, 219] width 33 height 13
click at [967, 215] on input "Assign" at bounding box center [965, 219] width 9 height 9
checkbox input "true"
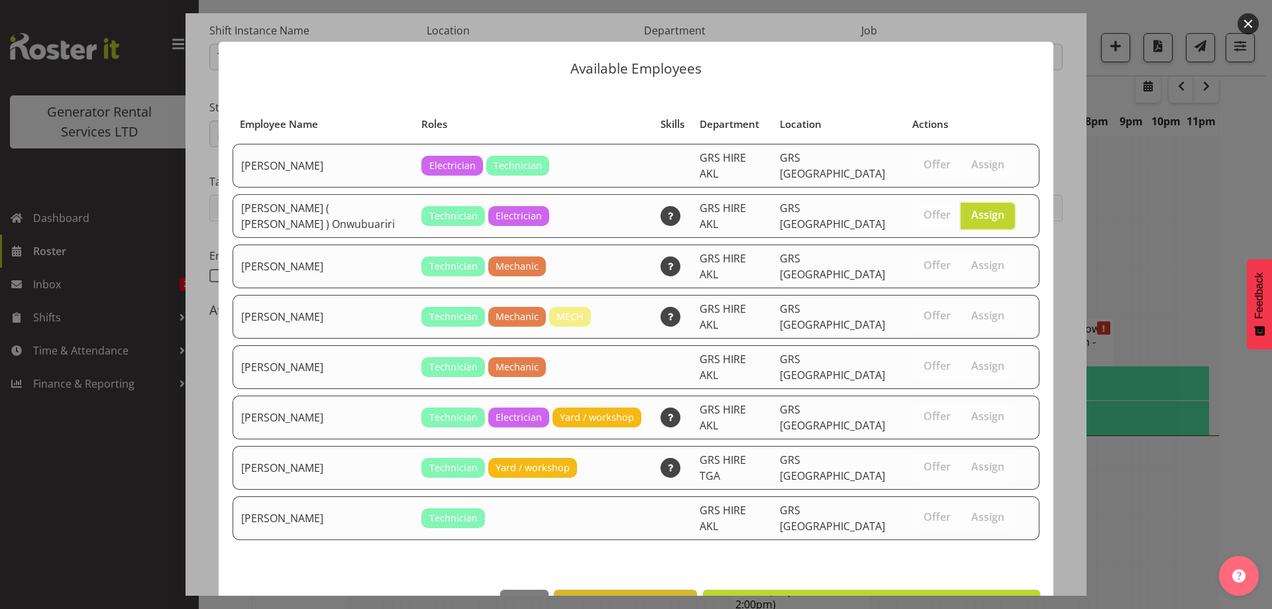
scroll to position [5, 0]
click at [953, 596] on span "Assign Emmanuel ( Manny ) Onwubuariri" at bounding box center [872, 604] width 320 height 16
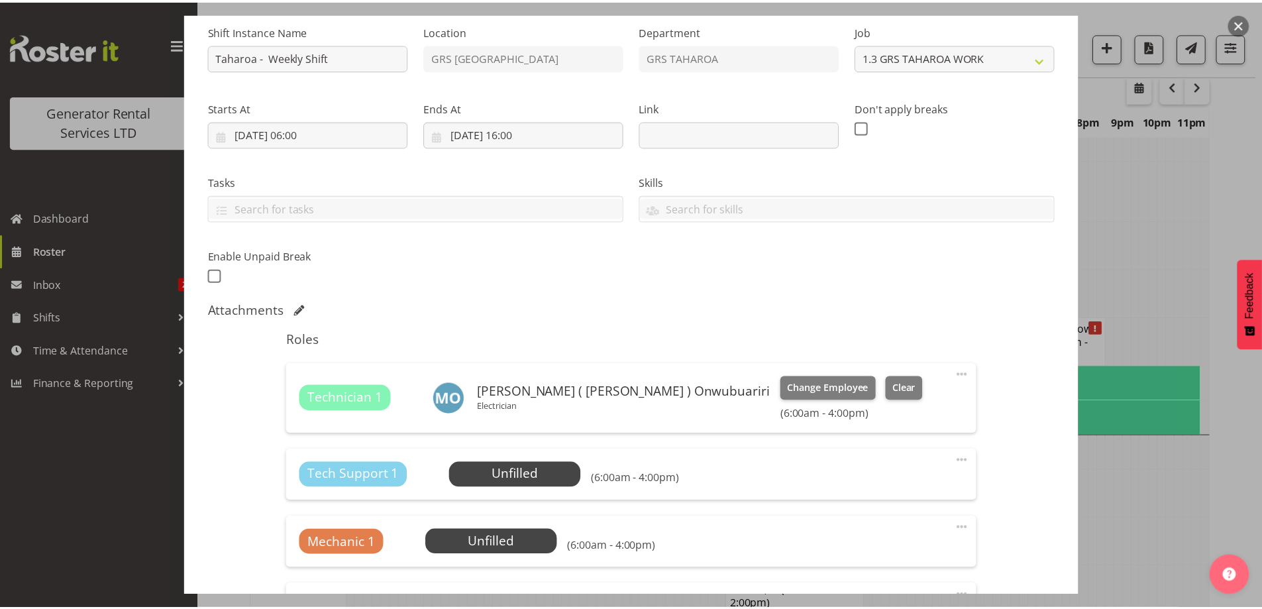
scroll to position [3094, 0]
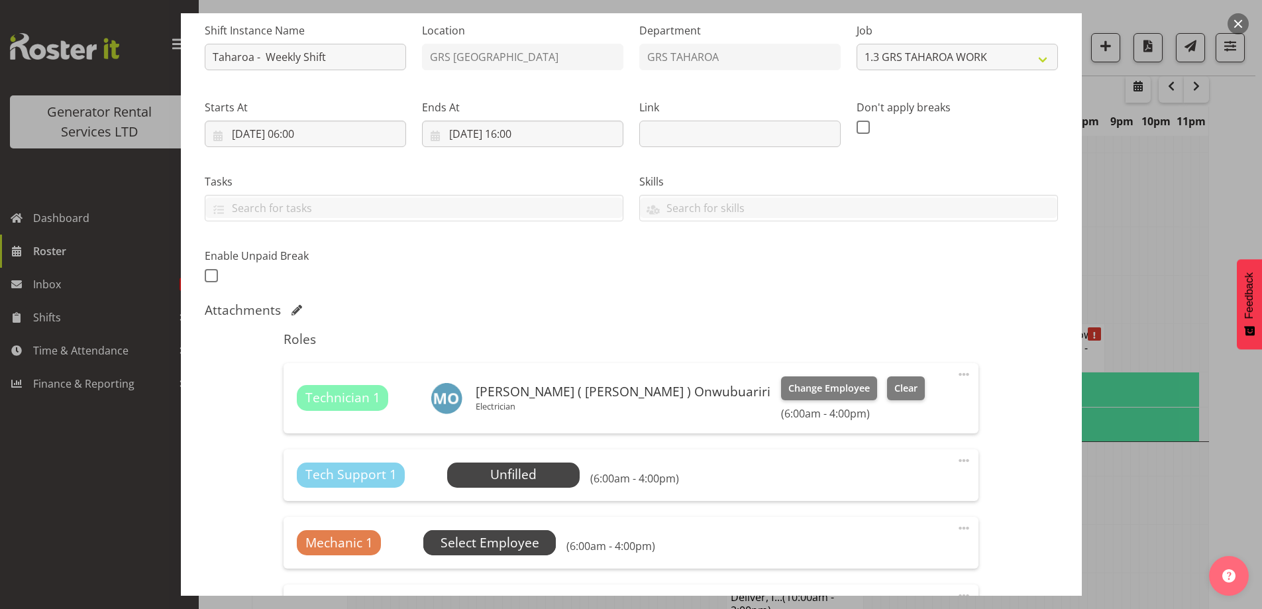
click at [0, 0] on span "Select Employee" at bounding box center [0, 0] width 0 height 0
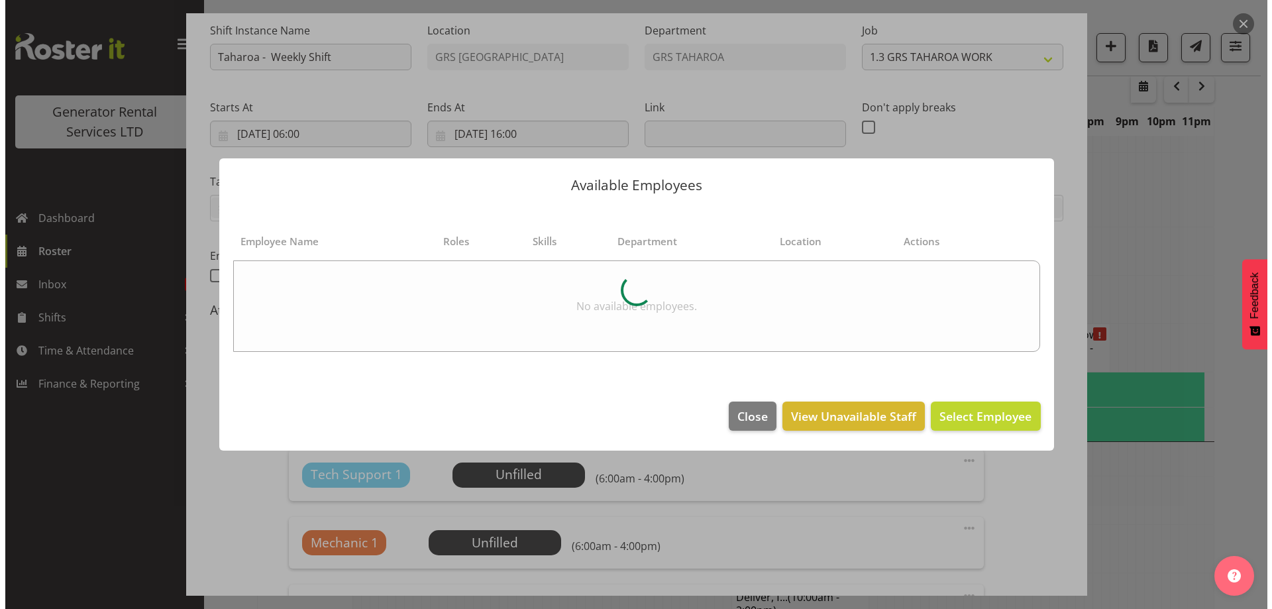
scroll to position [3074, 0]
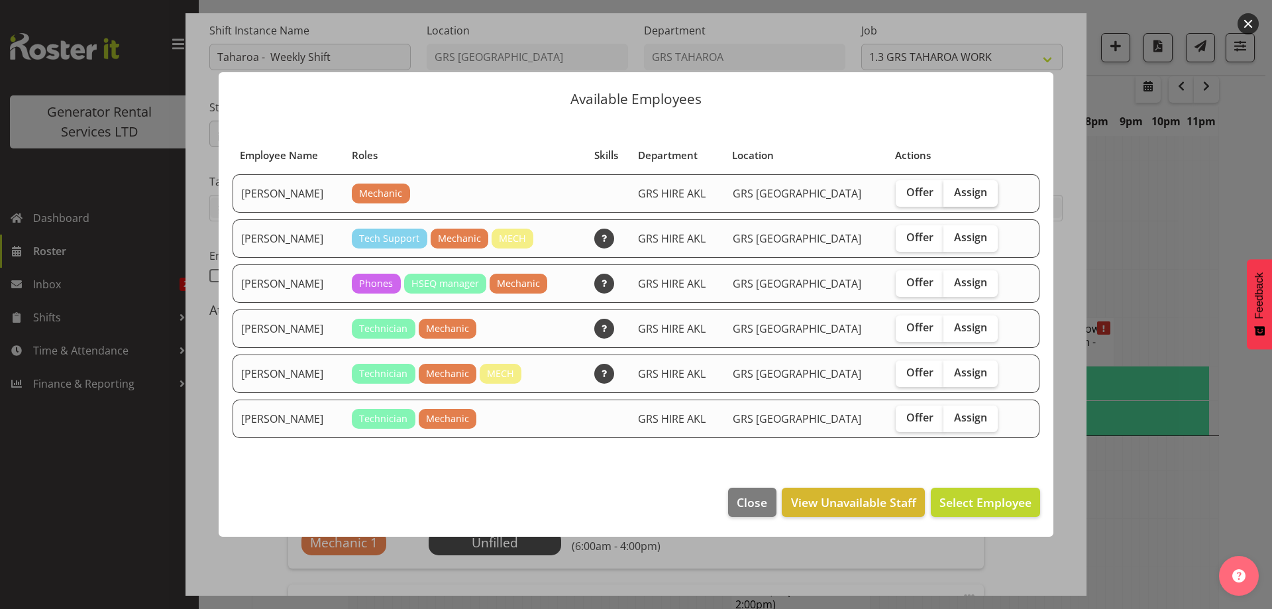
click at [954, 195] on span "Assign" at bounding box center [970, 192] width 33 height 13
click at [952, 195] on input "Assign" at bounding box center [948, 192] width 9 height 9
checkbox input "true"
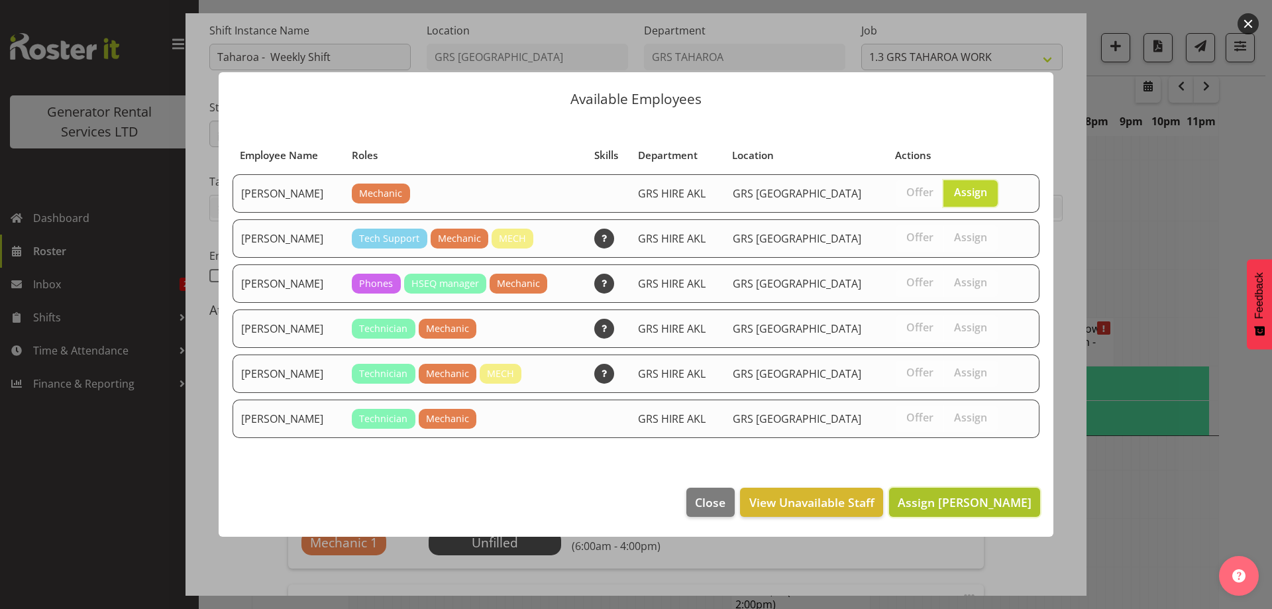
click at [936, 504] on span "Assign Aaron Naish" at bounding box center [965, 502] width 134 height 16
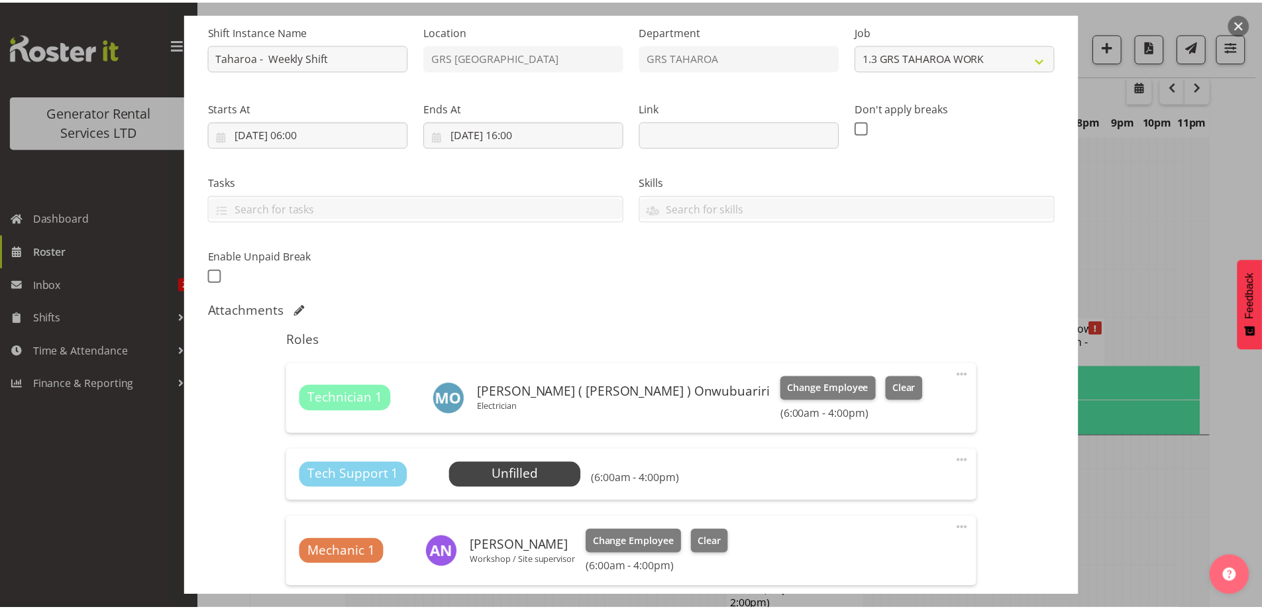
scroll to position [3094, 0]
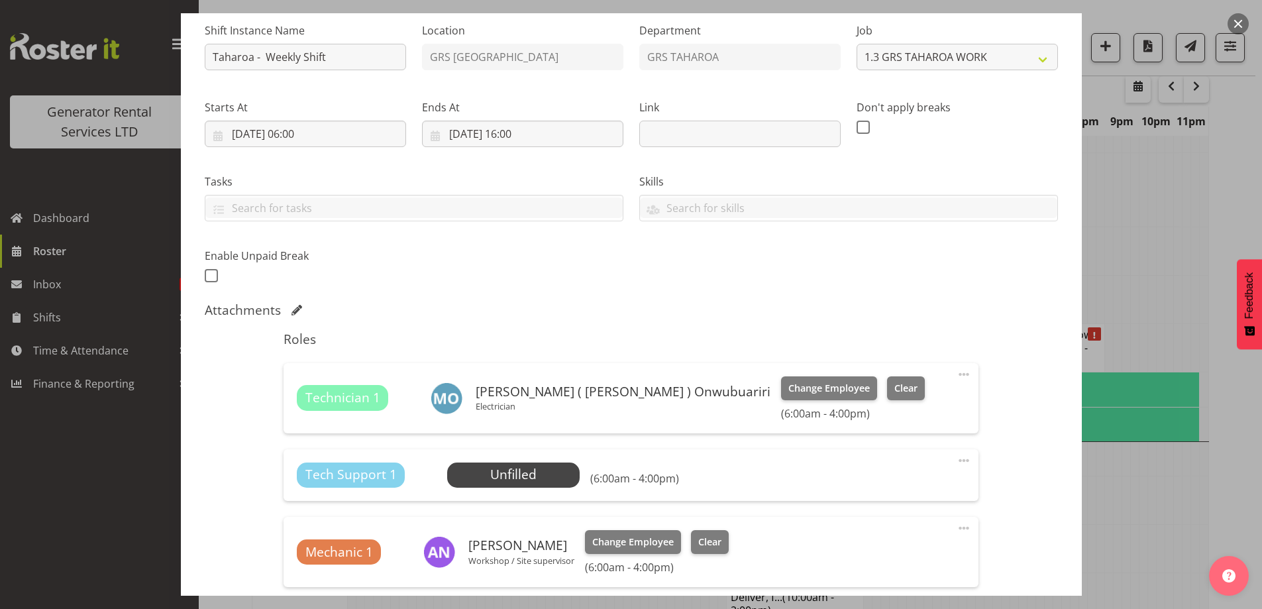
click at [956, 460] on span at bounding box center [964, 461] width 16 height 16
click at [886, 533] on link "Delete" at bounding box center [908, 540] width 127 height 24
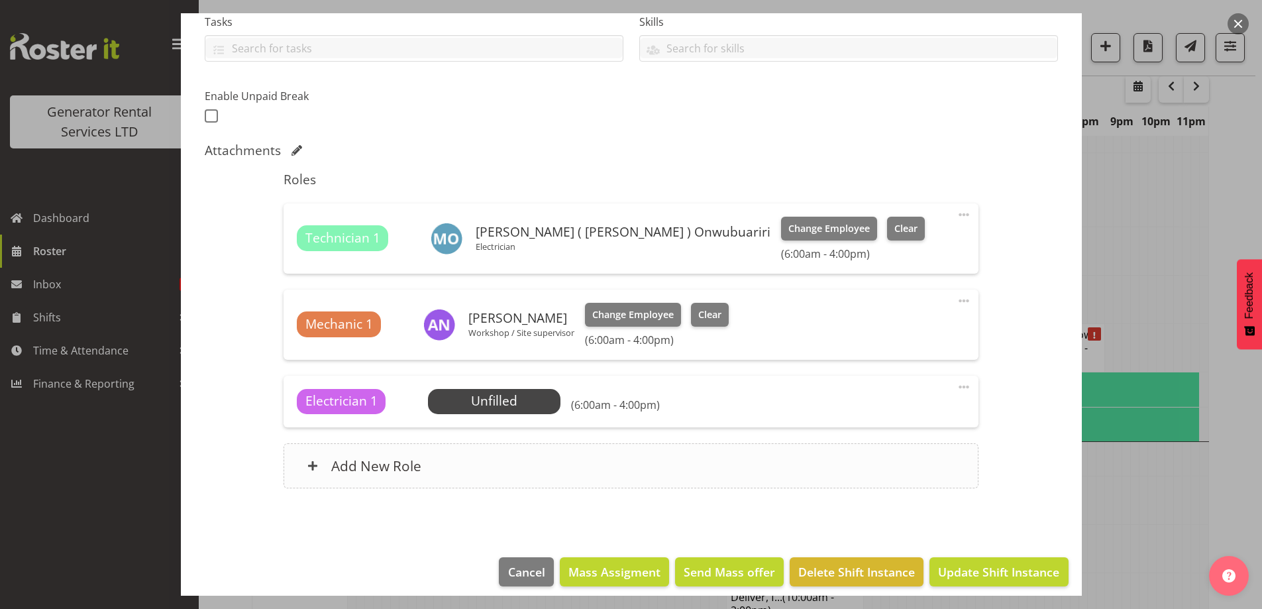
scroll to position [303, 0]
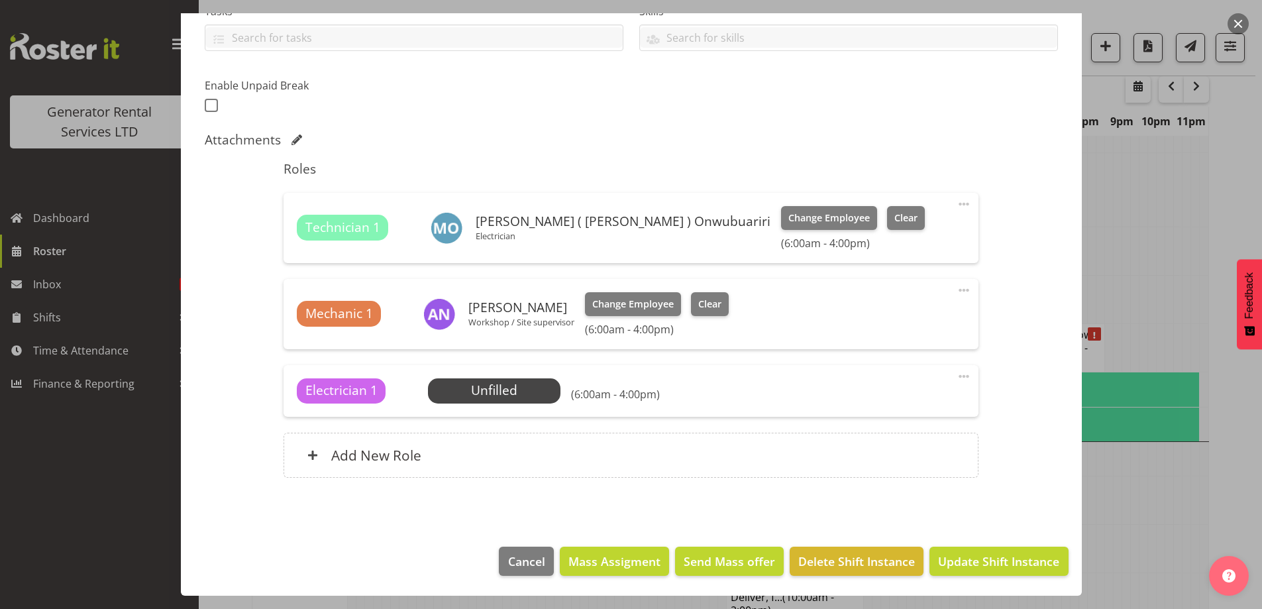
click at [958, 377] on span at bounding box center [964, 376] width 16 height 16
click at [935, 450] on link "Delete" at bounding box center [908, 456] width 127 height 24
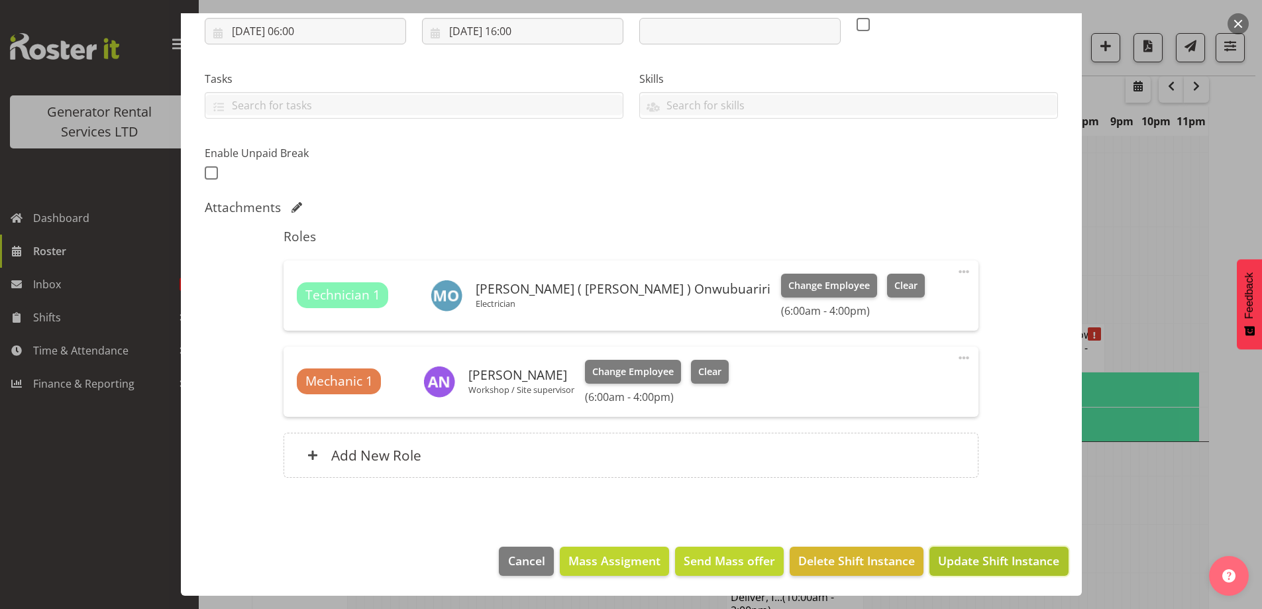
click at [979, 551] on button "Update Shift Instance" at bounding box center [999, 561] width 138 height 29
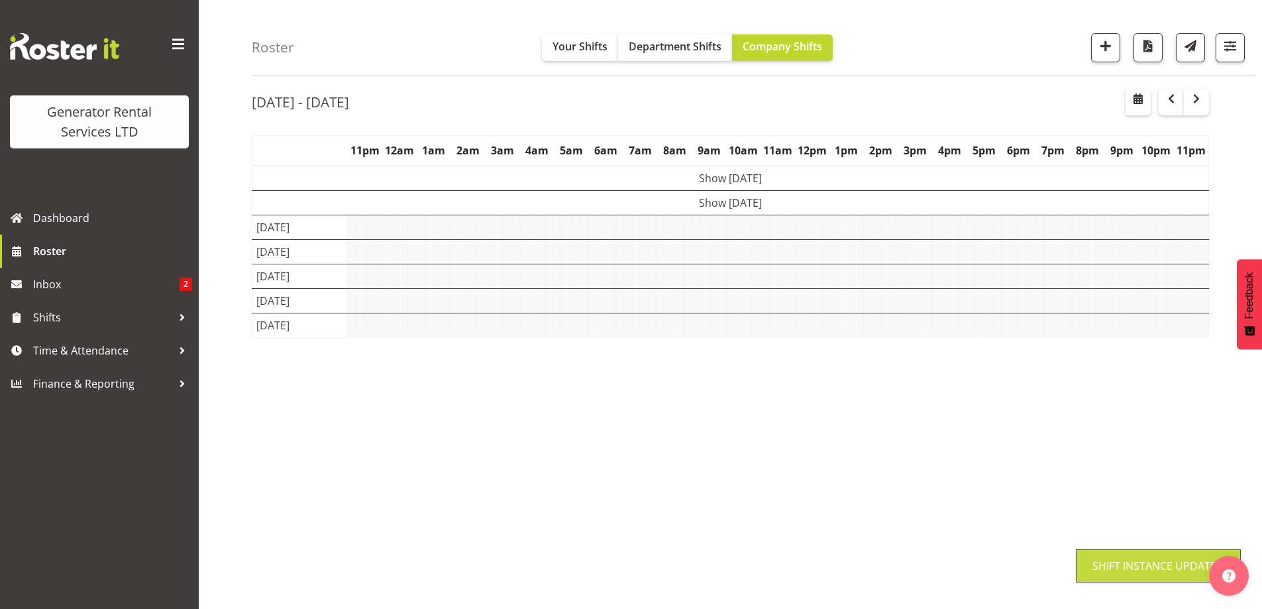
scroll to position [46, 0]
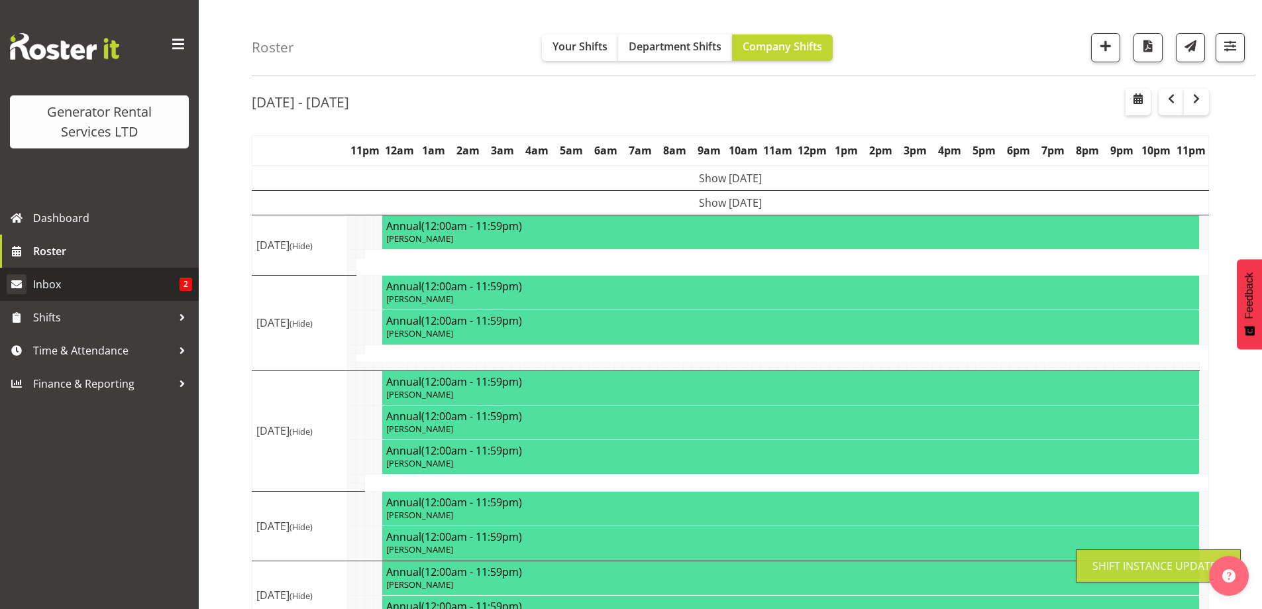
click at [142, 283] on span "Inbox" at bounding box center [106, 284] width 146 height 20
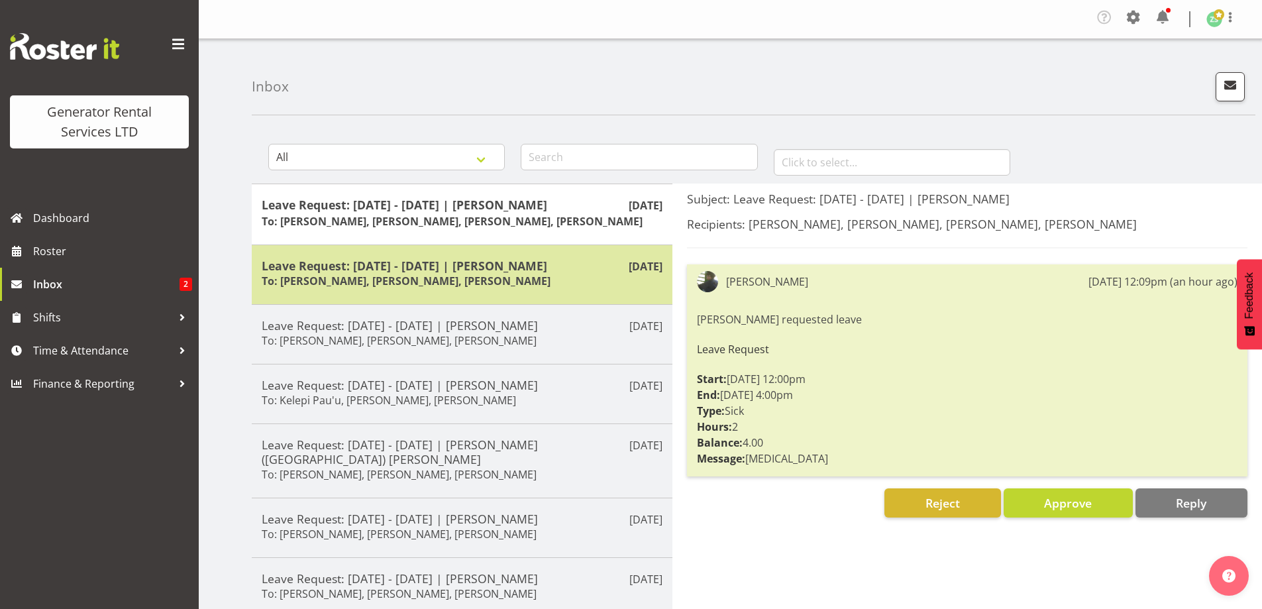
click at [416, 278] on h6 "To: Zach Satiu, Dave Wallace, Jacques Engelbrecht" at bounding box center [406, 280] width 289 height 13
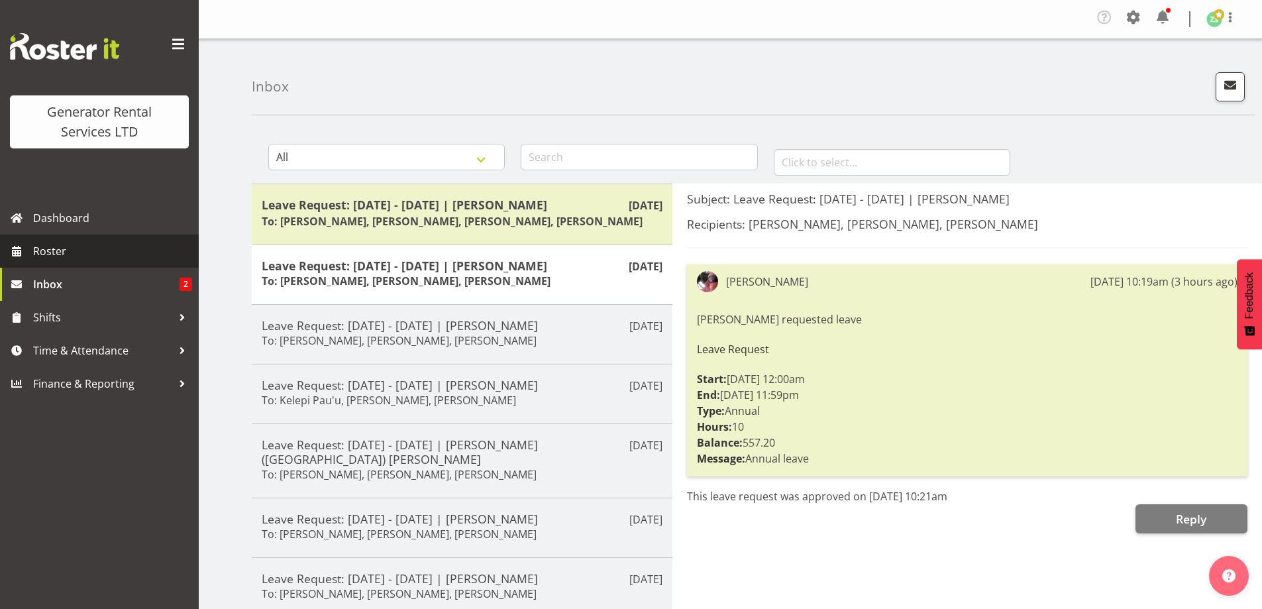
click at [97, 244] on span "Roster" at bounding box center [112, 251] width 159 height 20
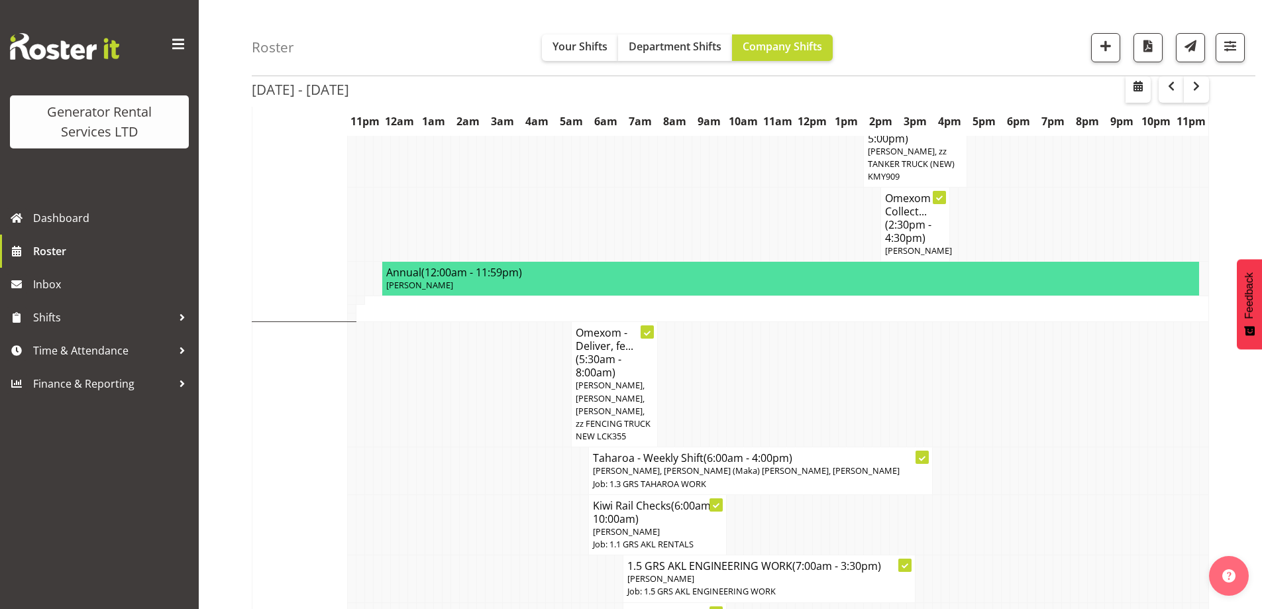
click at [503, 555] on td at bounding box center [507, 578] width 9 height 47
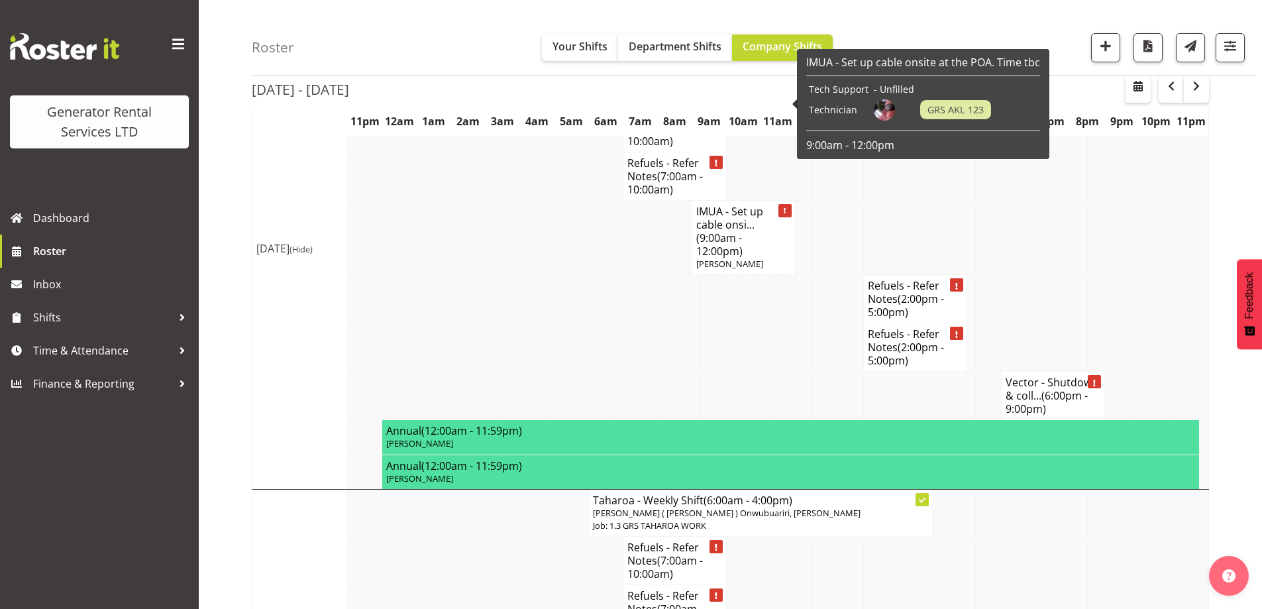
scroll to position [2875, 0]
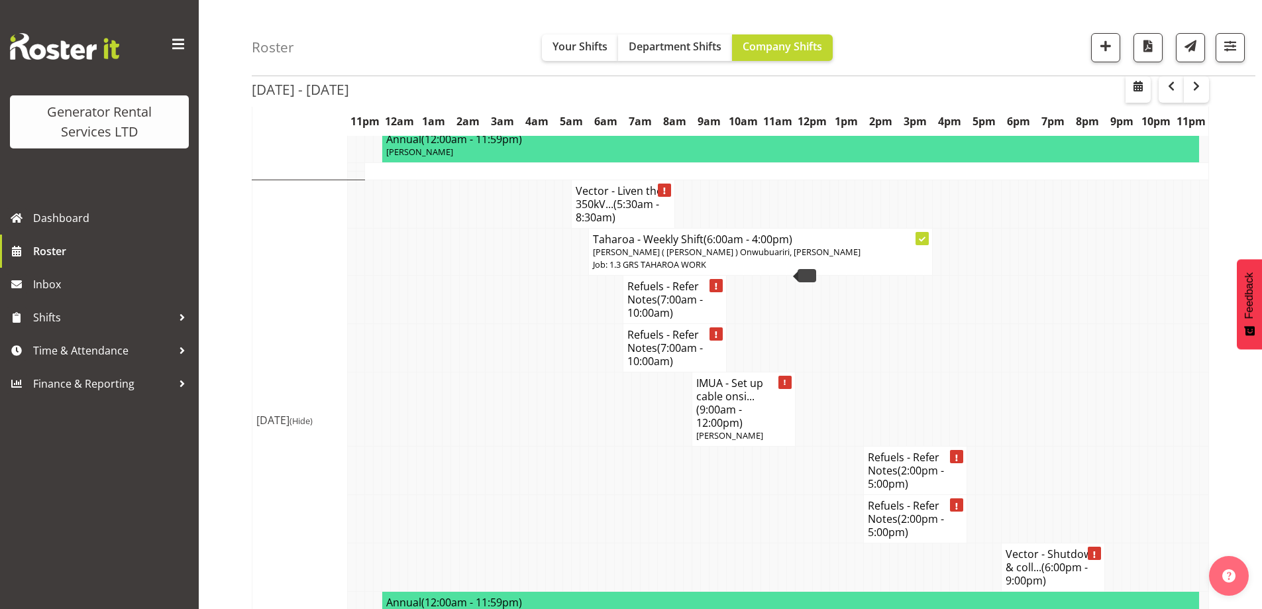
click at [581, 495] on td at bounding box center [584, 519] width 9 height 48
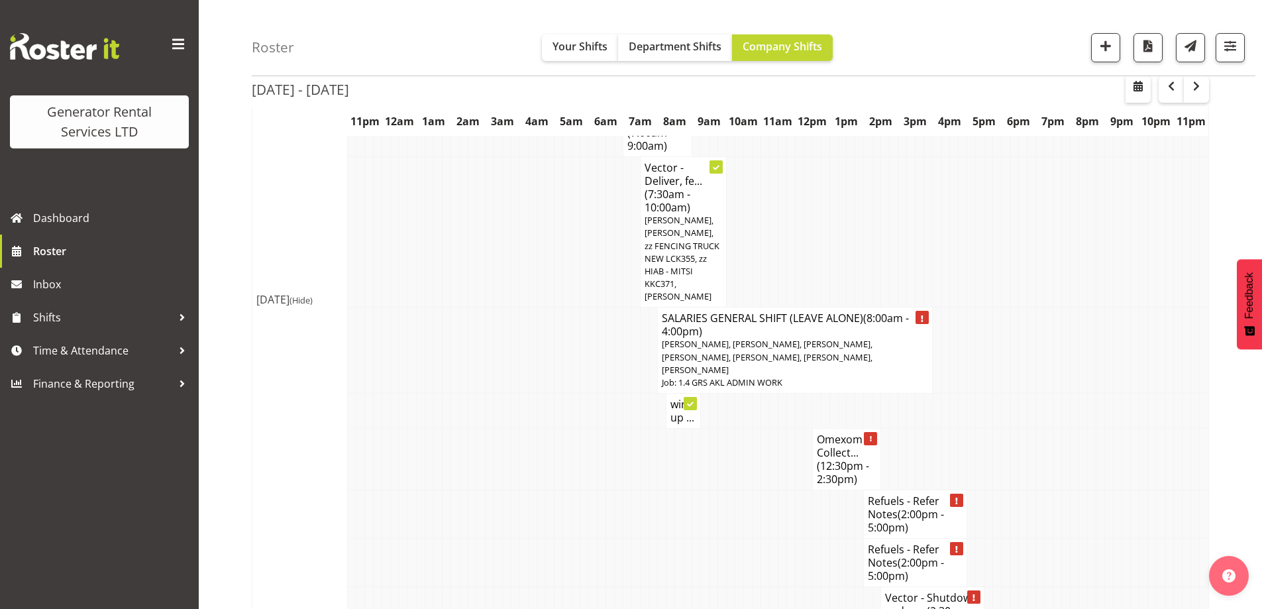
scroll to position [2146, 0]
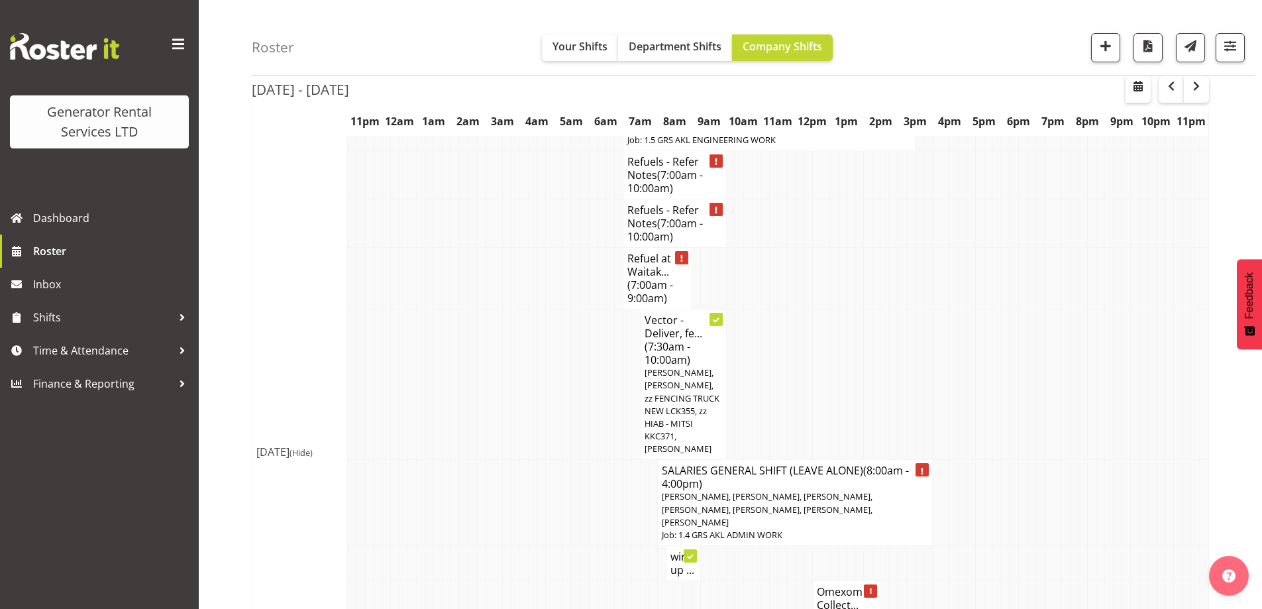
click at [498, 581] on td at bounding box center [498, 612] width 9 height 62
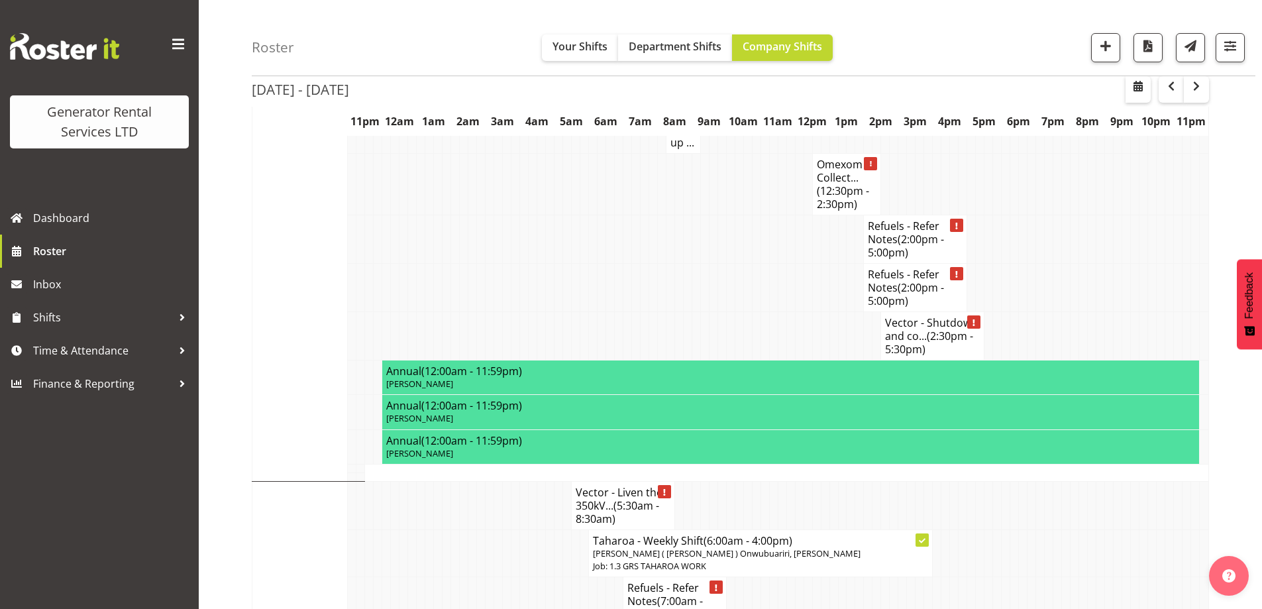
scroll to position [2544, 0]
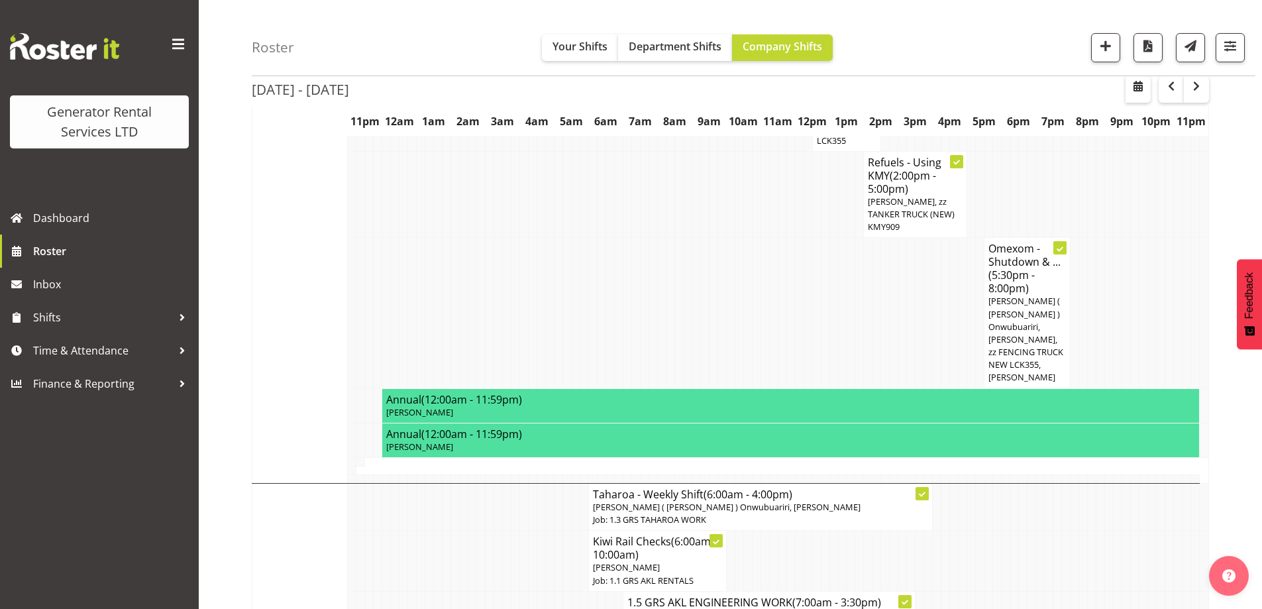
scroll to position [1616, 0]
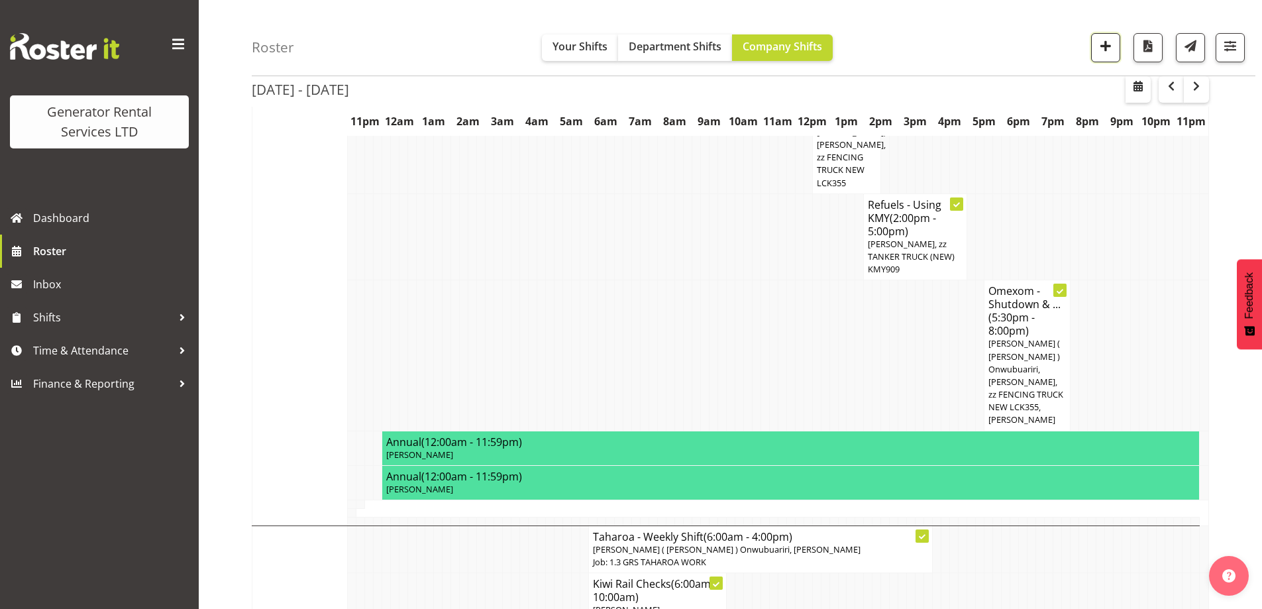
click at [1106, 47] on span "button" at bounding box center [1105, 45] width 17 height 17
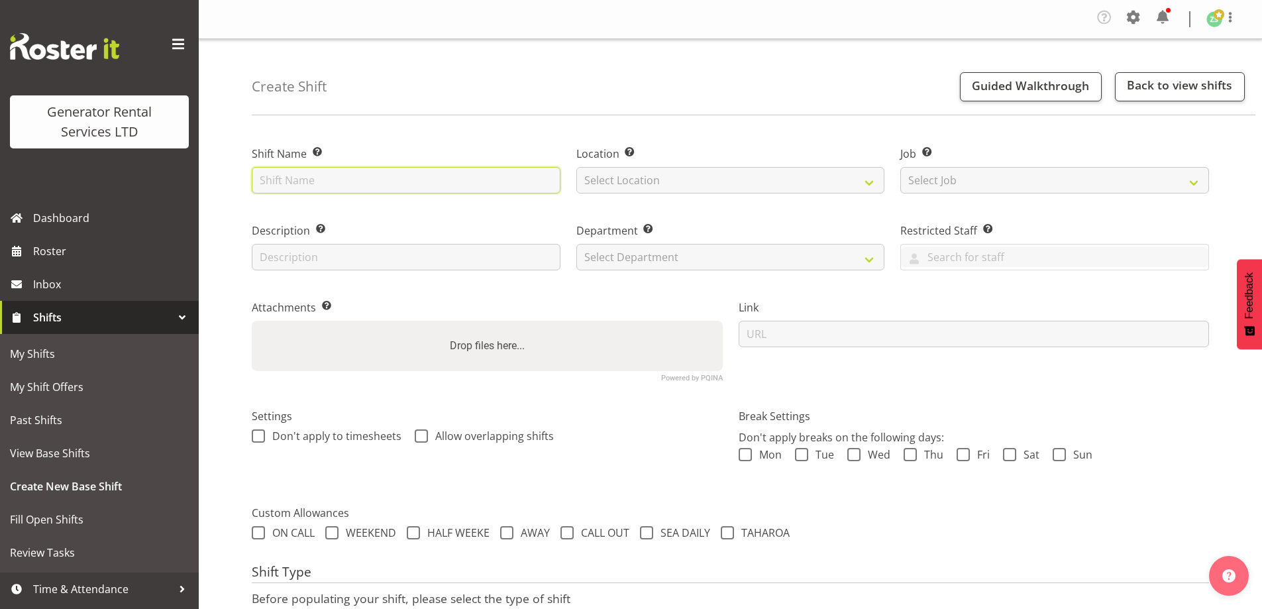
click at [486, 187] on input "text" at bounding box center [406, 180] width 309 height 27
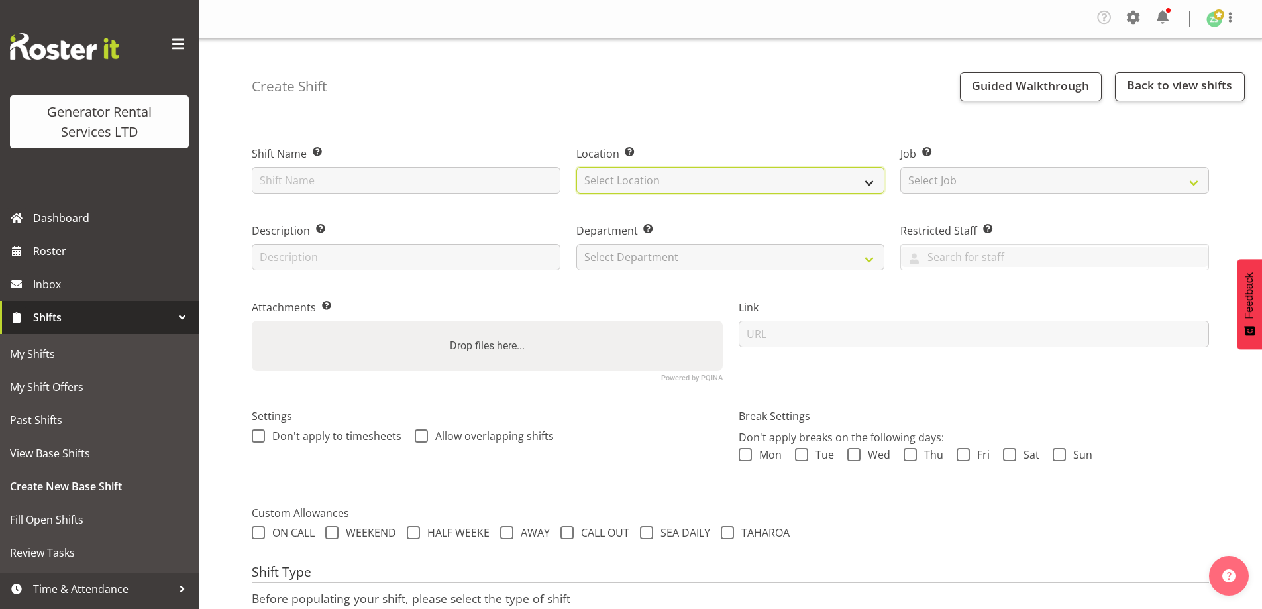
click at [663, 180] on select "Select Location [GEOGRAPHIC_DATA] [GEOGRAPHIC_DATA]" at bounding box center [730, 180] width 309 height 27
select select "28"
click at [576, 167] on select "Select Location [GEOGRAPHIC_DATA] [GEOGRAPHIC_DATA]" at bounding box center [730, 180] width 309 height 27
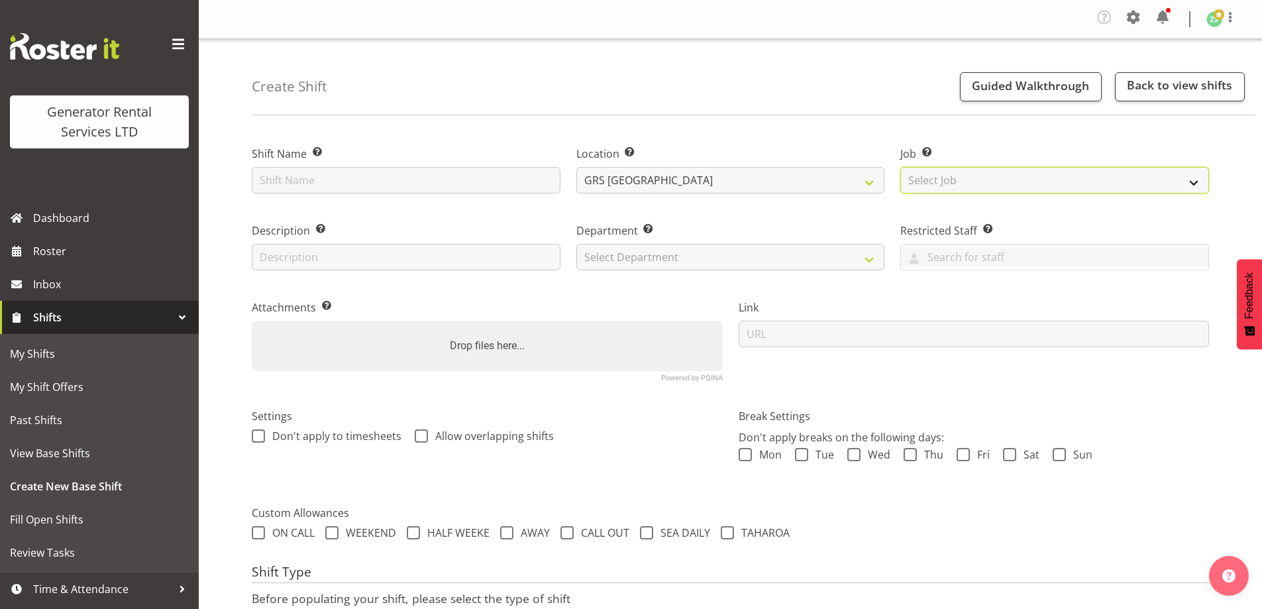
click at [939, 180] on select "Select Job Create new job 1.1 GRS AKL RENTALS 1.1 GRS AKL RENTALS AC 1.1 GRS AK…" at bounding box center [1054, 180] width 309 height 27
select select "9"
click at [900, 167] on select "Select Job Create new job 1.1 GRS AKL RENTALS 1.1 GRS AKL RENTALS AC 1.1 GRS AK…" at bounding box center [1054, 180] width 309 height 27
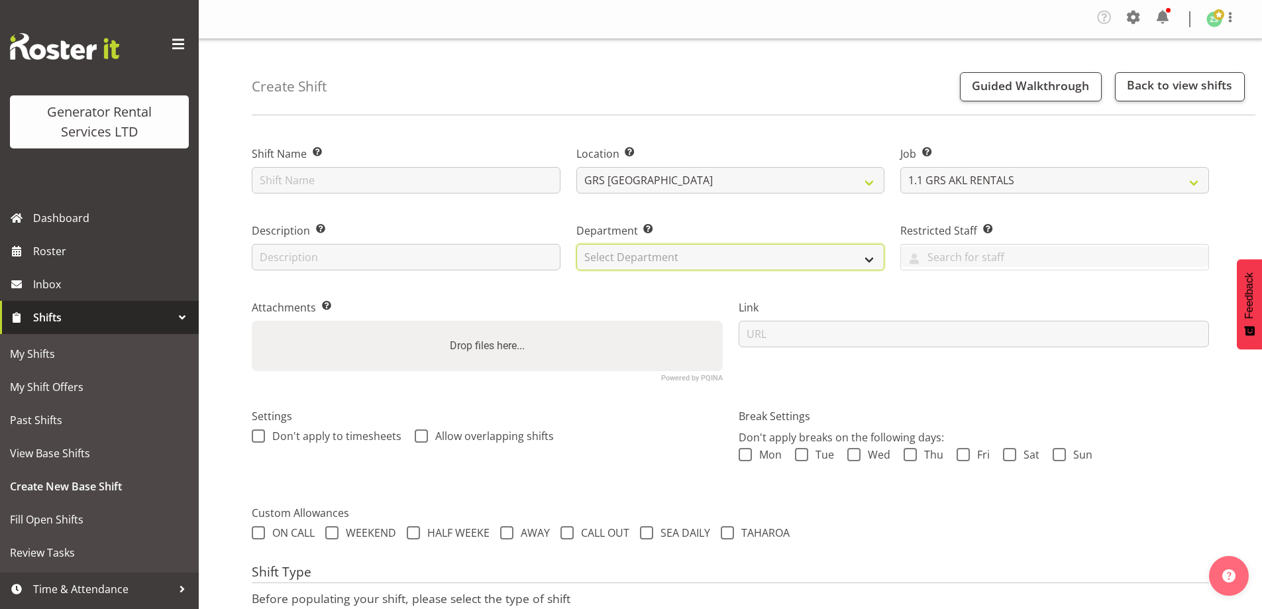
click at [773, 254] on select "Select Department GRS ADMIN AKL GRS HIRE AKL GRS HIRE TGA GRS HIRE HST GRS ENGI…" at bounding box center [730, 257] width 309 height 27
select select "20"
click at [576, 244] on select "Select Department GRS ADMIN AKL GRS HIRE AKL GRS HIRE TGA GRS HIRE HST GRS ENGI…" at bounding box center [730, 257] width 309 height 27
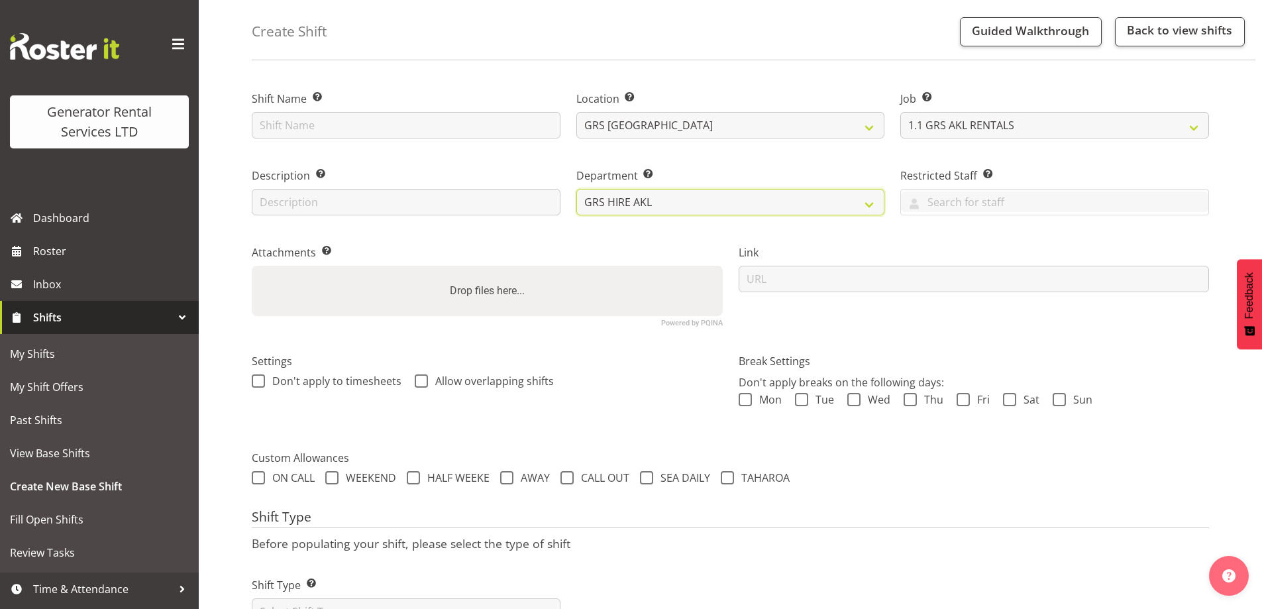
scroll to position [112, 0]
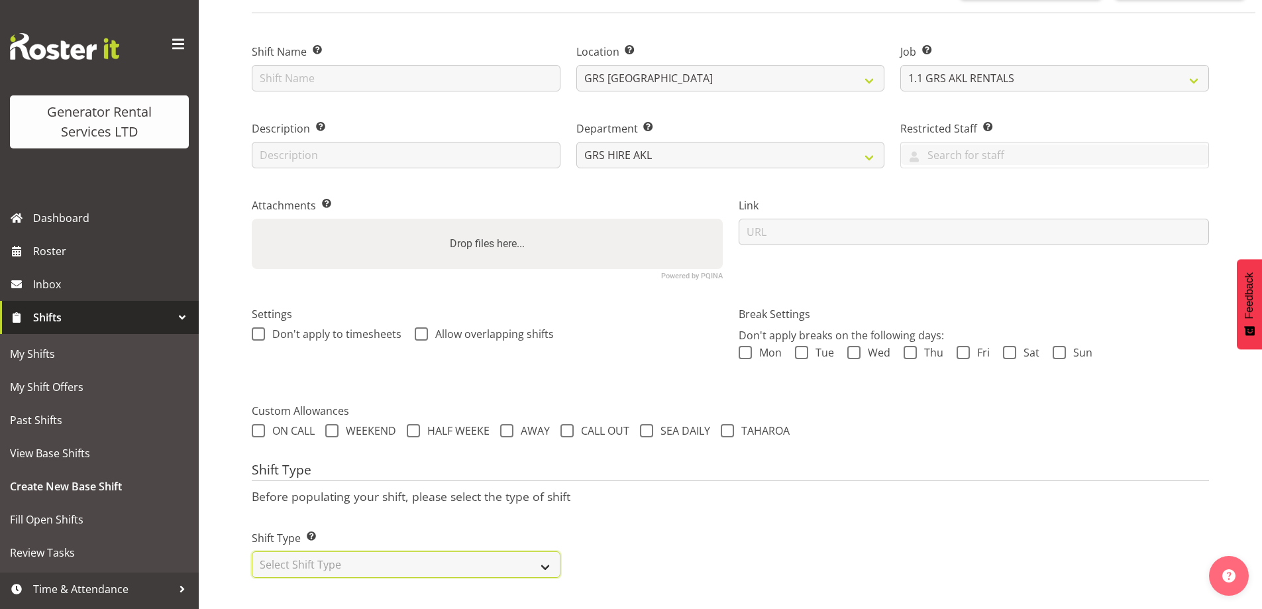
click at [405, 563] on select "Select Shift Type One Off Shift Recurring Shift Rotating Shift" at bounding box center [406, 564] width 309 height 27
select select "one_off"
click at [252, 551] on select "Select Shift Type One Off Shift Recurring Shift Rotating Shift" at bounding box center [406, 564] width 309 height 27
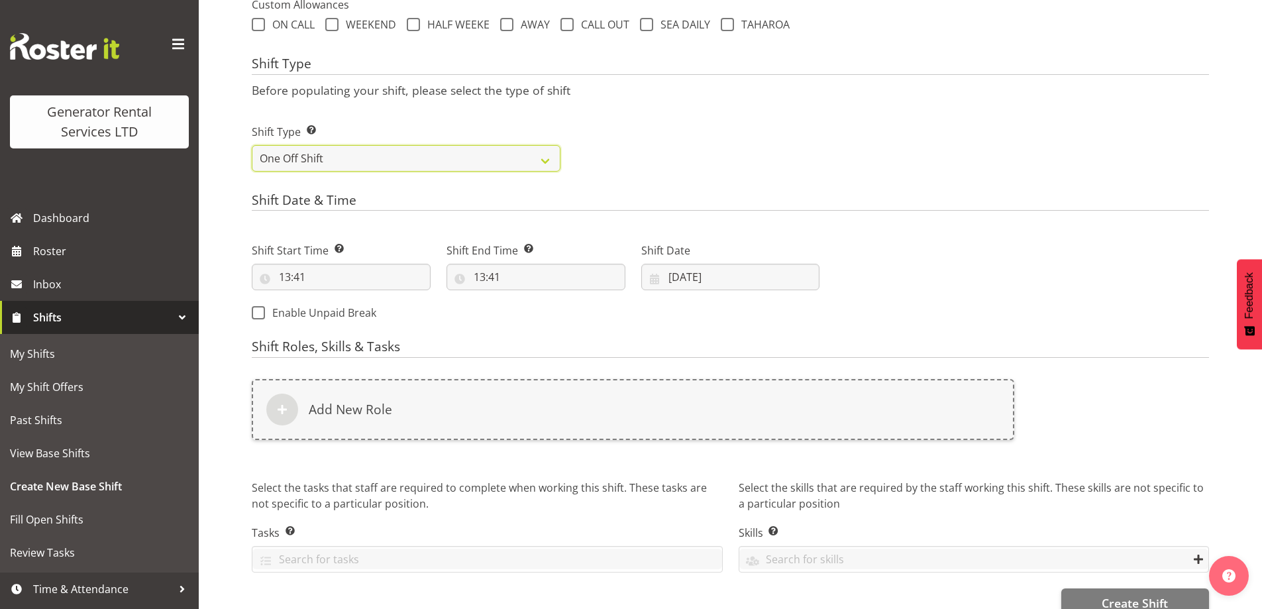
scroll to position [510, 0]
click at [376, 281] on input "13:41" at bounding box center [341, 275] width 179 height 27
click at [335, 315] on select "00 01 02 03 04 05 06 07 08 09 10 11 12 13 14 15 16 17 18 19 20 21 22 23" at bounding box center [342, 310] width 30 height 27
select select "9"
click at [327, 297] on select "00 01 02 03 04 05 06 07 08 09 10 11 12 13 14 15 16 17 18 19 20 21 22 23" at bounding box center [342, 310] width 30 height 27
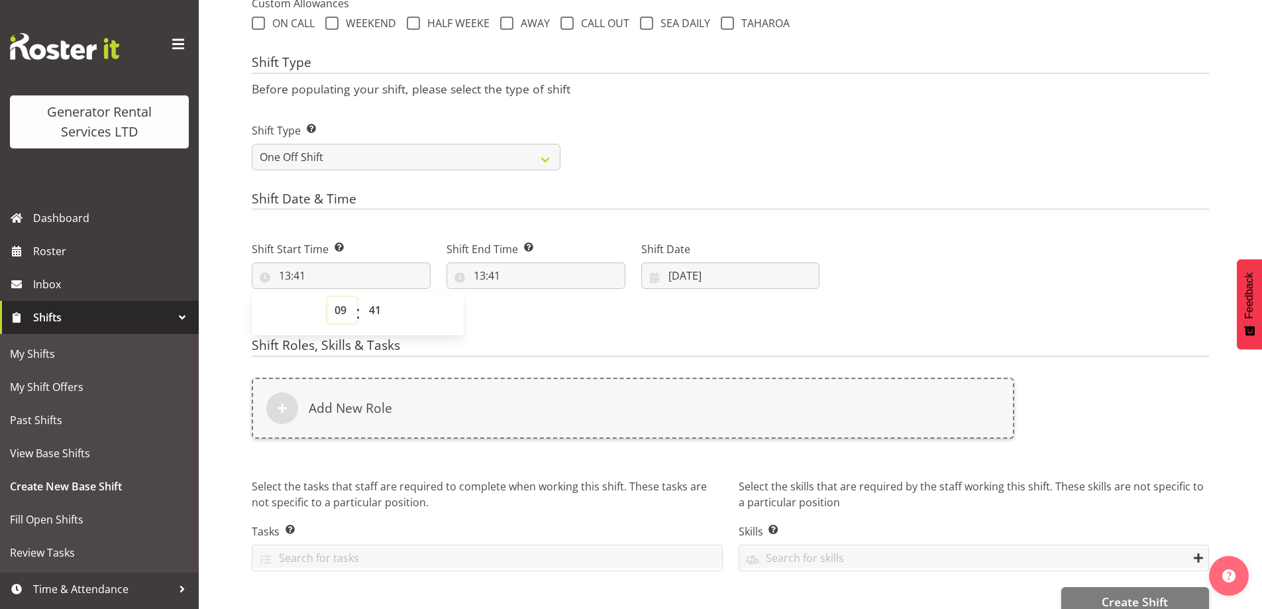
type input "09:41"
drag, startPoint x: 379, startPoint y: 301, endPoint x: 377, endPoint y: 308, distance: 7.6
click at [377, 308] on select "00 01 02 03 04 05 06 07 08 09 10 11 12 13 14 15 16 17 18 19 20 21 22 23 24 25 2…" at bounding box center [377, 310] width 30 height 27
select select "0"
click at [362, 297] on select "00 01 02 03 04 05 06 07 08 09 10 11 12 13 14 15 16 17 18 19 20 21 22 23 24 25 2…" at bounding box center [377, 310] width 30 height 27
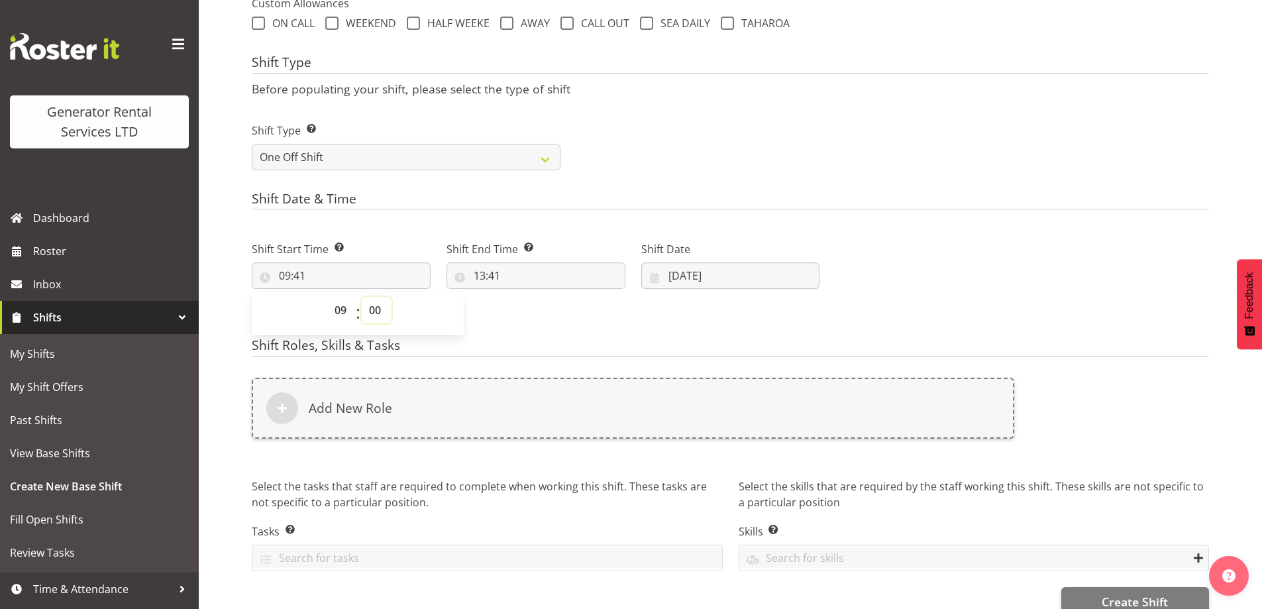
type input "09:00"
click at [517, 276] on input "13:41" at bounding box center [536, 275] width 179 height 27
click at [535, 308] on select "00 01 02 03 04 05 06 07 08 09 10 11 12 13 14 15 16 17 18 19 20 21 22 23" at bounding box center [537, 310] width 30 height 27
select select "0"
click at [522, 297] on select "00 01 02 03 04 05 06 07 08 09 10 11 12 13 14 15 16 17 18 19 20 21 22 23" at bounding box center [537, 310] width 30 height 27
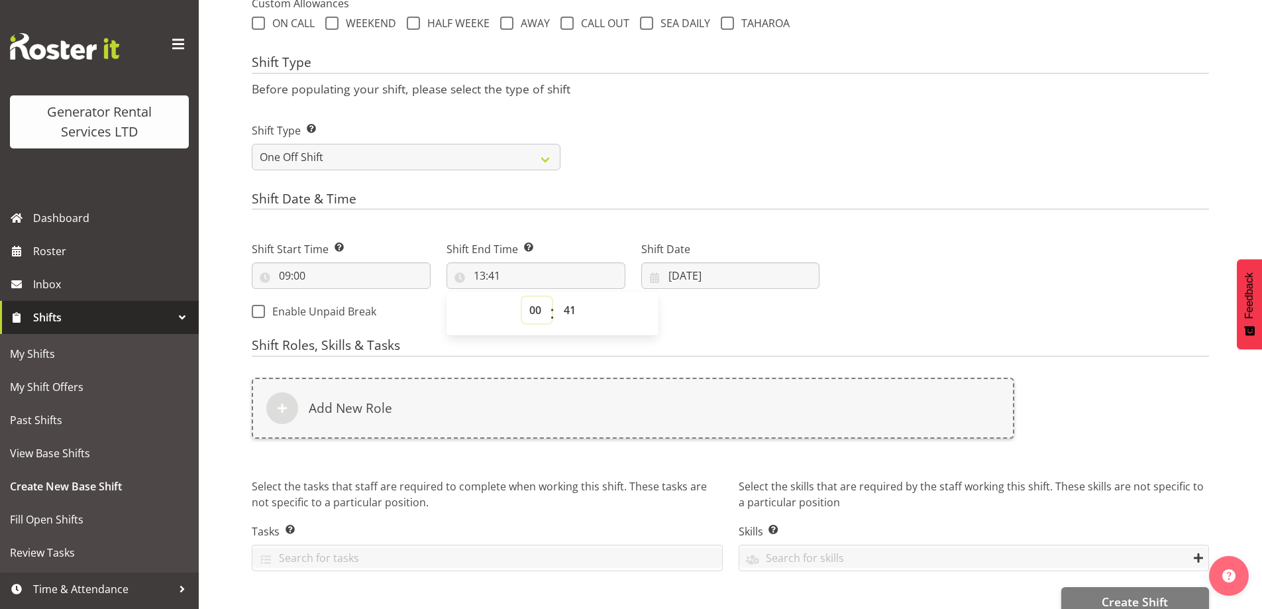
type input "00:41"
drag, startPoint x: 537, startPoint y: 311, endPoint x: 534, endPoint y: 299, distance: 12.2
click at [537, 308] on select "00 01 02 03 04 05 06 07 08 09 10 11 12 13 14 15 16 17 18 19 20 21 22 23" at bounding box center [537, 310] width 30 height 27
select select "12"
click at [522, 297] on select "00 01 02 03 04 05 06 07 08 09 10 11 12 13 14 15 16 17 18 19 20 21 22 23" at bounding box center [537, 310] width 30 height 27
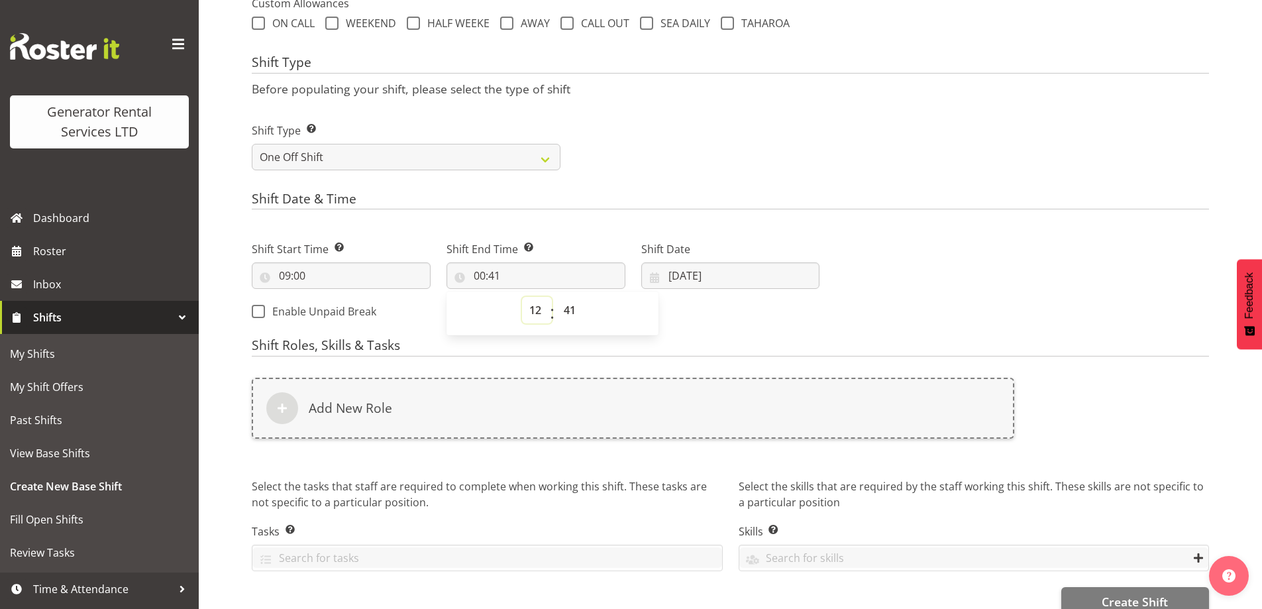
type input "12:41"
click at [569, 303] on select "00 01 02 03 04 05 06 07 08 09 10 11 12 13 14 15 16 17 18 19 20 21 22 23 24 25 2…" at bounding box center [572, 310] width 30 height 27
select select "0"
click at [557, 297] on select "00 01 02 03 04 05 06 07 08 09 10 11 12 13 14 15 16 17 18 19 20 21 22 23 24 25 2…" at bounding box center [572, 310] width 30 height 27
type input "12:00"
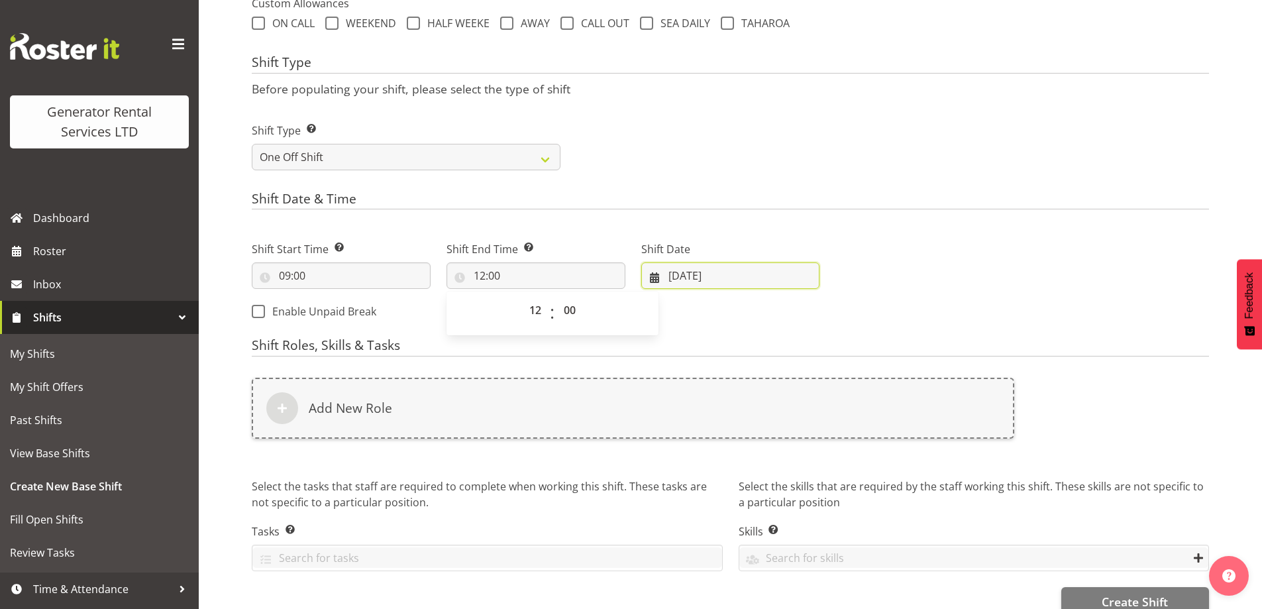
click at [805, 287] on input "03/09/2025" at bounding box center [730, 275] width 179 height 27
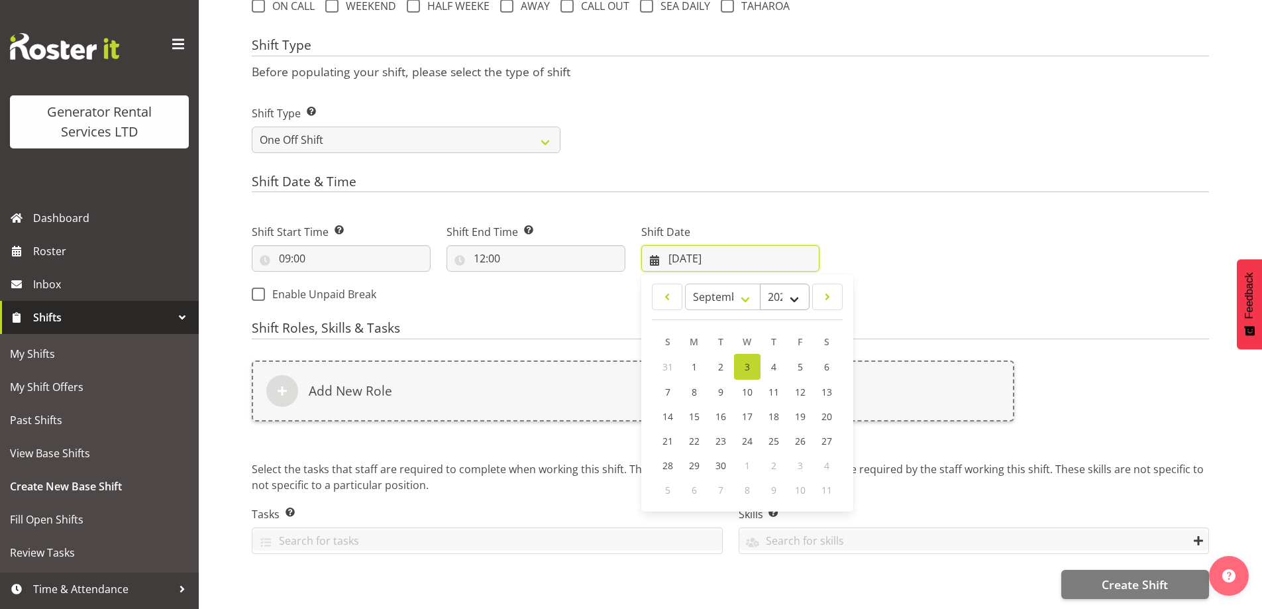
scroll to position [537, 0]
click at [796, 380] on link "12" at bounding box center [800, 392] width 27 height 25
type input "12/09/2025"
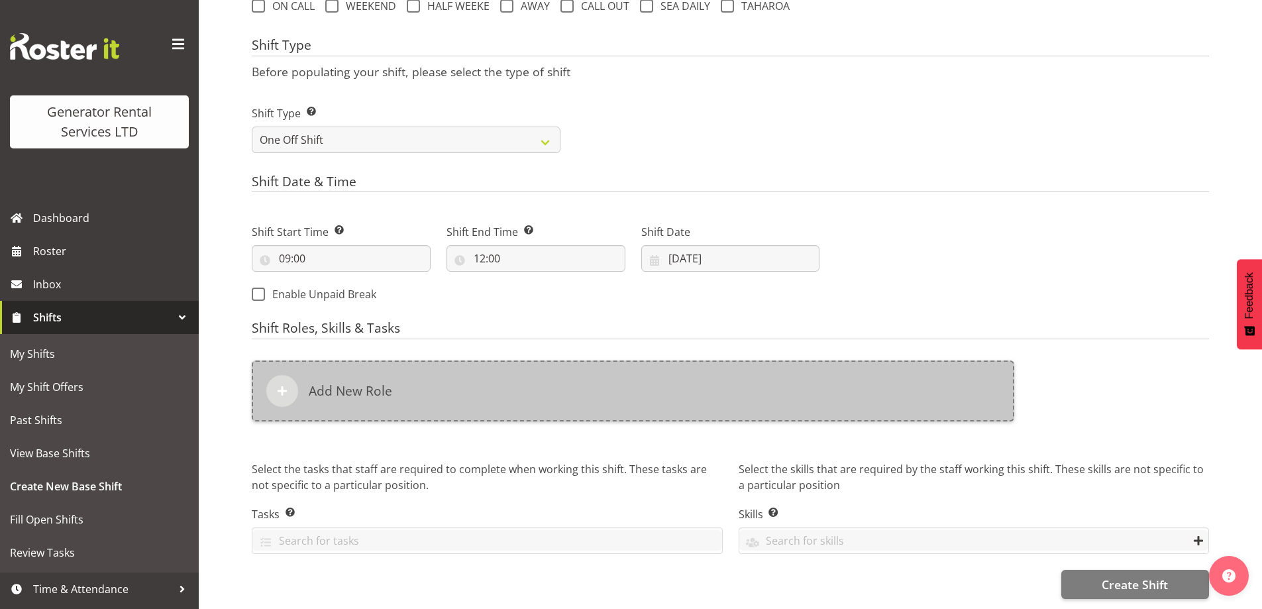
click at [498, 373] on div "Add New Role" at bounding box center [633, 390] width 763 height 61
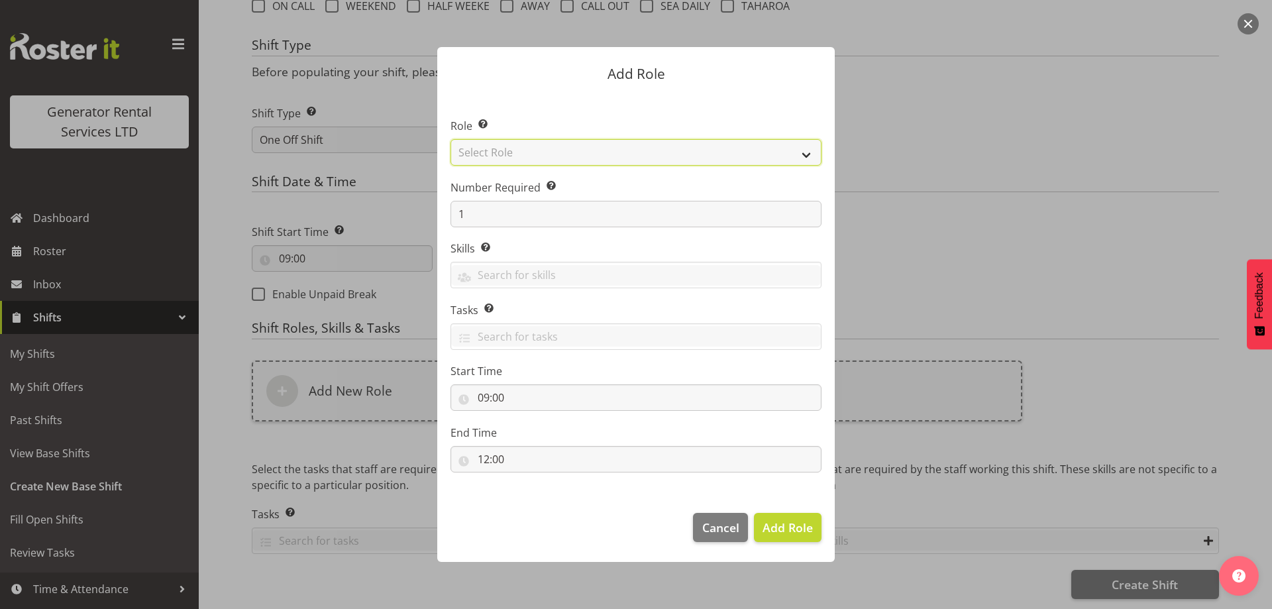
click at [478, 155] on select "Select Role Account Manager Electrician Engineering GM HSEQ manager MECH Mechan…" at bounding box center [636, 152] width 371 height 27
select select "24"
click at [451, 139] on select "Select Role Account Manager Electrician Engineering GM HSEQ manager MECH Mechan…" at bounding box center [636, 152] width 371 height 27
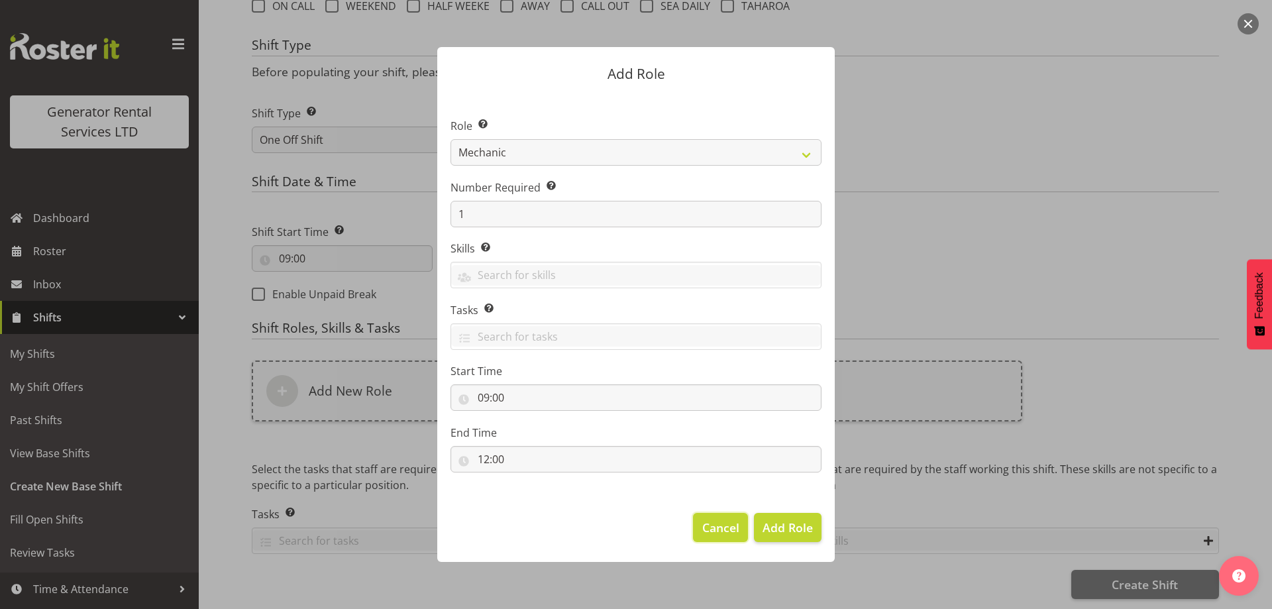
click at [715, 530] on span "Cancel" at bounding box center [720, 527] width 37 height 17
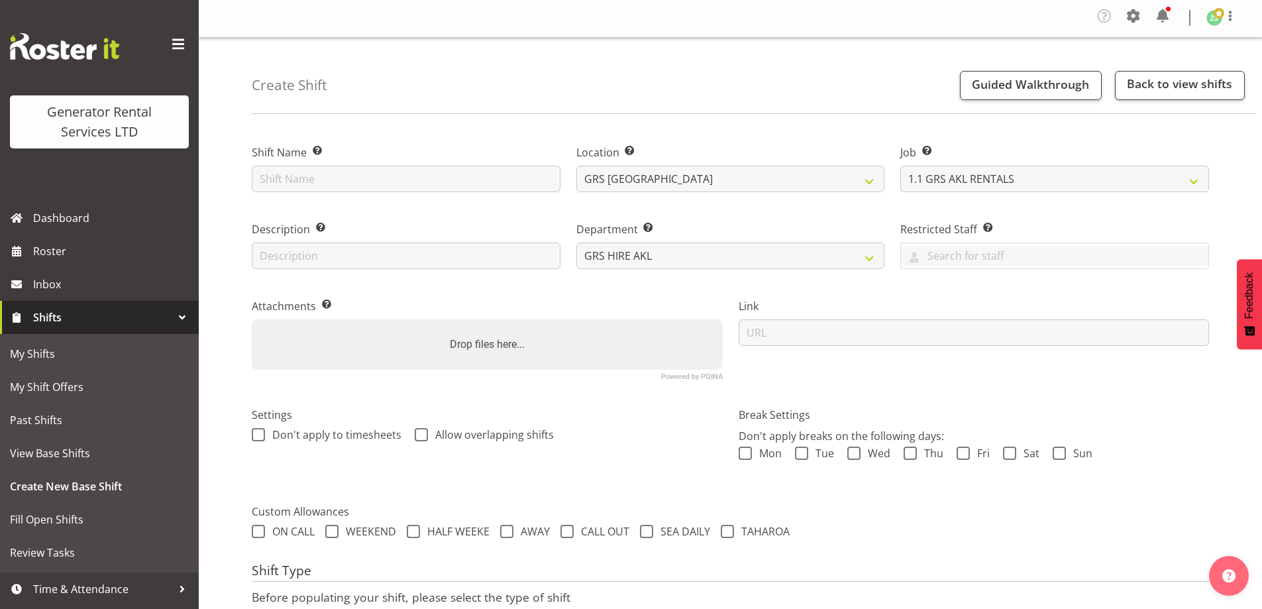
scroll to position [0, 0]
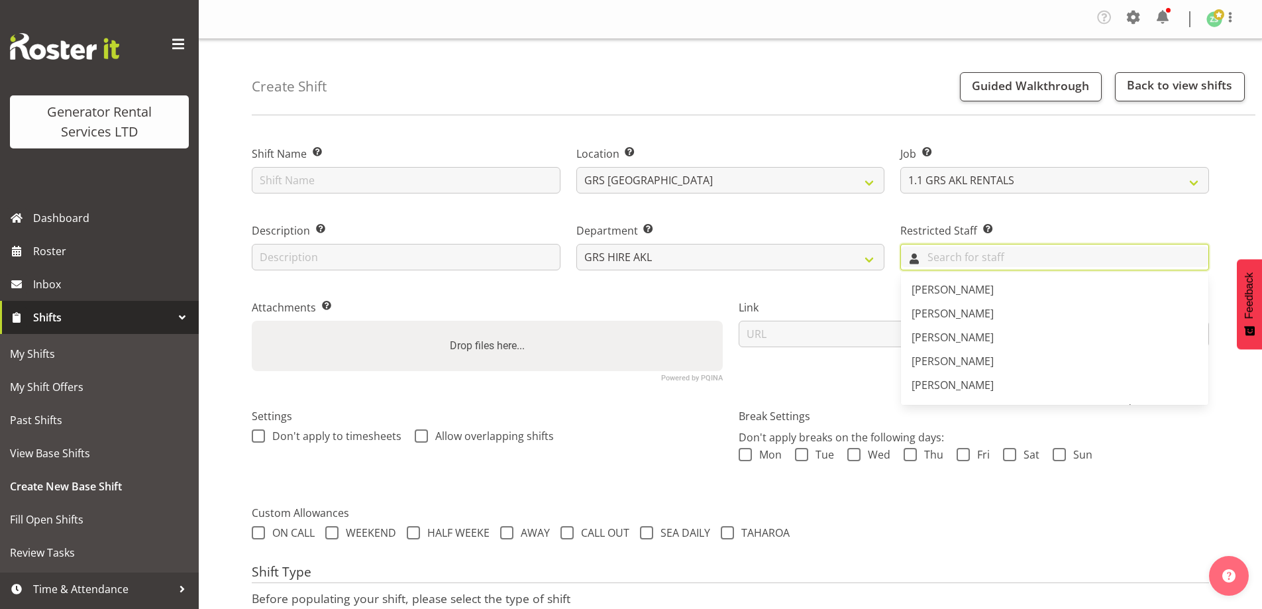
click at [963, 263] on input "text" at bounding box center [1054, 256] width 307 height 21
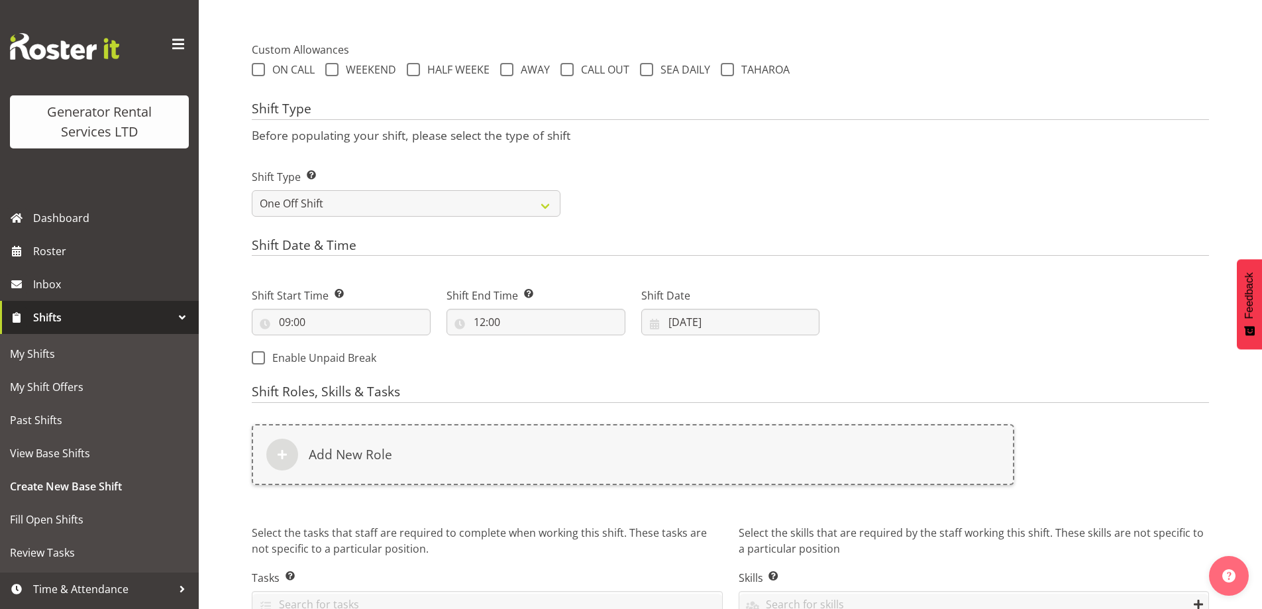
scroll to position [537, 0]
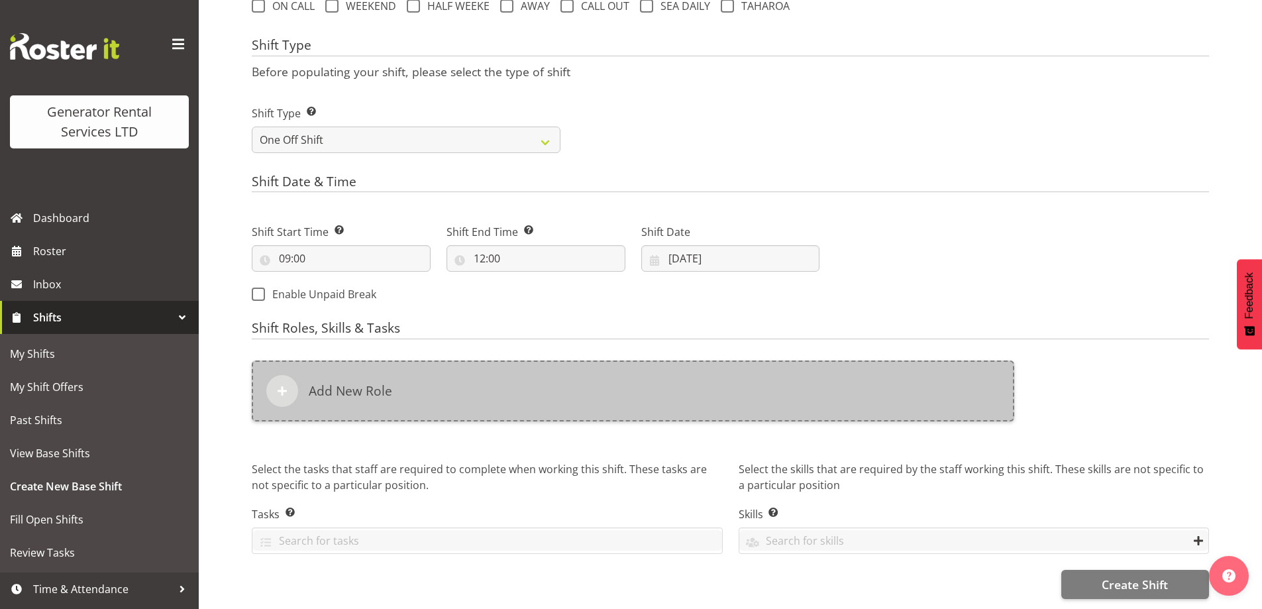
click at [533, 384] on div "Add New Role" at bounding box center [633, 390] width 763 height 61
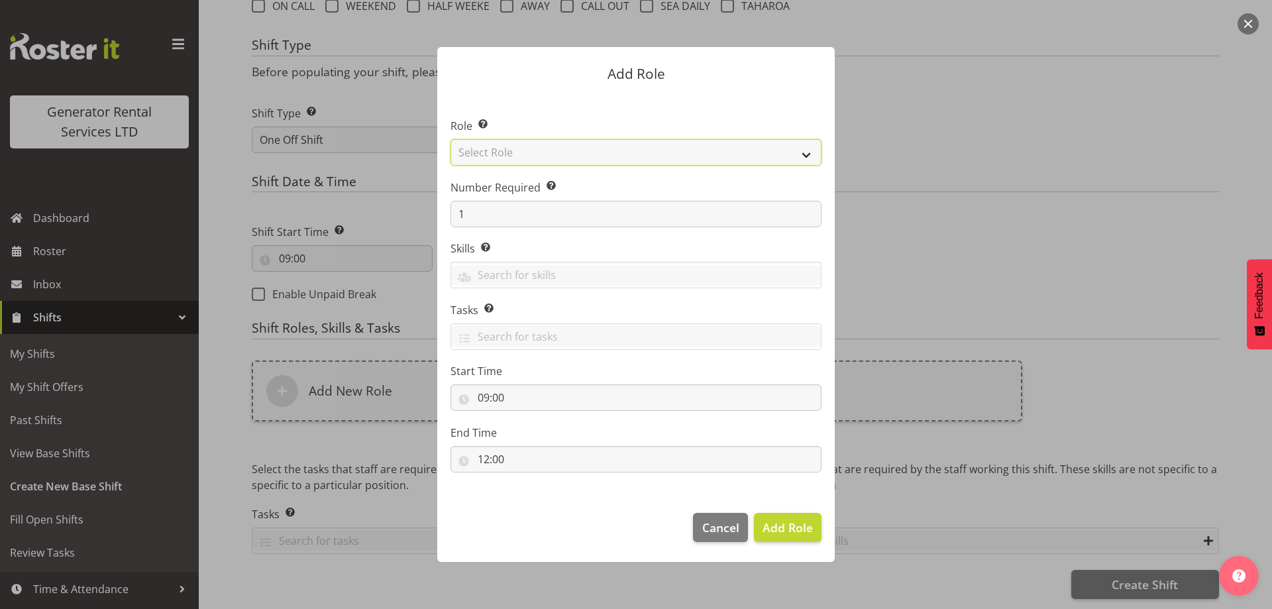
click at [549, 146] on select "Select Role Account Manager Electrician Engineering GM HSEQ manager MECH Mechan…" at bounding box center [636, 152] width 371 height 27
select select "24"
click at [451, 139] on select "Select Role Account Manager Electrician Engineering GM HSEQ manager MECH Mechan…" at bounding box center [636, 152] width 371 height 27
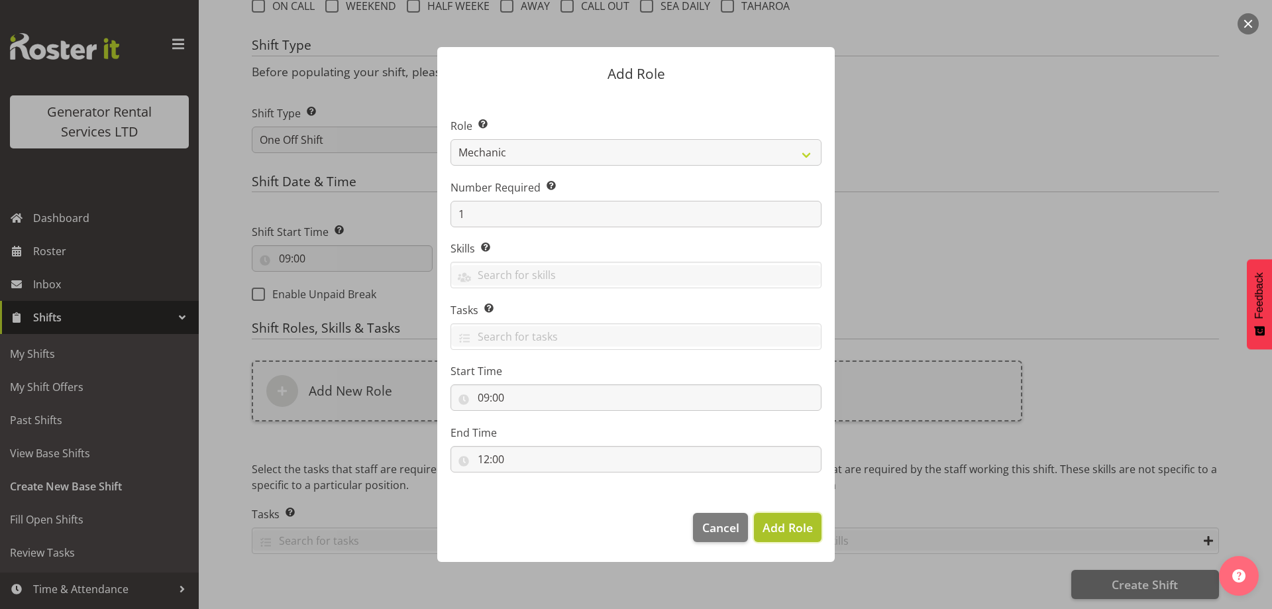
click at [787, 529] on span "Add Role" at bounding box center [788, 527] width 50 height 16
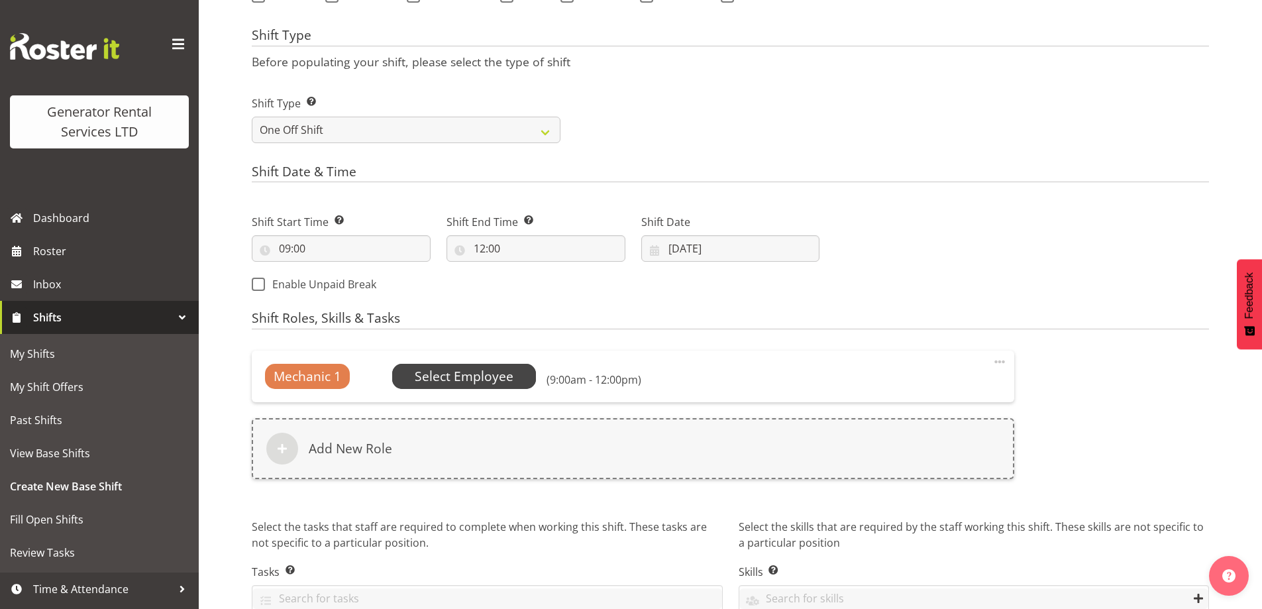
click at [445, 374] on span "Select Employee" at bounding box center [464, 376] width 99 height 19
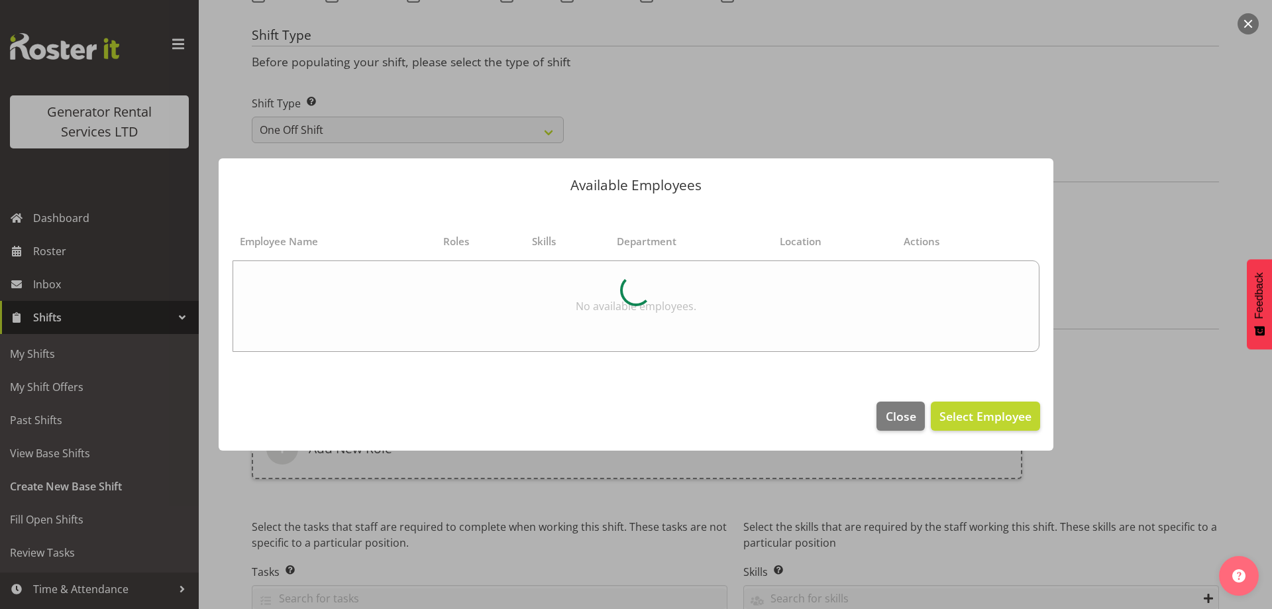
click at [447, 374] on section "Employee Name Roles Skills Department Location Actions No available employees." at bounding box center [636, 296] width 835 height 183
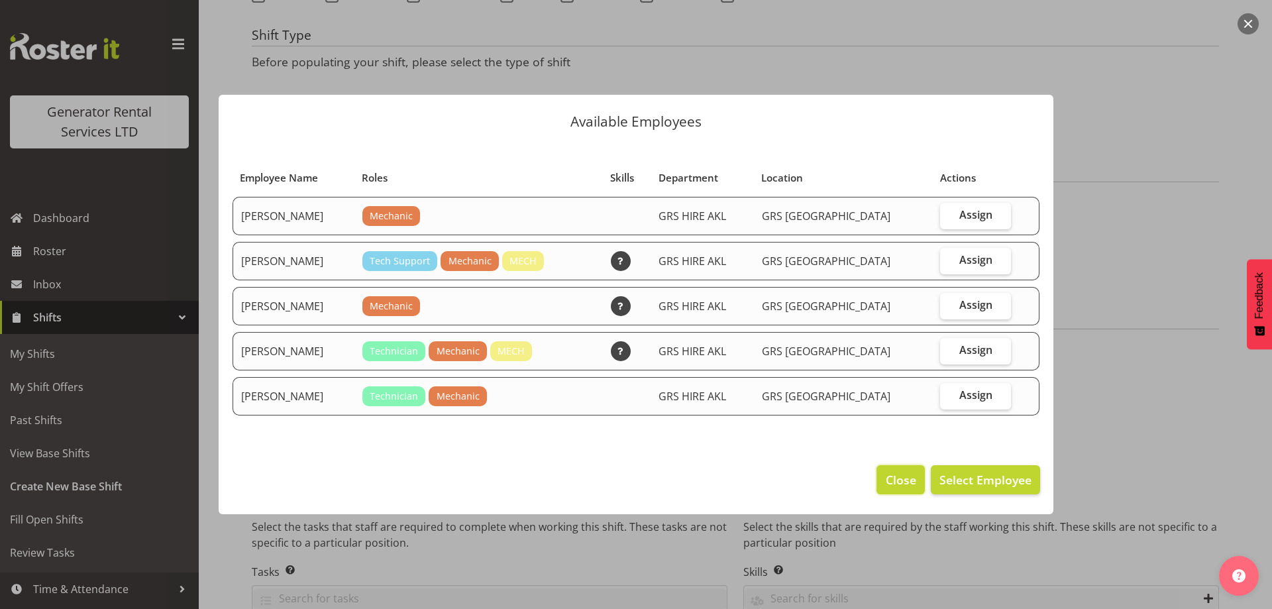
click at [889, 475] on span "Close" at bounding box center [901, 479] width 30 height 17
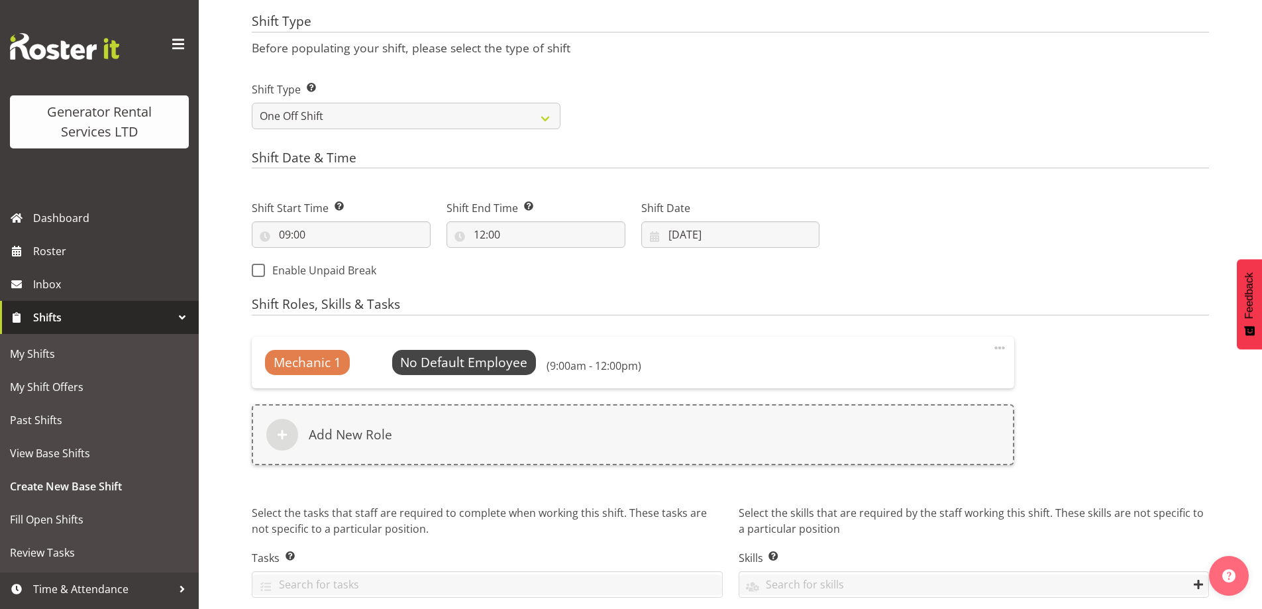
scroll to position [605, 0]
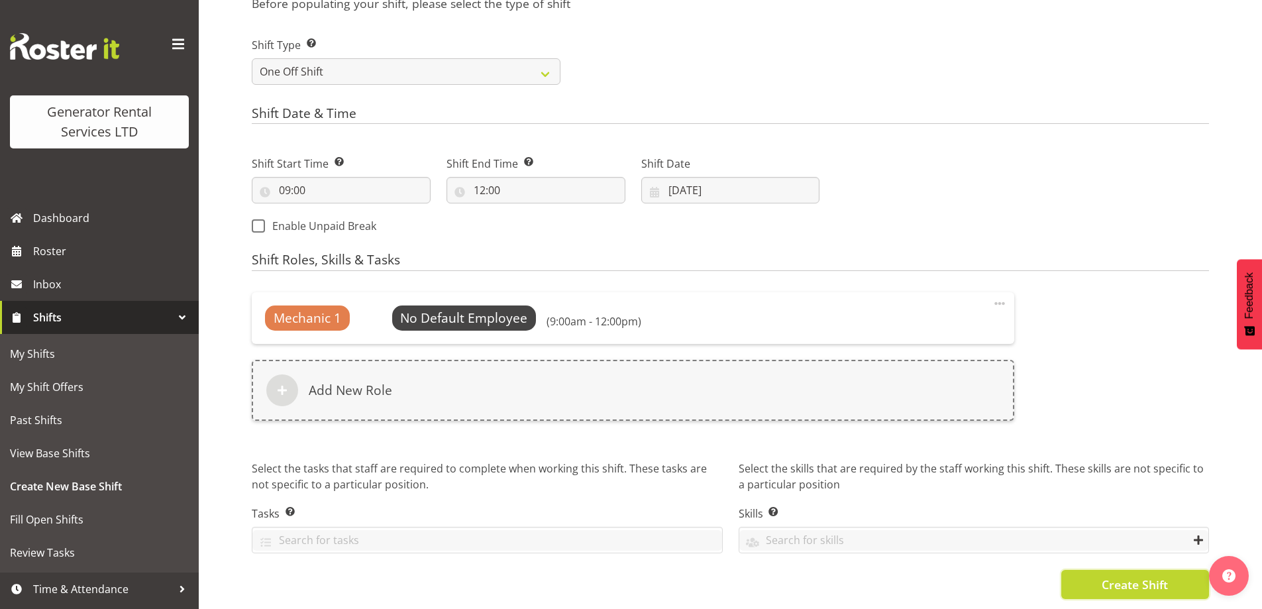
click at [1097, 576] on button "Create Shift" at bounding box center [1135, 584] width 148 height 29
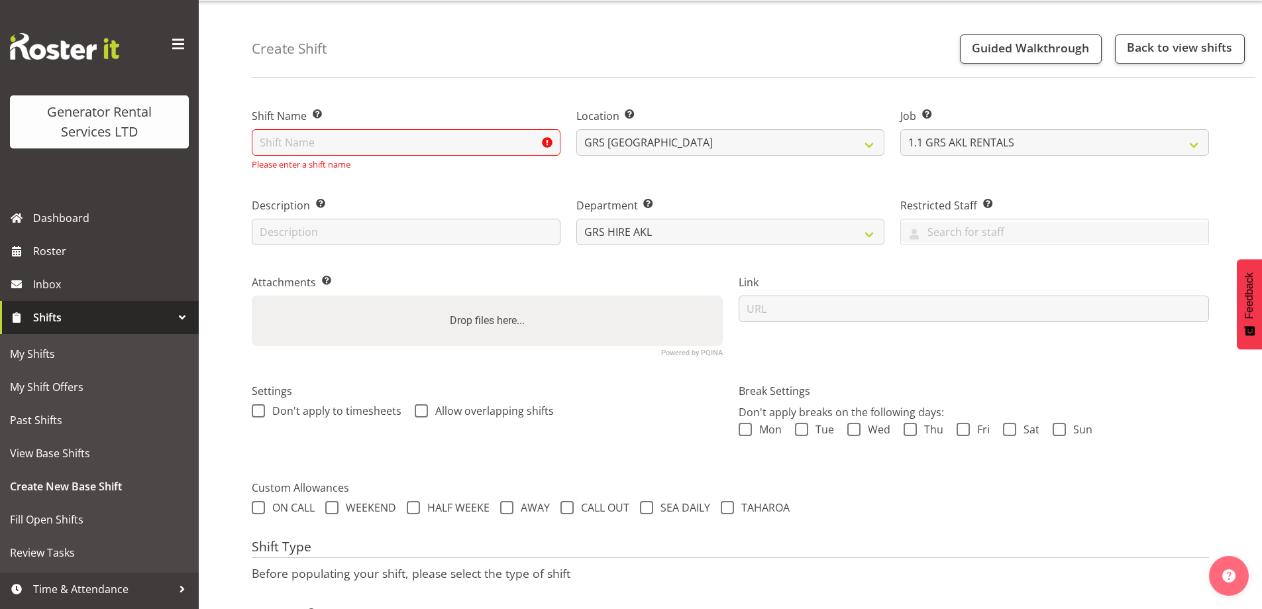
scroll to position [0, 0]
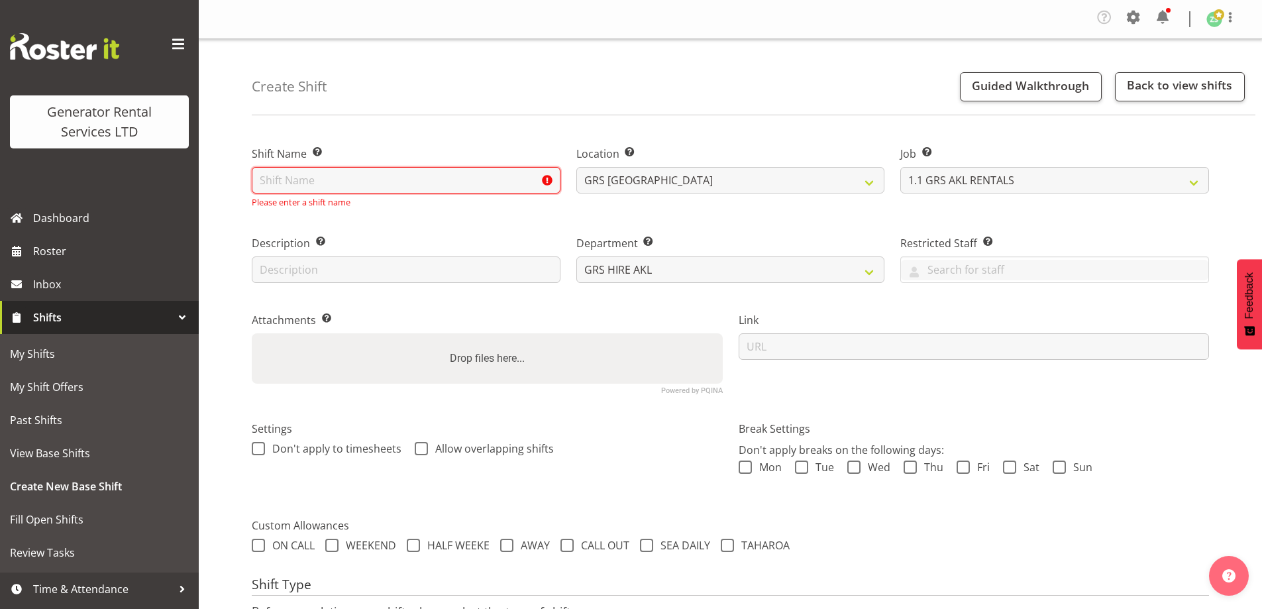
click at [358, 185] on input "text" at bounding box center [406, 180] width 309 height 27
click at [290, 180] on input "text" at bounding box center [406, 180] width 309 height 27
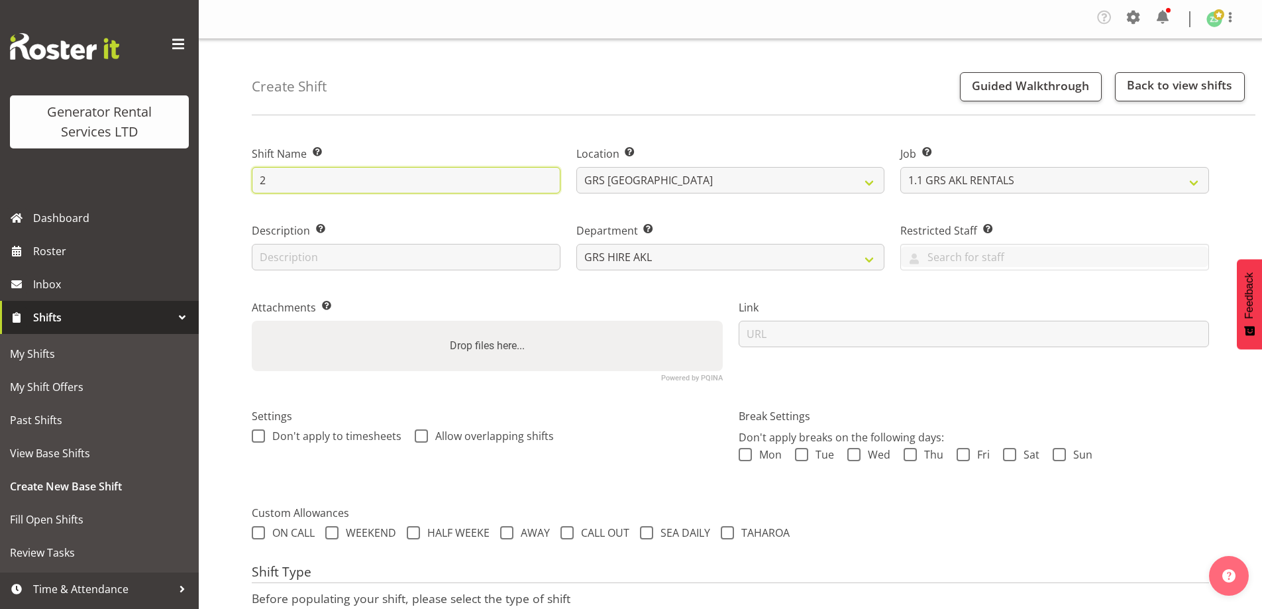
type input "2"
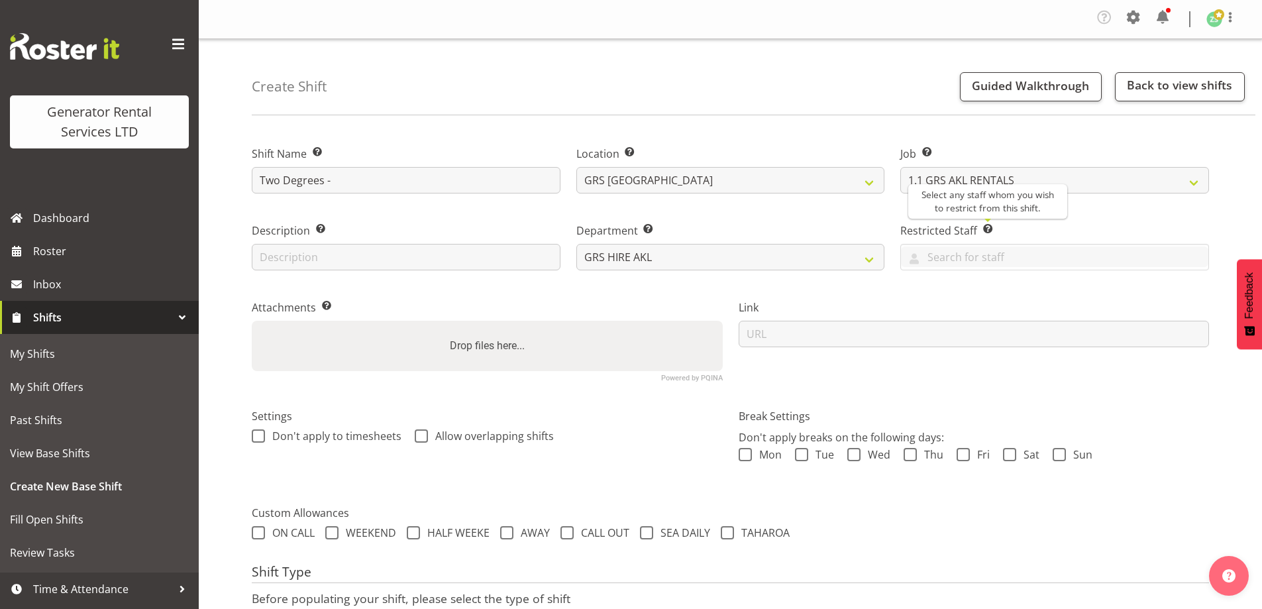
click at [985, 227] on span at bounding box center [988, 228] width 11 height 11
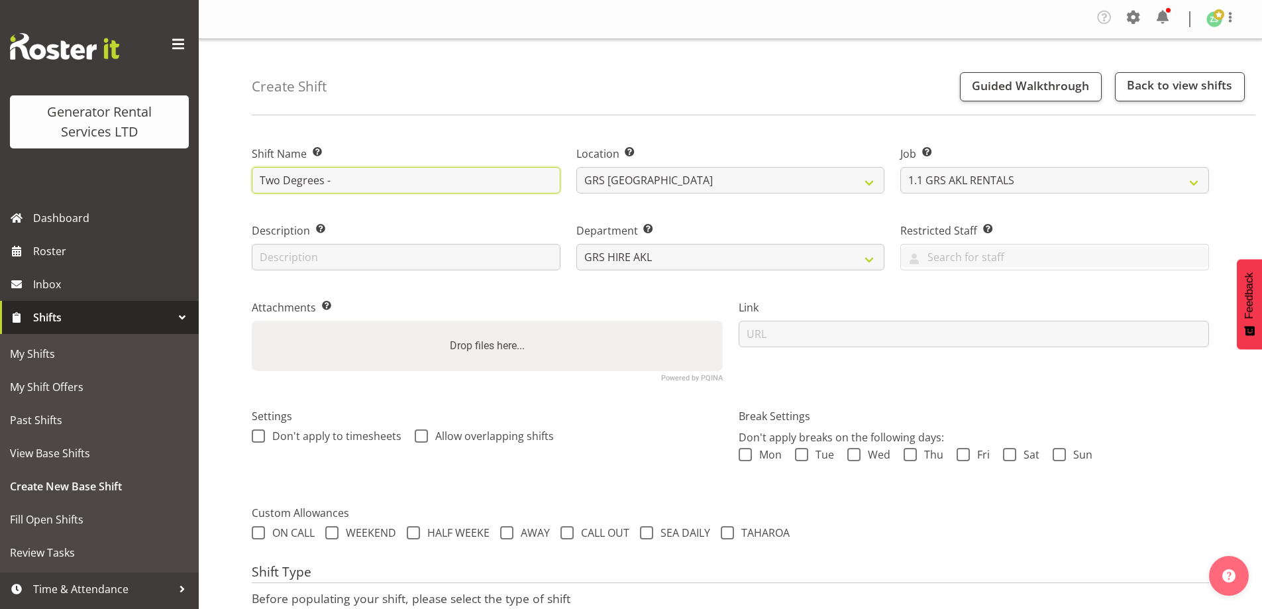
click at [380, 178] on input "Two Degrees -" at bounding box center [406, 180] width 309 height 27
paste input "Two Degrees , Wilson Carpark, Durham Lane Monday 12th Sept 0900 for most of the…"
click at [331, 180] on input "Two Degrees - Two Degrees , Wilson Carpark, Durham Lane Monday 12th Sept 0900 f…" at bounding box center [406, 180] width 309 height 27
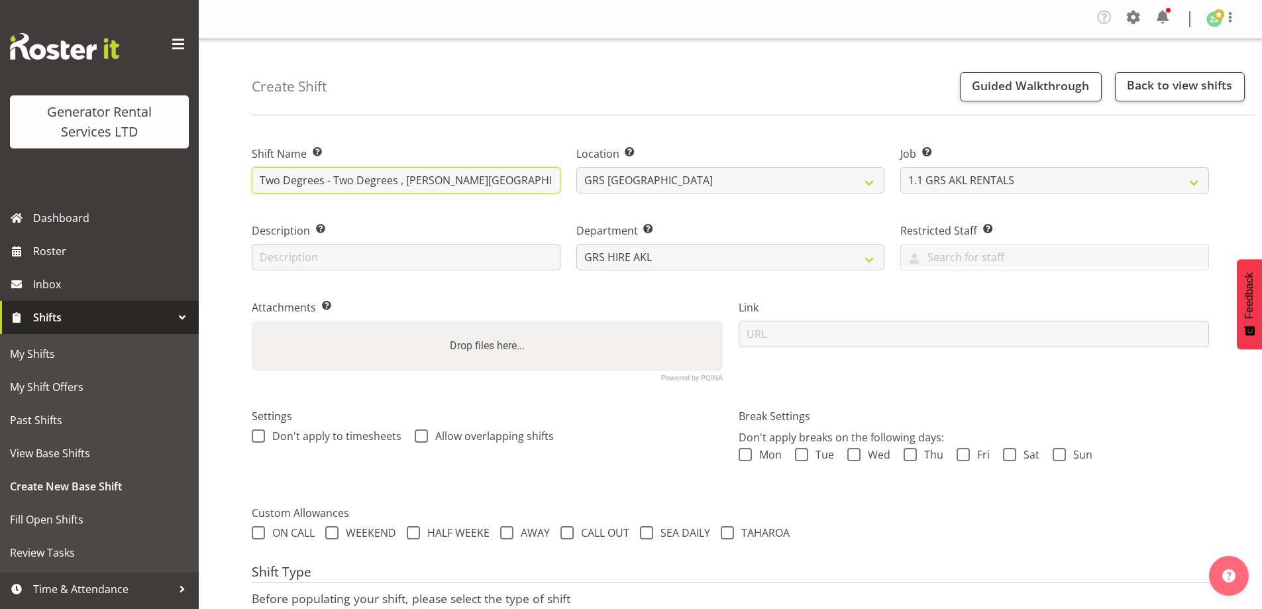
drag, startPoint x: 318, startPoint y: 180, endPoint x: 258, endPoint y: 183, distance: 59.7
click at [258, 183] on input "Two Degrees - Two Degrees , Wilson Carpark, Durham Lane Monday 12th Sept 0900 f…" at bounding box center [406, 180] width 309 height 27
click at [368, 182] on input "Two Degrees - Two Degrees , Wilson Carpark, Durham Lane Monday 12th Sept 0900 f…" at bounding box center [406, 180] width 309 height 27
drag, startPoint x: 402, startPoint y: 184, endPoint x: 329, endPoint y: 183, distance: 72.2
click at [329, 183] on input "Two Degrees - Two Degrees , Wilson Carpark, Durham Lane Monday 12th Sept 0900 f…" at bounding box center [406, 180] width 309 height 27
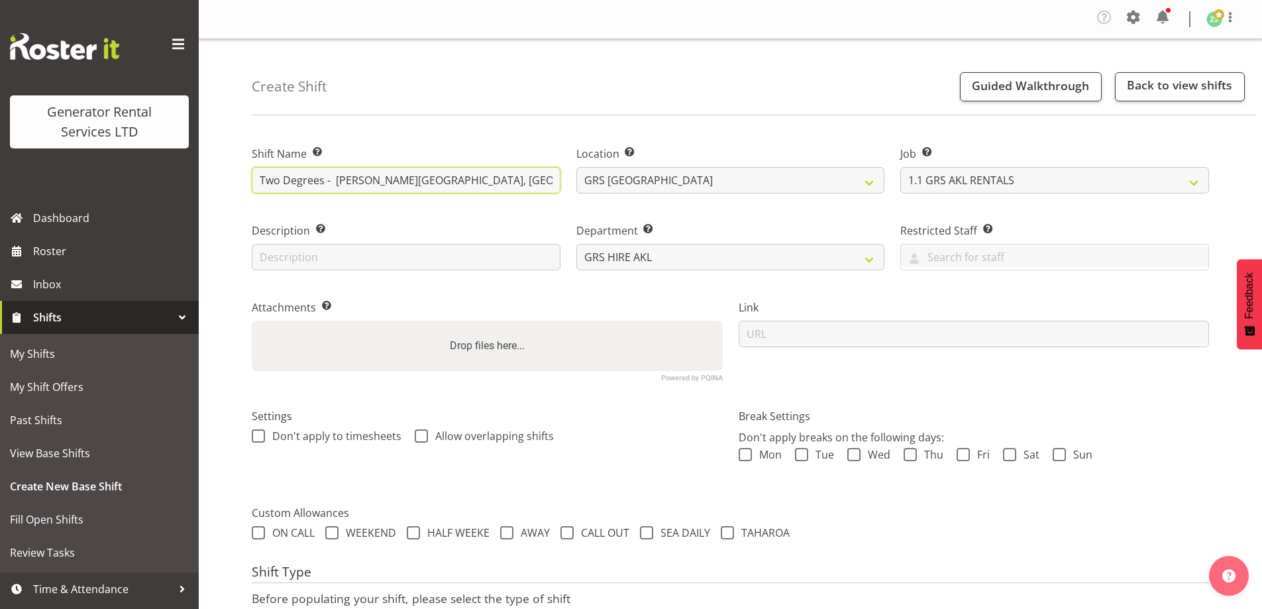
scroll to position [0, 156]
drag, startPoint x: 460, startPoint y: 174, endPoint x: 533, endPoint y: 180, distance: 72.5
click at [575, 181] on div "Shift Name Enter a name for the shift (e.g. Day Shift). Two Degrees - Wilson Ca…" at bounding box center [730, 258] width 973 height 262
click at [345, 180] on input "Two Degrees - Wilson Carpark, Durham Lane Monday 12th Sept 0900 for most of the…" at bounding box center [406, 180] width 309 height 27
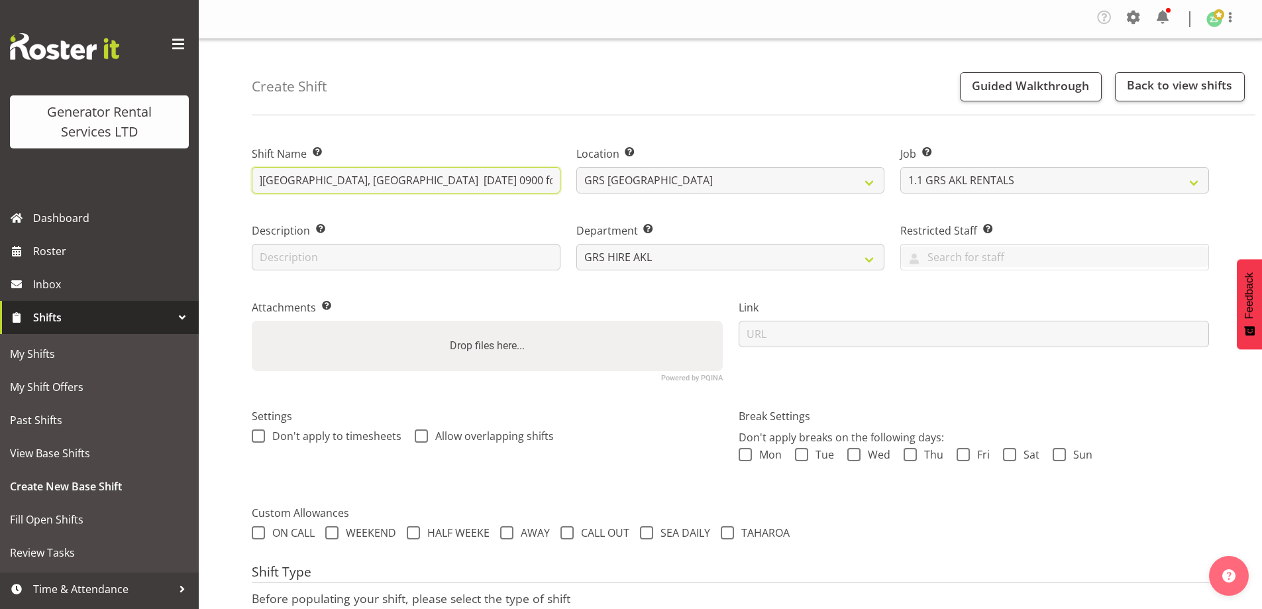
click at [330, 179] on input "Two Degrees - Wilson Carpark, Durham Lane Monday 12th Sept 0900 for most of the…" at bounding box center [406, 180] width 309 height 27
drag, startPoint x: 328, startPoint y: 178, endPoint x: 571, endPoint y: 178, distance: 243.2
click at [571, 178] on div "Shift Name Enter a name for the shift (e.g. Day Shift). Two Degrees - Wilson Ca…" at bounding box center [730, 258] width 973 height 262
click at [561, 182] on div "Shift Name Enter a name for the shift (e.g. Day Shift). Two Degrees - Wilson Ca…" at bounding box center [406, 165] width 325 height 77
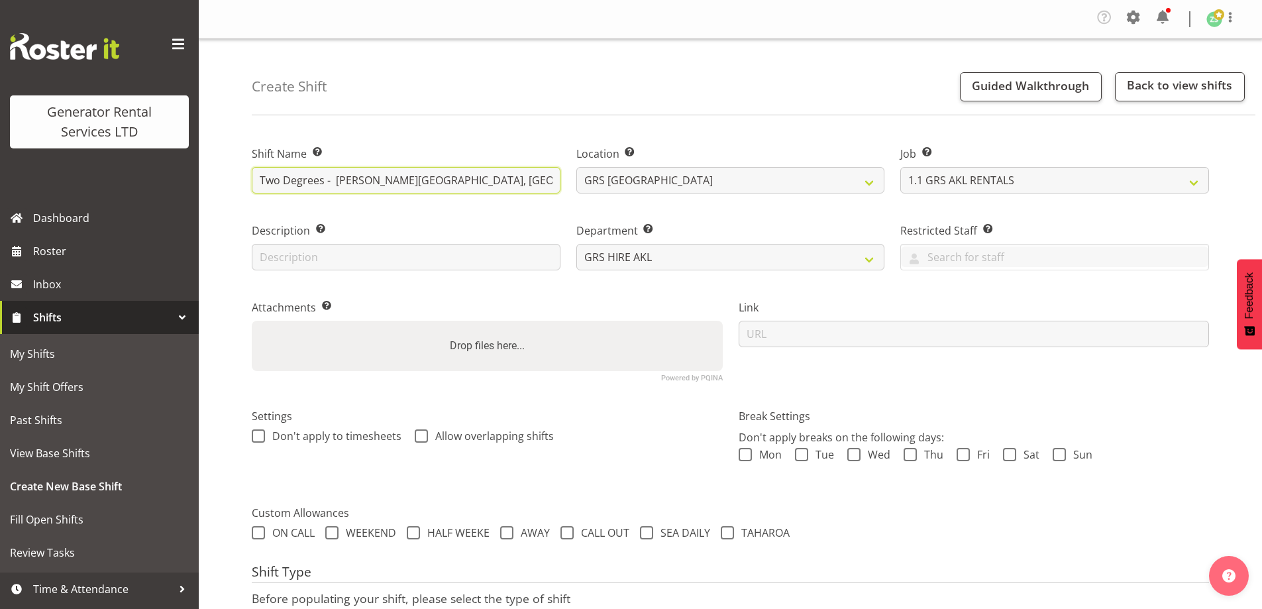
click at [557, 182] on input "Two Degrees - Wilson Carpark, Durham Lane. Lexi + Tech." at bounding box center [406, 180] width 309 height 27
paste input "Kevin Thompson 021 740 405"
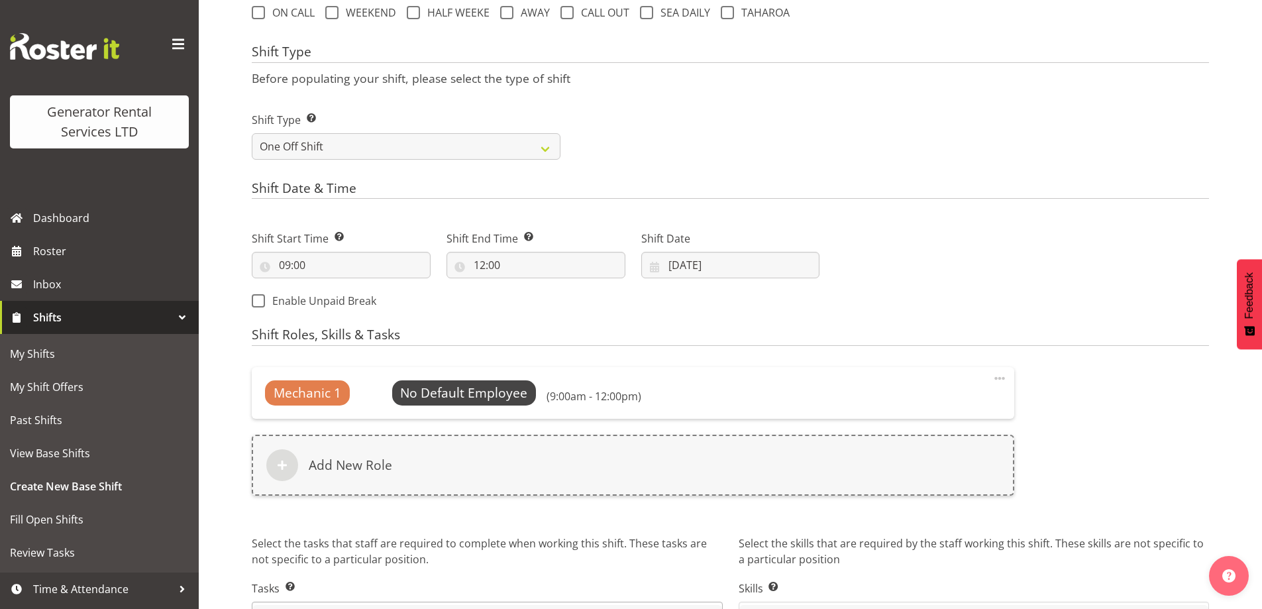
scroll to position [605, 0]
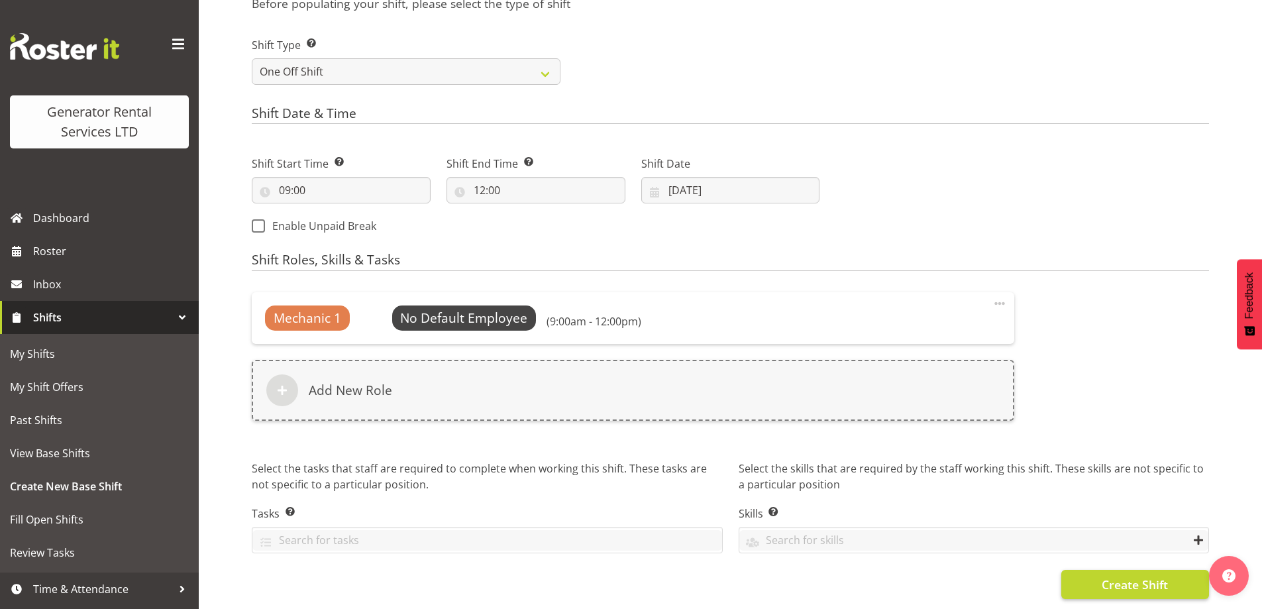
type input "Two Degrees - Wilson Carpark, Durham Lane. Lexi + Tech. Kevin Thompson 02174040…"
click at [1091, 574] on button "Create Shift" at bounding box center [1135, 584] width 148 height 29
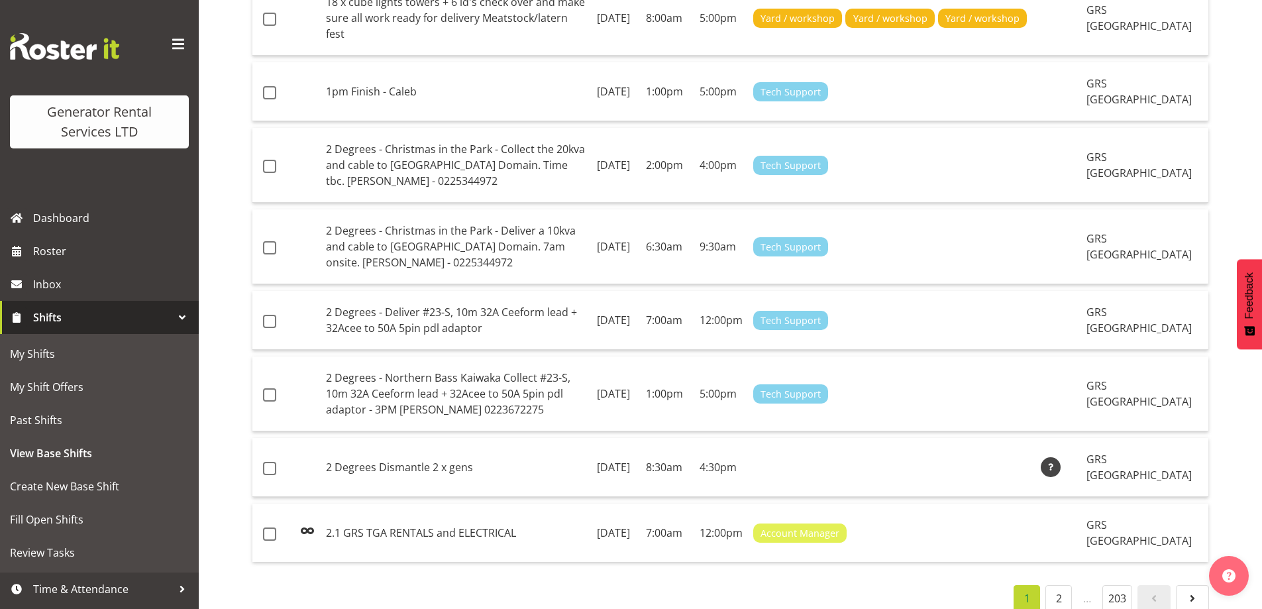
scroll to position [1324, 0]
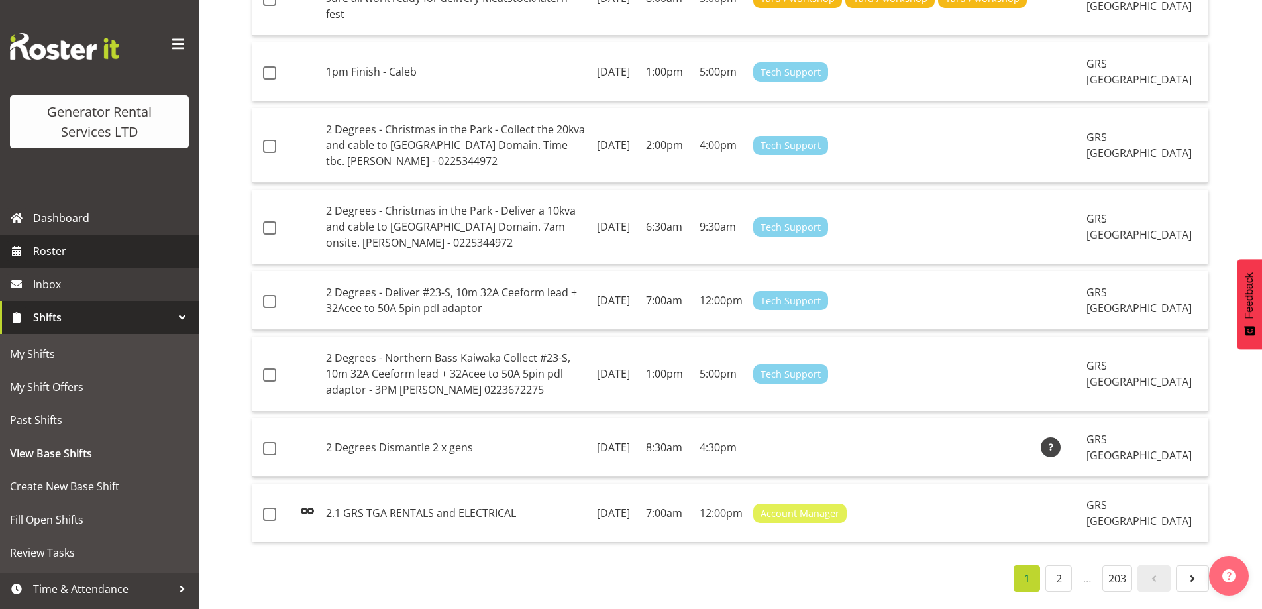
click at [61, 266] on link "Roster" at bounding box center [99, 251] width 199 height 33
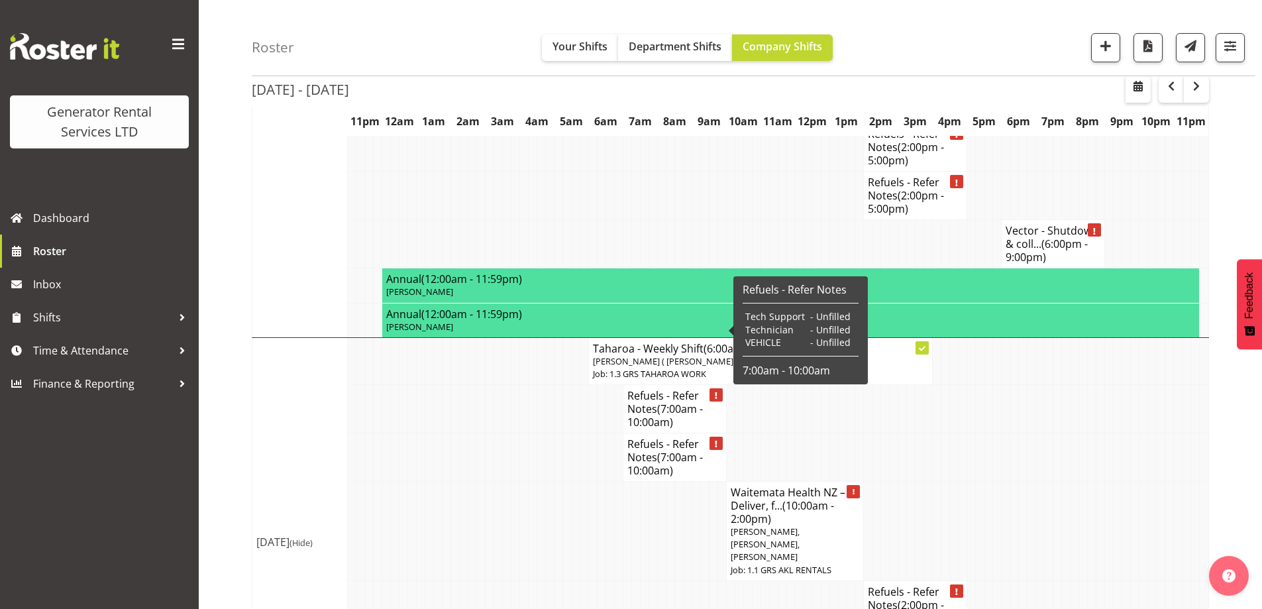
scroll to position [3206, 0]
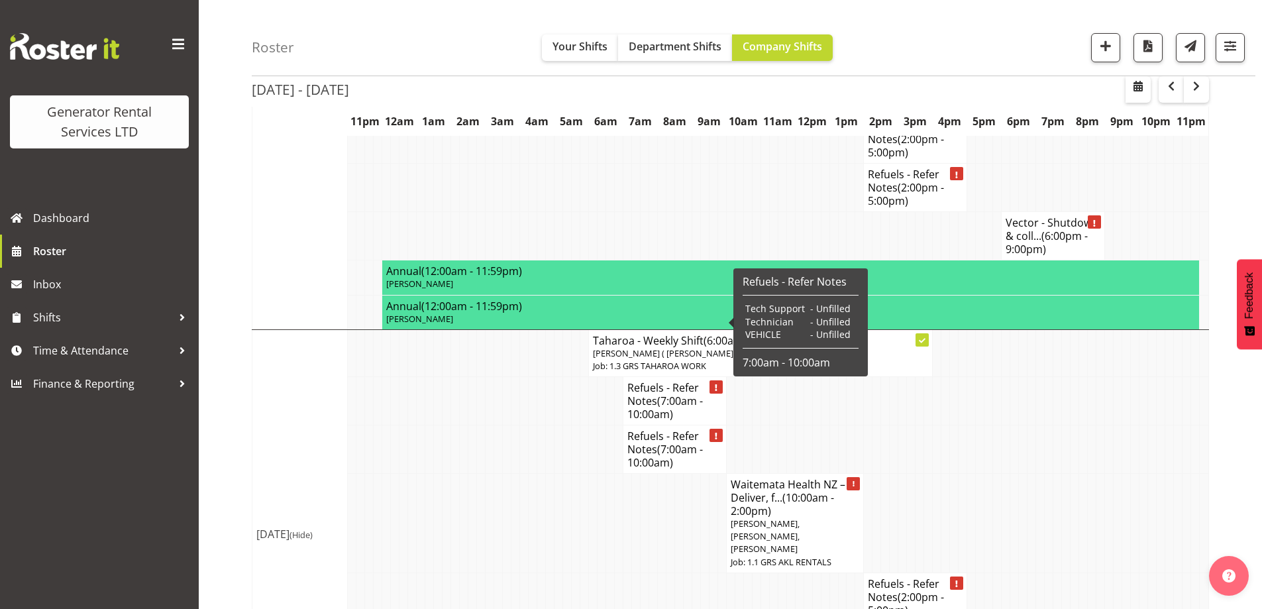
click at [635, 572] on td at bounding box center [635, 596] width 9 height 48
